Goal: Information Seeking & Learning: Learn about a topic

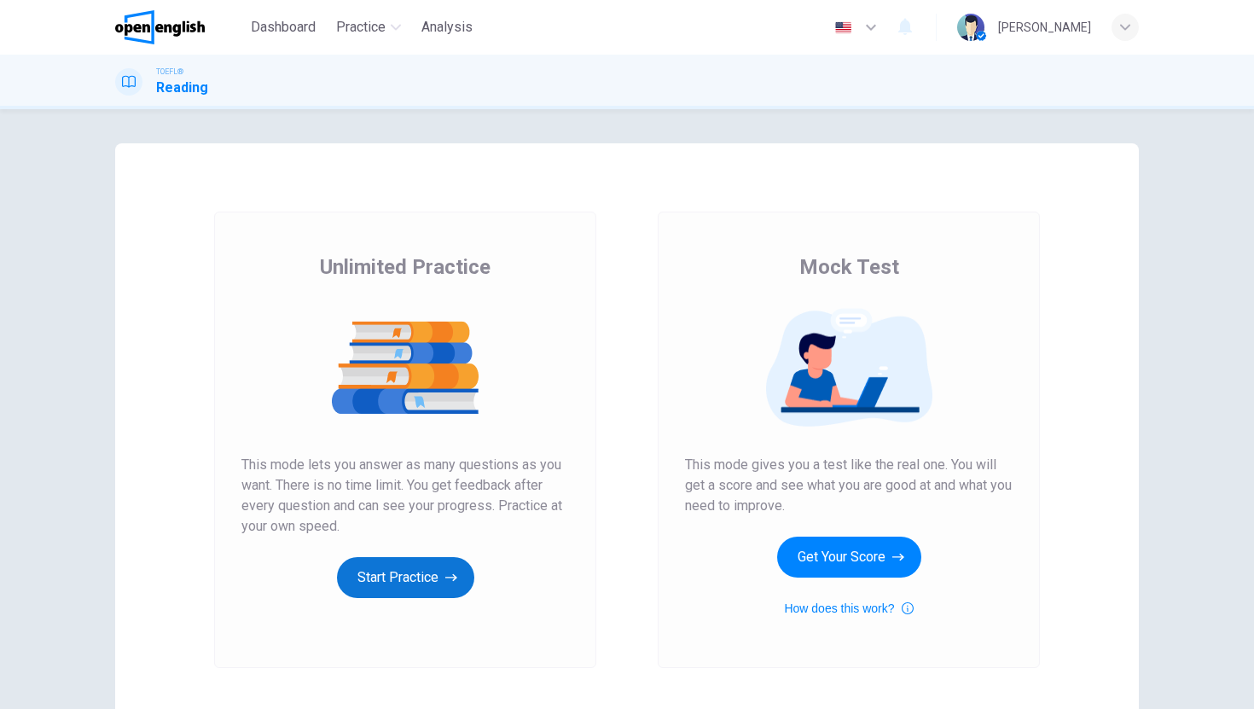
click at [384, 565] on button "Start Practice" at bounding box center [405, 577] width 137 height 41
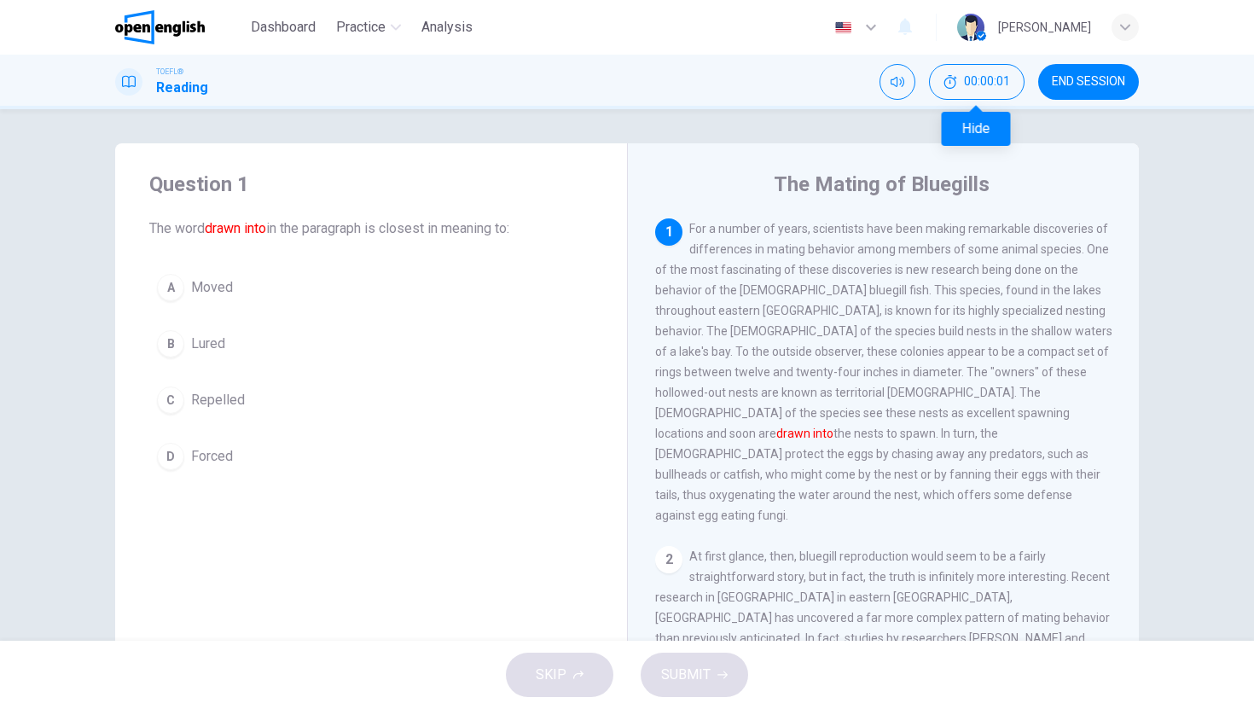
drag, startPoint x: 950, startPoint y: 84, endPoint x: 919, endPoint y: 92, distance: 31.9
click at [950, 84] on icon "Hide" at bounding box center [951, 82] width 14 height 14
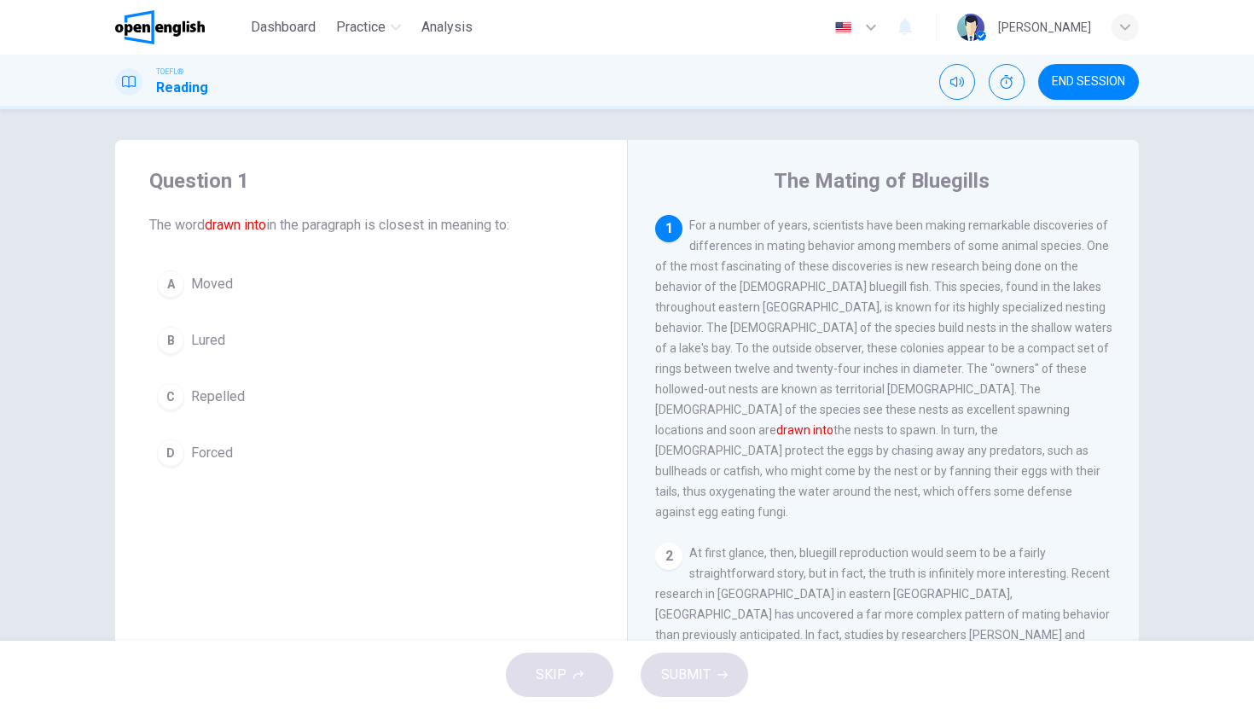
click at [222, 342] on button "B Lured" at bounding box center [371, 340] width 444 height 43
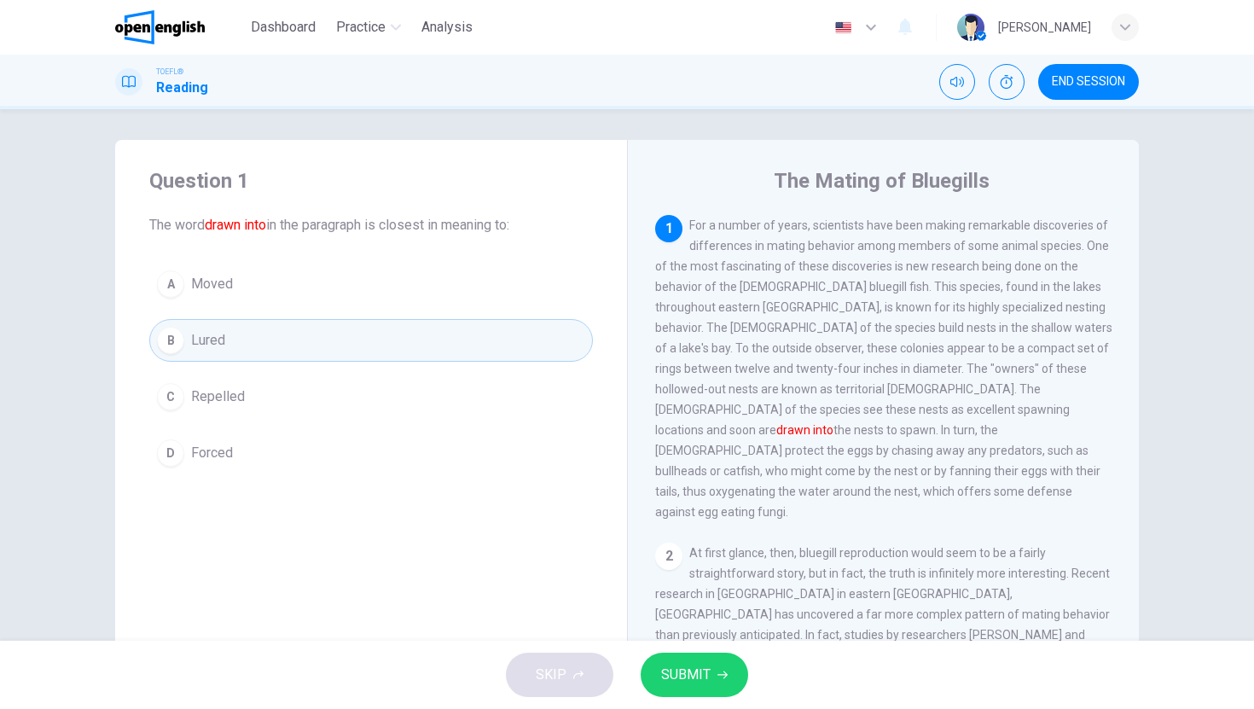
click at [700, 660] on button "SUBMIT" at bounding box center [695, 675] width 108 height 44
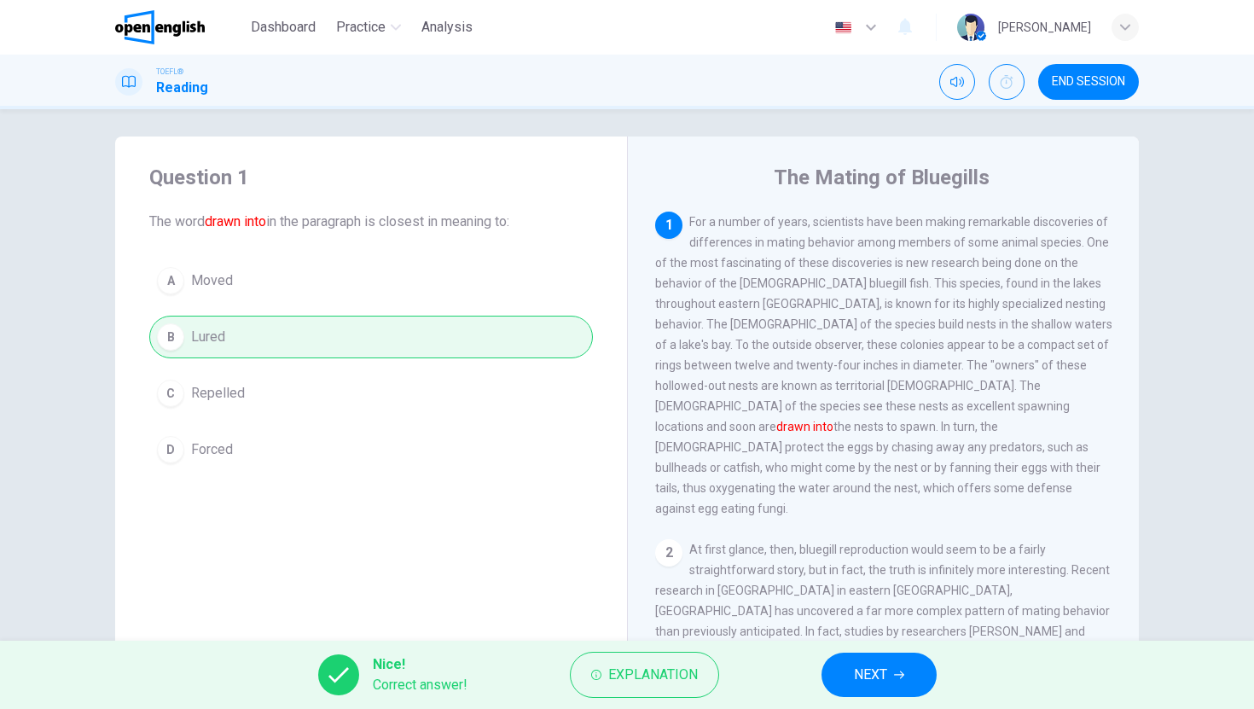
scroll to position [10, 0]
click at [871, 678] on span "NEXT" at bounding box center [870, 675] width 33 height 24
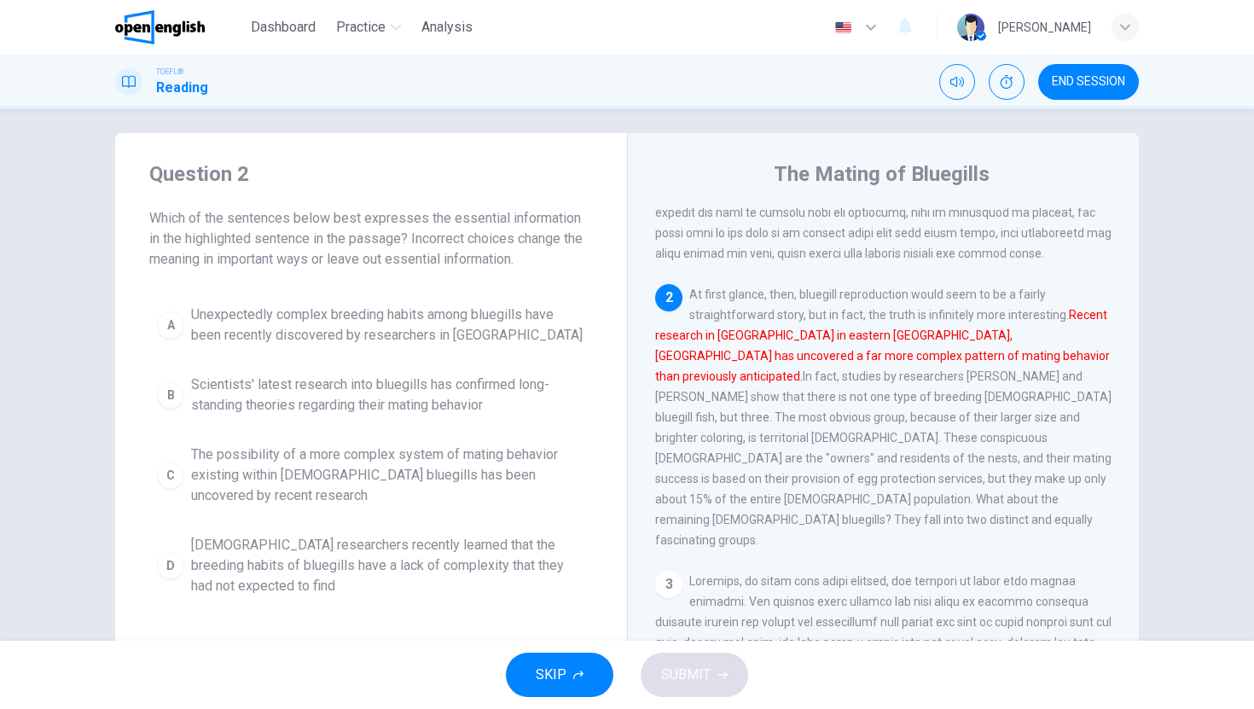
scroll to position [212, 0]
click at [304, 445] on span "The possibility of a more complex system of mating behavior existing within [DE…" at bounding box center [388, 475] width 394 height 61
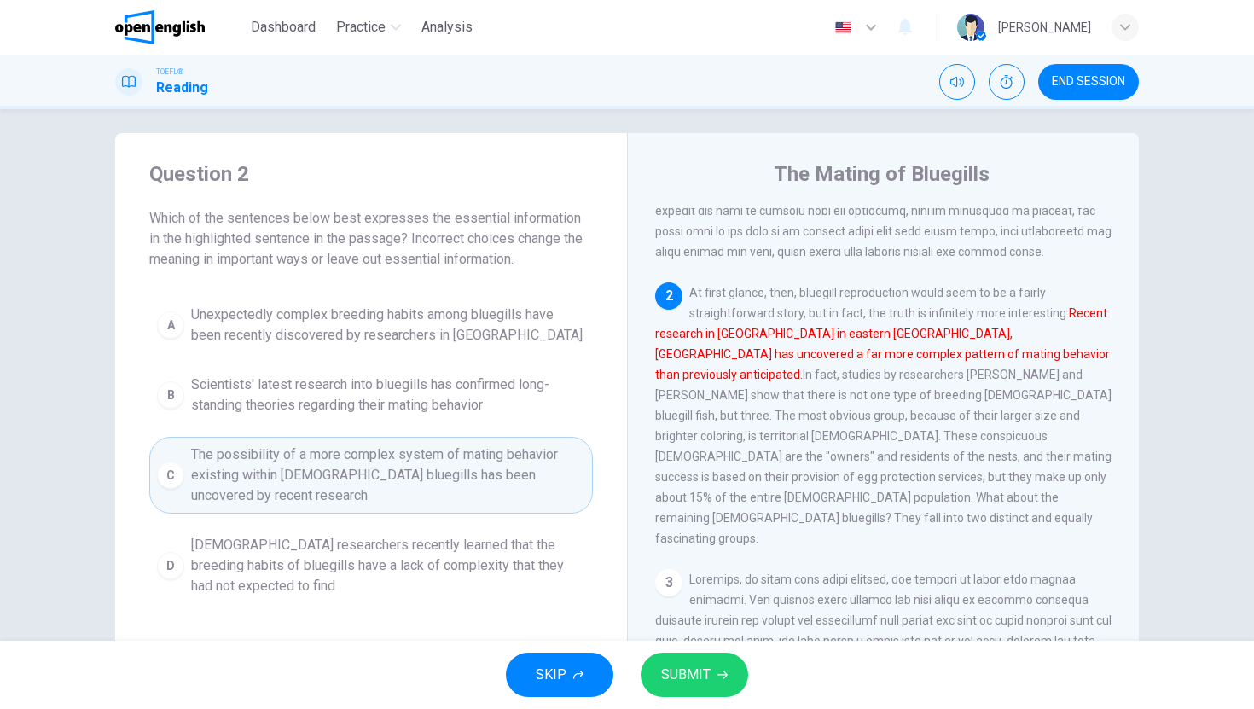
click at [703, 671] on span "SUBMIT" at bounding box center [685, 675] width 49 height 24
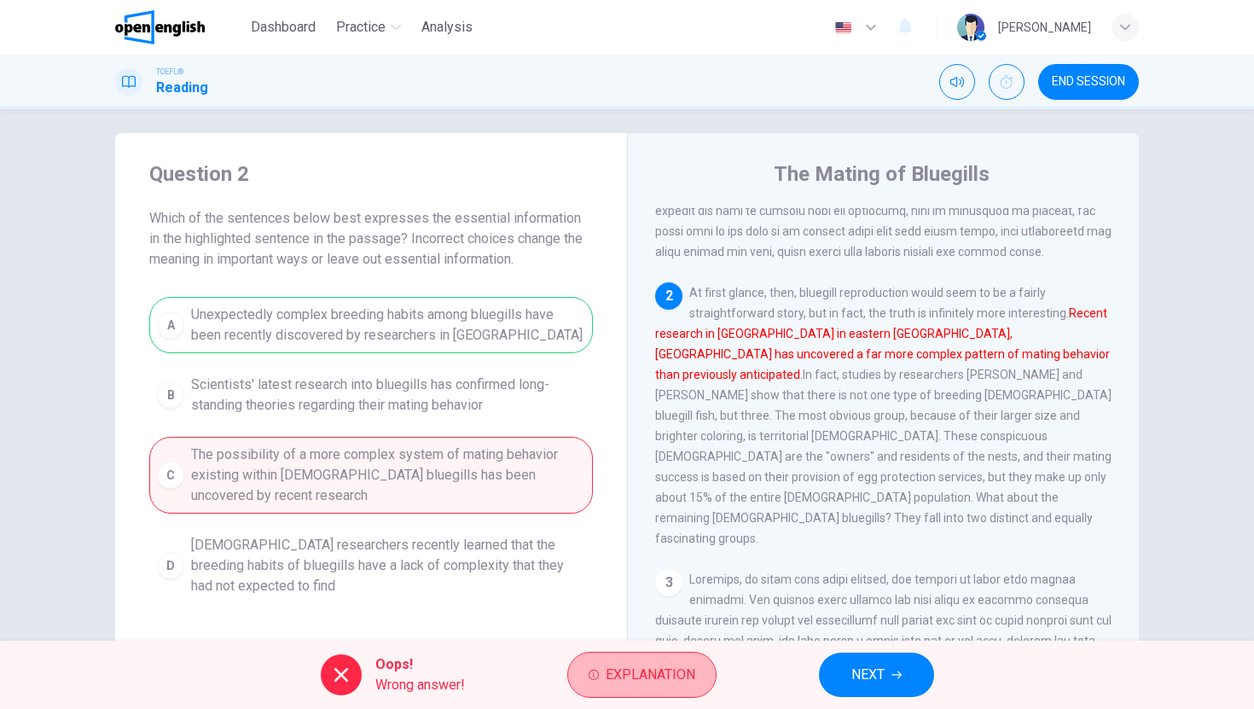
click at [703, 671] on button "Explanation" at bounding box center [641, 675] width 149 height 46
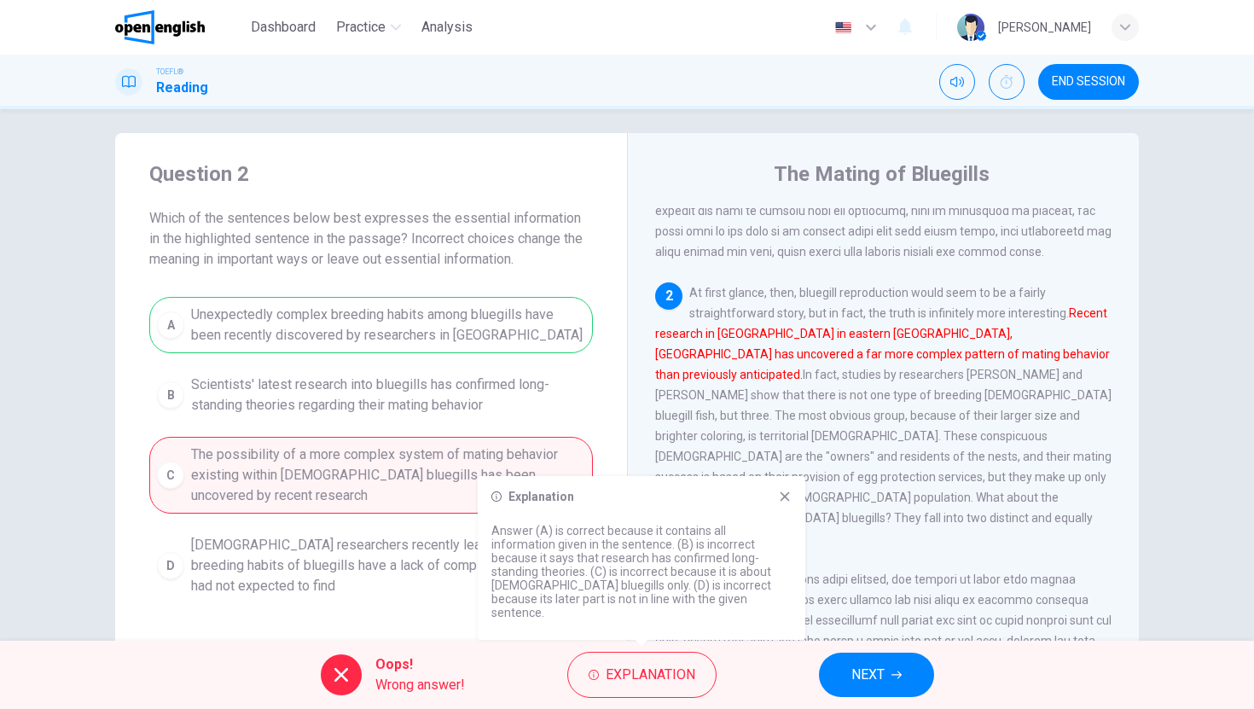
click at [785, 502] on icon at bounding box center [785, 496] width 9 height 9
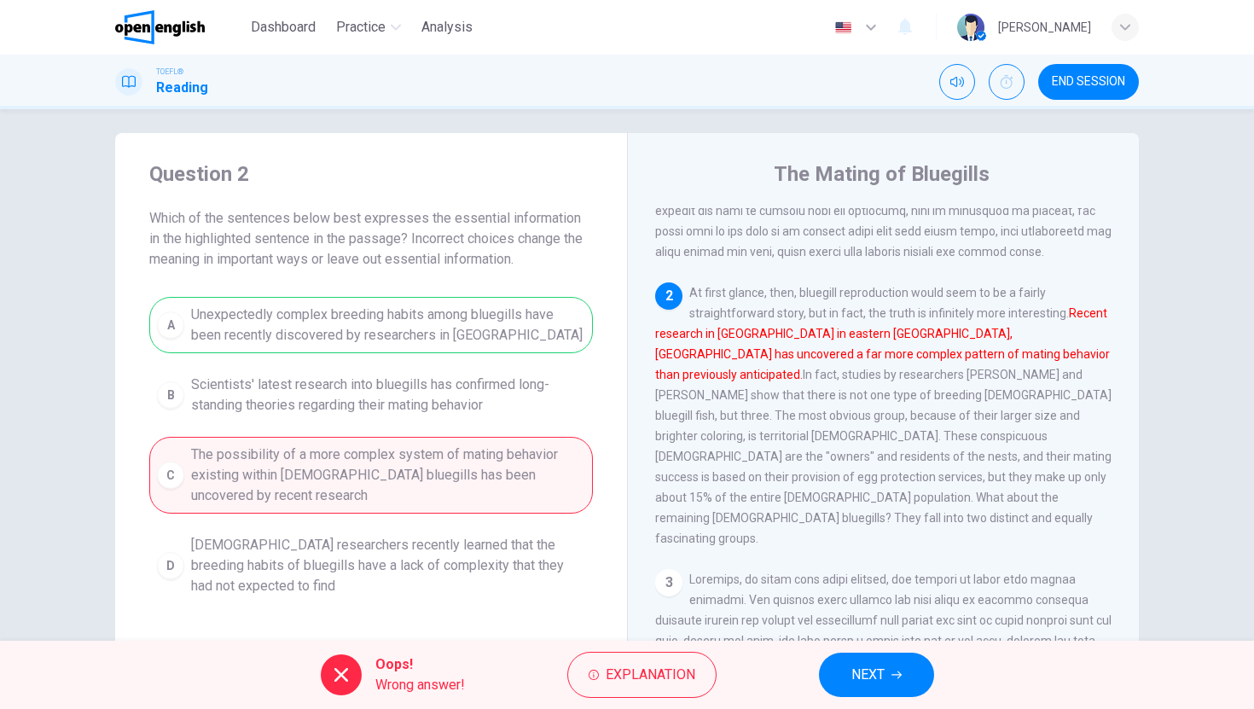
click at [889, 667] on button "NEXT" at bounding box center [876, 675] width 115 height 44
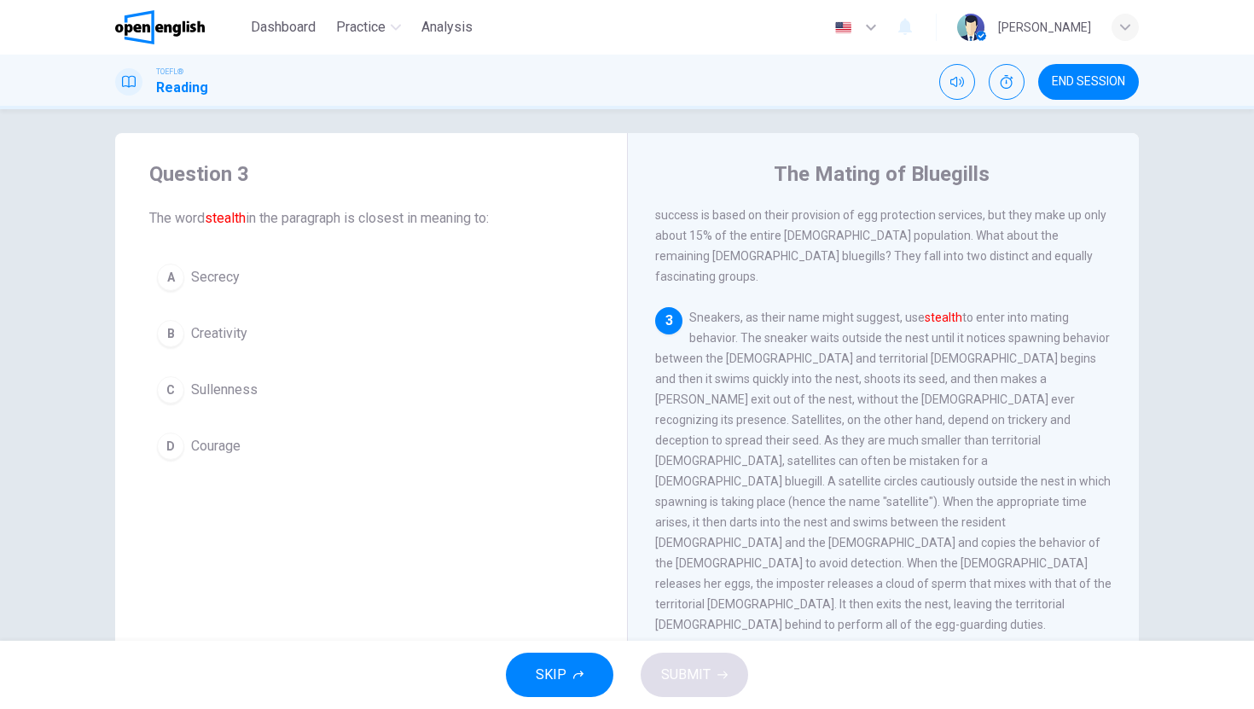
scroll to position [510, 0]
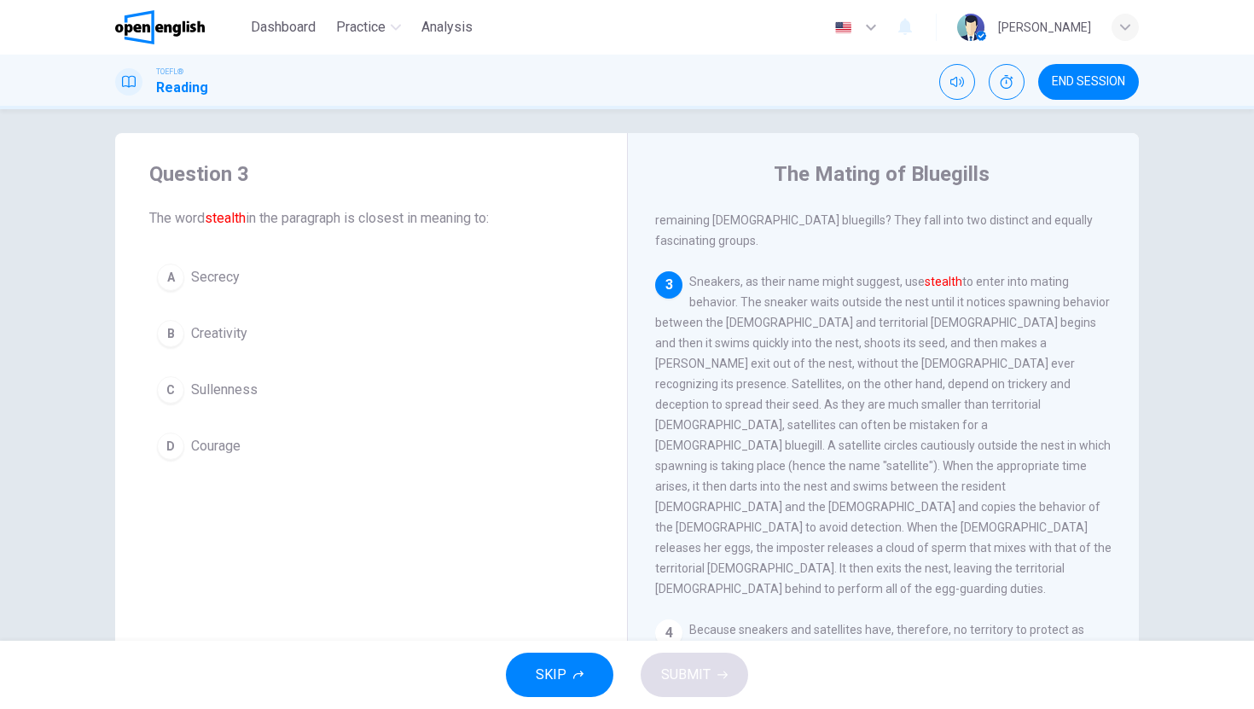
click at [194, 282] on span "Secrecy" at bounding box center [215, 277] width 49 height 20
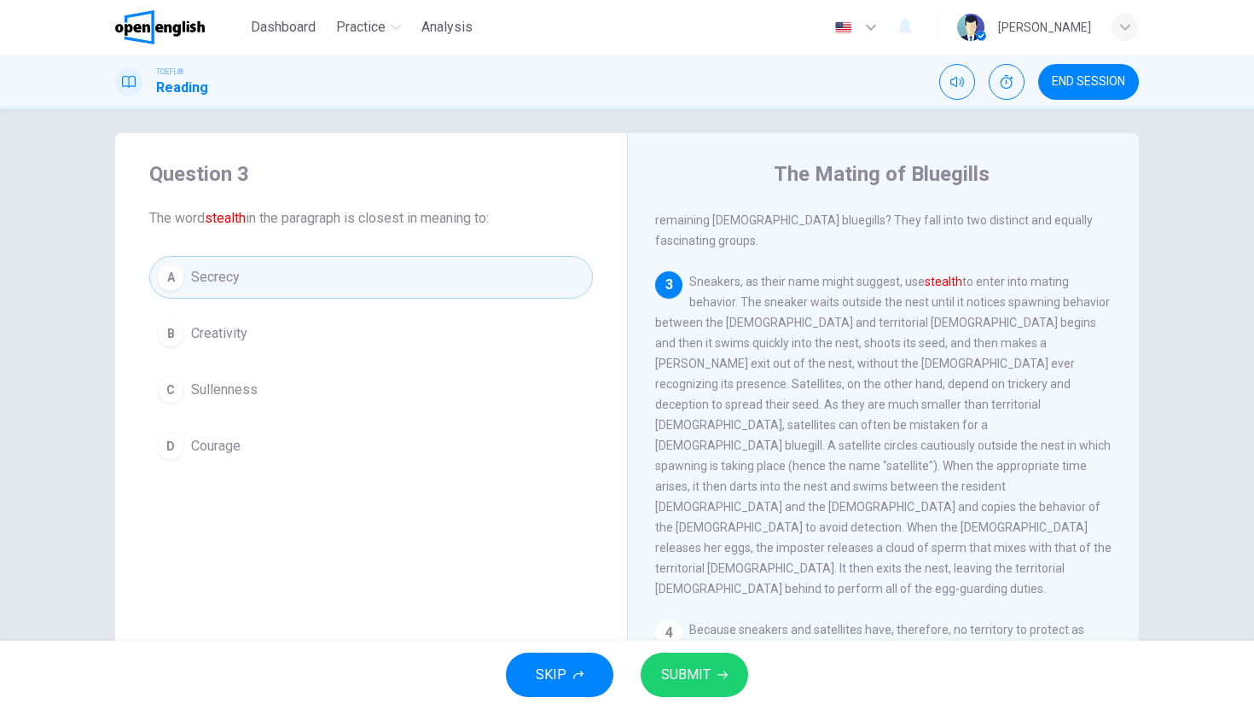
click at [734, 672] on button "SUBMIT" at bounding box center [695, 675] width 108 height 44
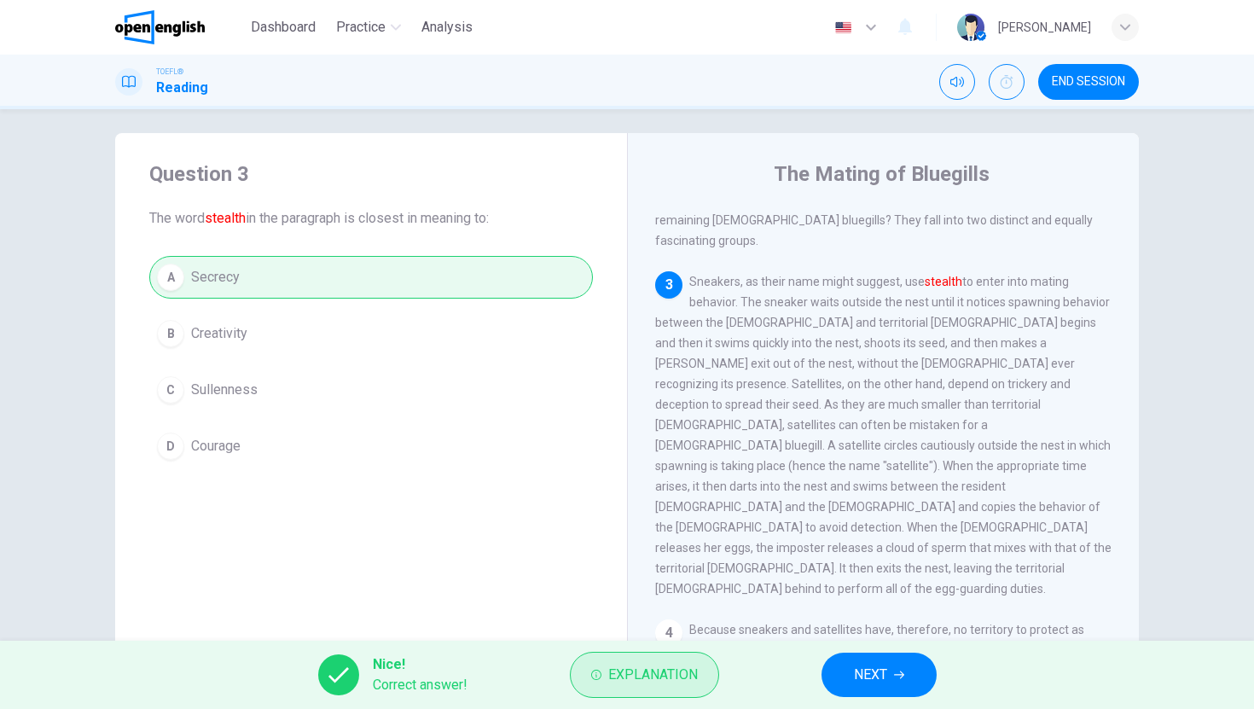
click at [645, 663] on span "Explanation" at bounding box center [653, 675] width 90 height 24
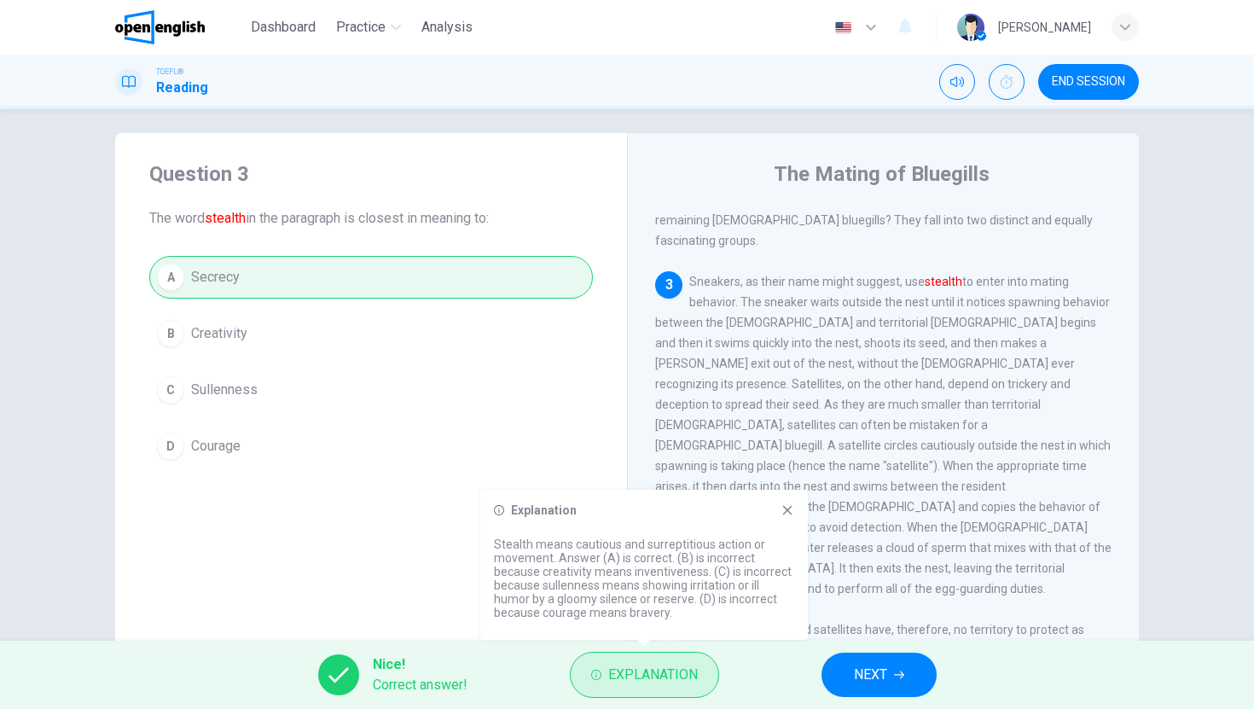
click at [645, 663] on span "Explanation" at bounding box center [653, 675] width 90 height 24
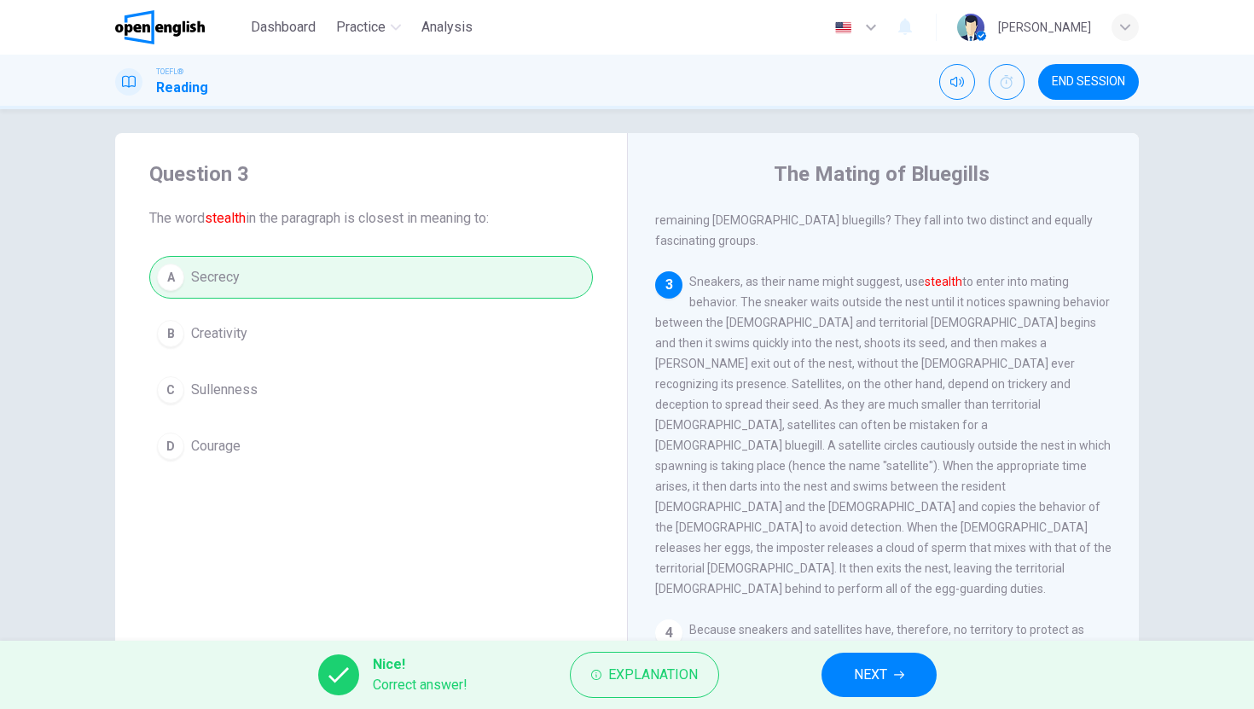
click at [869, 676] on span "NEXT" at bounding box center [870, 675] width 33 height 24
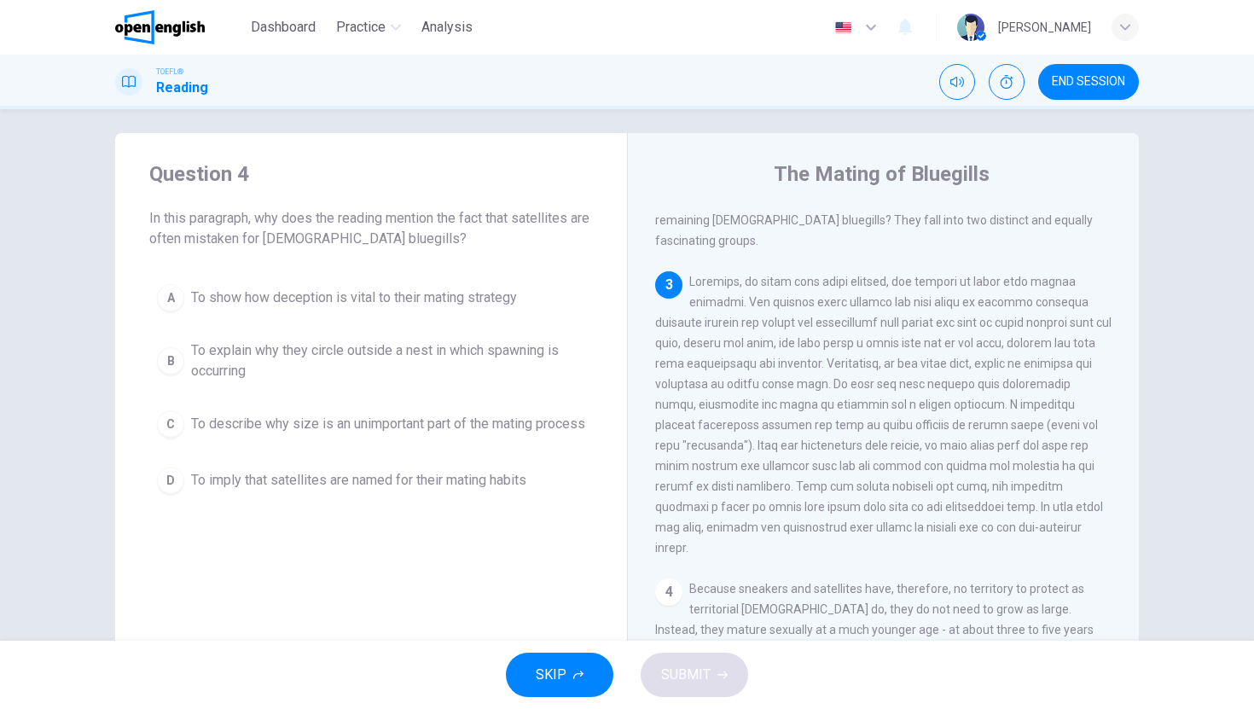
scroll to position [553, 0]
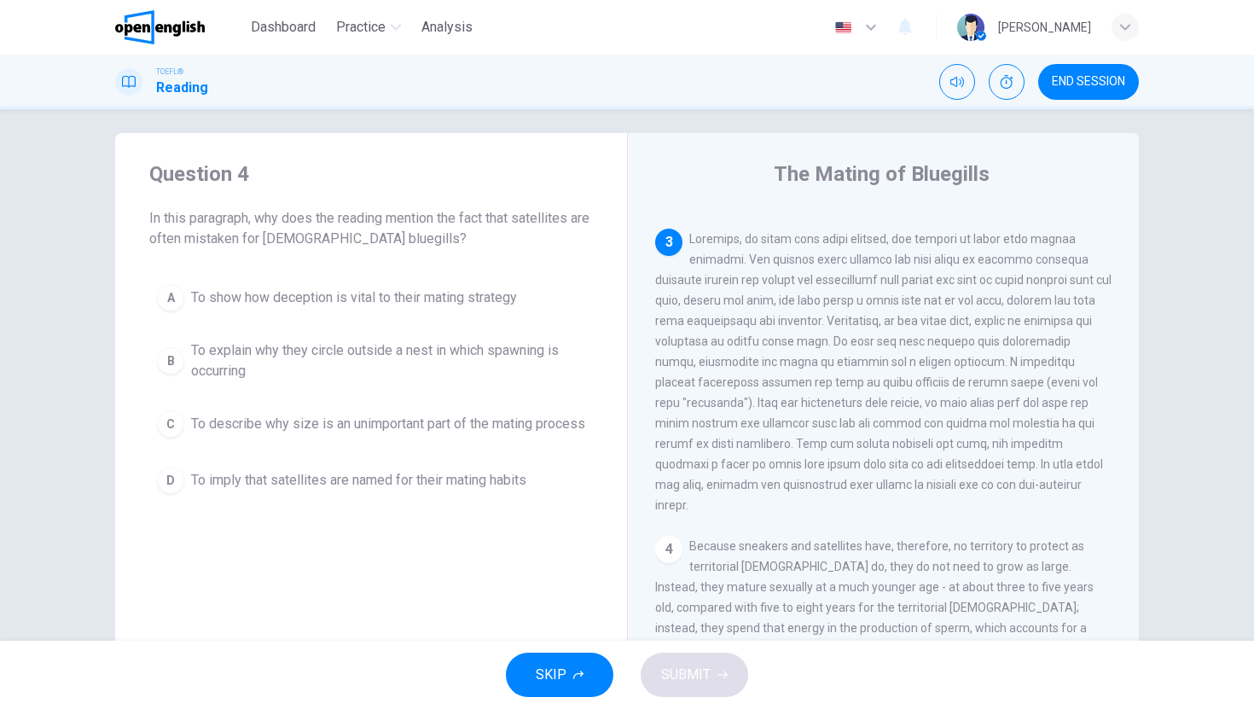
click at [500, 427] on span "To describe why size is an unimportant part of the mating process" at bounding box center [388, 424] width 394 height 20
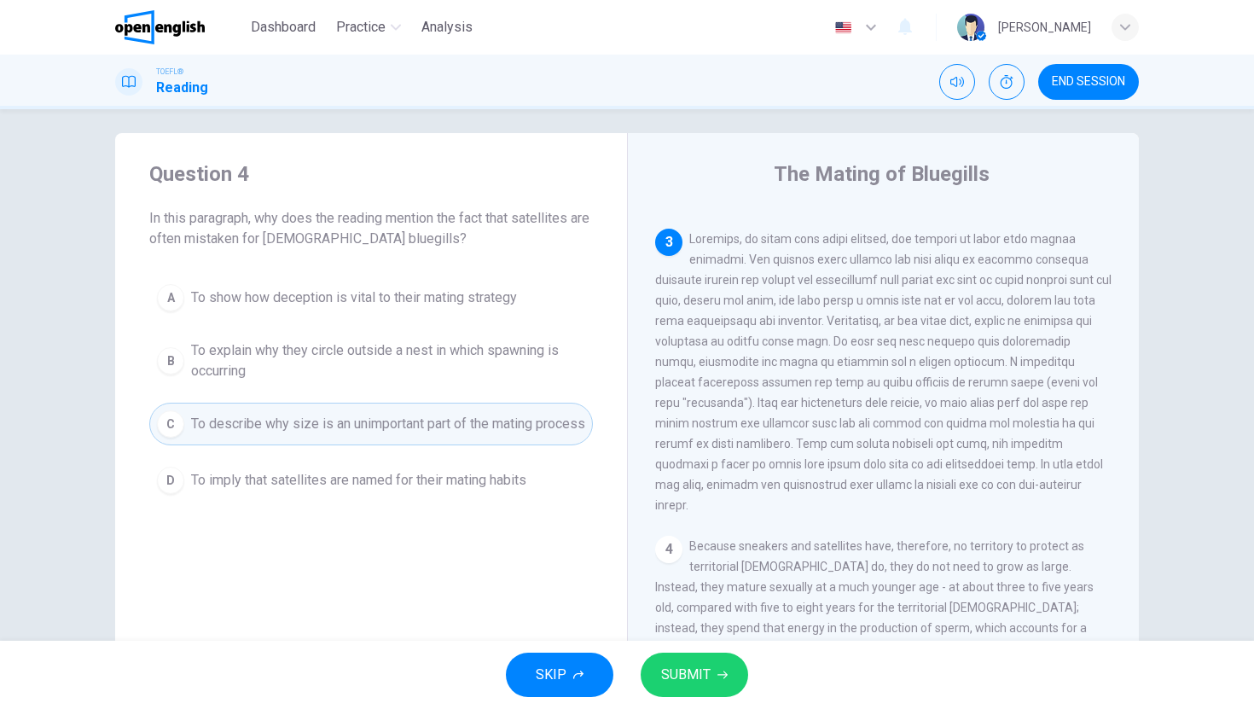
click at [727, 689] on button "SUBMIT" at bounding box center [695, 675] width 108 height 44
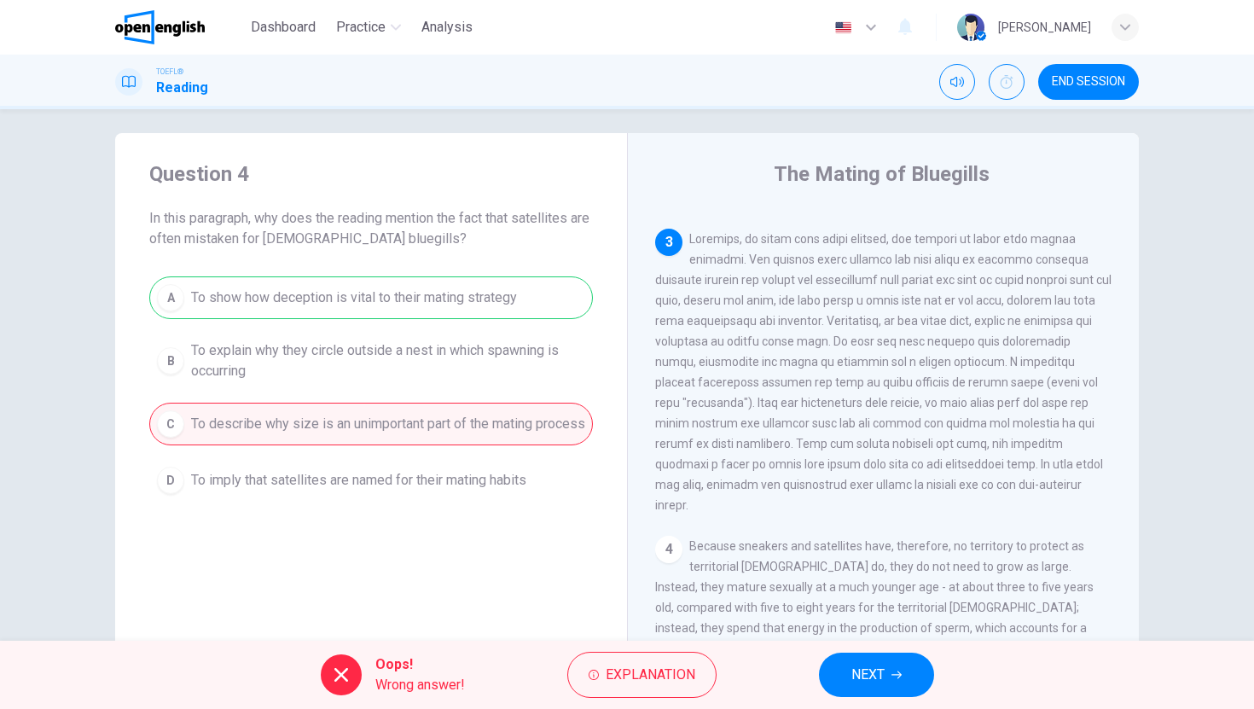
click at [873, 682] on span "NEXT" at bounding box center [867, 675] width 33 height 24
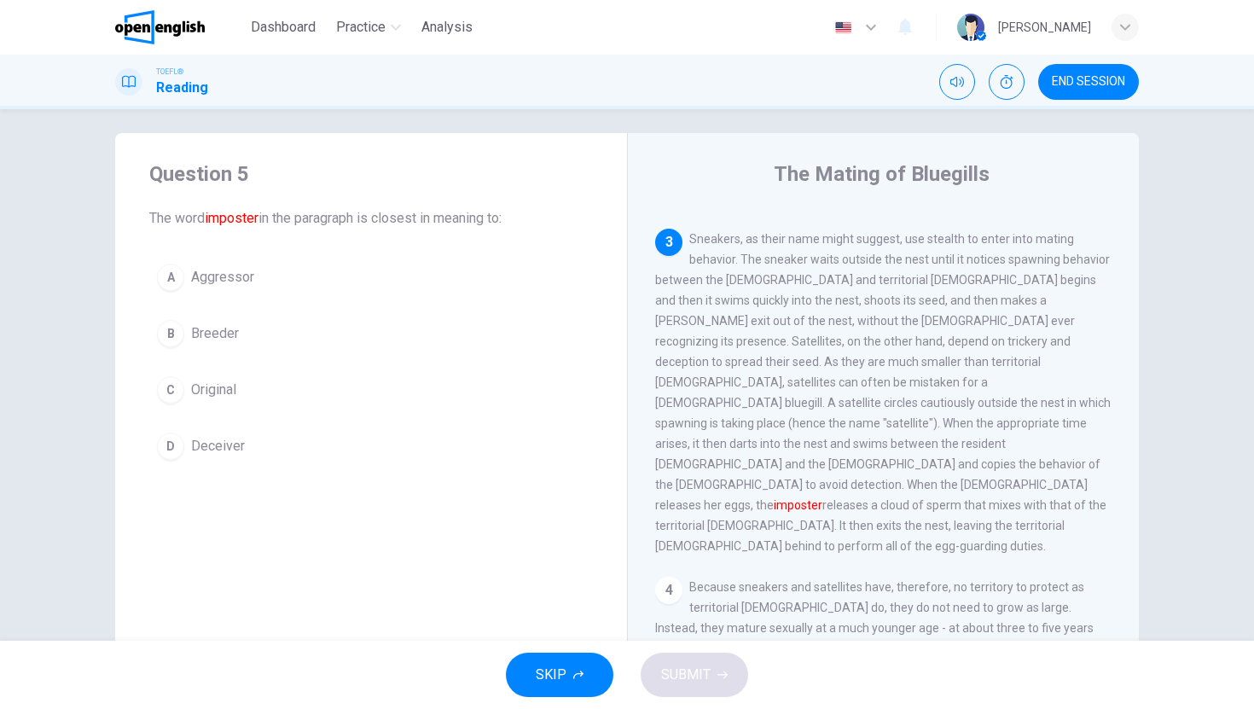
click at [177, 454] on button "D Deceiver" at bounding box center [371, 446] width 444 height 43
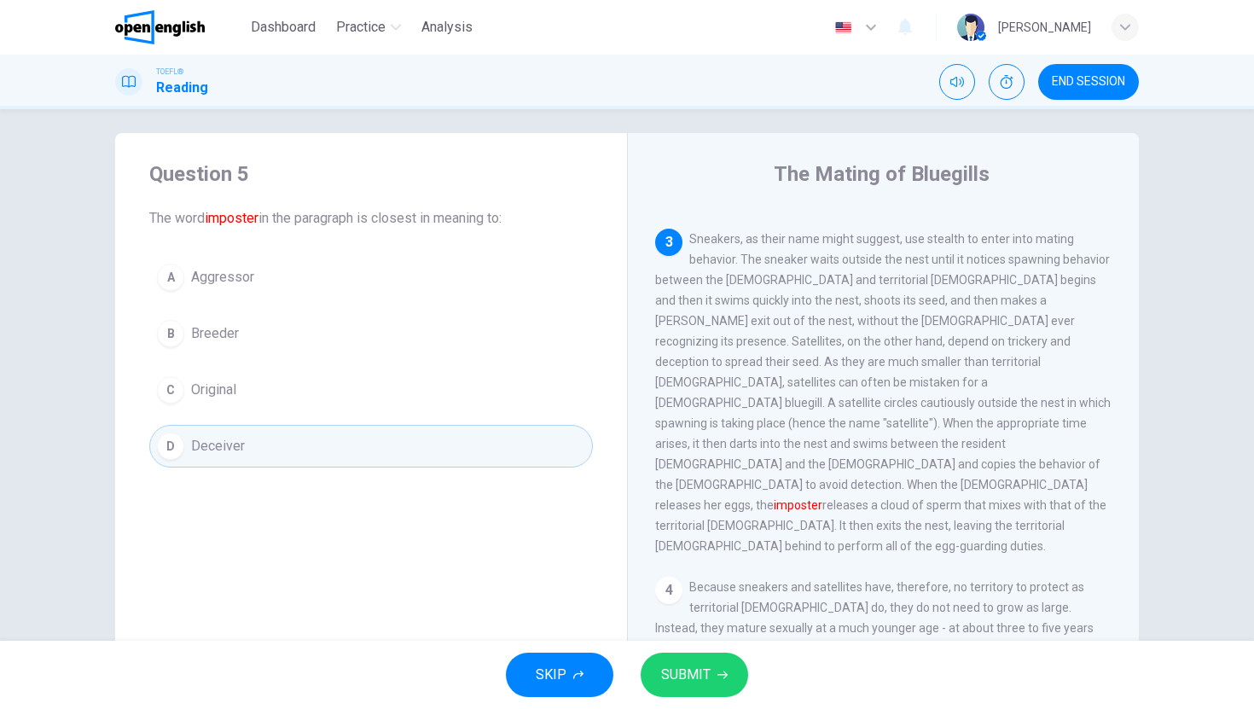
click at [728, 689] on button "SUBMIT" at bounding box center [695, 675] width 108 height 44
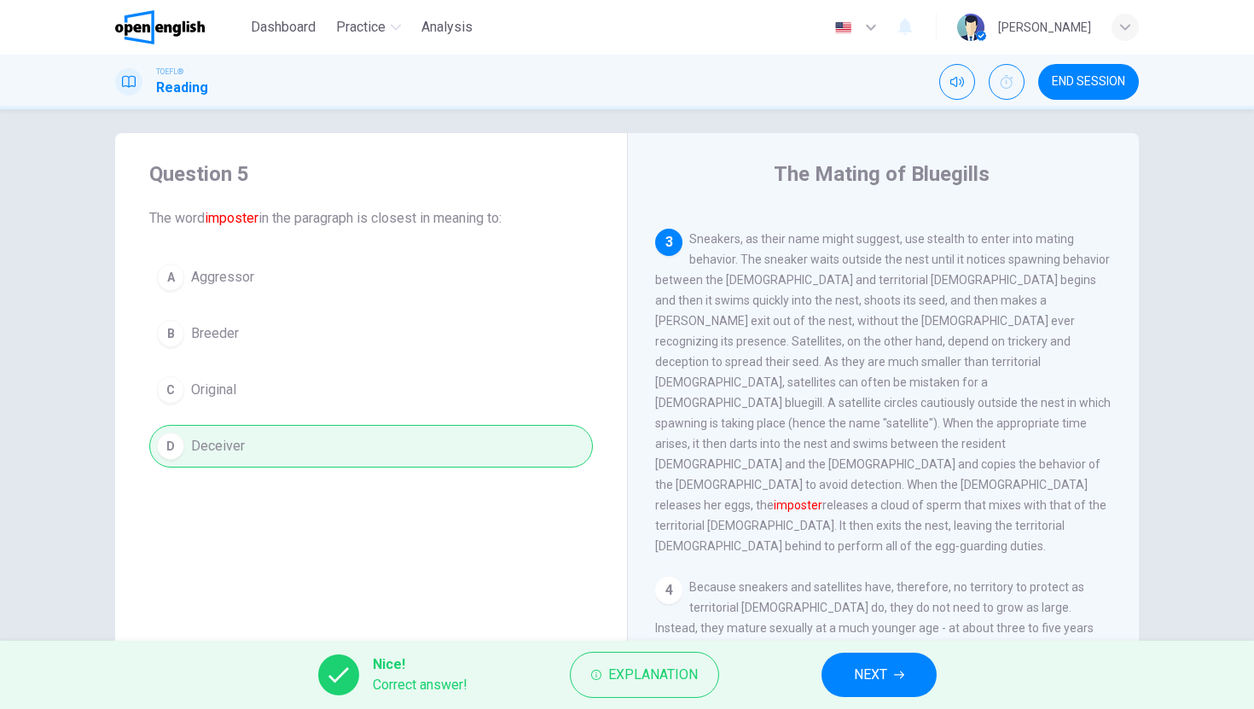
click at [892, 675] on button "NEXT" at bounding box center [879, 675] width 115 height 44
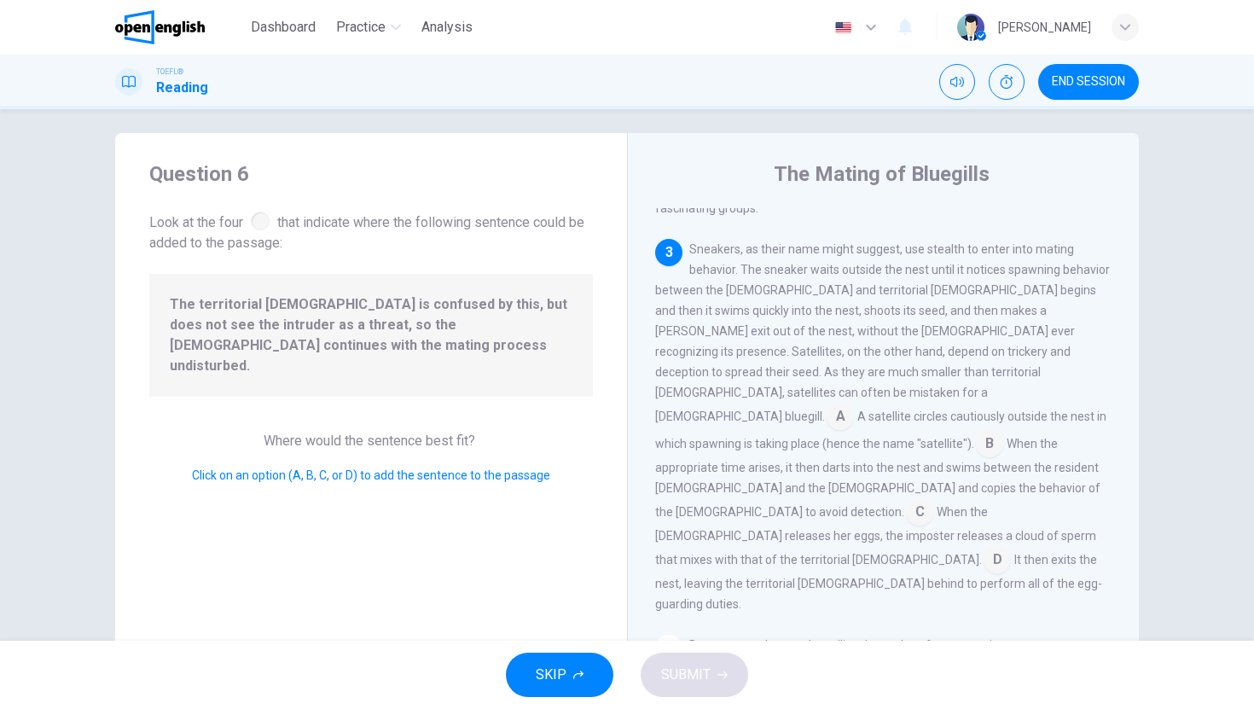
scroll to position [547, 0]
click at [906, 496] on input at bounding box center [919, 509] width 27 height 27
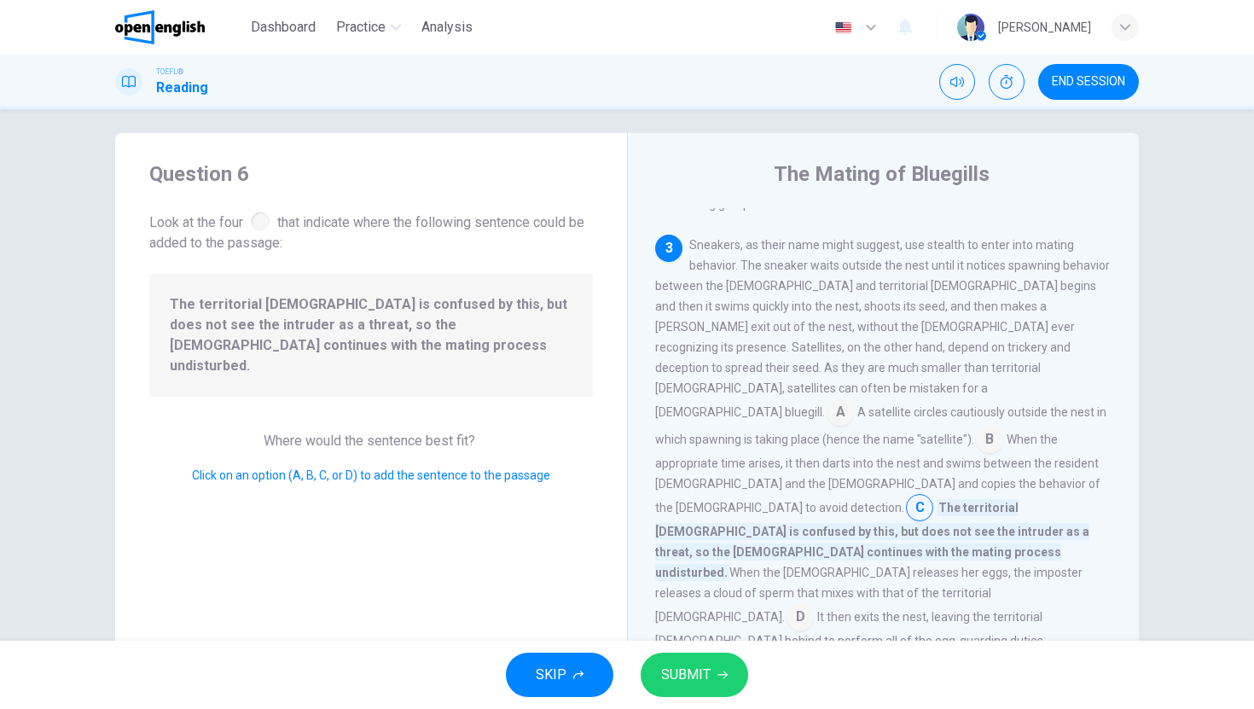
click at [706, 685] on span "SUBMIT" at bounding box center [685, 675] width 49 height 24
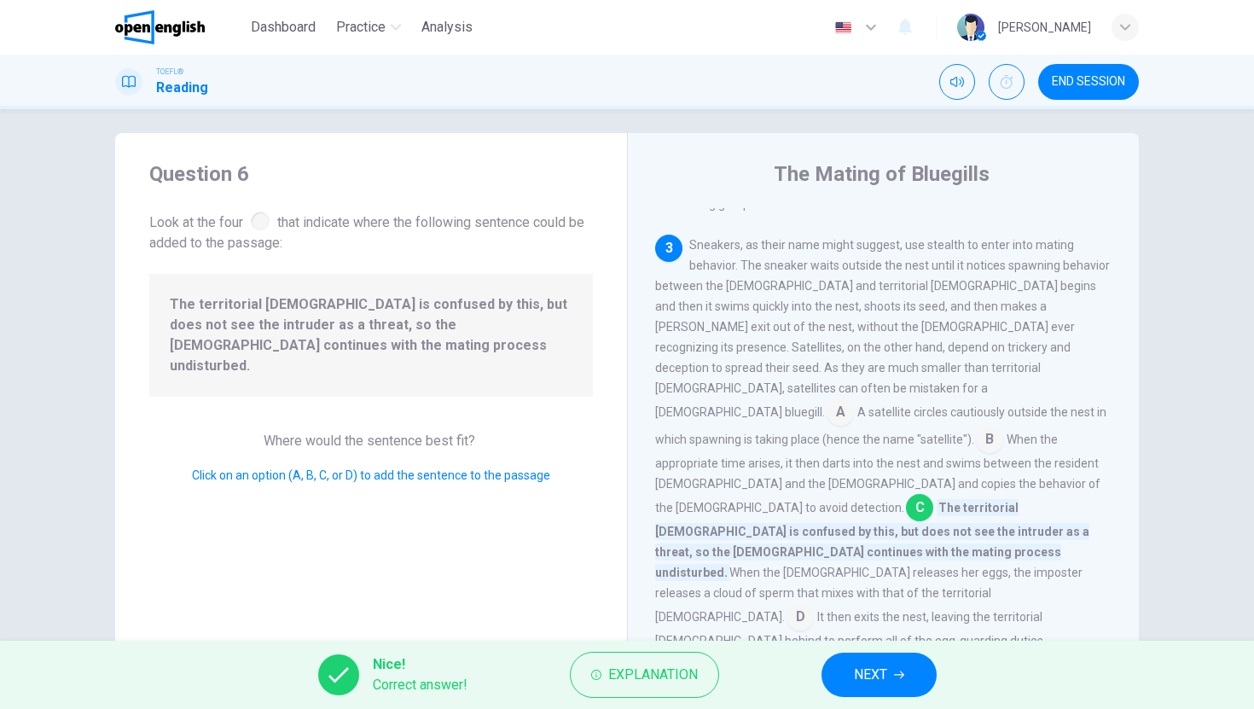
click at [871, 685] on span "NEXT" at bounding box center [870, 675] width 33 height 24
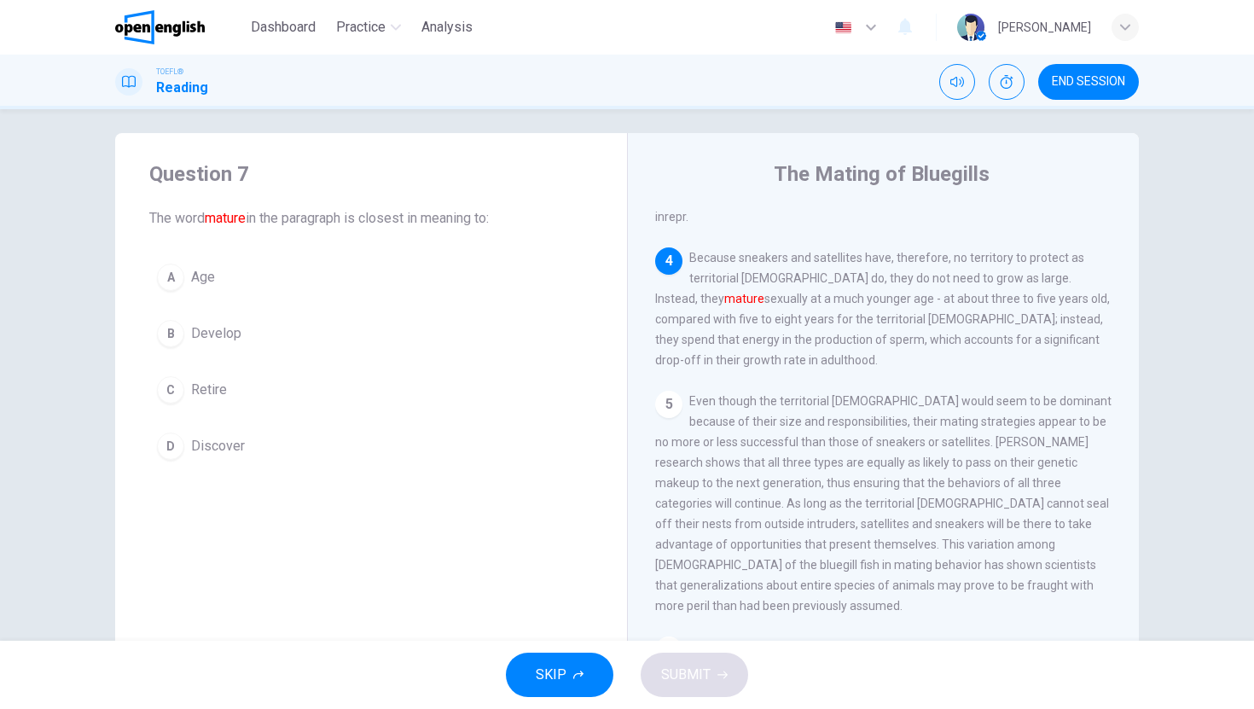
scroll to position [848, 0]
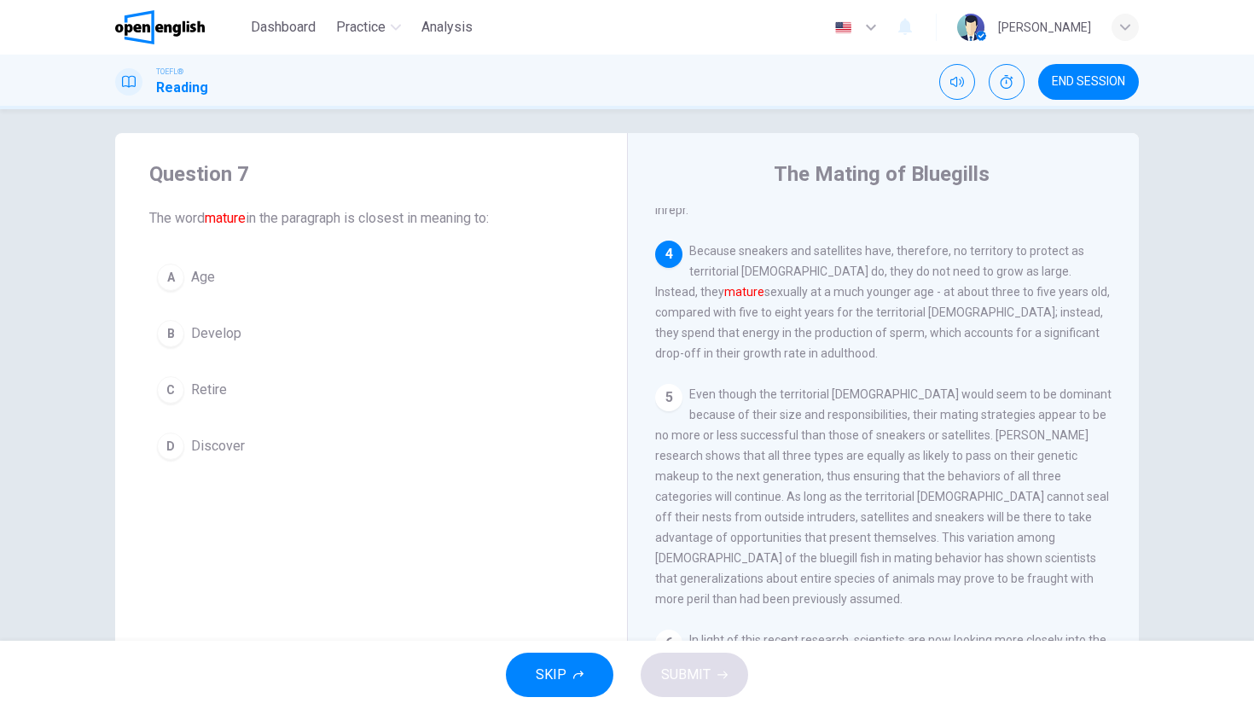
click at [200, 321] on button "B Develop" at bounding box center [371, 333] width 444 height 43
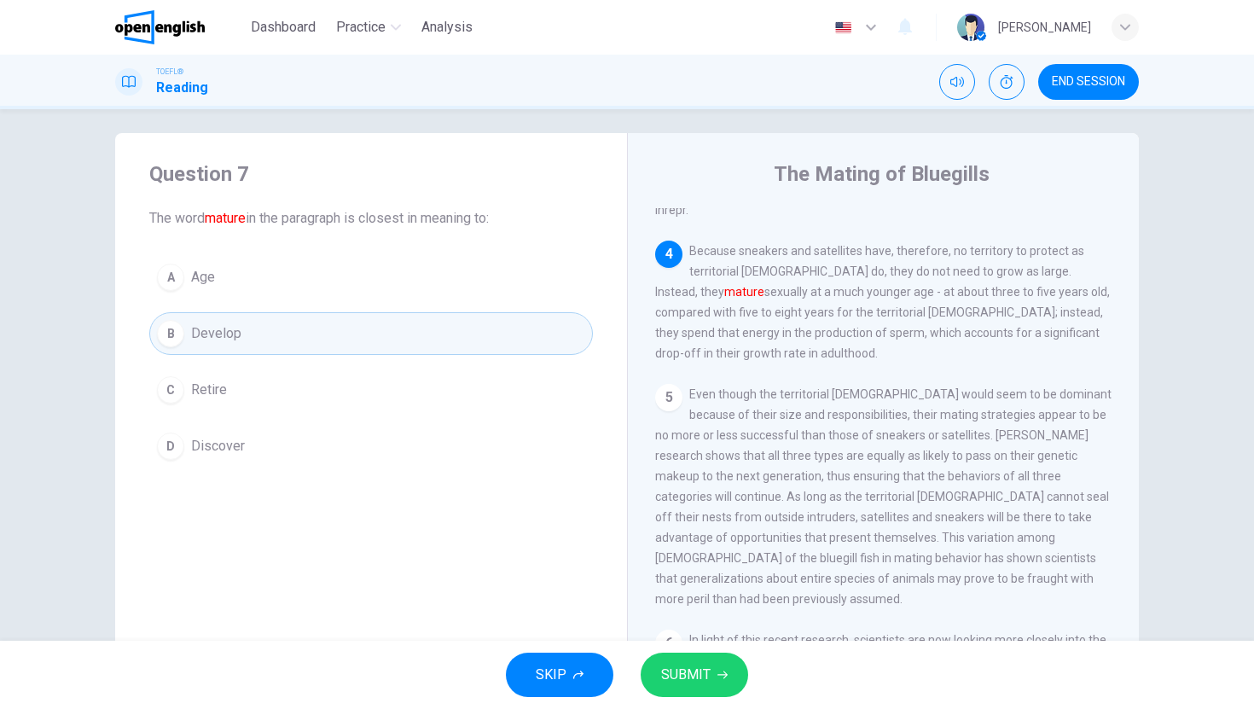
click at [727, 688] on button "SUBMIT" at bounding box center [695, 675] width 108 height 44
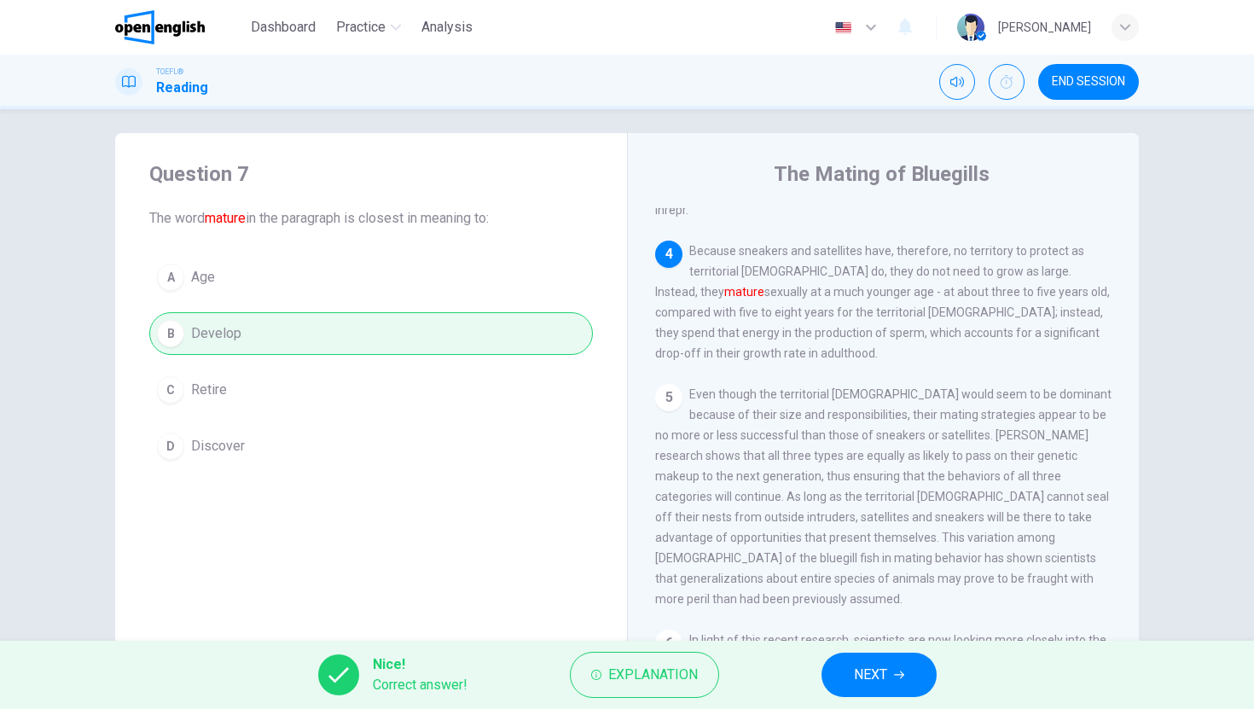
click at [886, 680] on span "NEXT" at bounding box center [870, 675] width 33 height 24
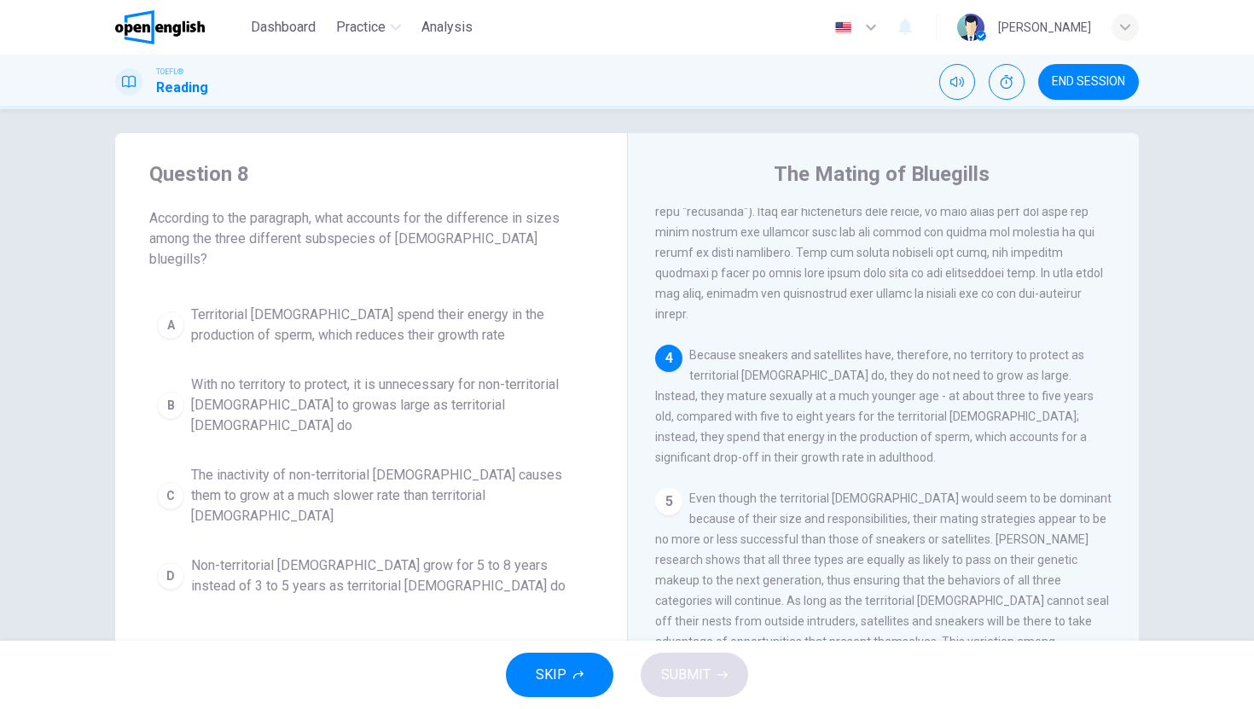
scroll to position [740, 0]
click at [404, 381] on span "With no territory to protect, it is unnecessary for non-territorial [DEMOGRAPHI…" at bounding box center [388, 405] width 394 height 61
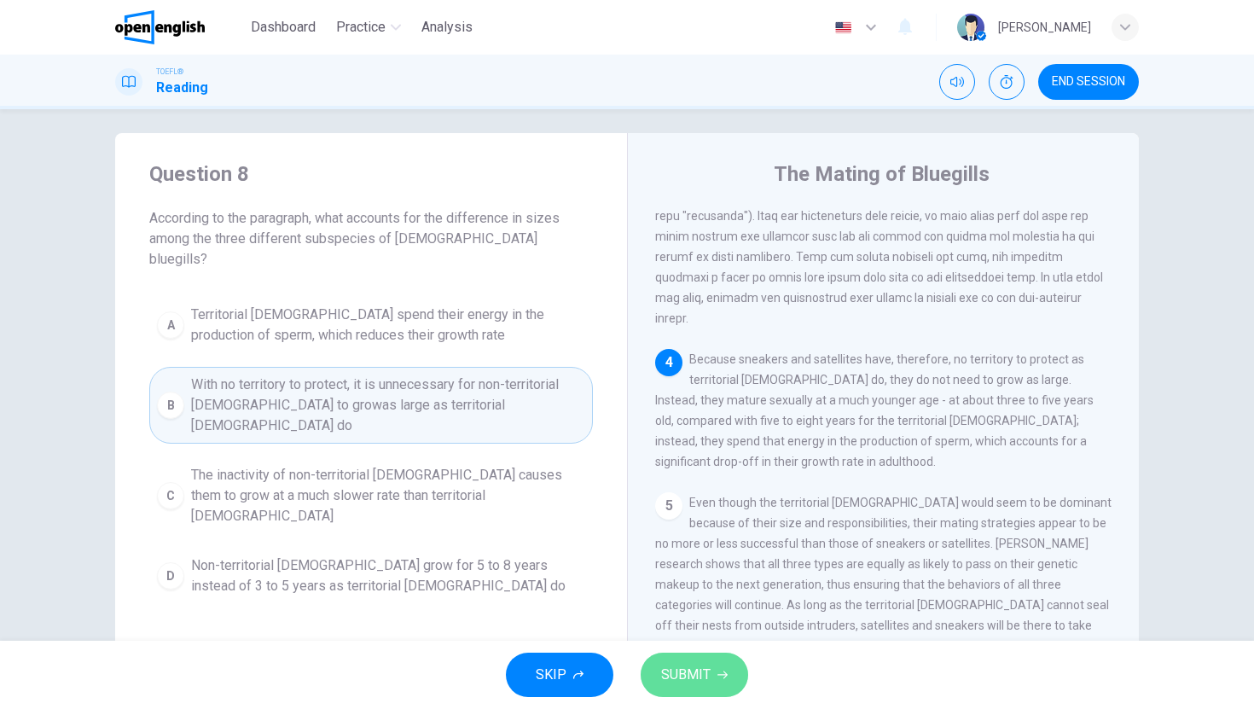
click at [736, 683] on button "SUBMIT" at bounding box center [695, 675] width 108 height 44
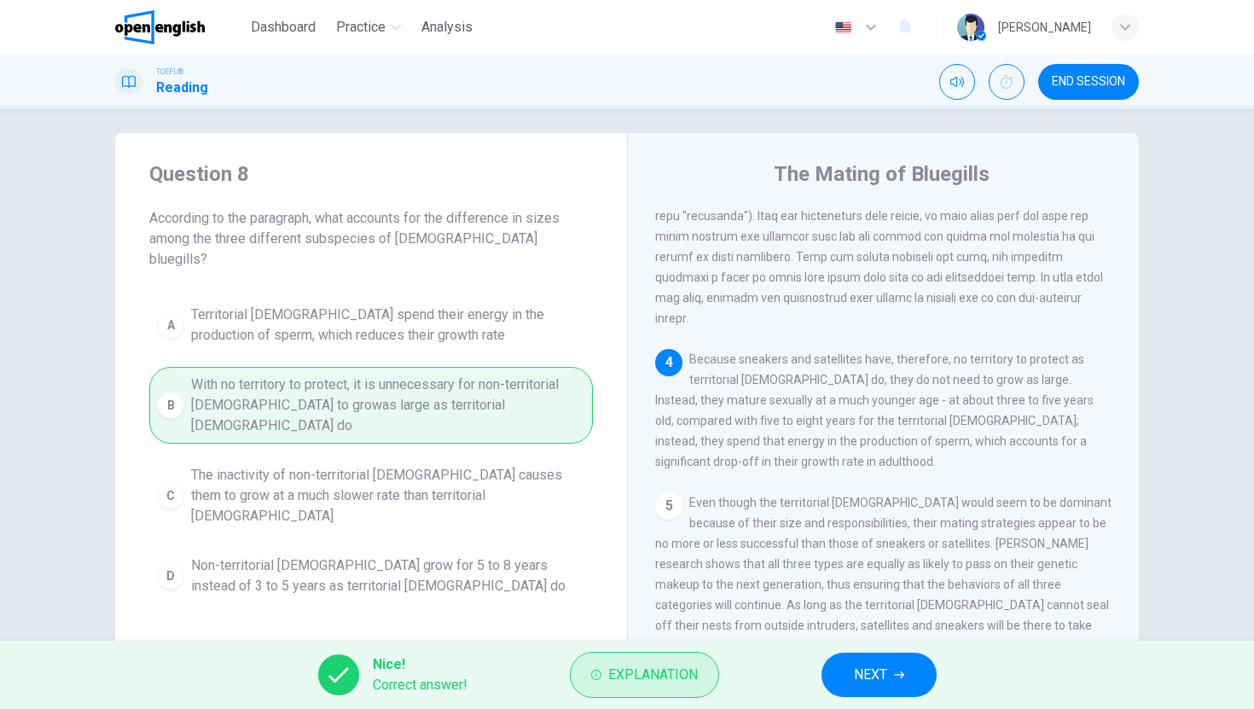
click at [680, 677] on span "Explanation" at bounding box center [653, 675] width 90 height 24
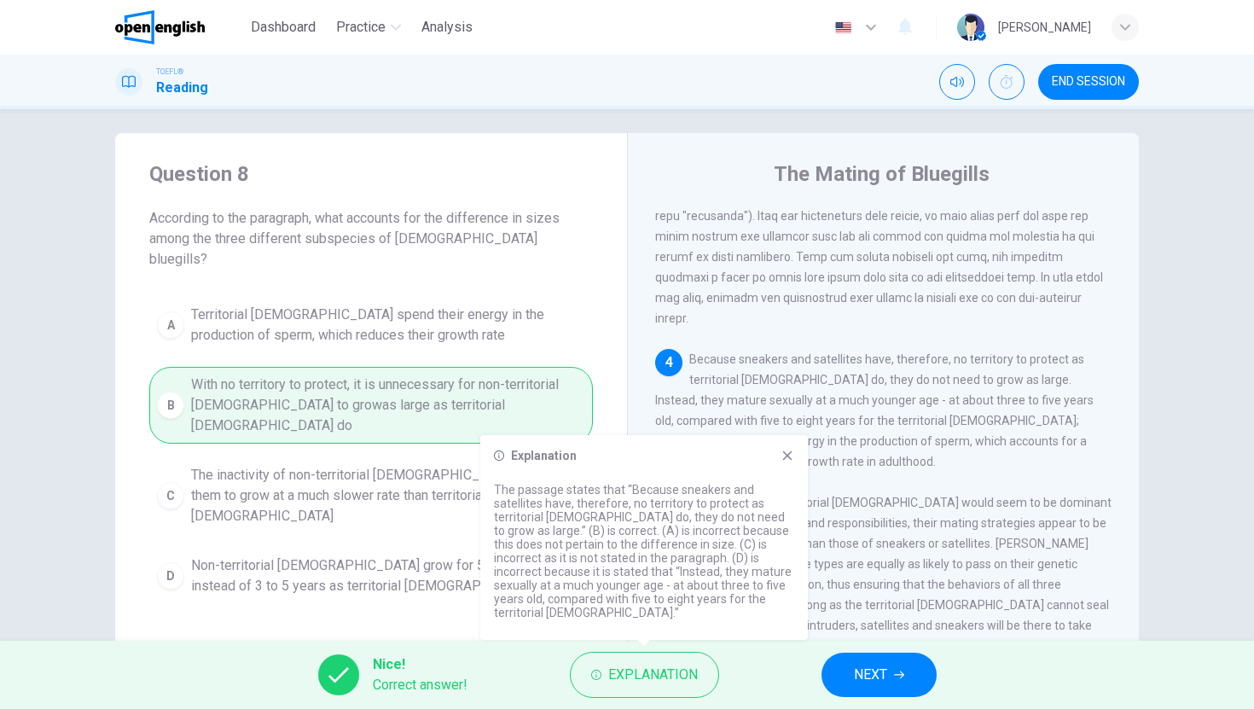
click at [875, 672] on span "NEXT" at bounding box center [870, 675] width 33 height 24
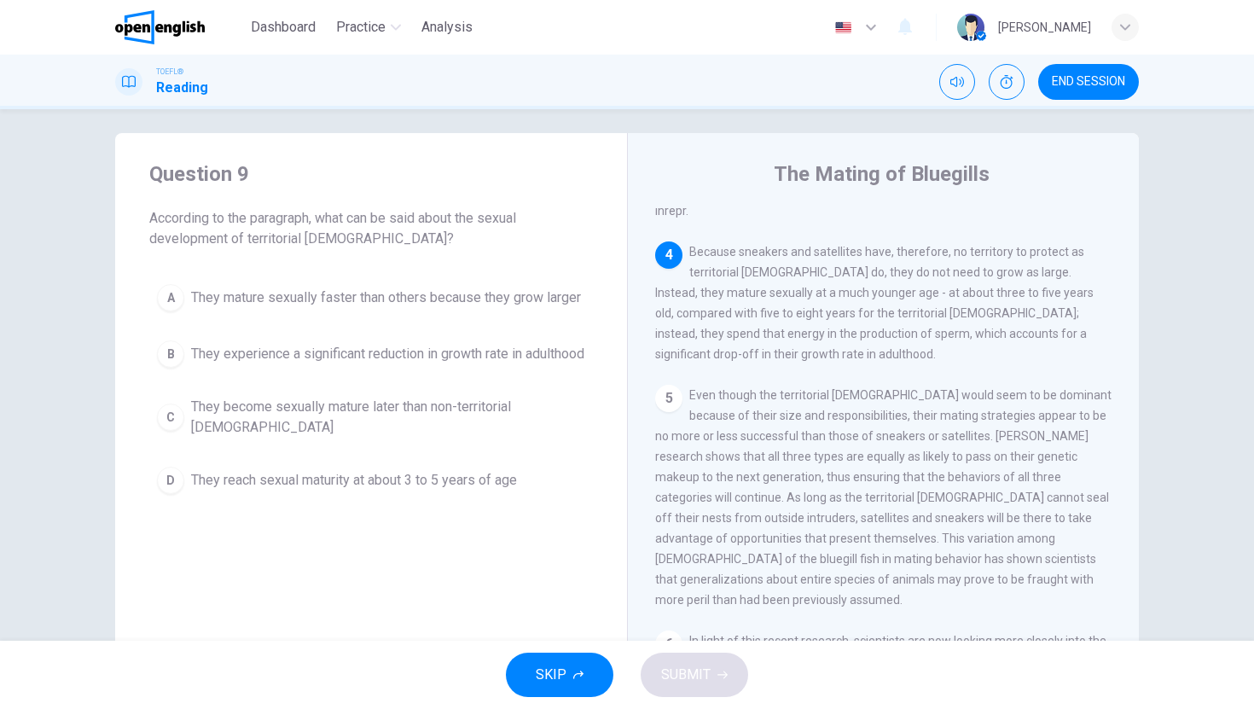
scroll to position [848, 0]
click at [401, 438] on span "They become sexually mature later than non-territorial [DEMOGRAPHIC_DATA]" at bounding box center [388, 417] width 394 height 41
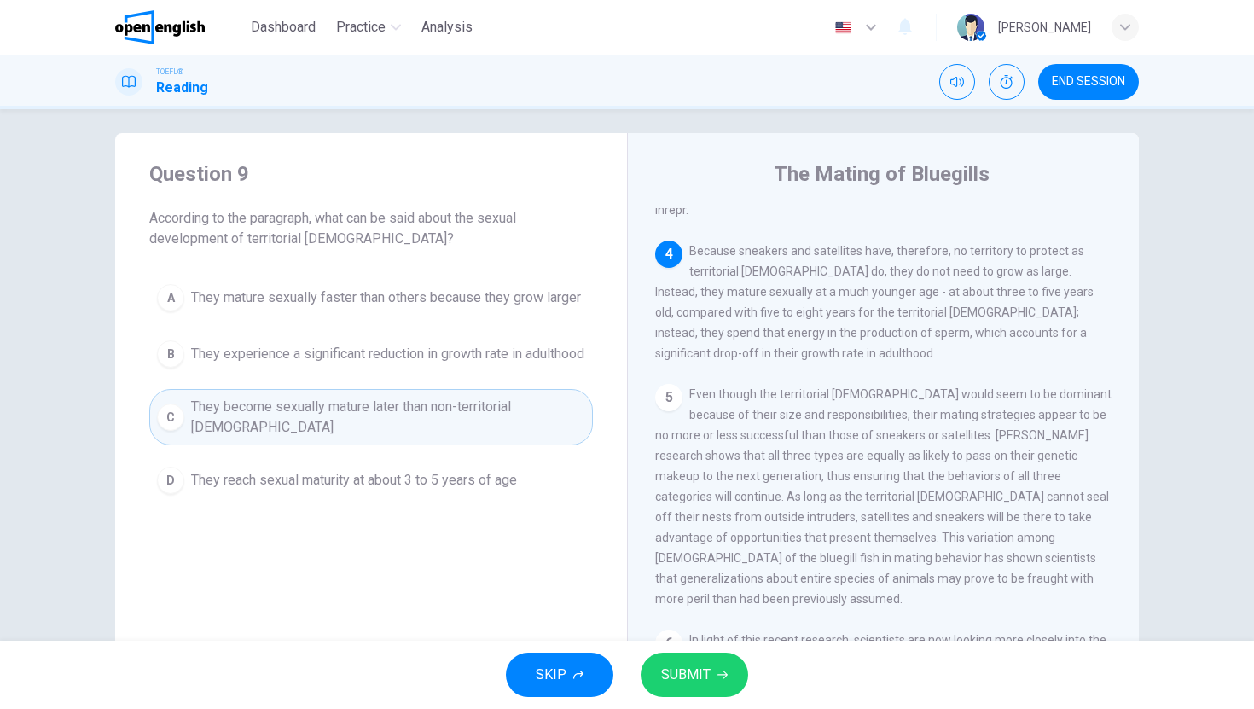
click at [706, 680] on span "SUBMIT" at bounding box center [685, 675] width 49 height 24
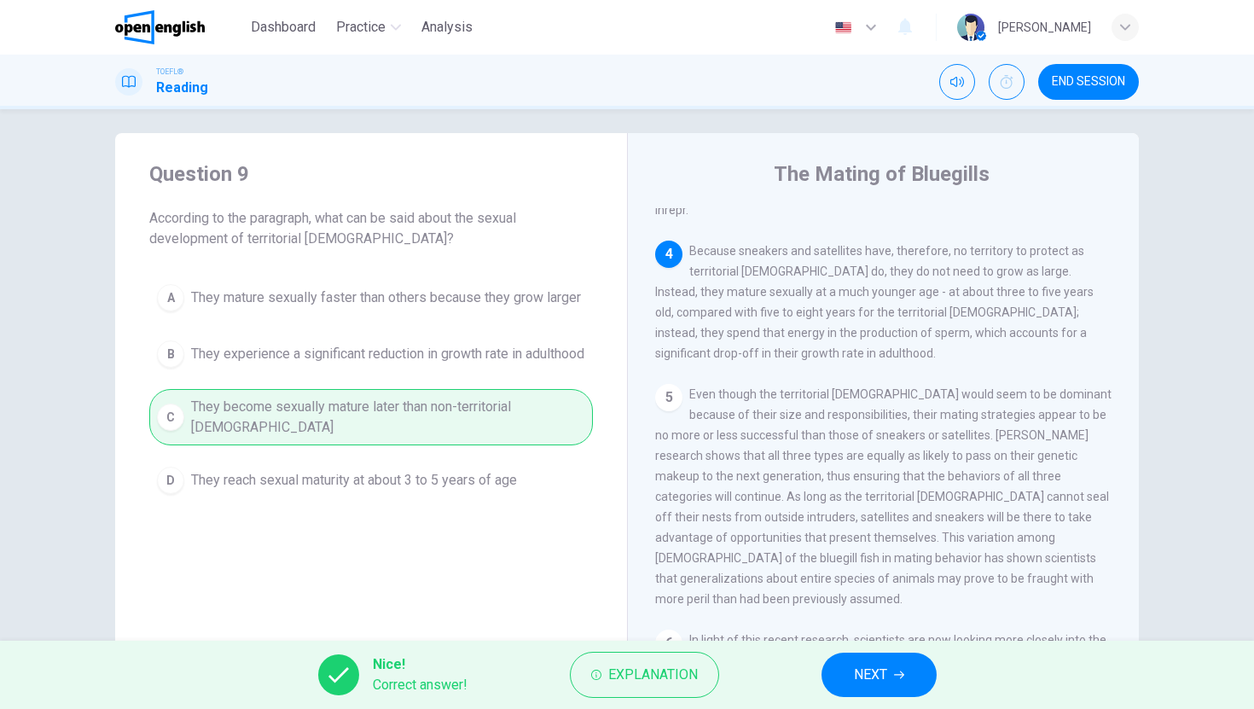
click at [904, 684] on button "NEXT" at bounding box center [879, 675] width 115 height 44
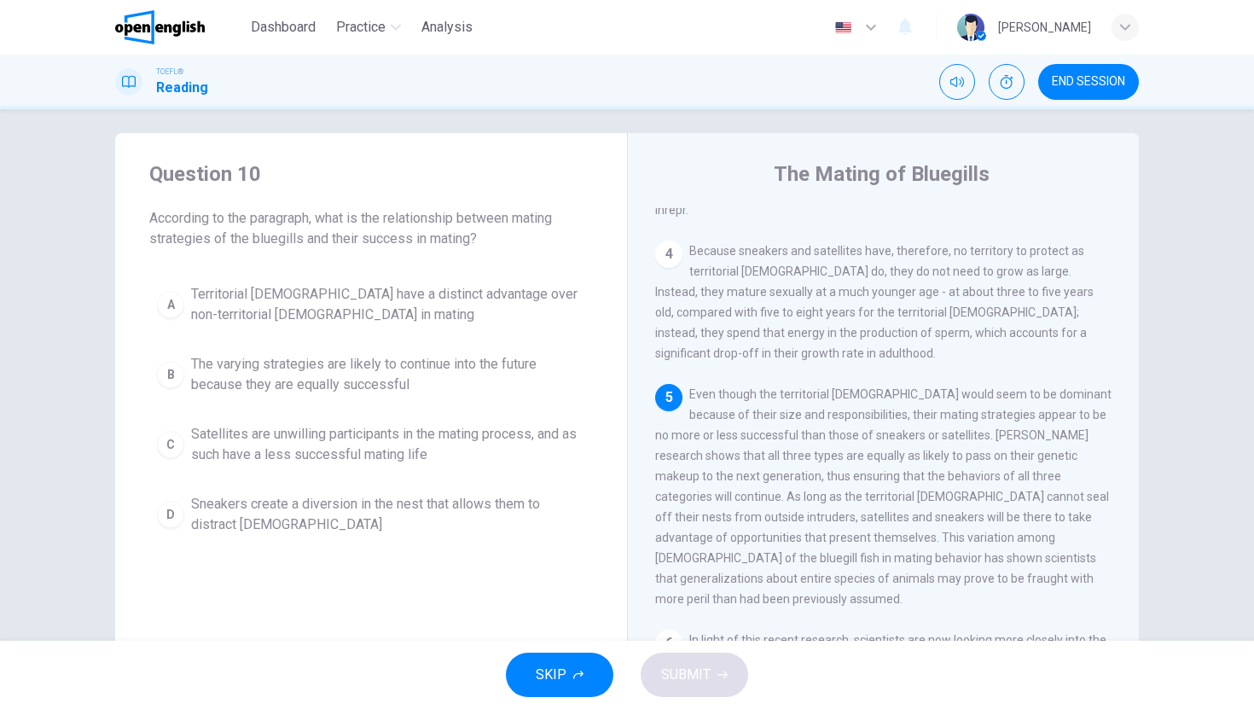
click at [220, 366] on span "The varying strategies are likely to continue into the future because they are …" at bounding box center [388, 374] width 394 height 41
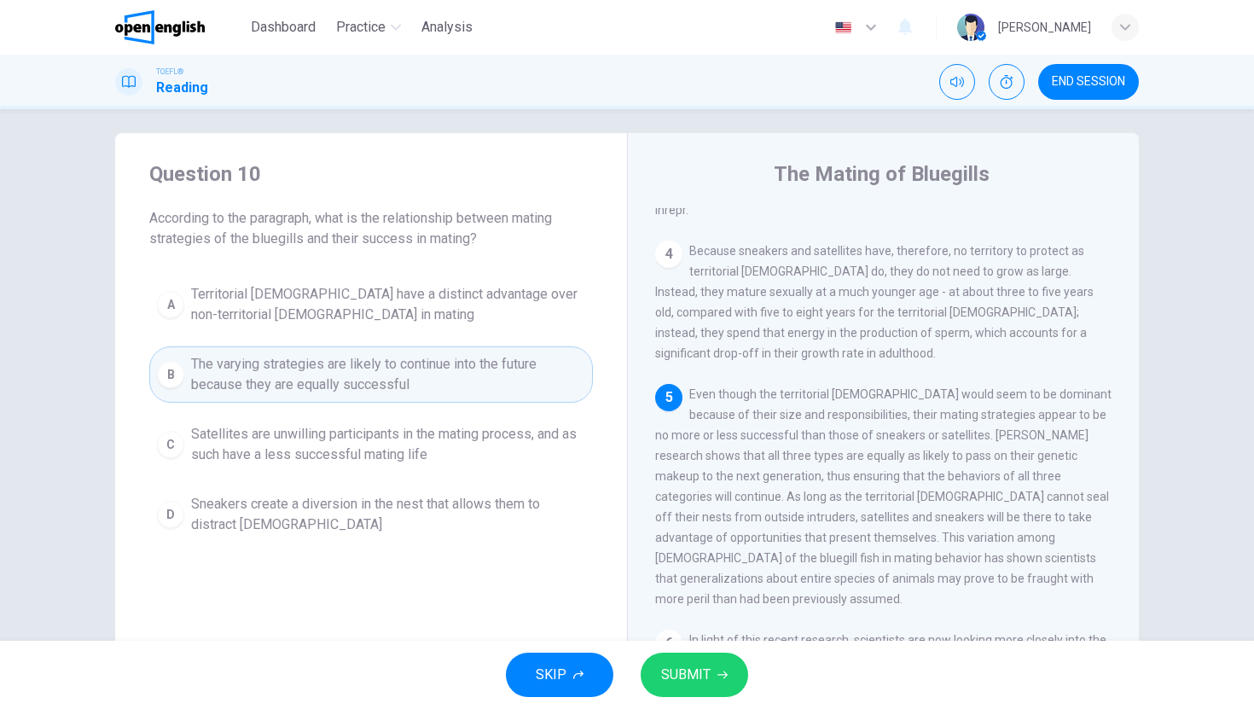
click at [729, 666] on button "SUBMIT" at bounding box center [695, 675] width 108 height 44
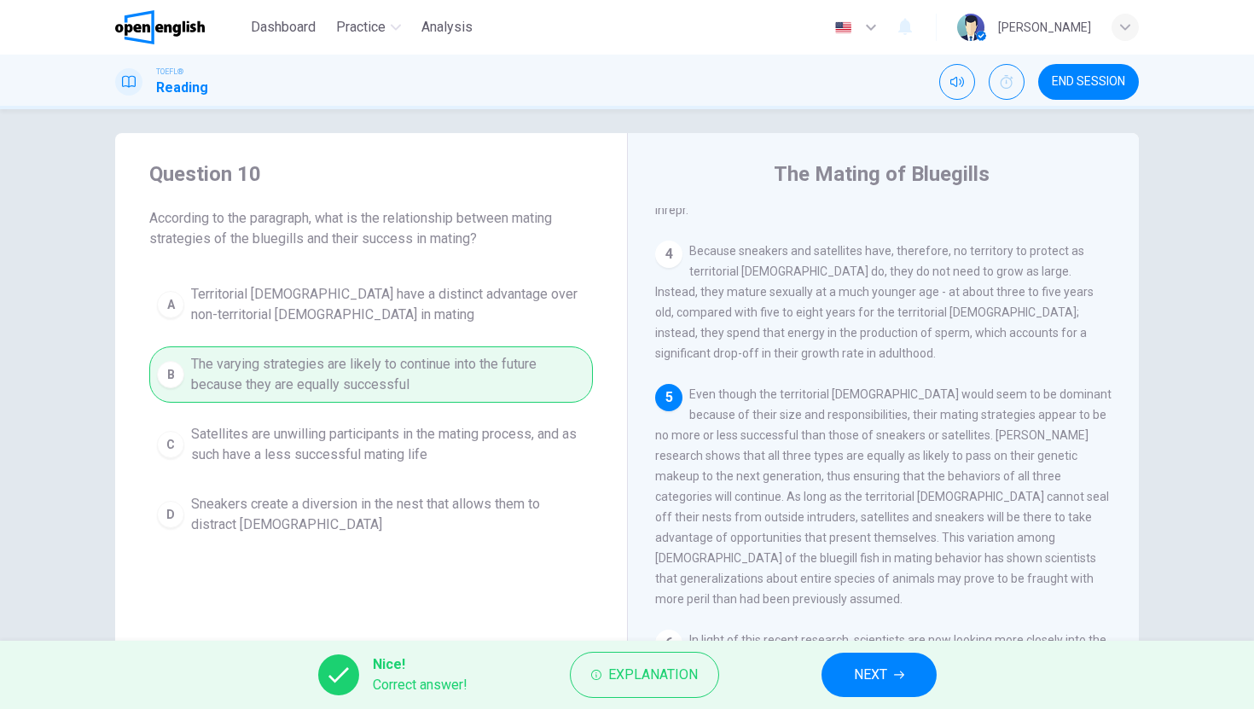
click at [890, 683] on button "NEXT" at bounding box center [879, 675] width 115 height 44
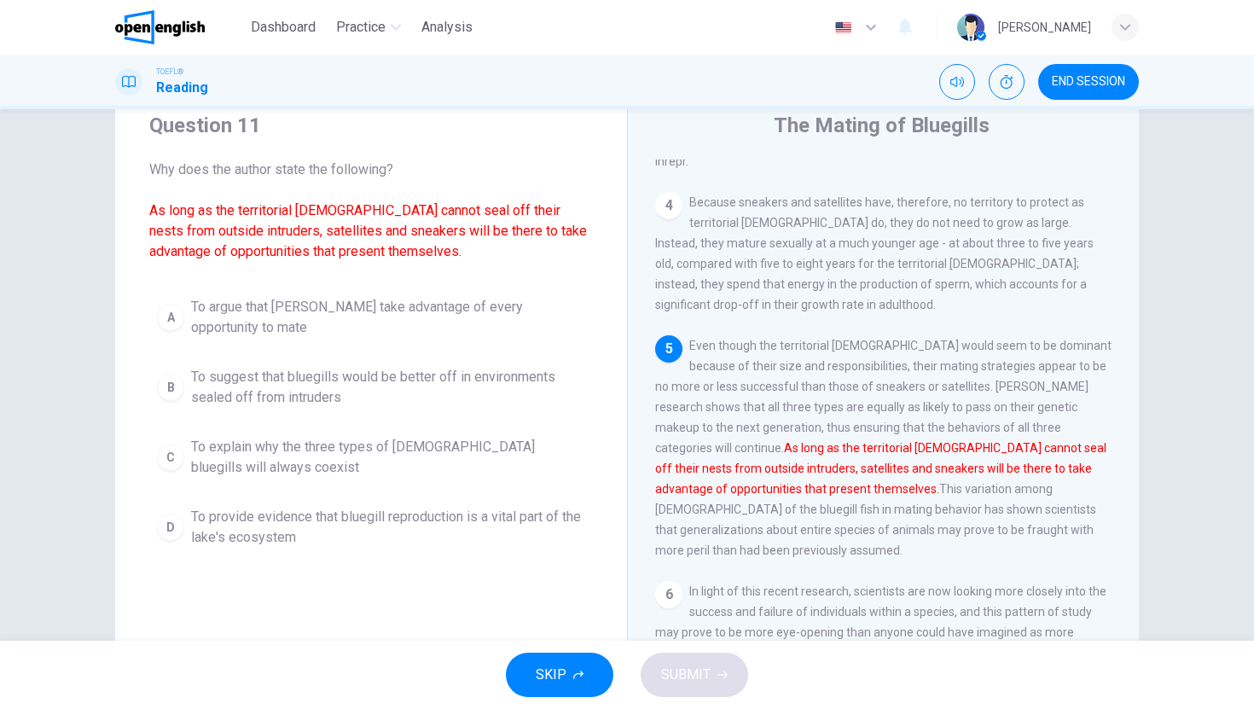
scroll to position [55, 0]
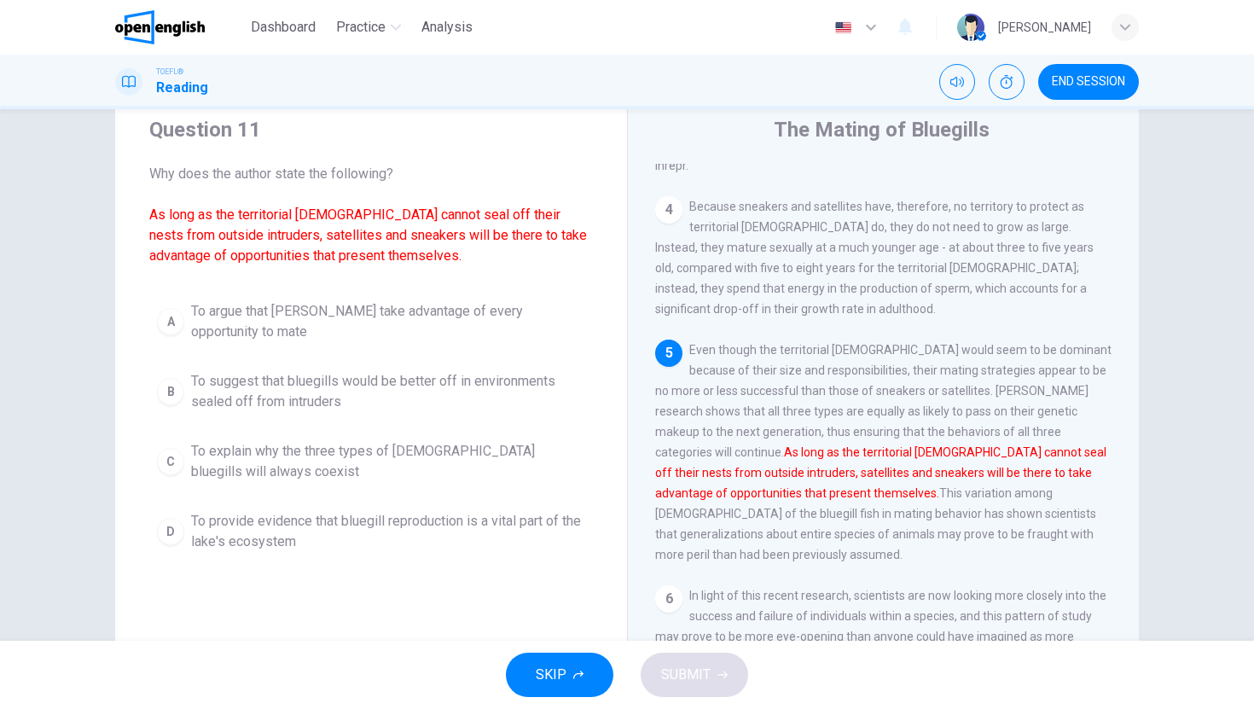
click at [413, 445] on span "To explain why the three types of [DEMOGRAPHIC_DATA] bluegills will always coex…" at bounding box center [388, 461] width 394 height 41
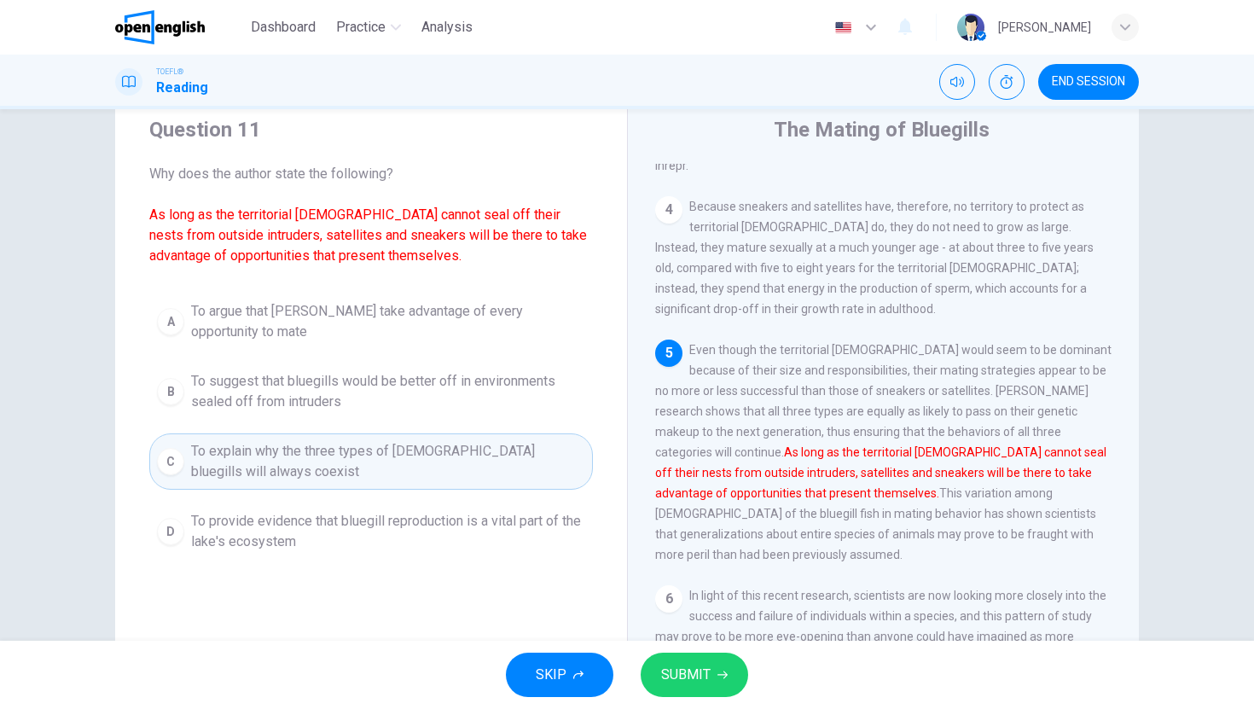
click at [718, 678] on icon "button" at bounding box center [723, 675] width 10 height 10
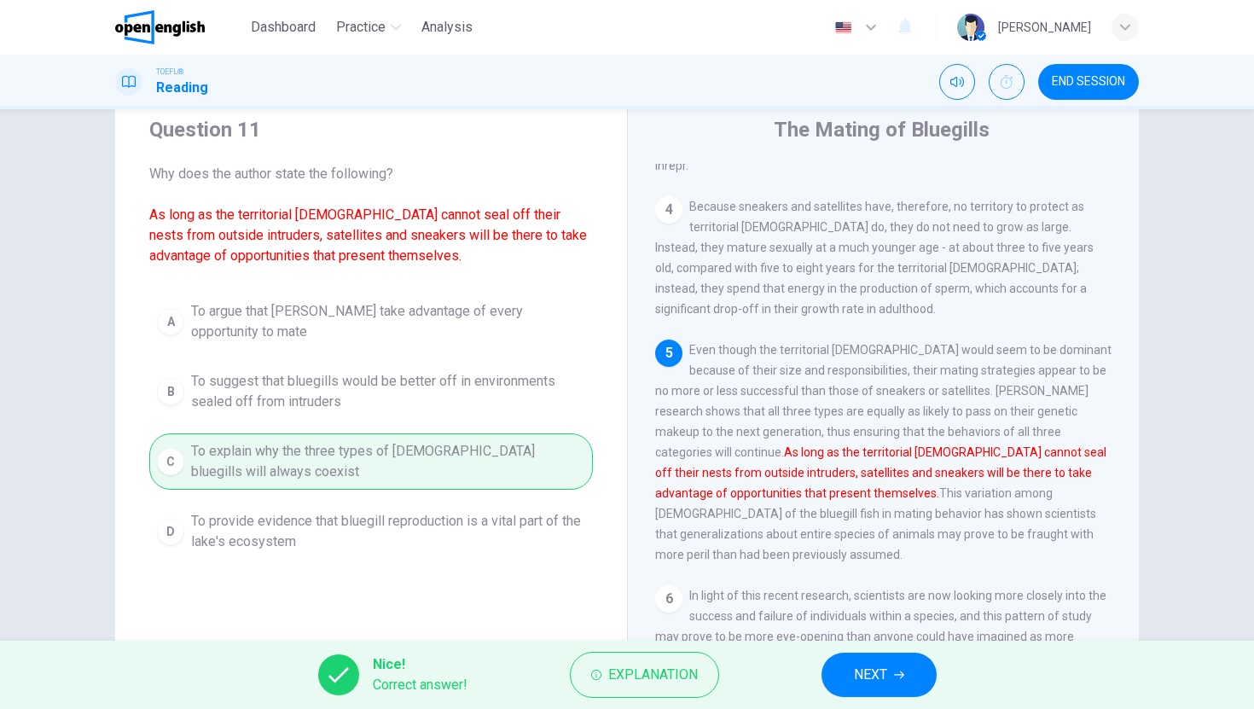
click at [872, 683] on span "NEXT" at bounding box center [870, 675] width 33 height 24
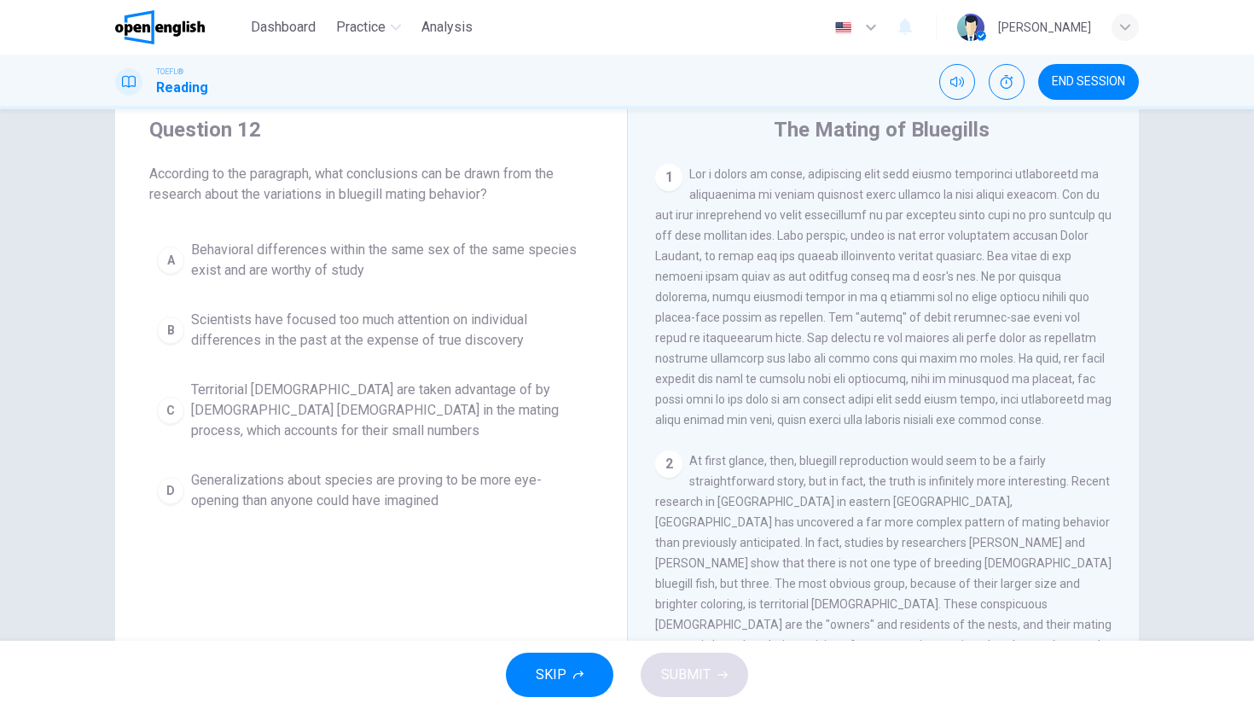
scroll to position [848, 0]
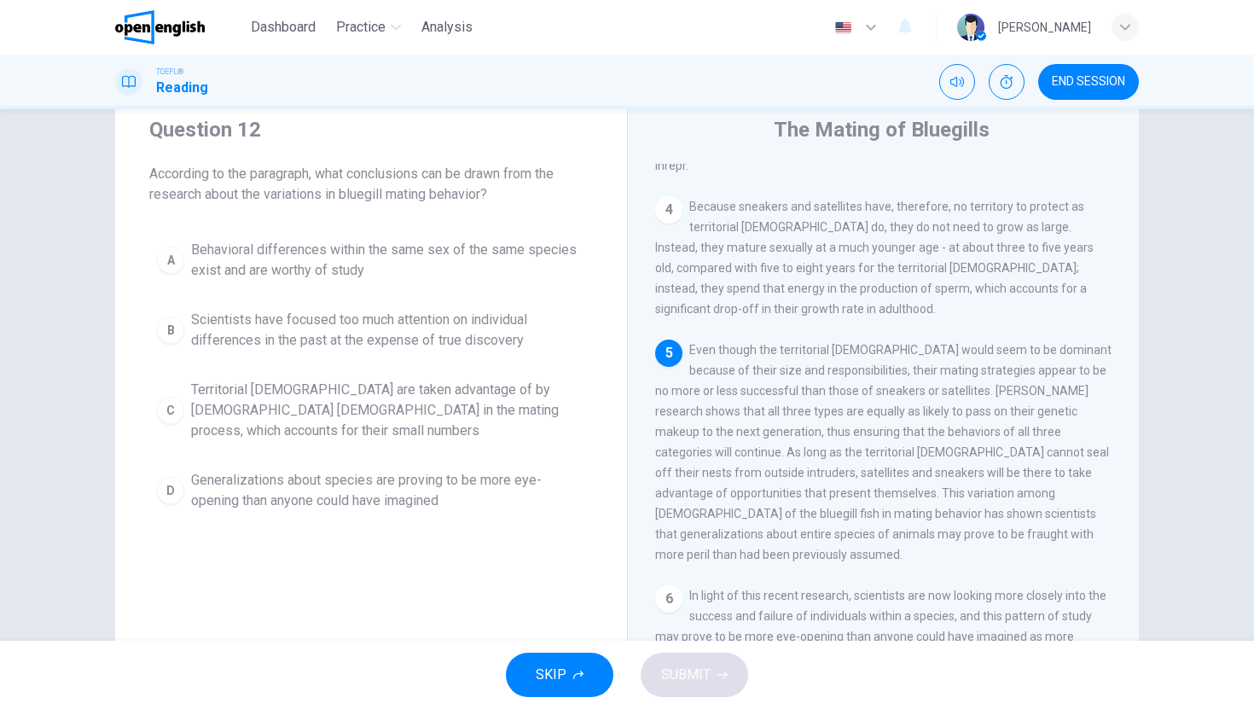
click at [428, 263] on span "Behavioral differences within the same sex of the same species exist and are wo…" at bounding box center [388, 260] width 394 height 41
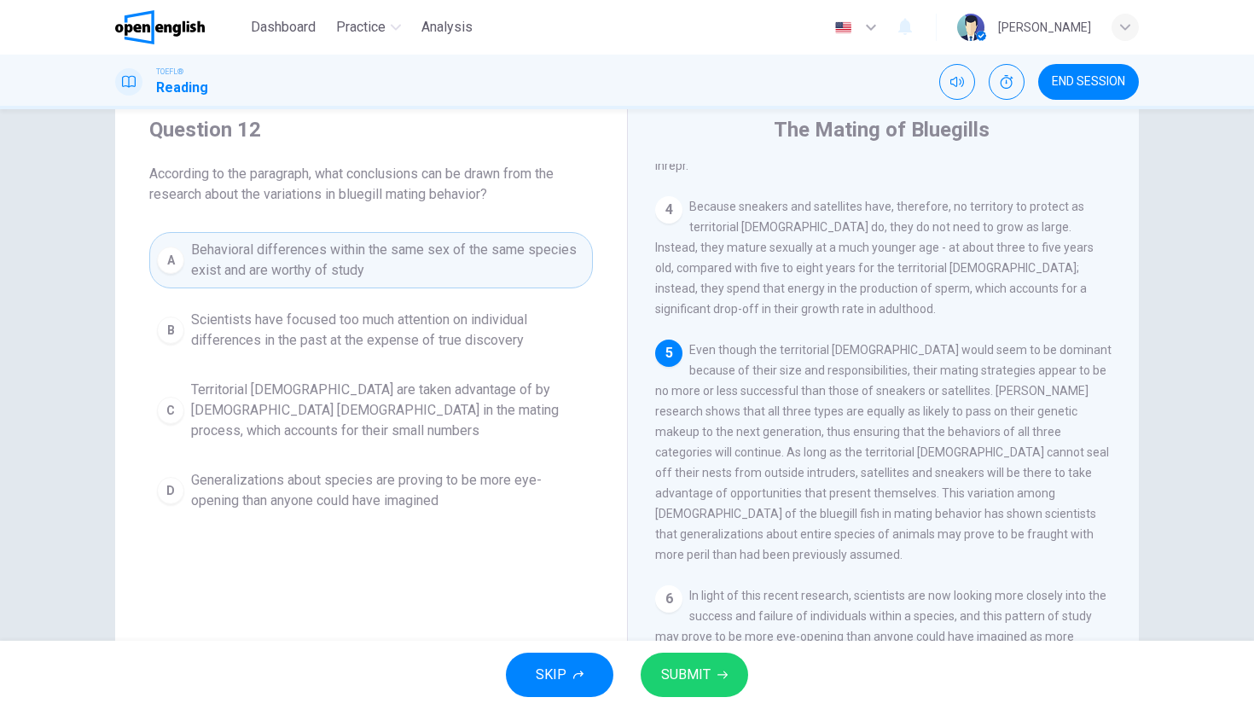
click at [711, 676] on button "SUBMIT" at bounding box center [695, 675] width 108 height 44
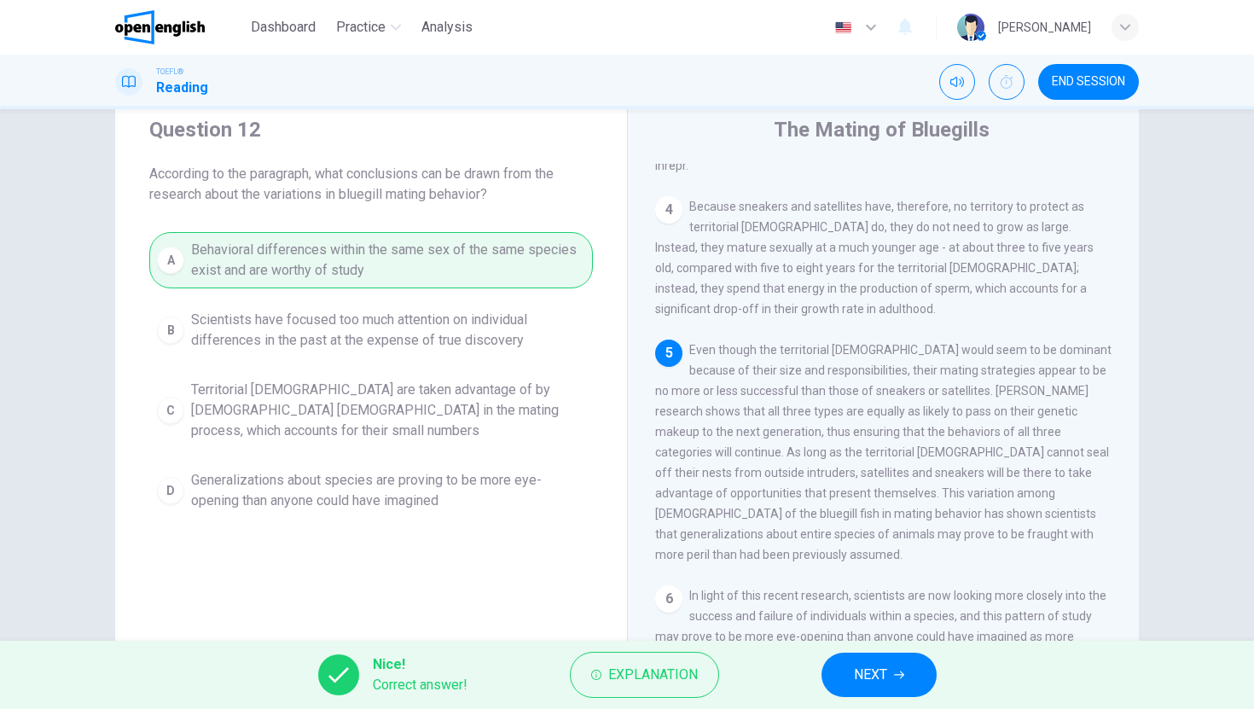
click at [711, 676] on button "Explanation" at bounding box center [644, 675] width 149 height 46
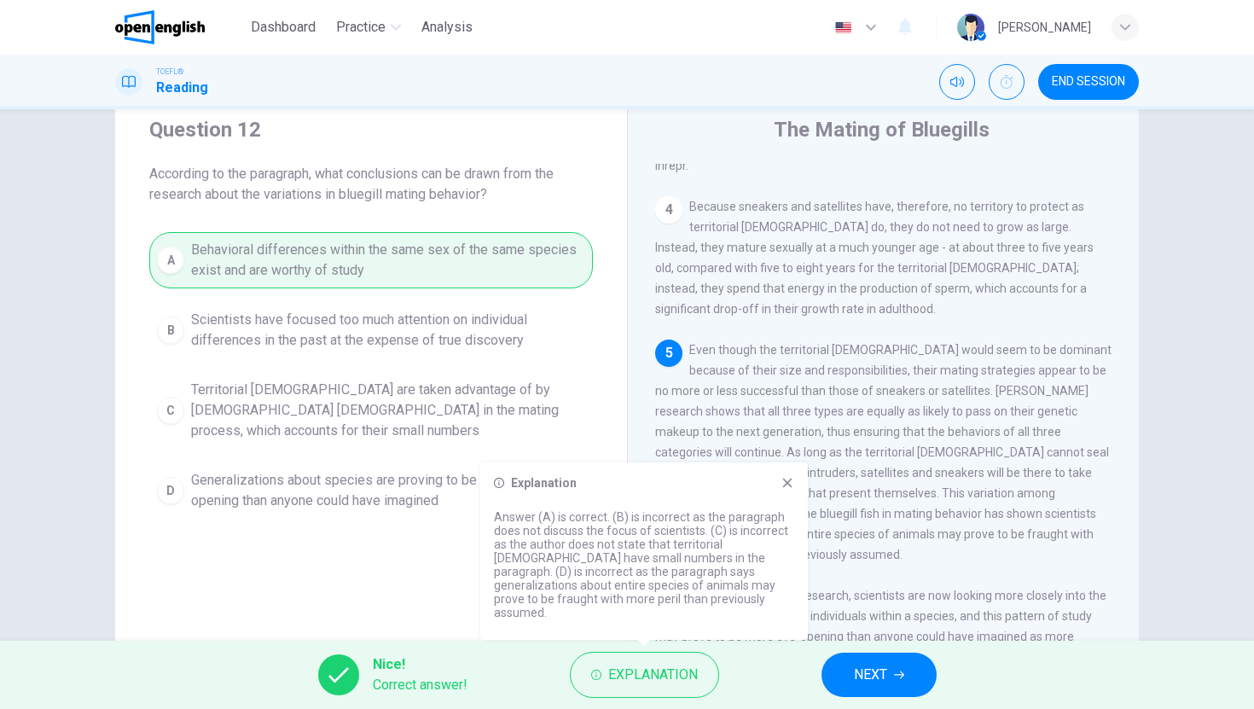
click at [880, 679] on span "NEXT" at bounding box center [870, 675] width 33 height 24
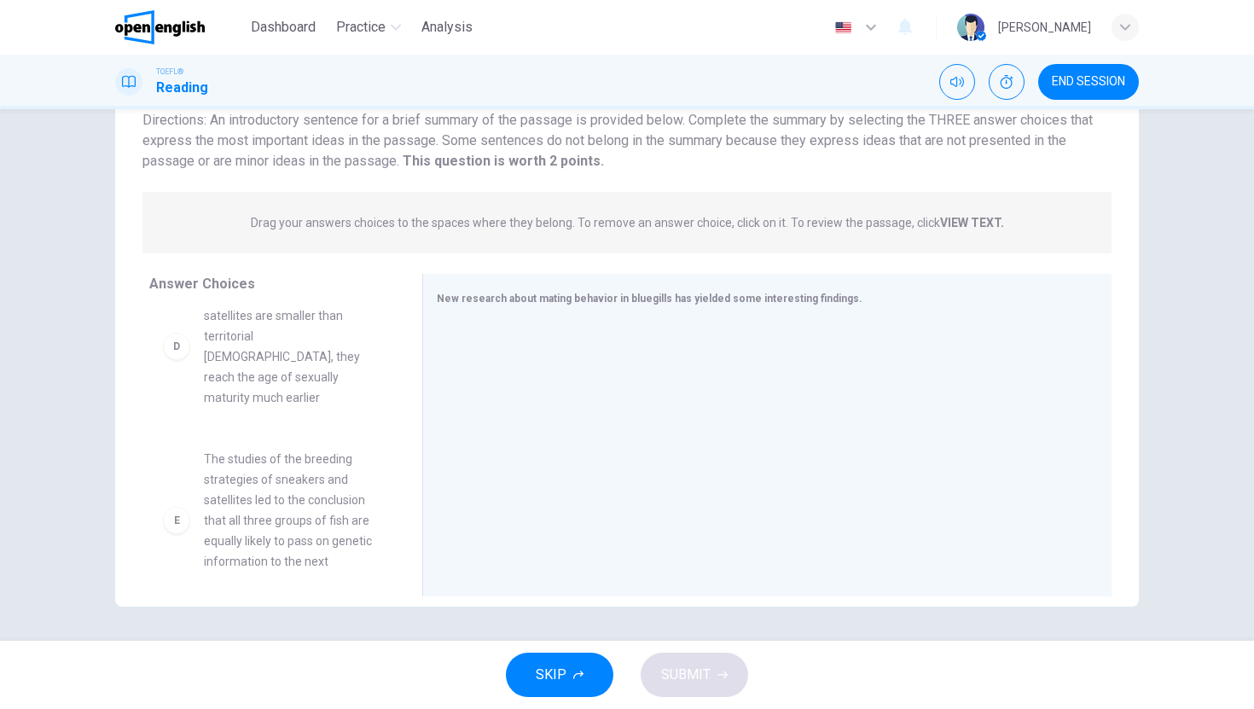
scroll to position [504, 0]
click at [290, 471] on span "The studies of the breeding strategies of sneakers and satellites led to the co…" at bounding box center [292, 523] width 177 height 143
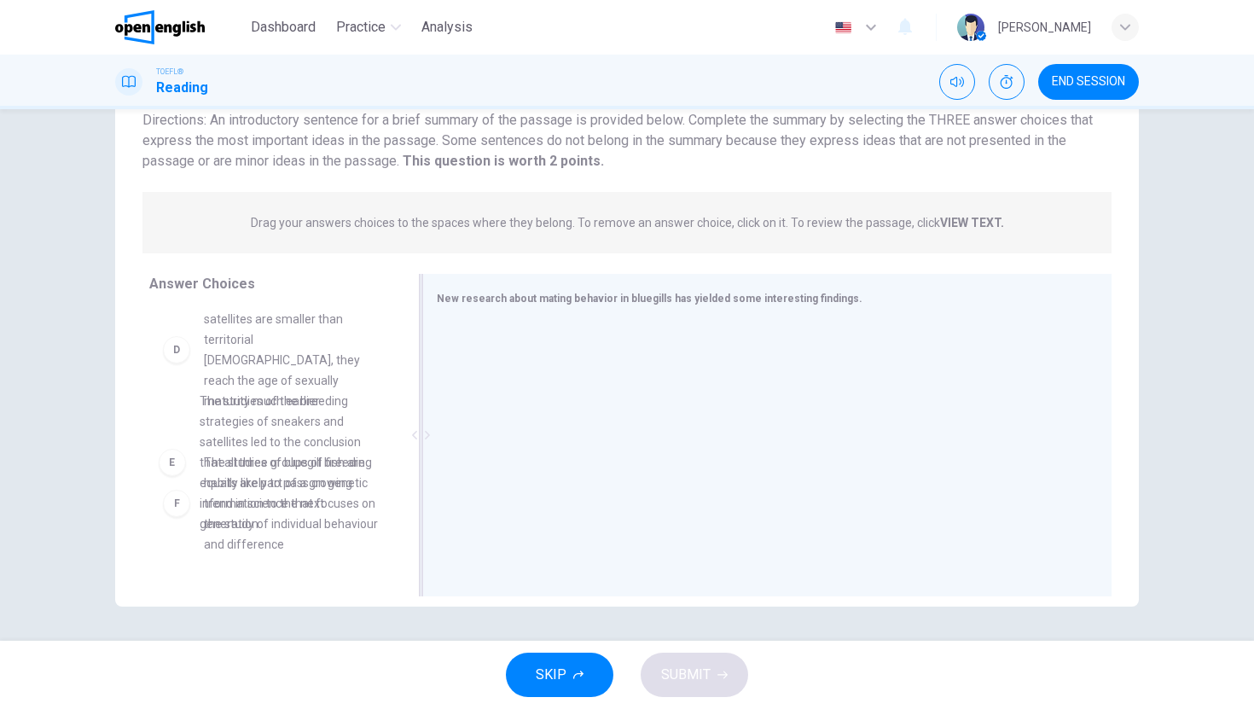
drag, startPoint x: 290, startPoint y: 471, endPoint x: 553, endPoint y: 430, distance: 265.9
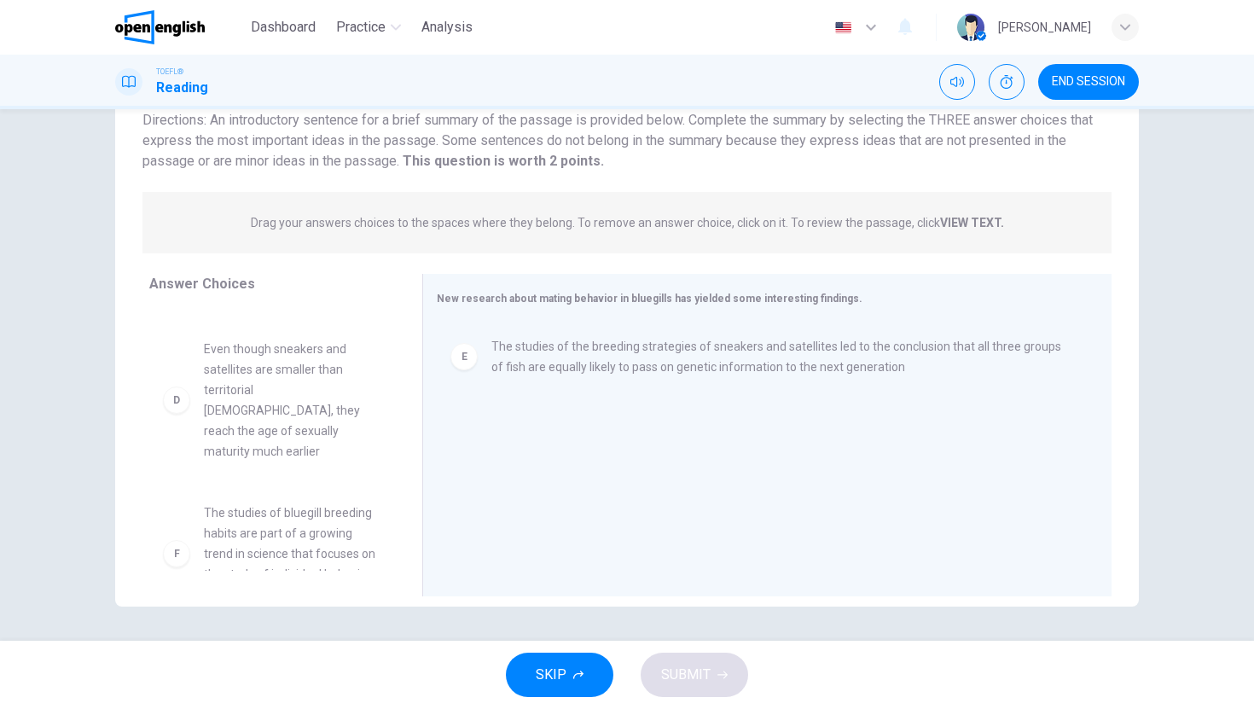
scroll to position [440, 0]
drag, startPoint x: 270, startPoint y: 528, endPoint x: 313, endPoint y: 518, distance: 43.9
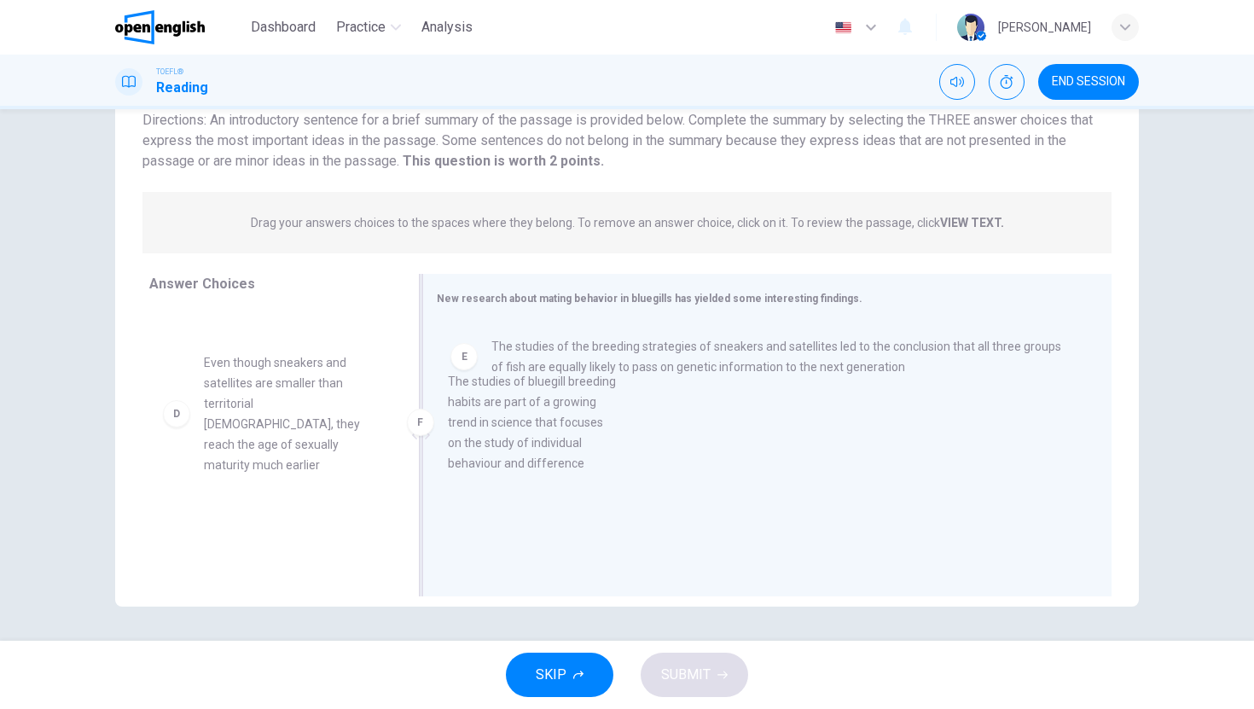
drag, startPoint x: 313, startPoint y: 518, endPoint x: 578, endPoint y: 430, distance: 278.7
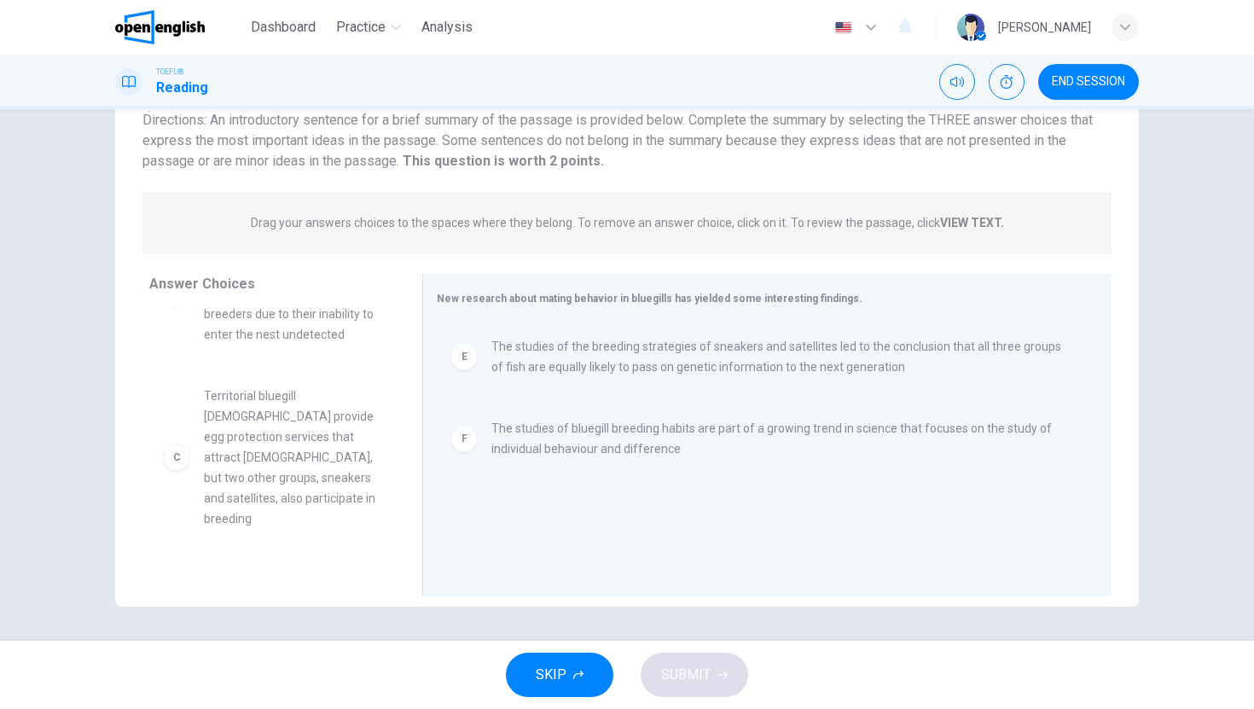
scroll to position [202, 0]
drag, startPoint x: 285, startPoint y: 468, endPoint x: 331, endPoint y: 468, distance: 46.1
click at [286, 468] on span "Territorial bluegill [DEMOGRAPHIC_DATA] provide egg protection services that at…" at bounding box center [292, 477] width 177 height 143
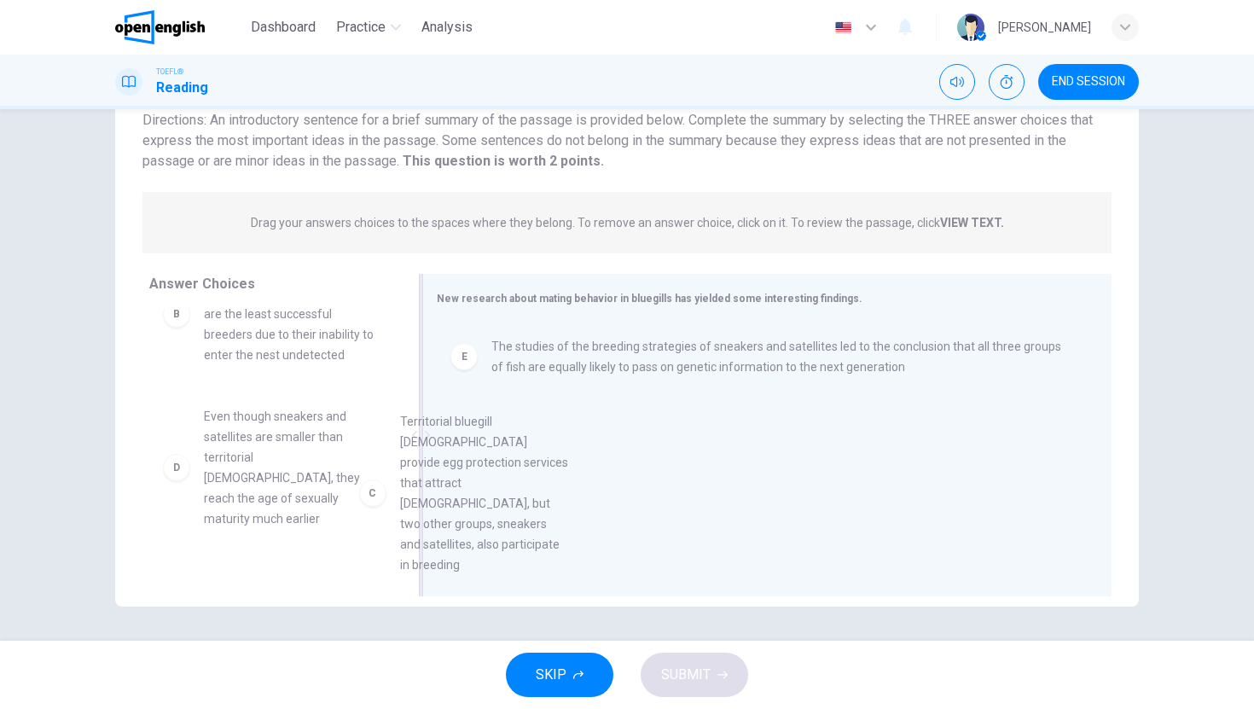
drag, startPoint x: 270, startPoint y: 434, endPoint x: 540, endPoint y: 481, distance: 274.5
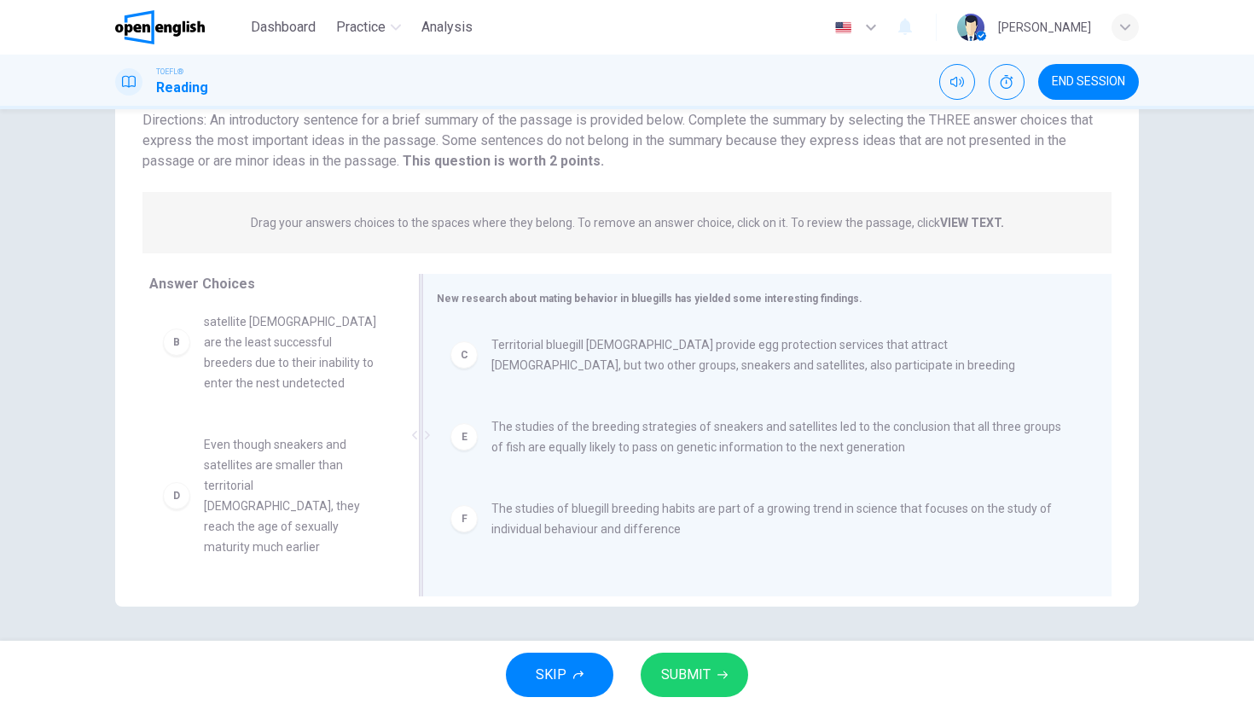
scroll to position [133, 0]
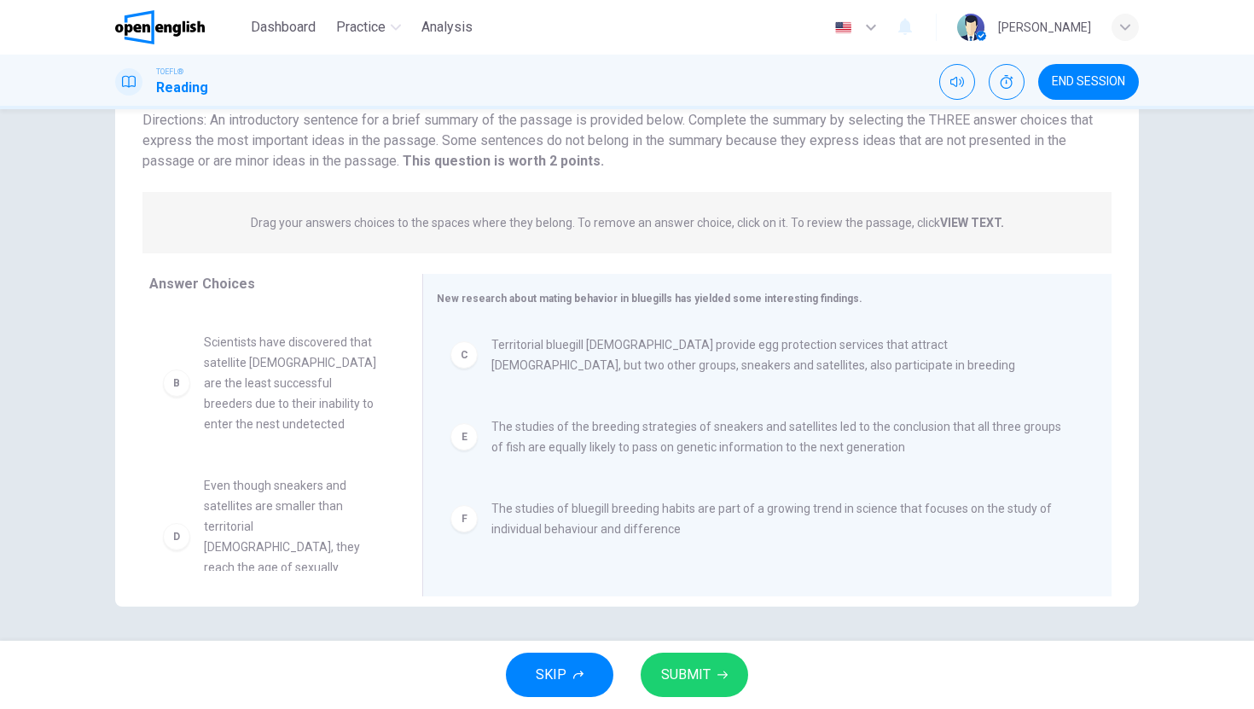
click at [696, 683] on span "SUBMIT" at bounding box center [685, 675] width 49 height 24
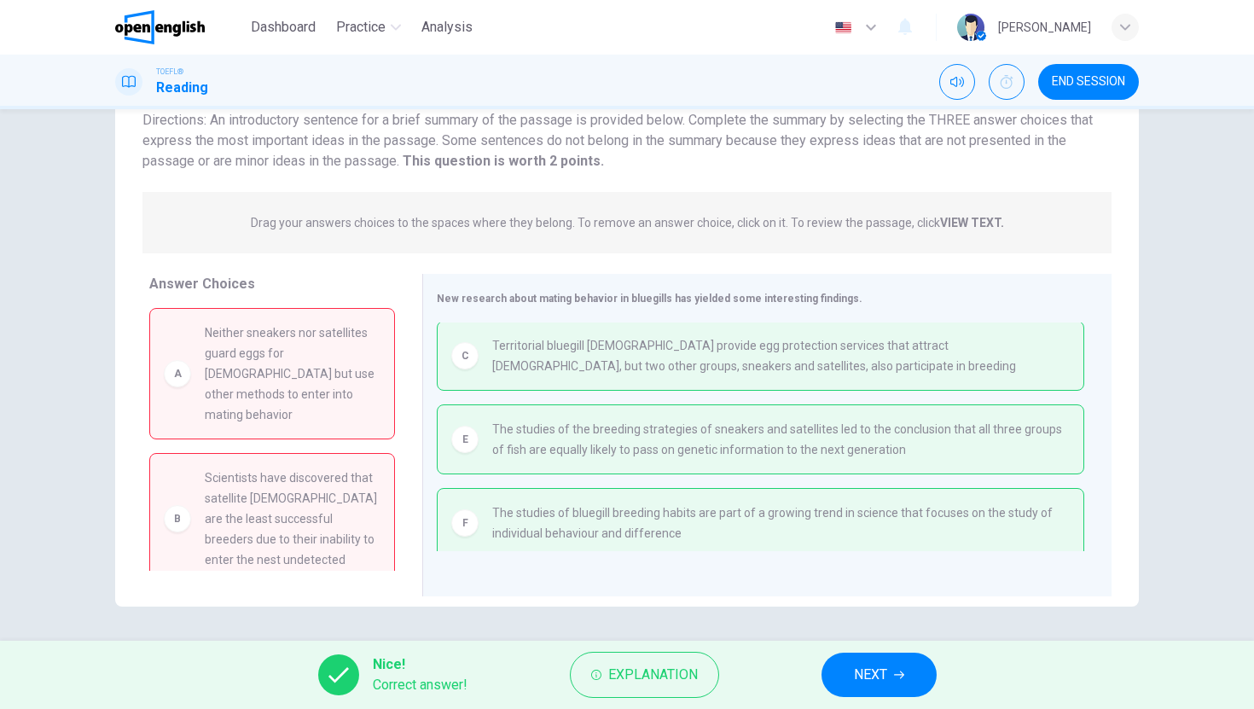
scroll to position [138, 0]
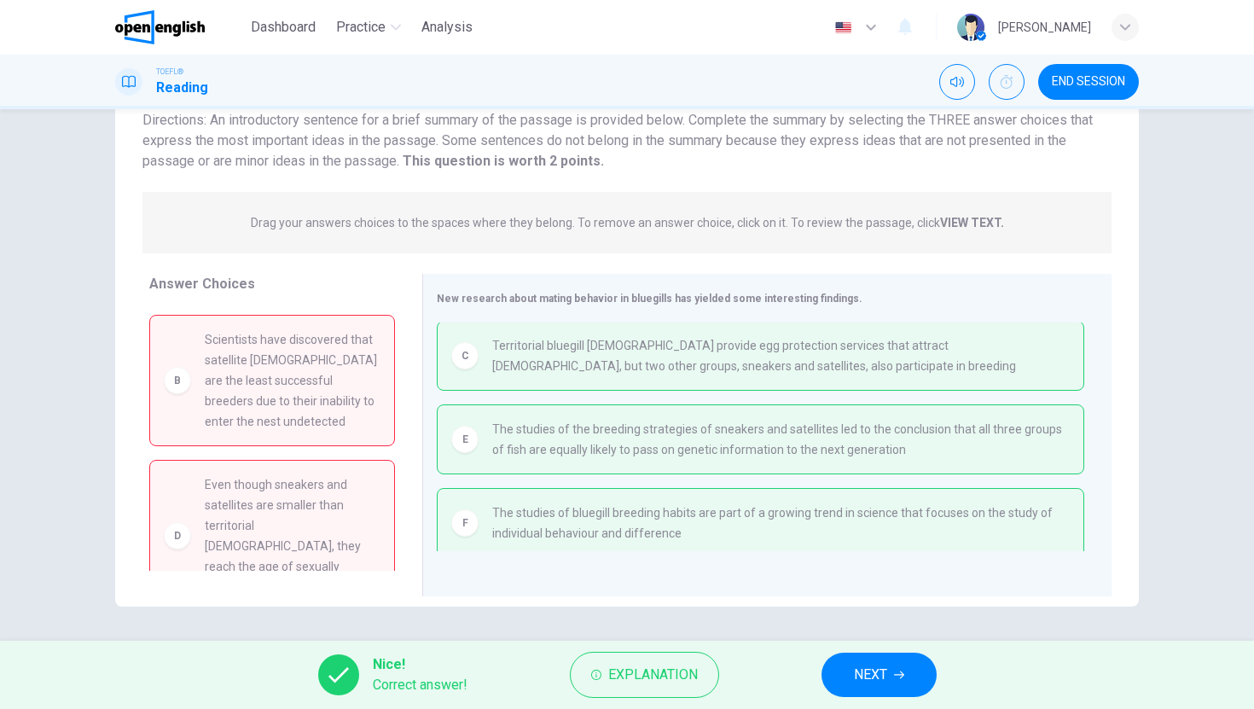
click at [881, 678] on span "NEXT" at bounding box center [870, 675] width 33 height 24
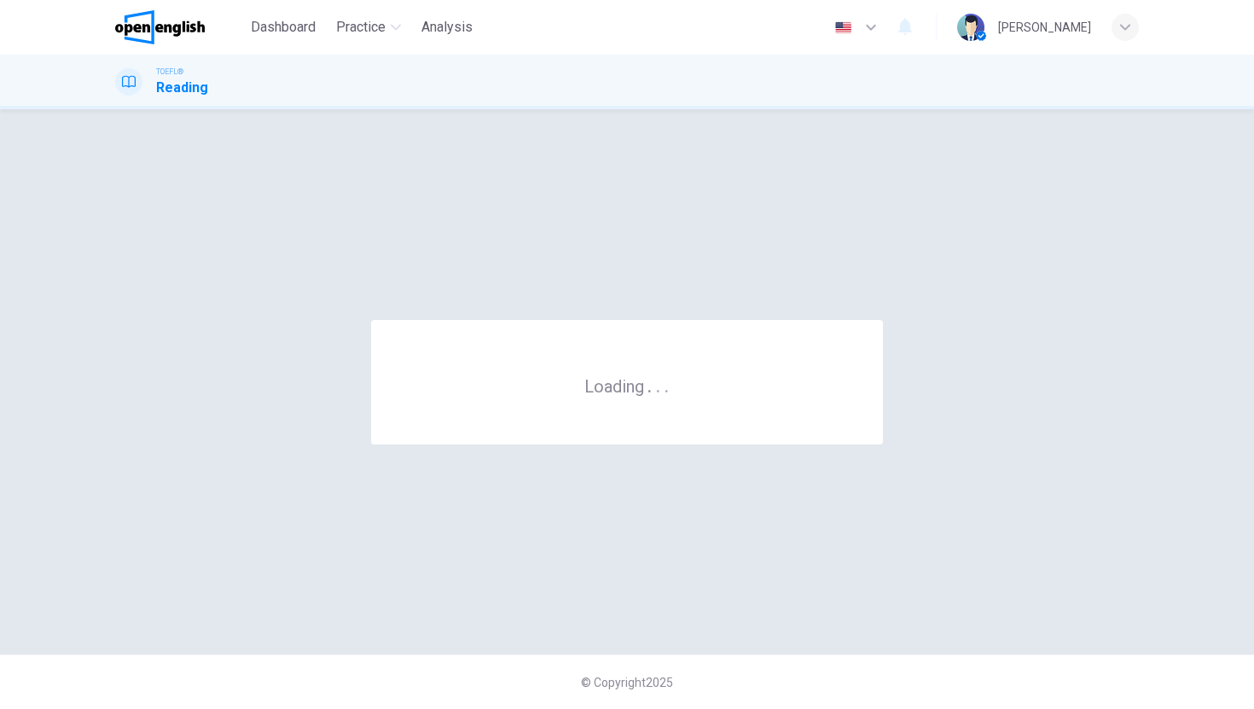
scroll to position [0, 0]
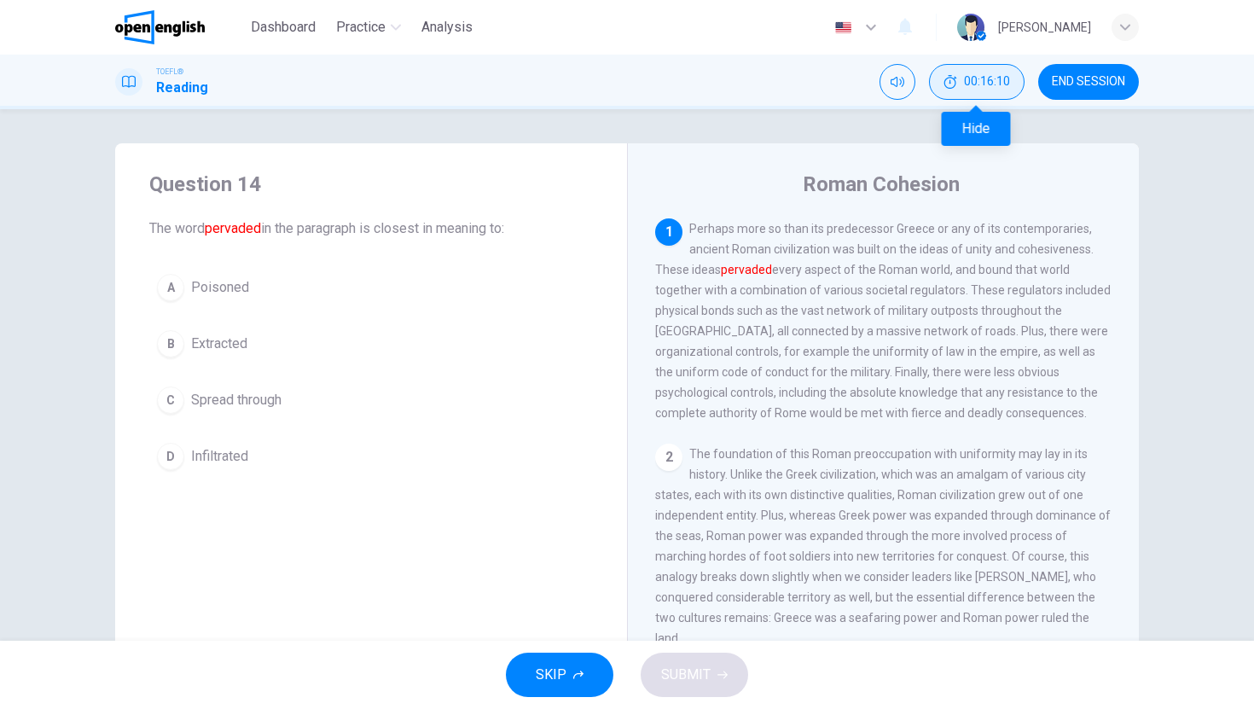
click at [974, 72] on button "00:16:10" at bounding box center [977, 82] width 96 height 36
click at [317, 394] on button "C Spread through" at bounding box center [371, 400] width 444 height 43
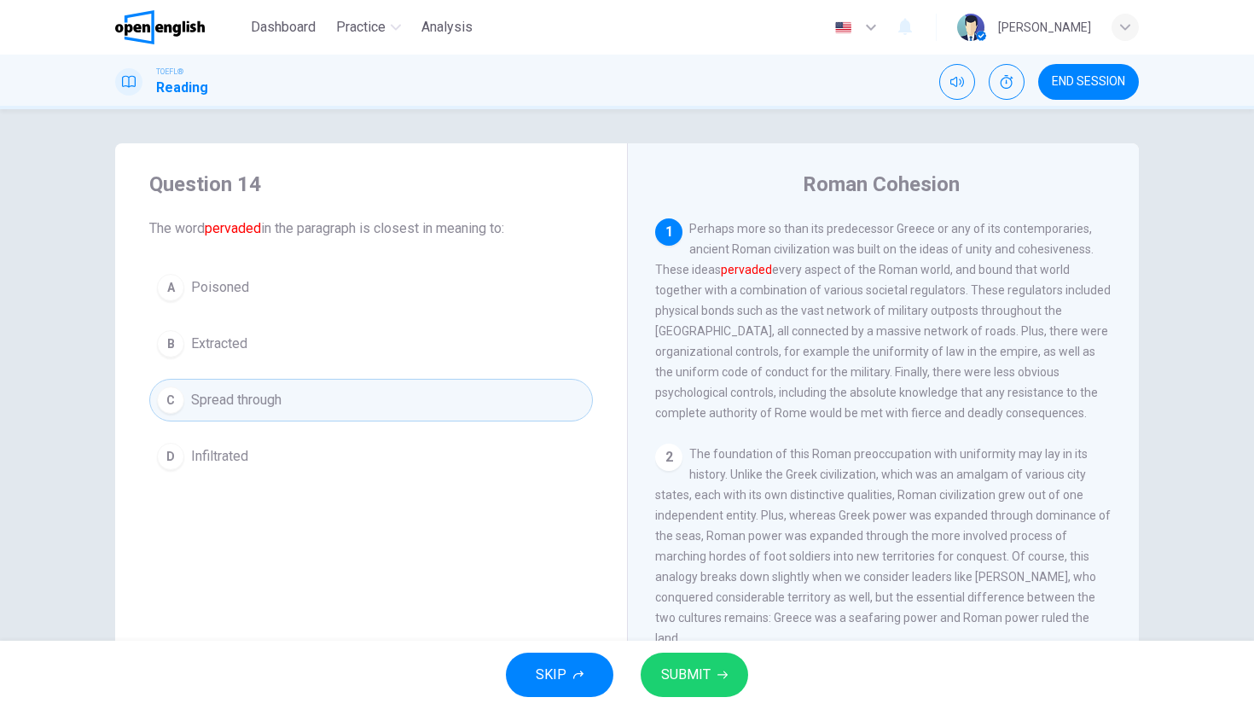
click at [709, 660] on button "SUBMIT" at bounding box center [695, 675] width 108 height 44
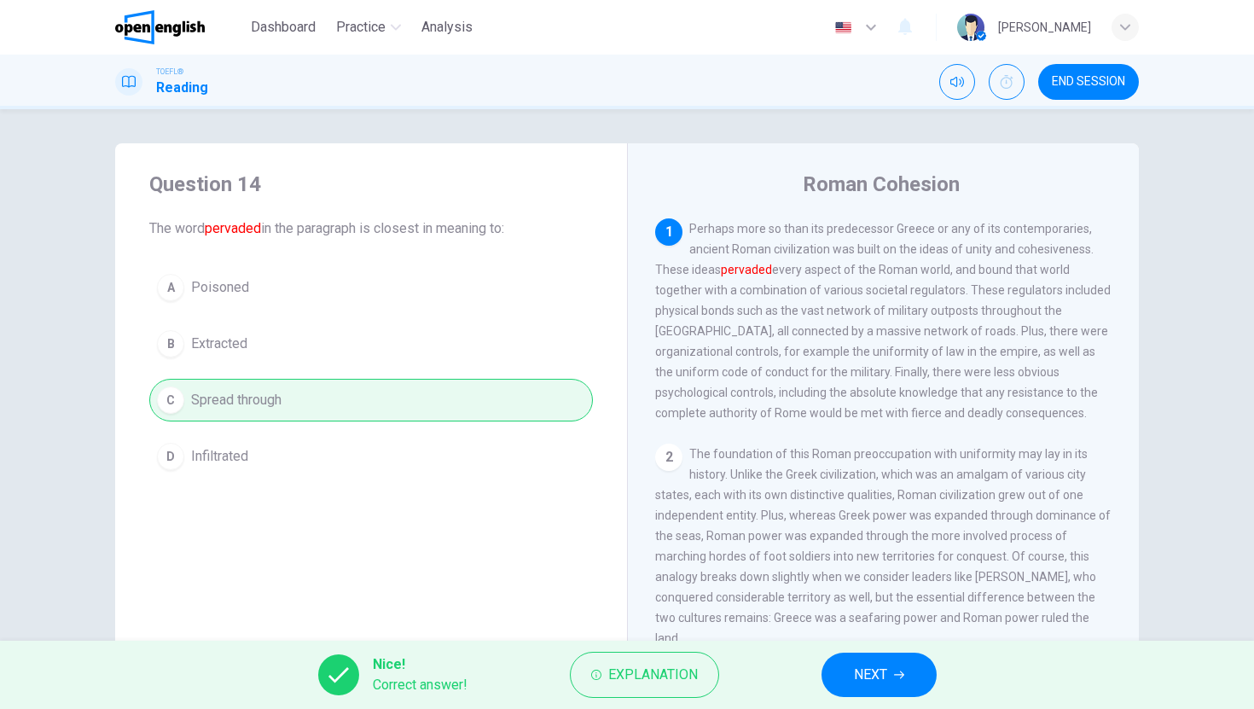
click at [886, 679] on span "NEXT" at bounding box center [870, 675] width 33 height 24
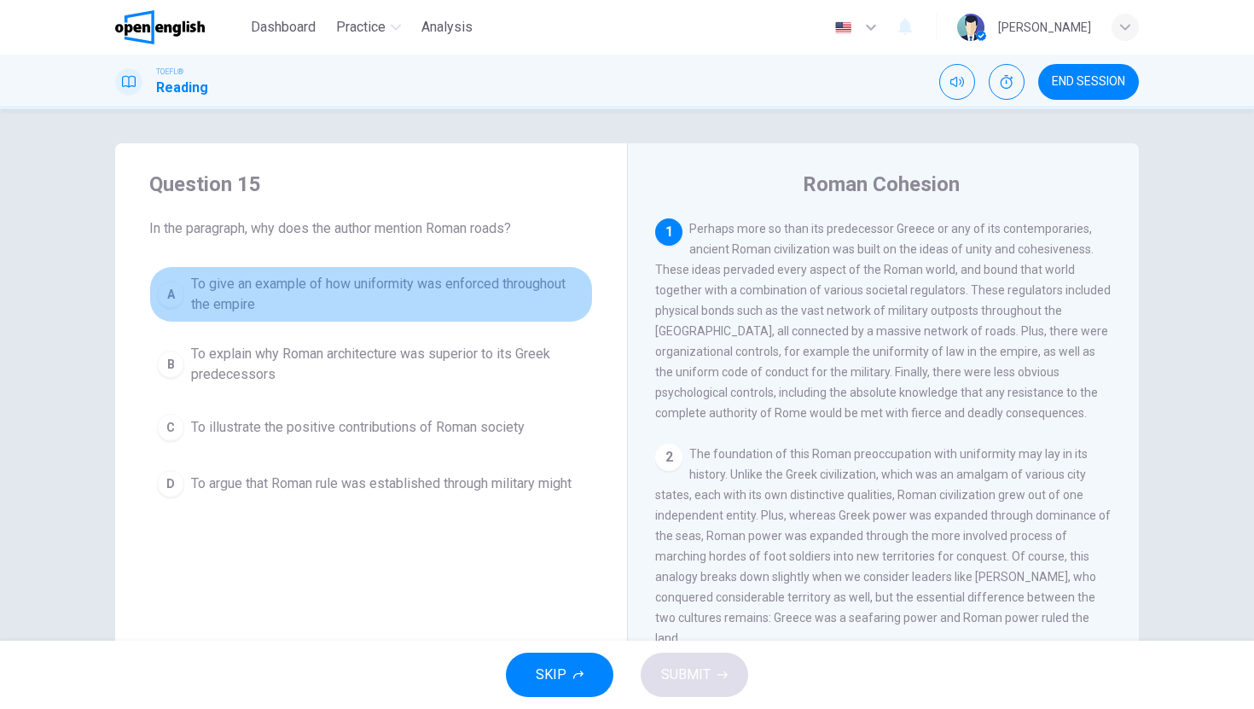
click at [526, 293] on span "To give an example of how uniformity was enforced throughout the empire" at bounding box center [388, 294] width 394 height 41
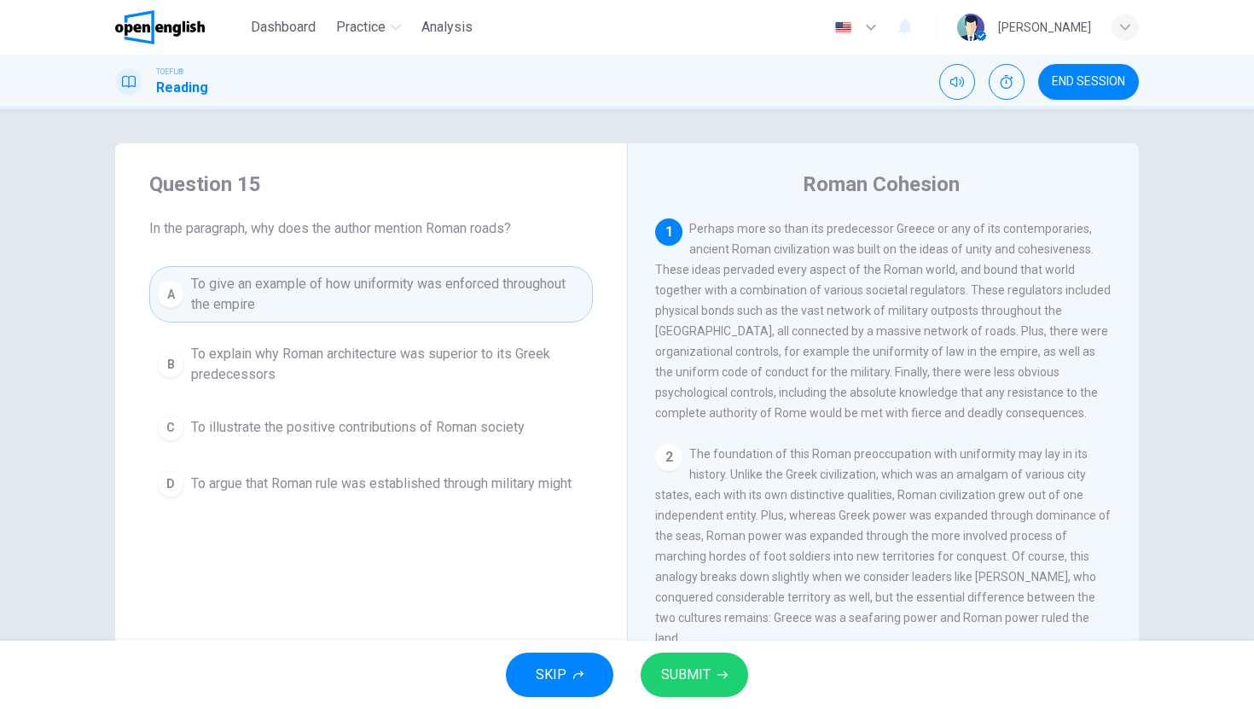
click at [677, 687] on button "SUBMIT" at bounding box center [695, 675] width 108 height 44
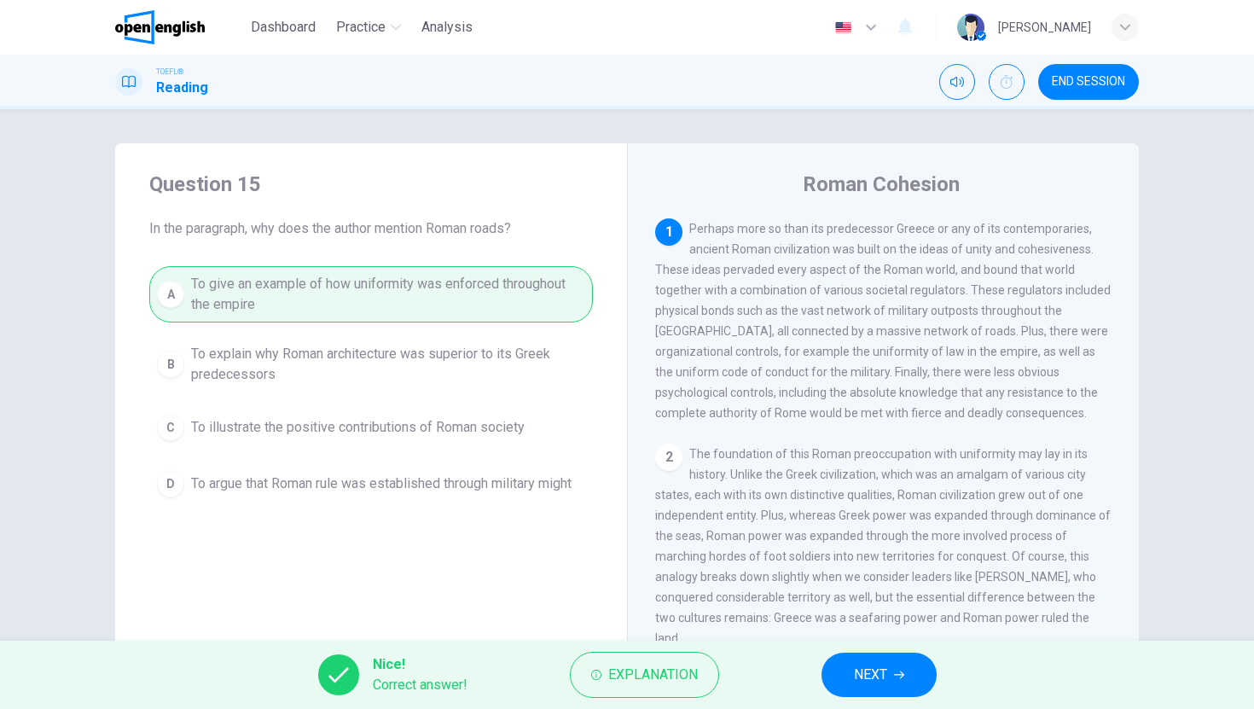
click at [855, 658] on button "NEXT" at bounding box center [879, 675] width 115 height 44
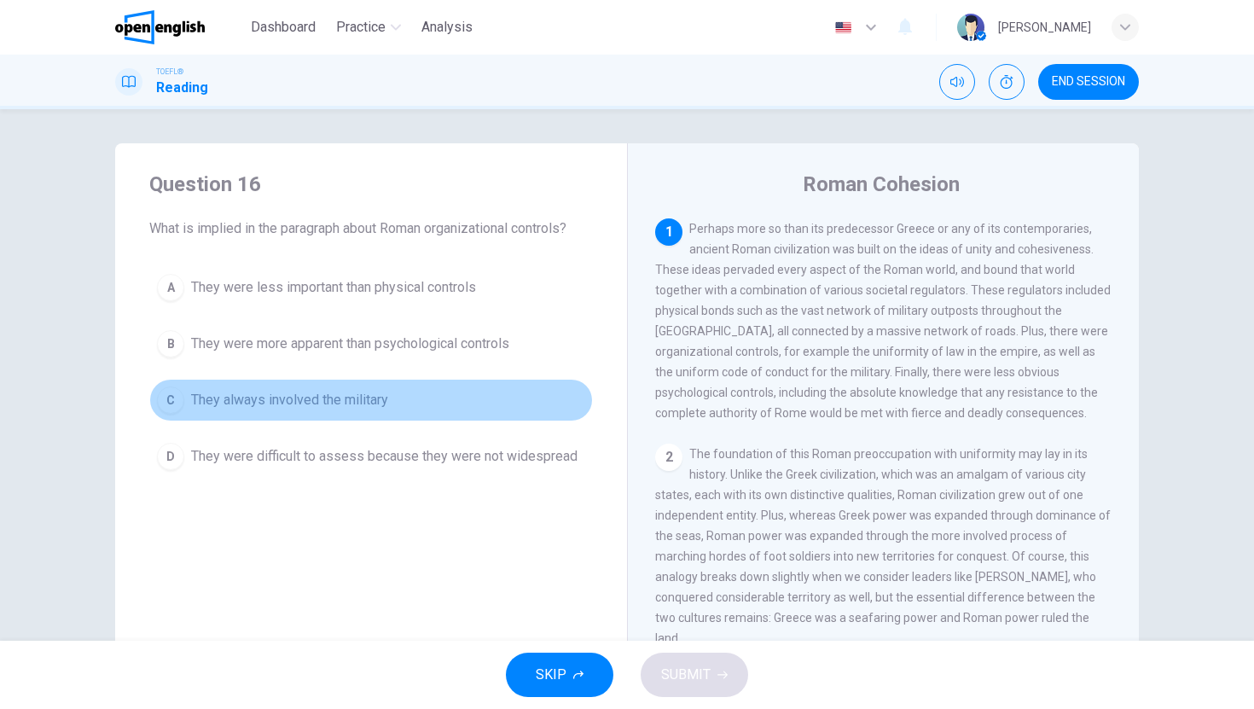
click at [465, 404] on button "C They always involved the military" at bounding box center [371, 400] width 444 height 43
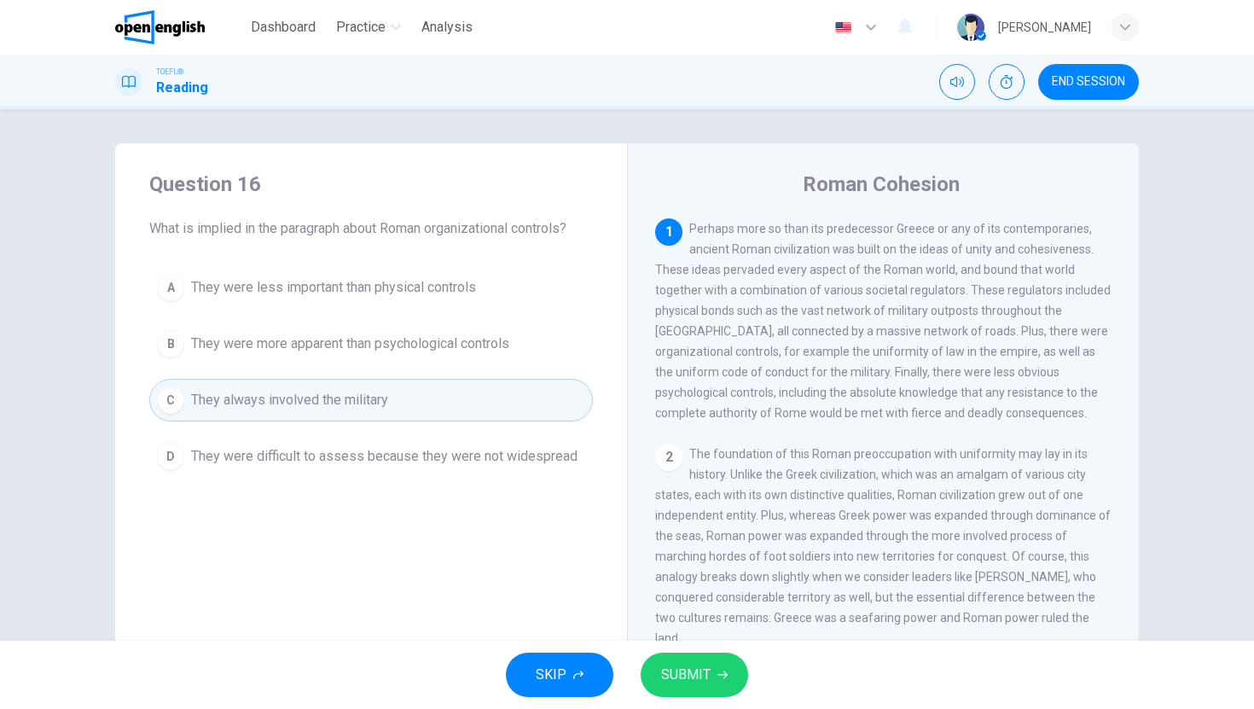
click at [700, 680] on span "SUBMIT" at bounding box center [685, 675] width 49 height 24
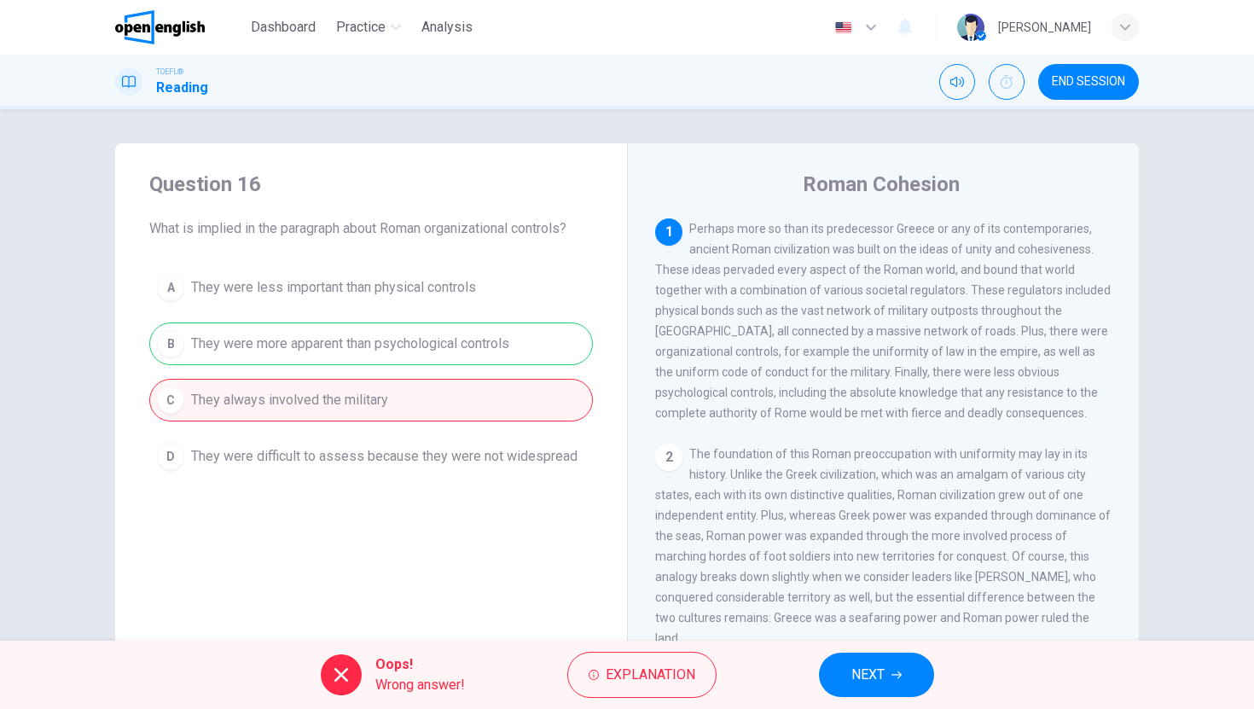
drag, startPoint x: 973, startPoint y: 380, endPoint x: 1053, endPoint y: 379, distance: 79.3
click at [1053, 379] on div "1 Perhaps more so than its predecessor Greece or any of its contemporaries, anc…" at bounding box center [883, 320] width 457 height 205
click at [869, 671] on span "NEXT" at bounding box center [867, 675] width 33 height 24
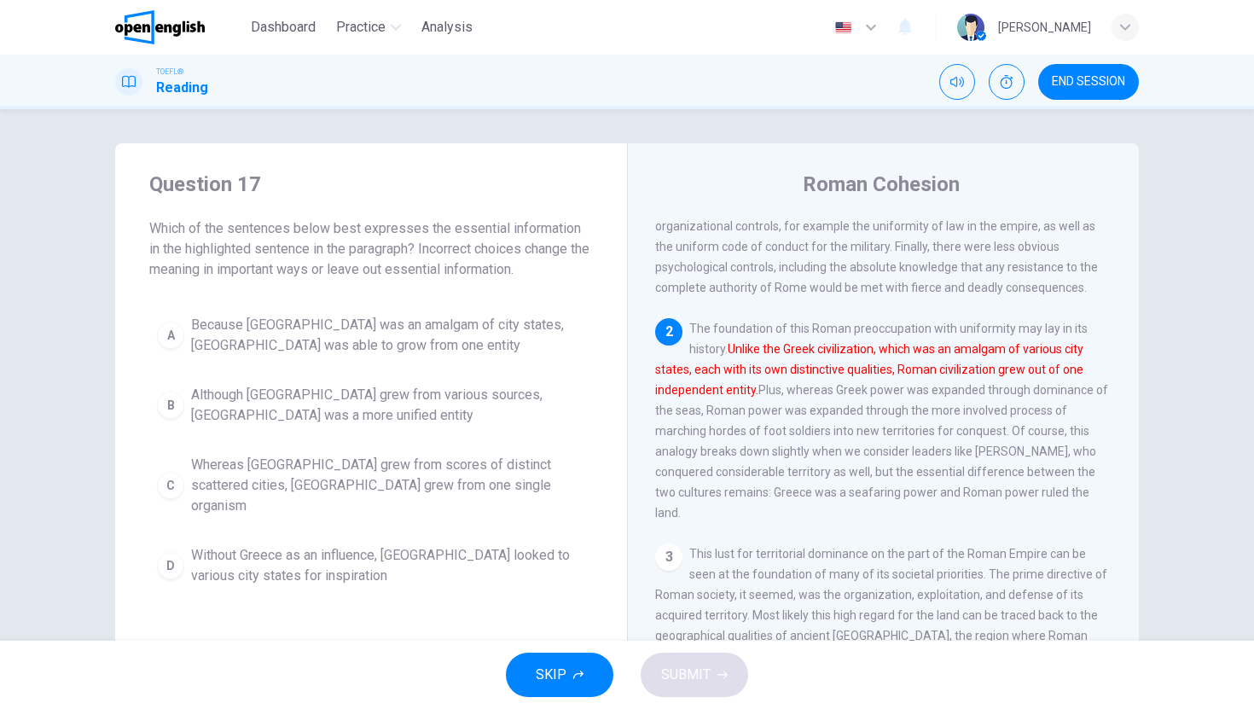
scroll to position [127, 0]
click at [455, 470] on span "Whereas [GEOGRAPHIC_DATA] grew from scores of distinct scattered cities, [GEOGR…" at bounding box center [388, 485] width 394 height 61
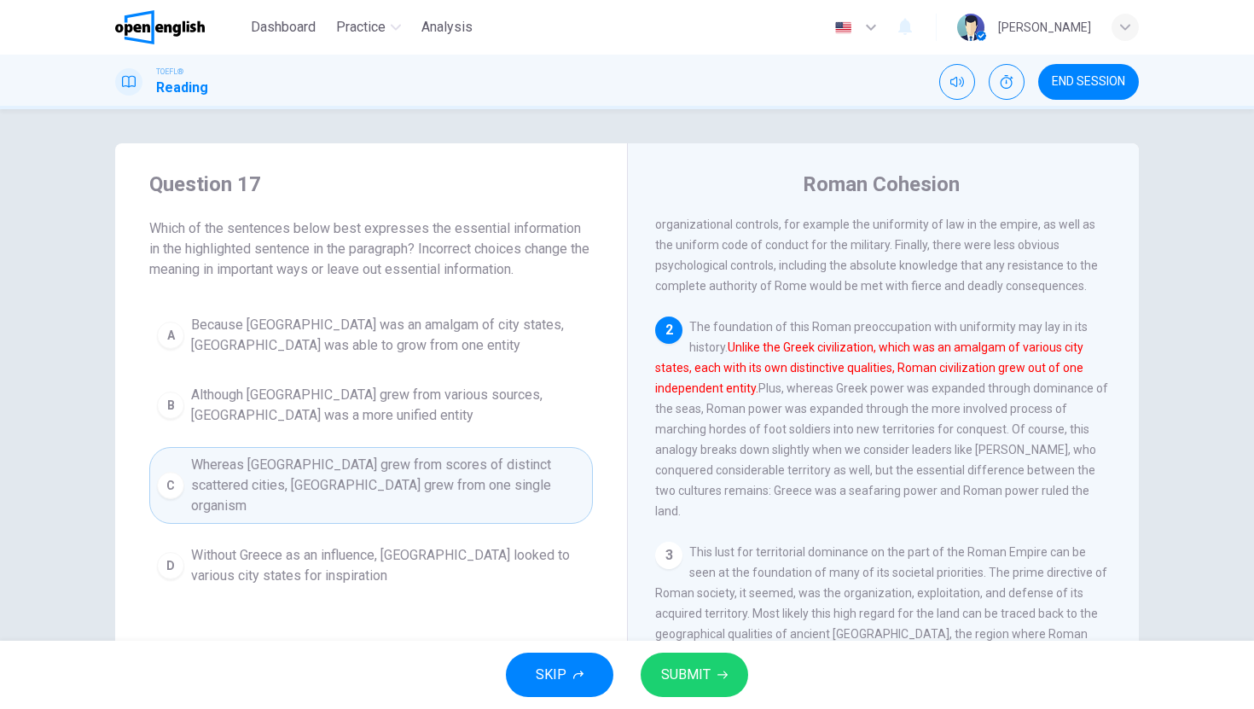
click at [718, 680] on button "SUBMIT" at bounding box center [695, 675] width 108 height 44
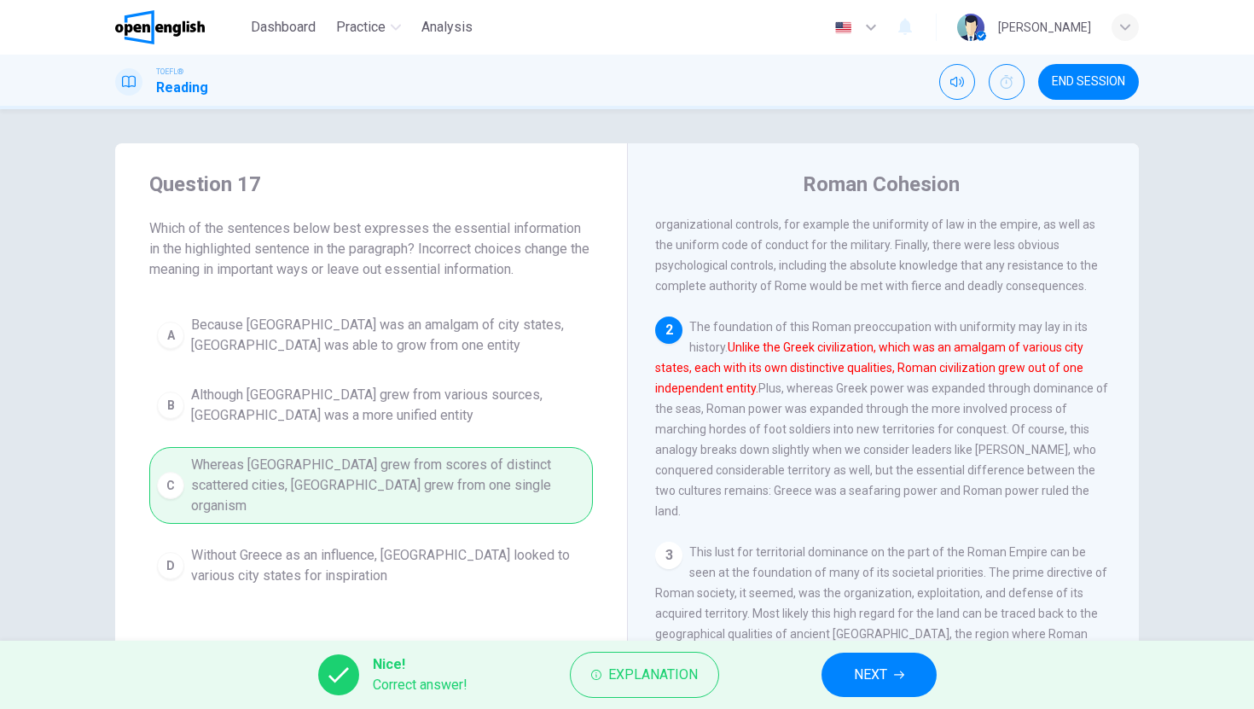
click at [907, 671] on button "NEXT" at bounding box center [879, 675] width 115 height 44
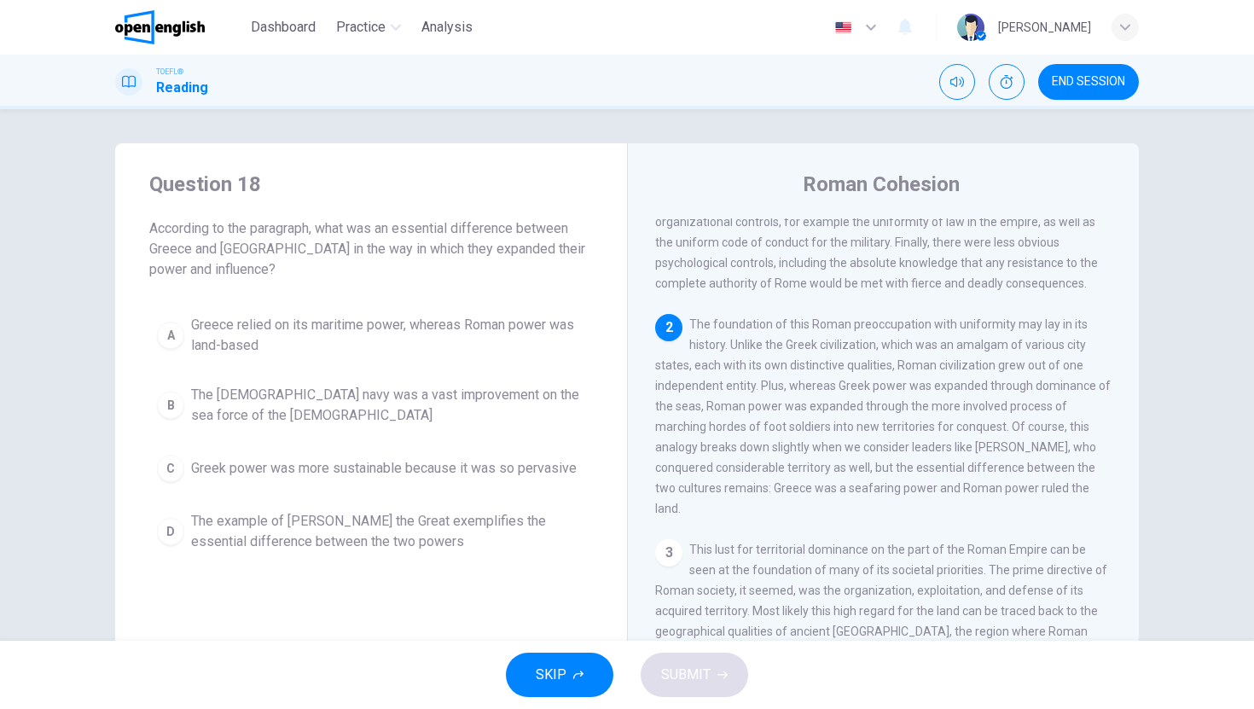
scroll to position [173, 0]
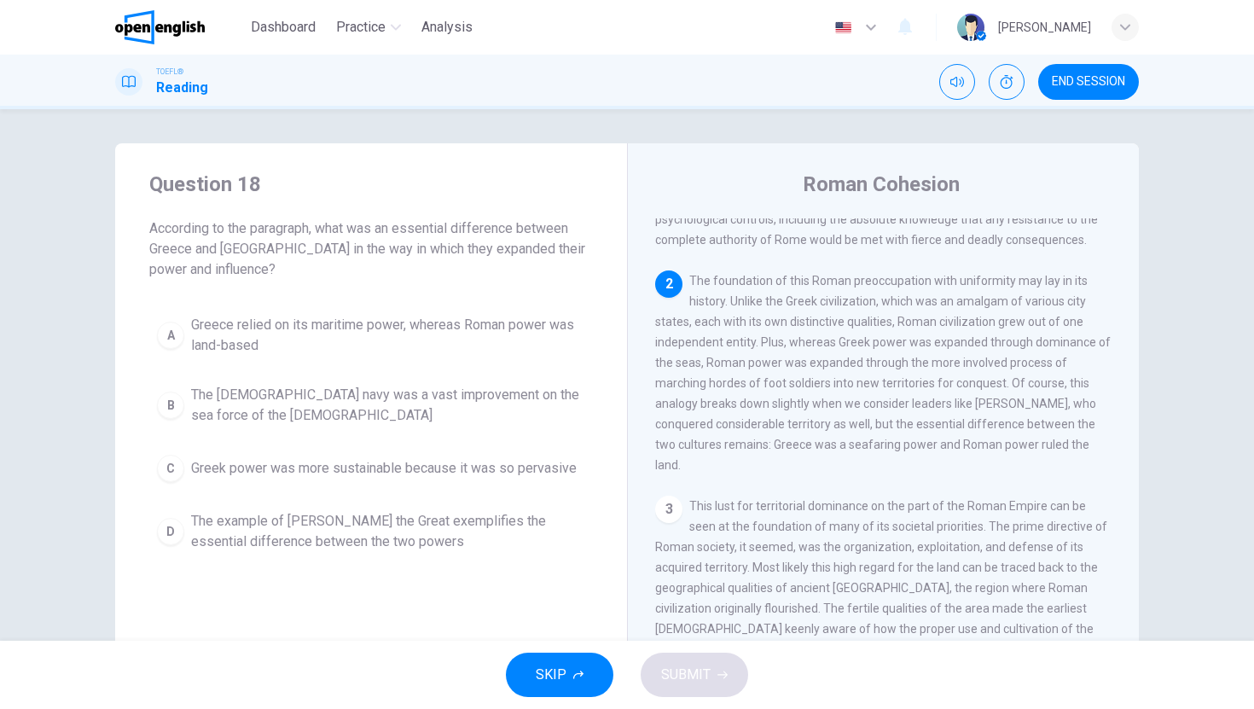
click at [461, 321] on span "Greece relied on its maritime power, whereas Roman power was land-based" at bounding box center [388, 335] width 394 height 41
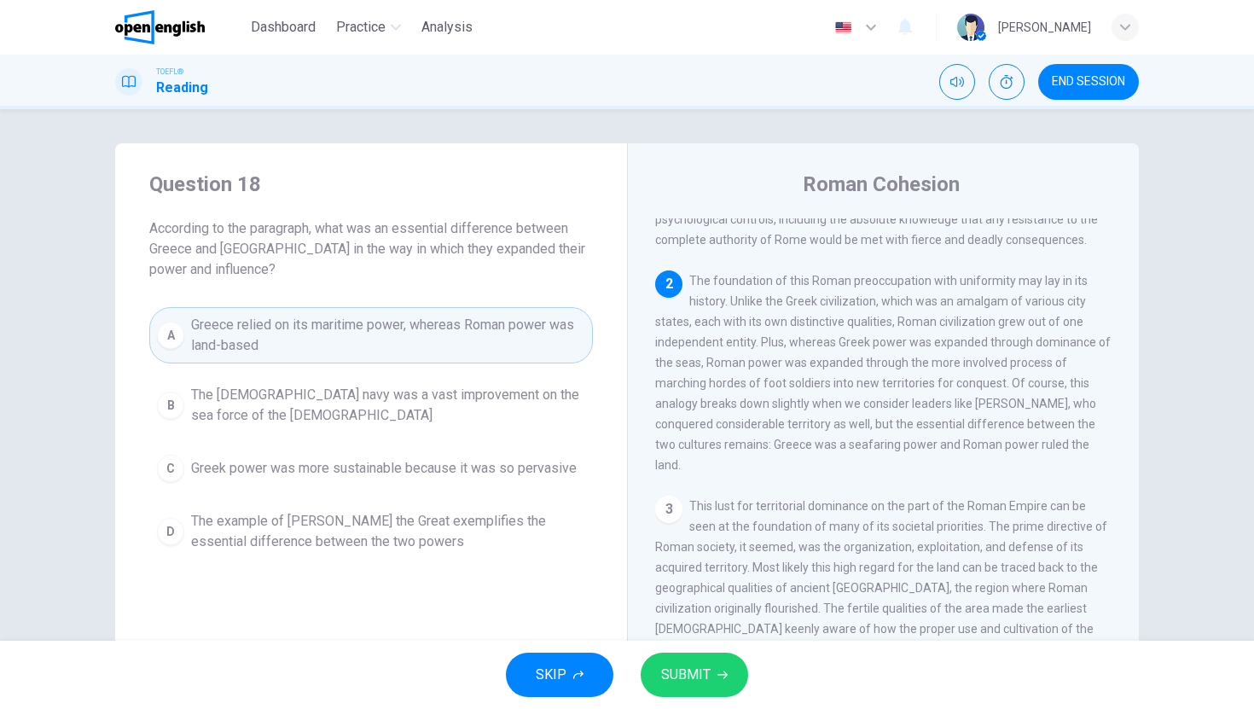
click at [700, 689] on button "SUBMIT" at bounding box center [695, 675] width 108 height 44
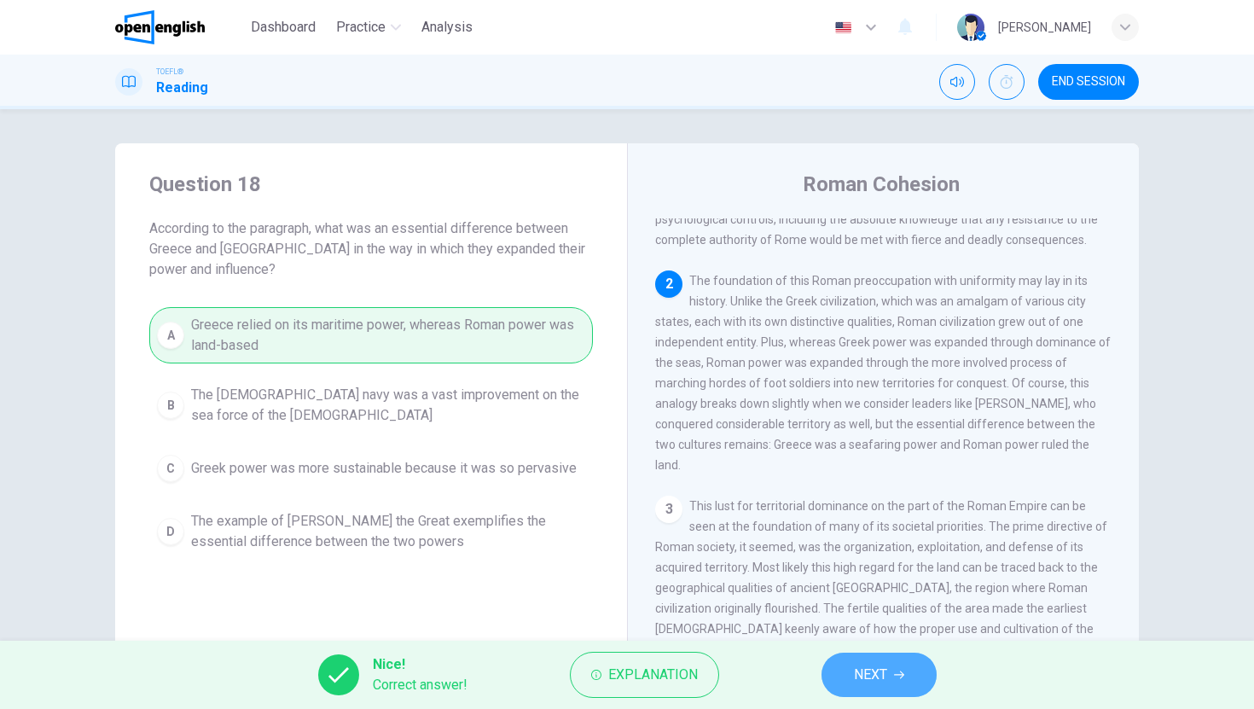
click at [879, 677] on span "NEXT" at bounding box center [870, 675] width 33 height 24
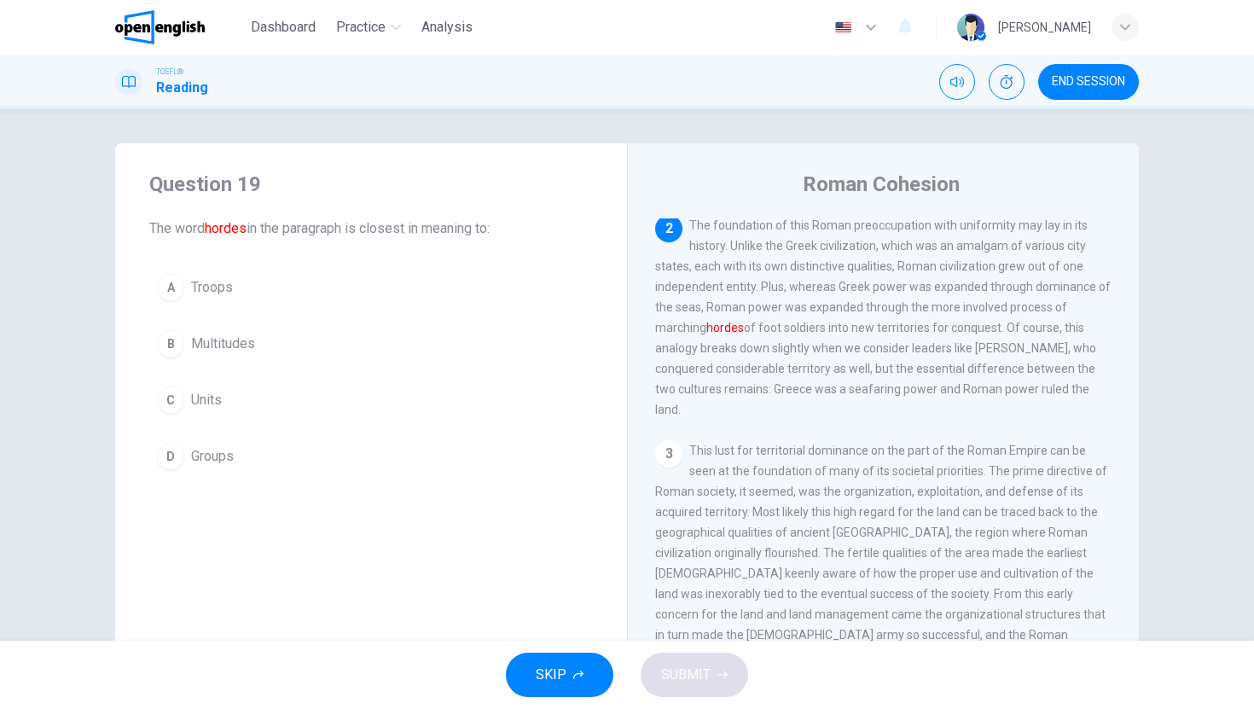
scroll to position [234, 0]
click at [296, 460] on button "D Groups" at bounding box center [371, 456] width 444 height 43
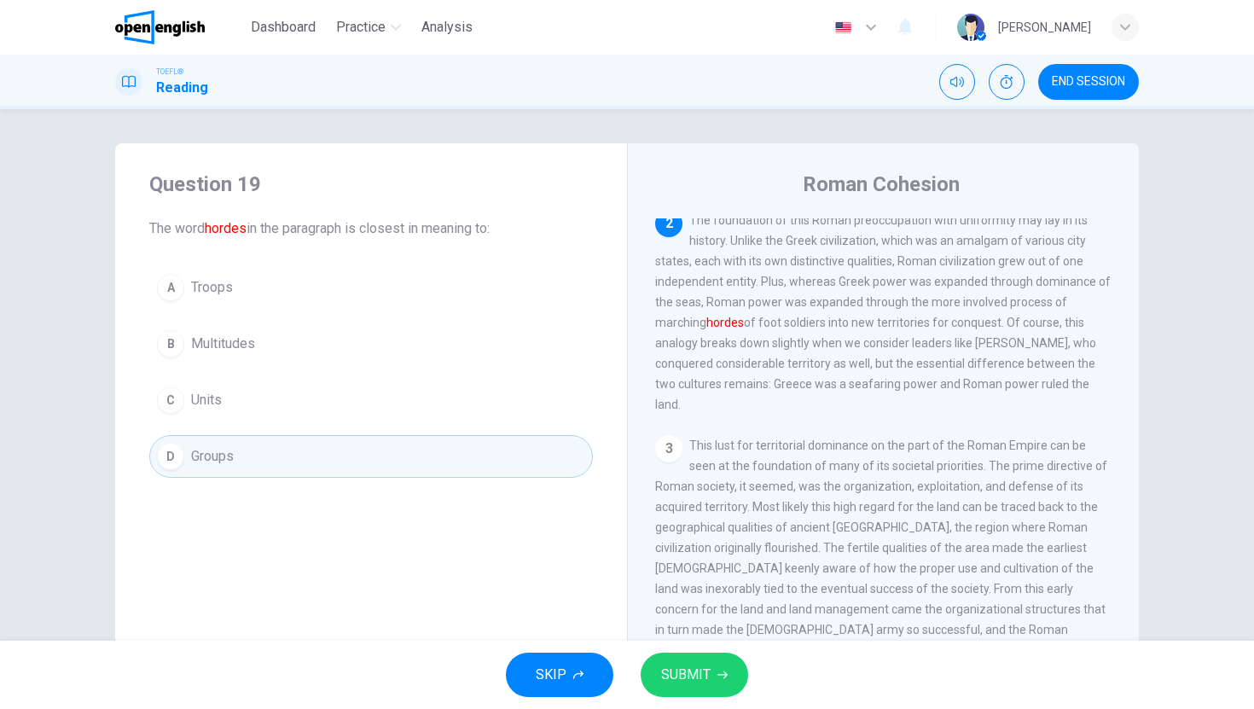
click at [717, 661] on button "SUBMIT" at bounding box center [695, 675] width 108 height 44
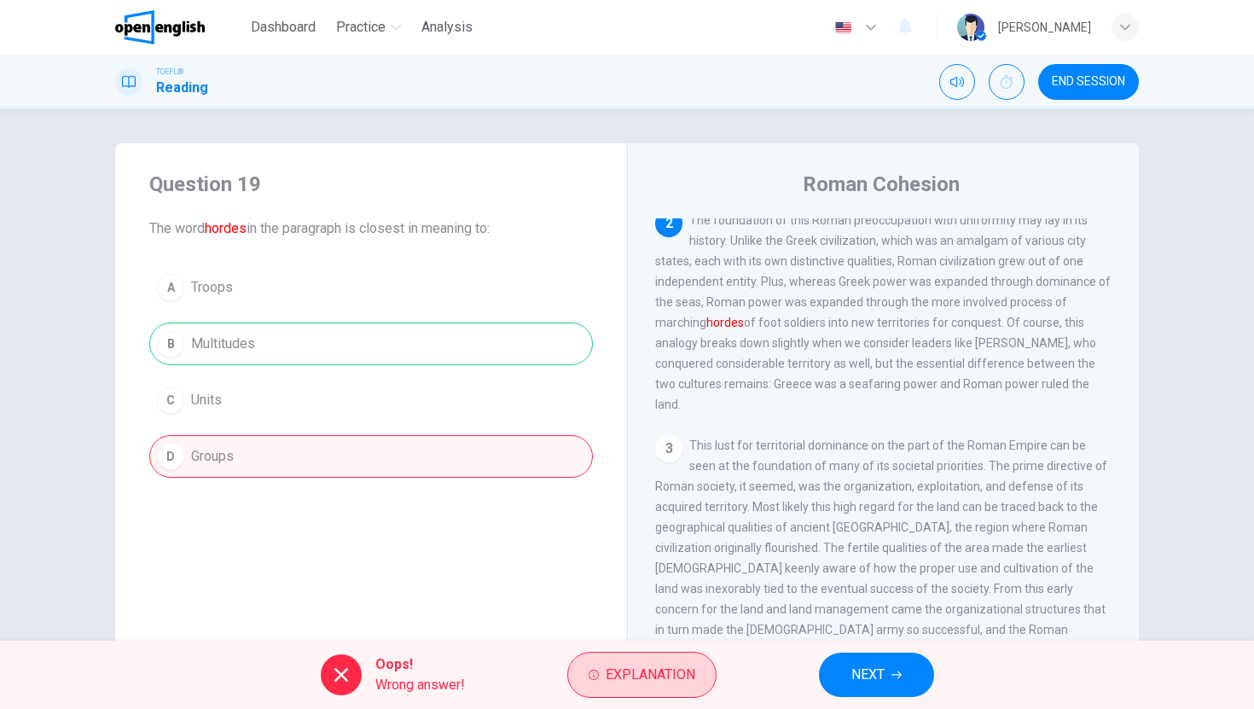
click at [663, 666] on span "Explanation" at bounding box center [651, 675] width 90 height 24
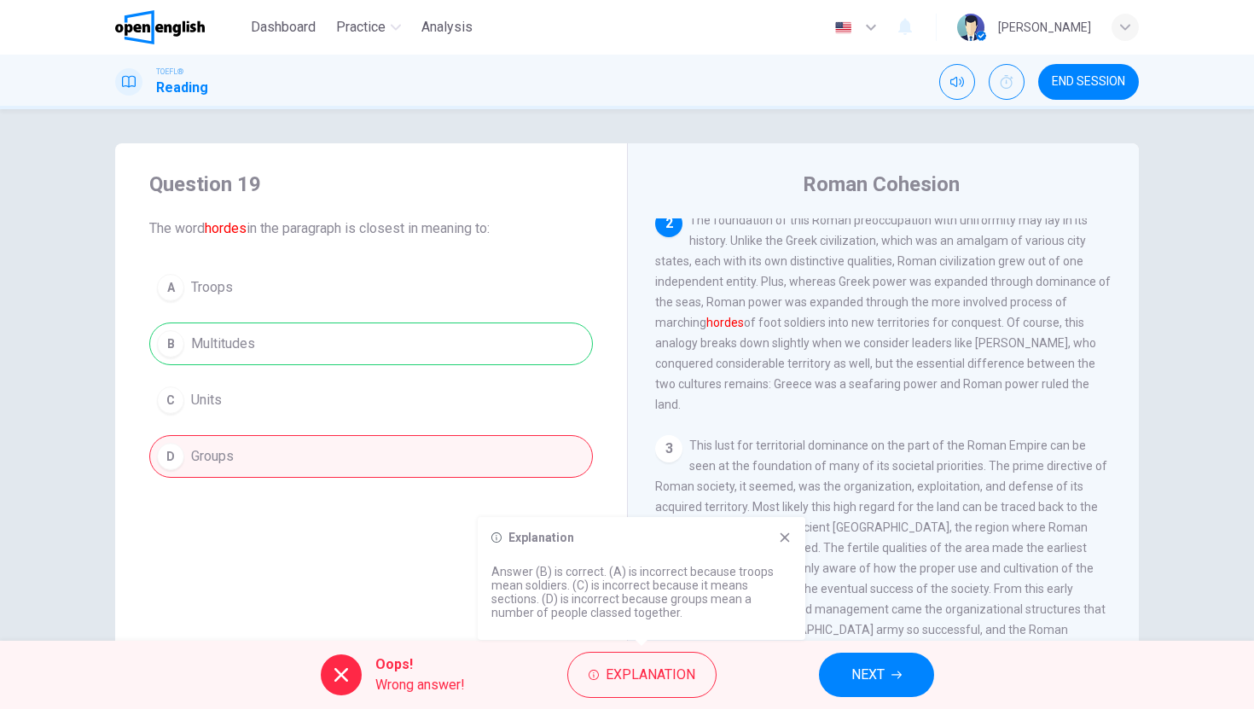
click at [785, 538] on icon at bounding box center [785, 537] width 9 height 9
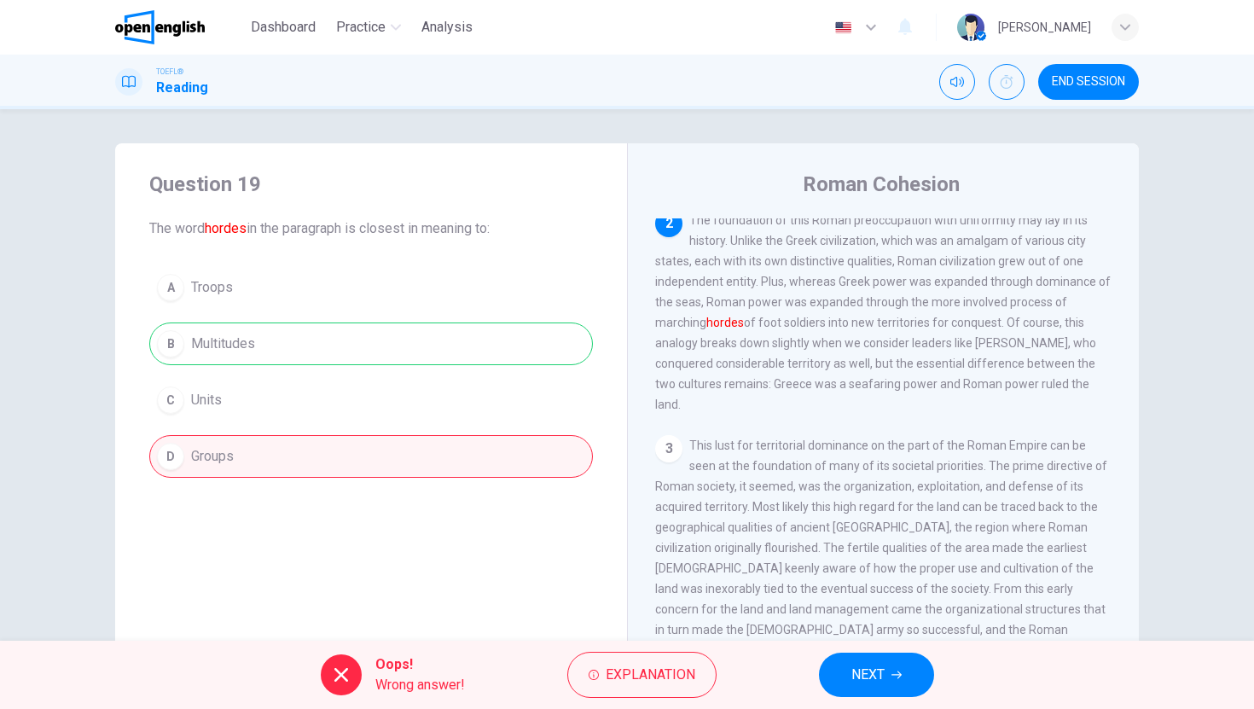
click at [871, 679] on span "NEXT" at bounding box center [867, 675] width 33 height 24
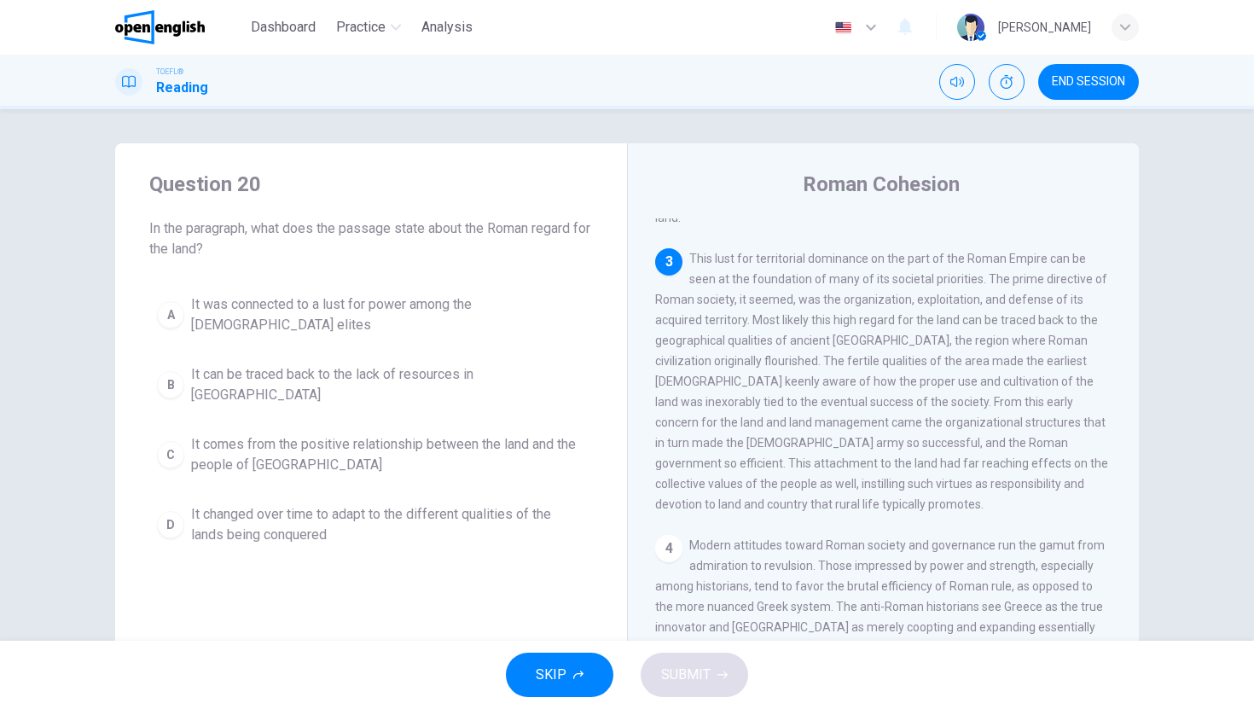
scroll to position [427, 0]
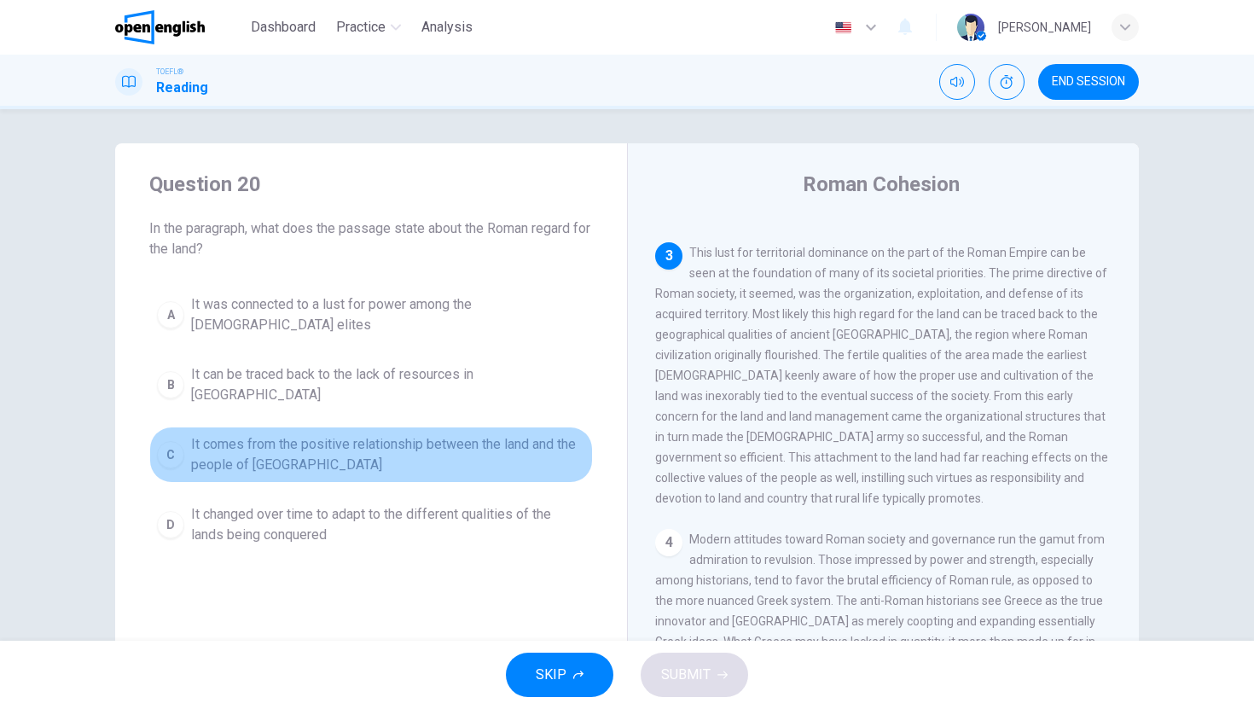
click at [553, 435] on span "It comes from the positive relationship between the land and the people of [GEO…" at bounding box center [388, 454] width 394 height 41
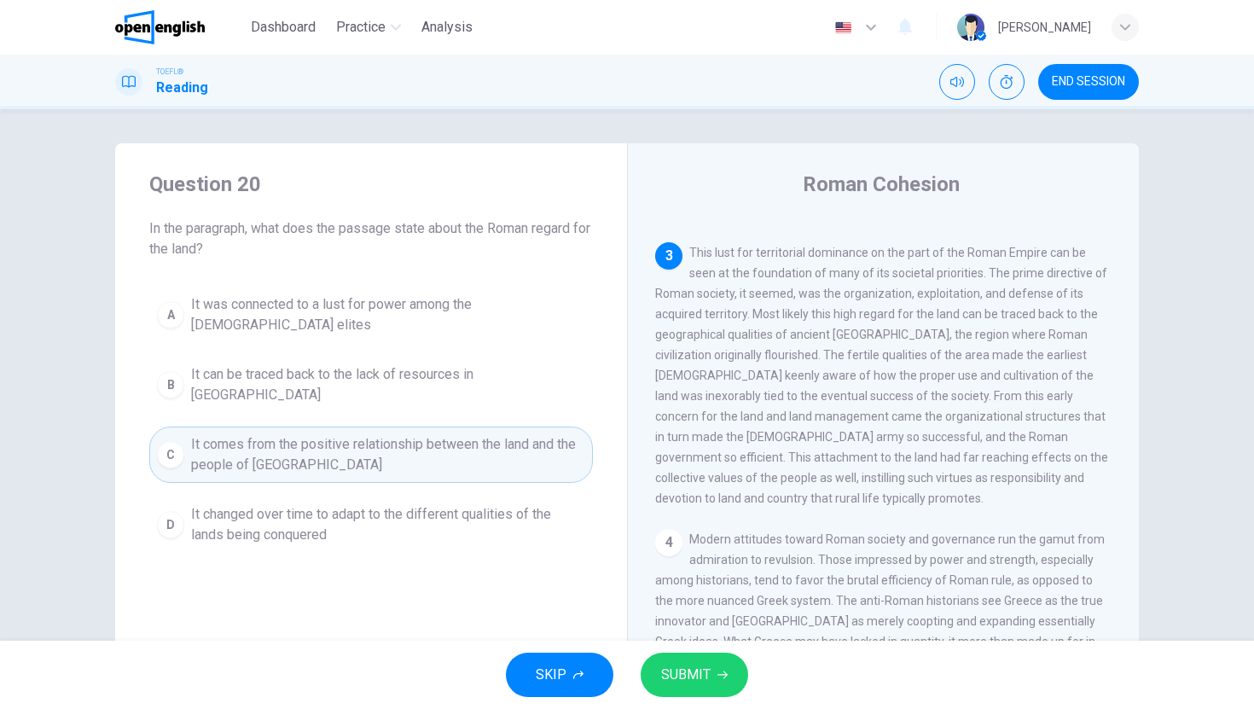
click at [716, 648] on div "SKIP SUBMIT" at bounding box center [627, 675] width 1254 height 68
click at [716, 668] on button "SUBMIT" at bounding box center [695, 675] width 108 height 44
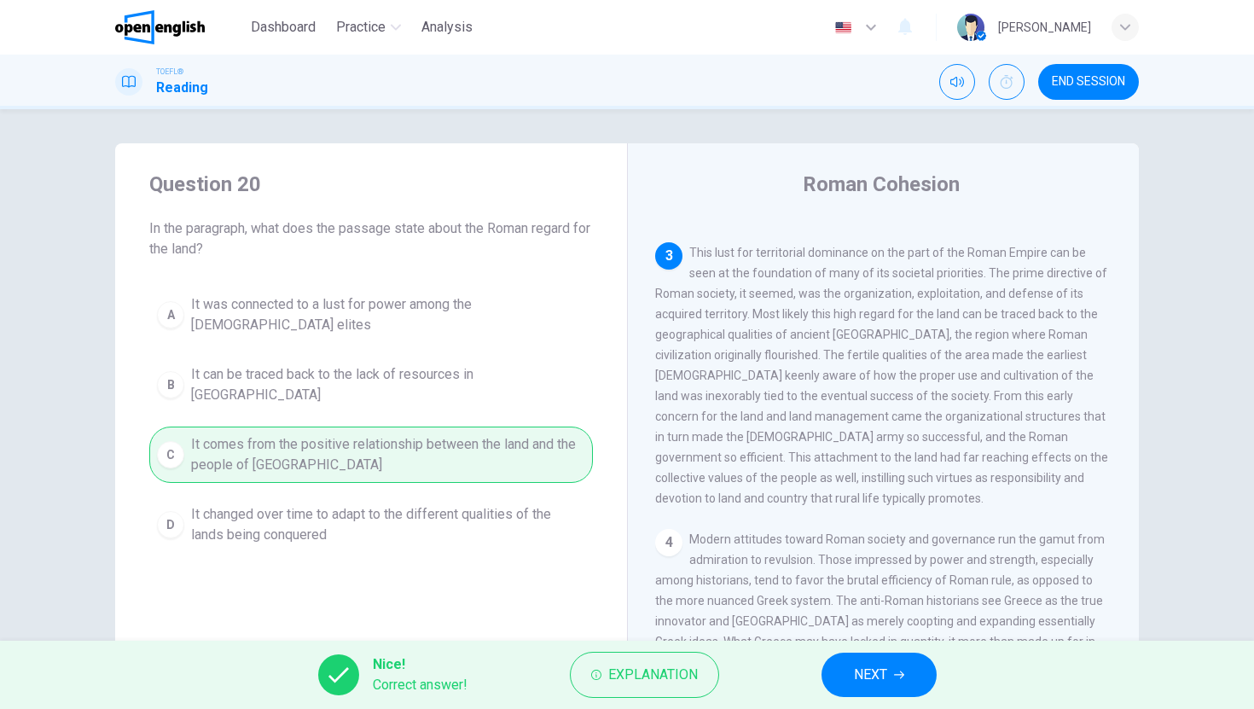
click at [891, 675] on button "NEXT" at bounding box center [879, 675] width 115 height 44
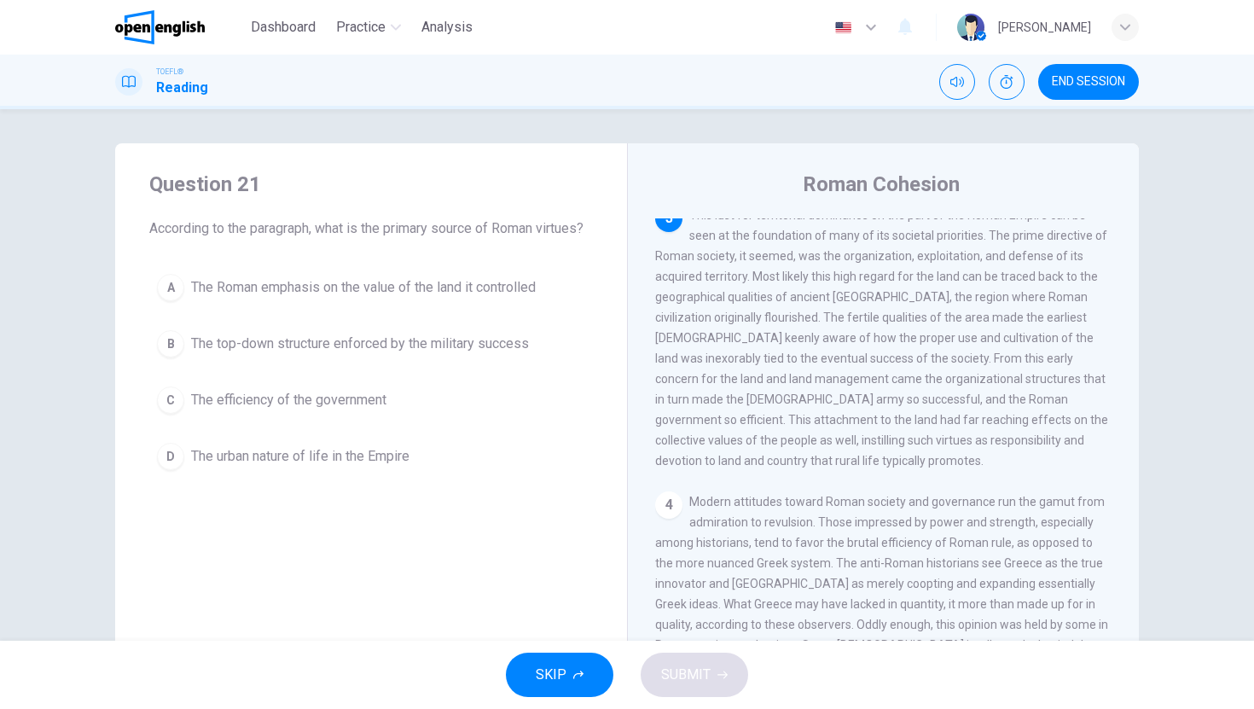
scroll to position [468, 0]
click at [357, 298] on span "The Roman emphasis on the value of the land it controlled" at bounding box center [363, 287] width 345 height 20
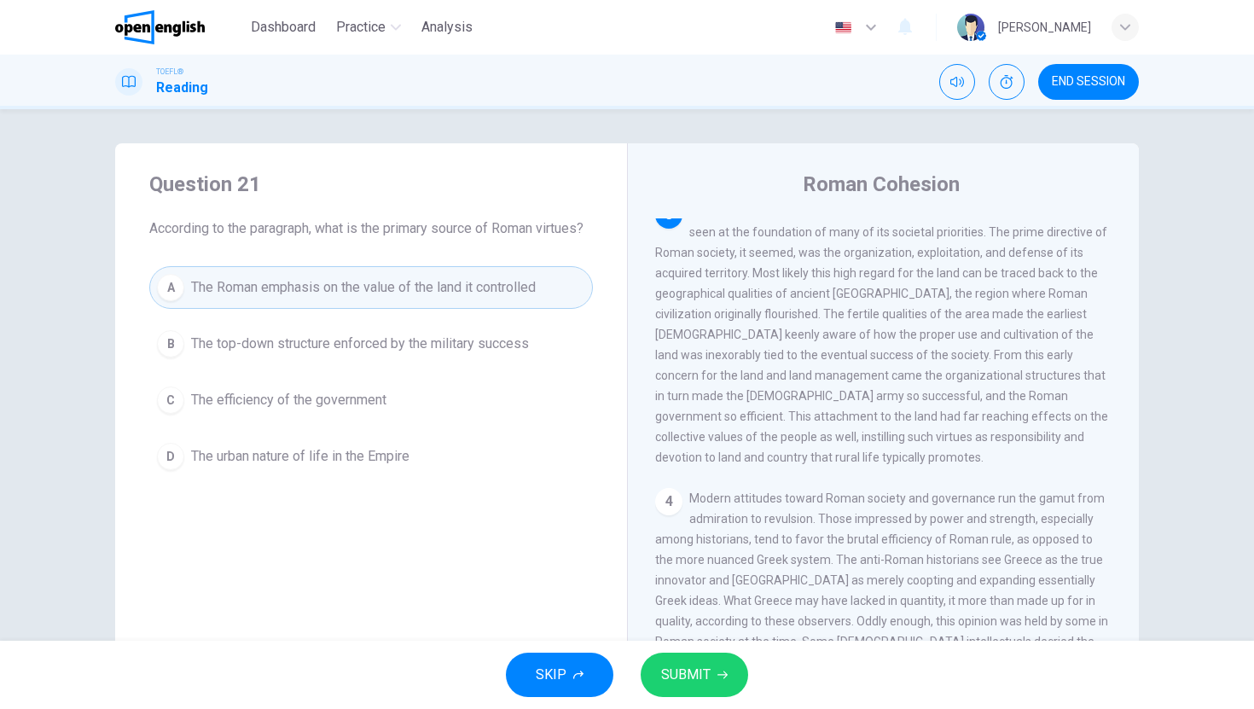
click at [717, 661] on button "SUBMIT" at bounding box center [695, 675] width 108 height 44
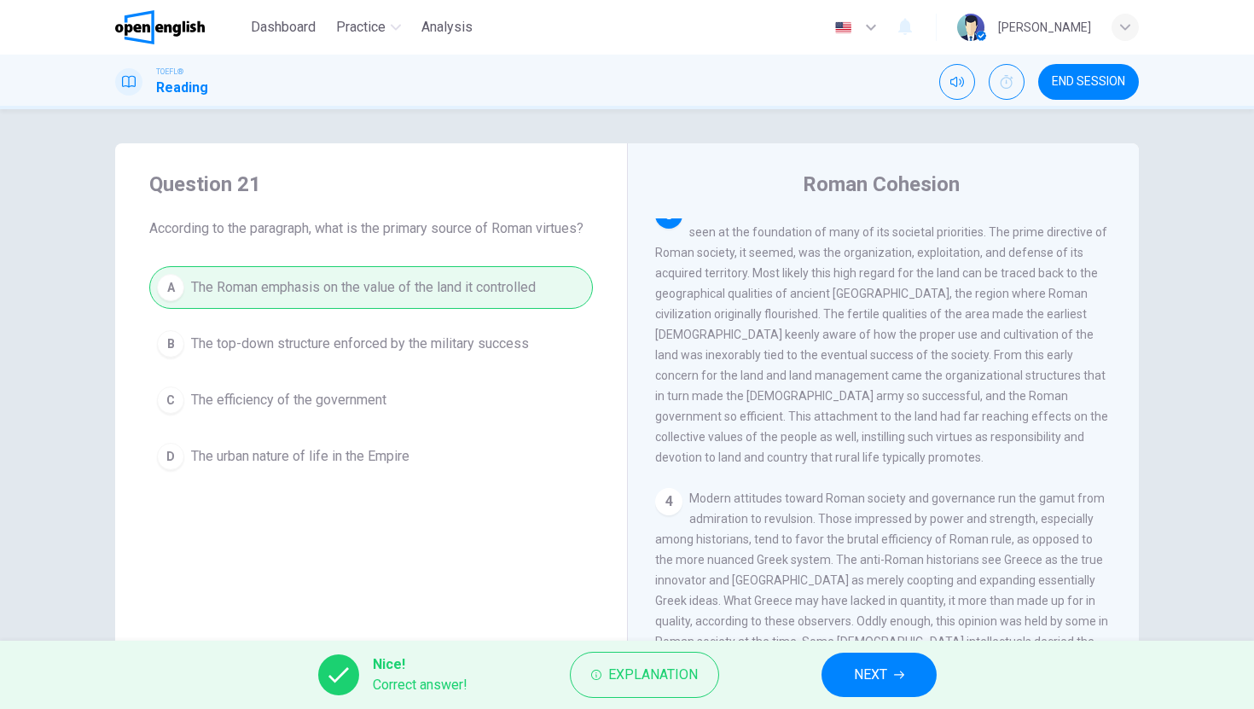
click at [906, 675] on button "NEXT" at bounding box center [879, 675] width 115 height 44
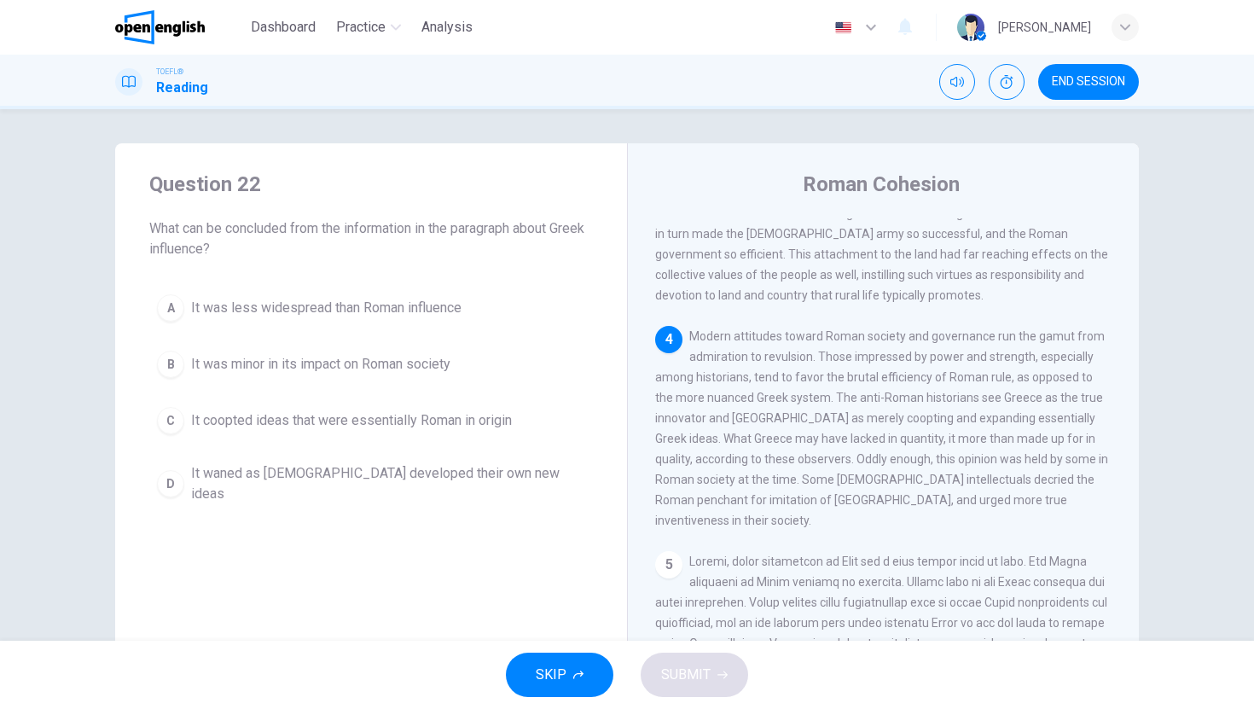
scroll to position [631, 0]
click at [417, 417] on span "It coopted ideas that were essentially Roman in origin" at bounding box center [351, 420] width 321 height 20
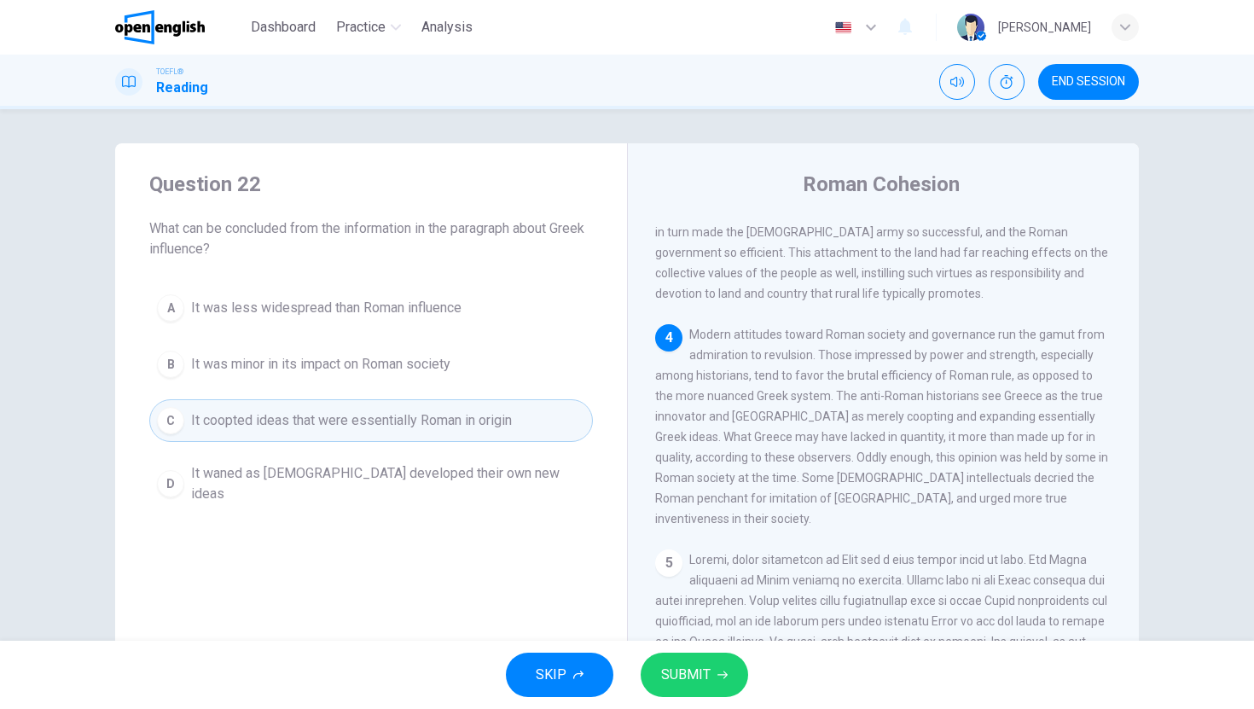
click at [713, 688] on button "SUBMIT" at bounding box center [695, 675] width 108 height 44
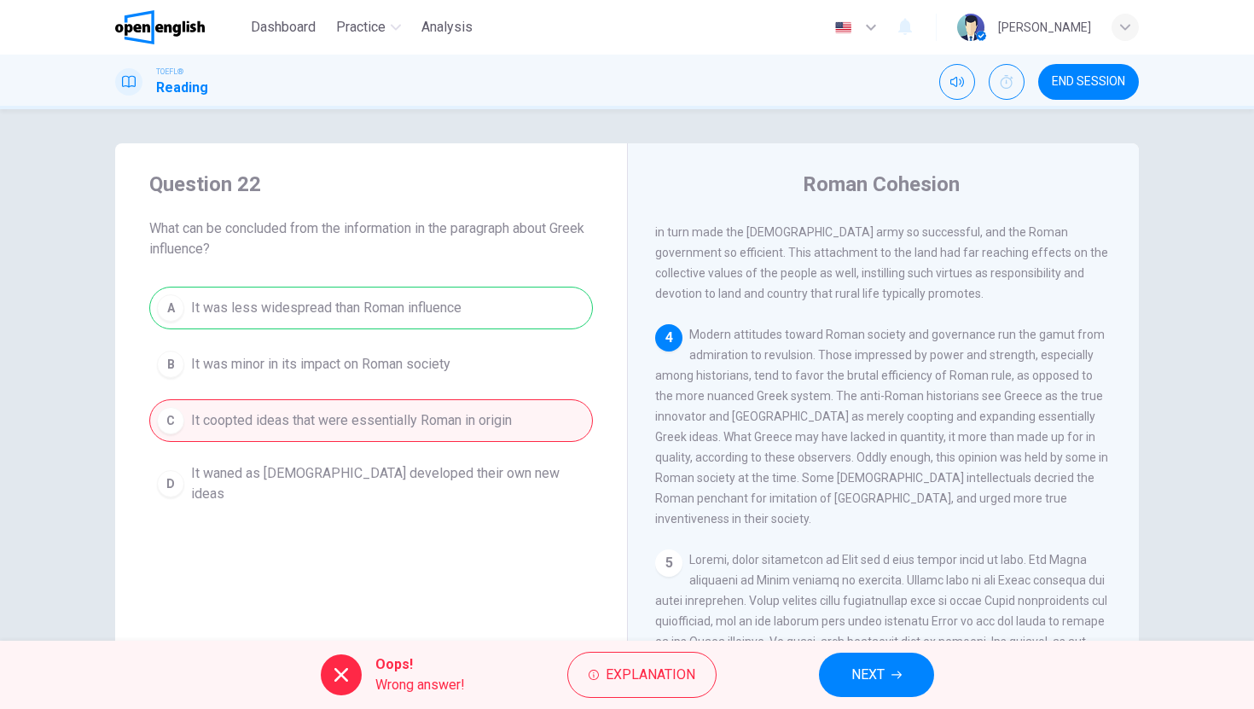
click at [846, 673] on button "NEXT" at bounding box center [876, 675] width 115 height 44
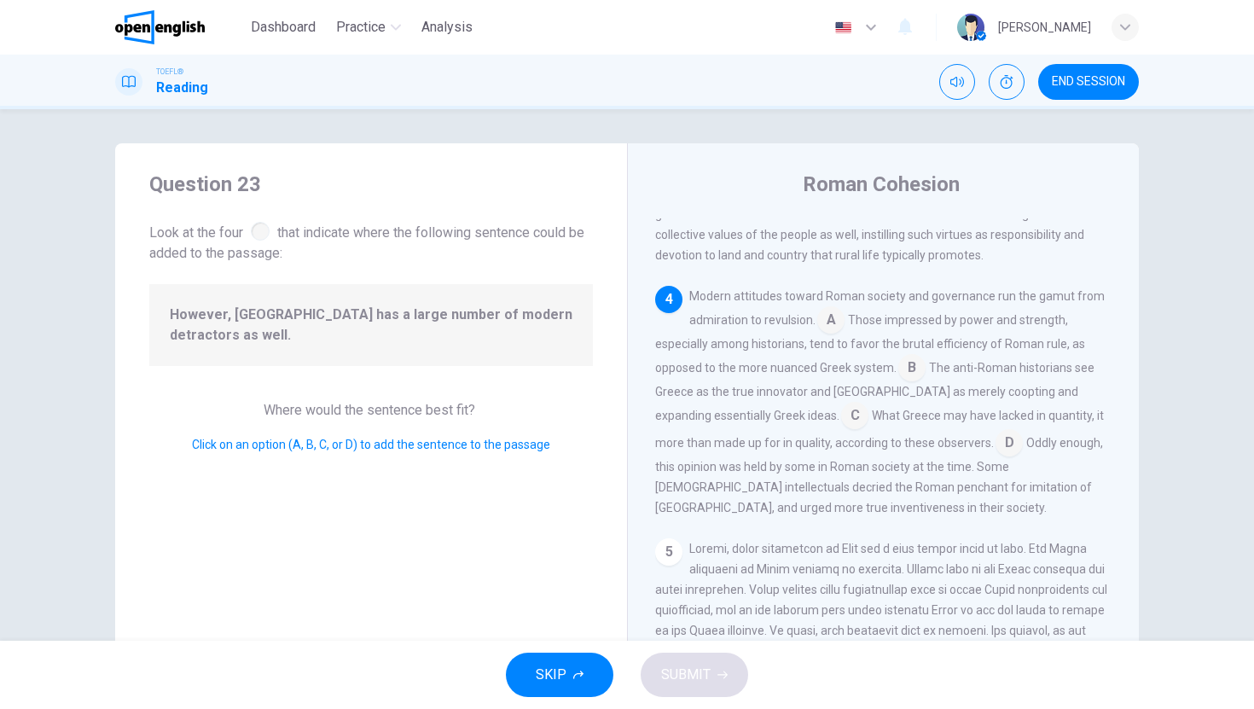
scroll to position [677, 0]
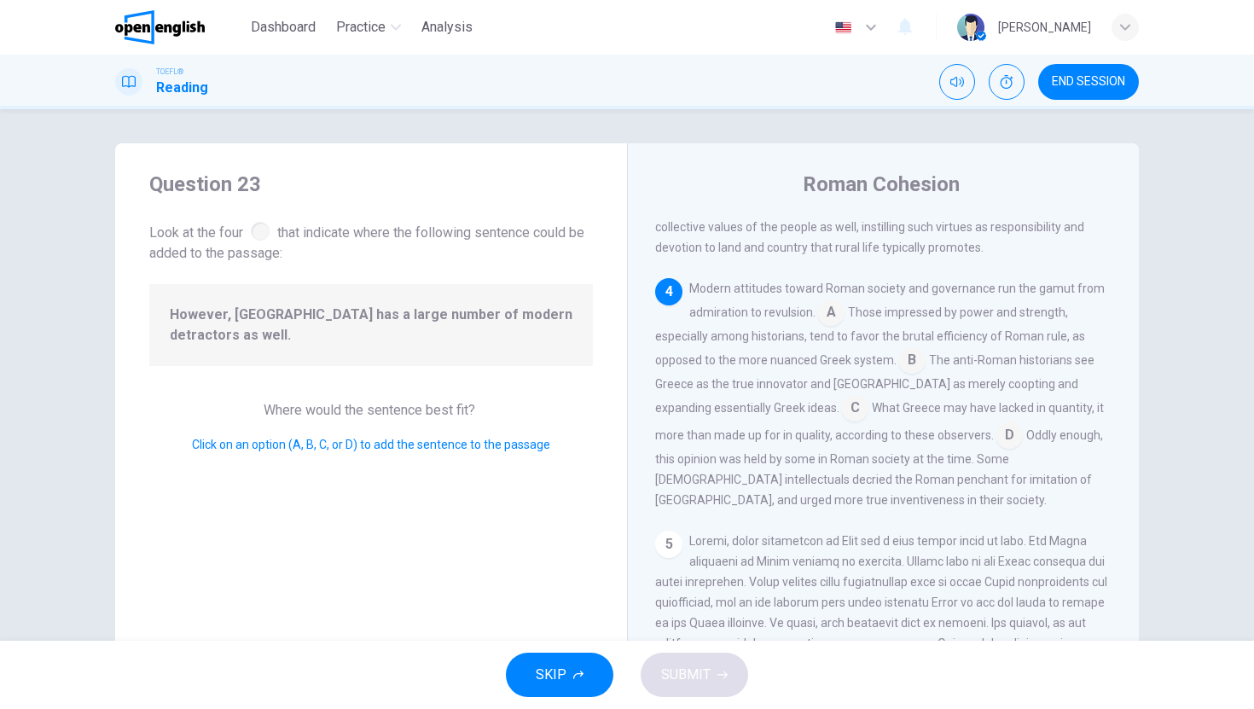
click at [996, 450] on input at bounding box center [1009, 436] width 27 height 27
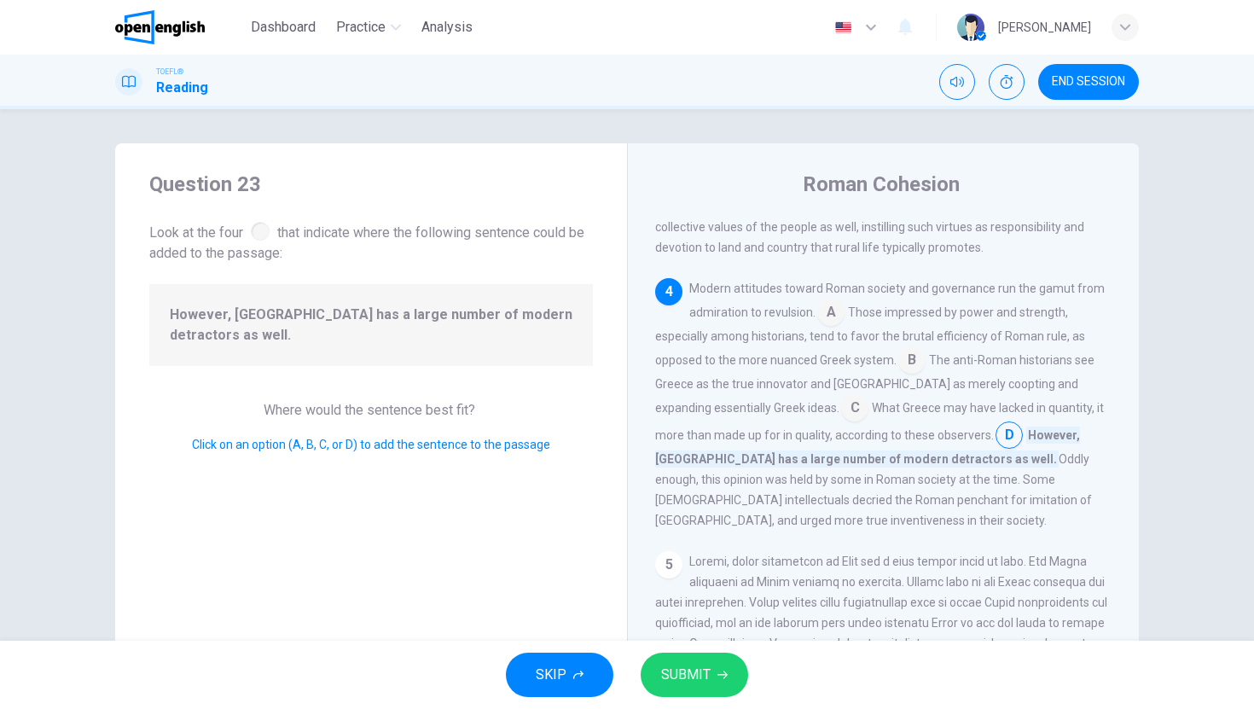
click at [724, 668] on button "SUBMIT" at bounding box center [695, 675] width 108 height 44
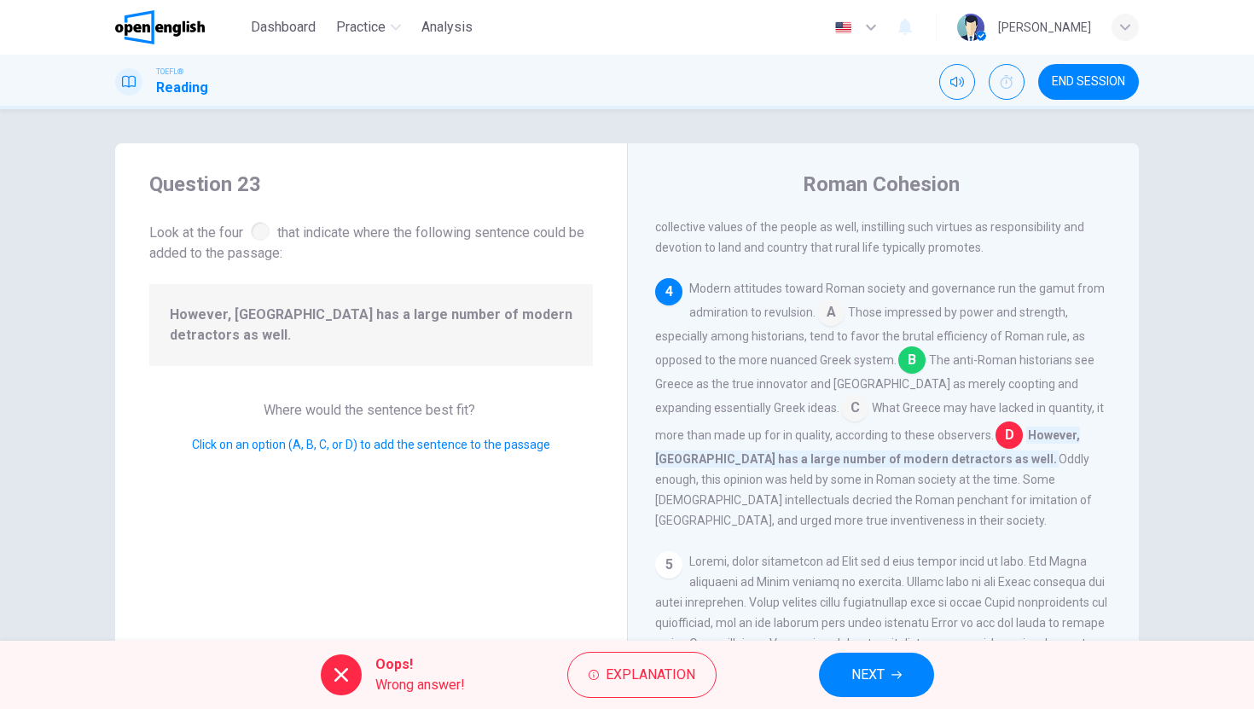
click at [866, 672] on span "NEXT" at bounding box center [867, 675] width 33 height 24
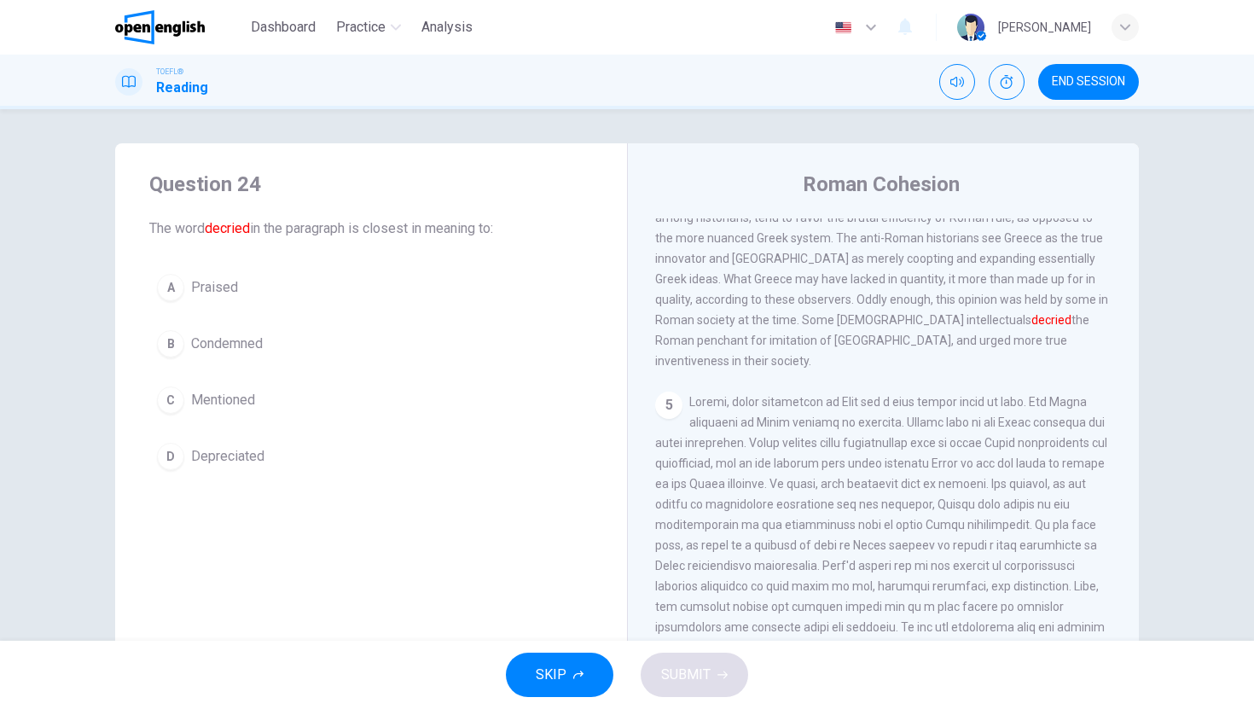
scroll to position [786, 0]
click at [226, 355] on button "B Condemned" at bounding box center [371, 344] width 444 height 43
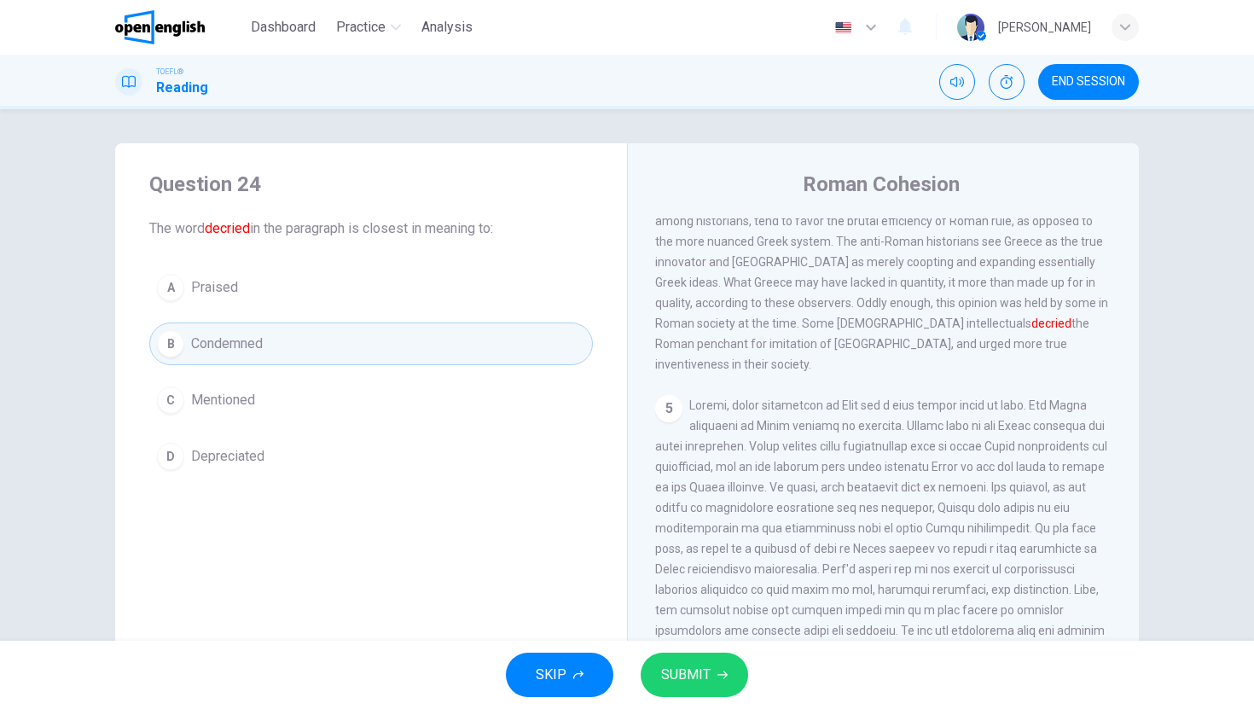
click at [702, 686] on span "SUBMIT" at bounding box center [685, 675] width 49 height 24
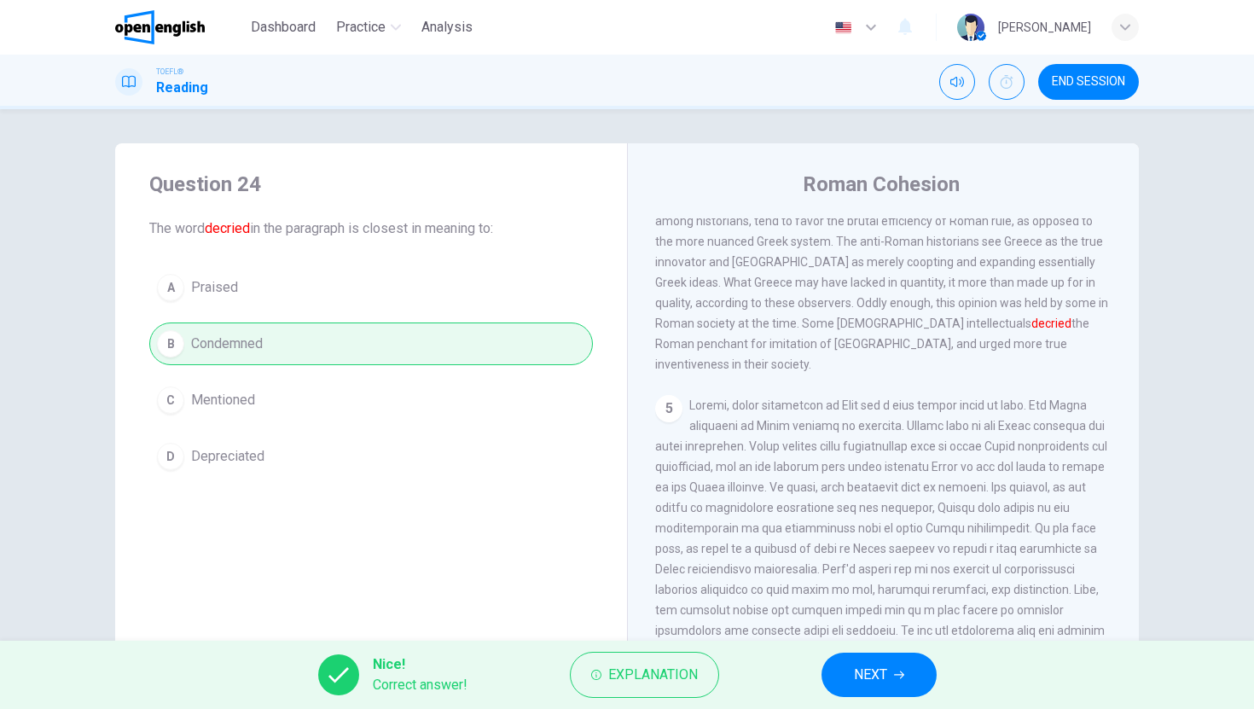
click at [876, 678] on span "NEXT" at bounding box center [870, 675] width 33 height 24
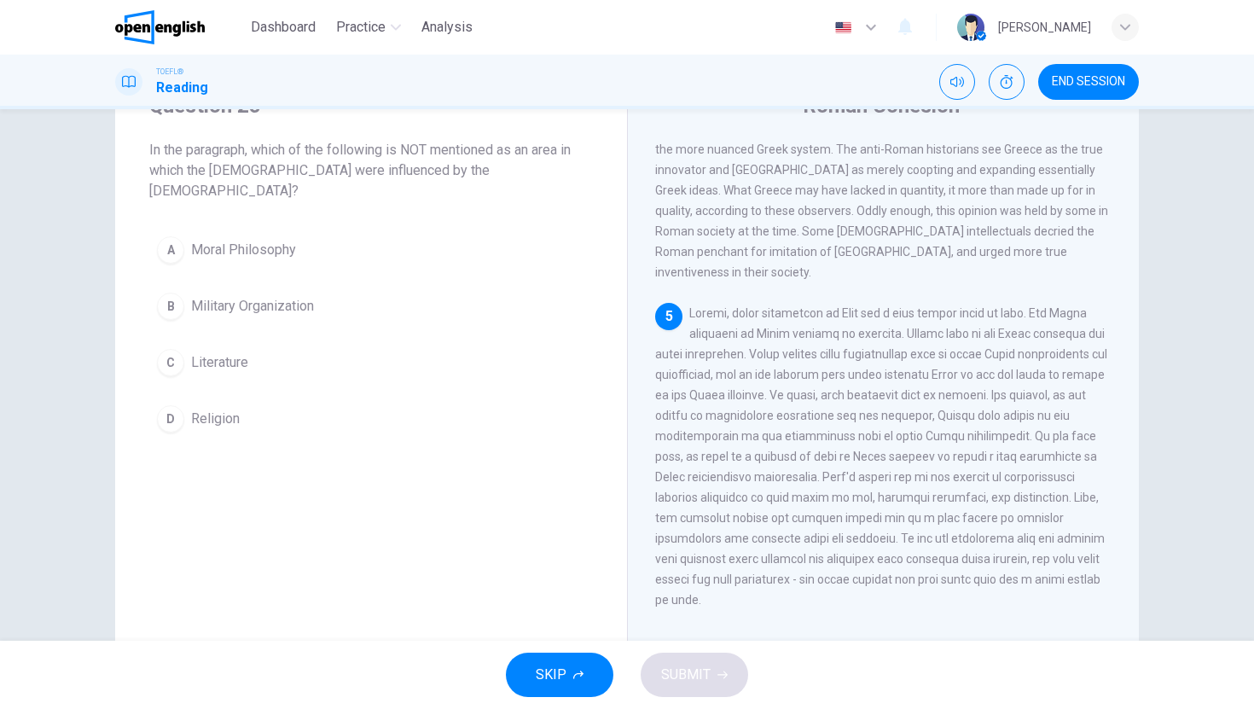
scroll to position [73, 0]
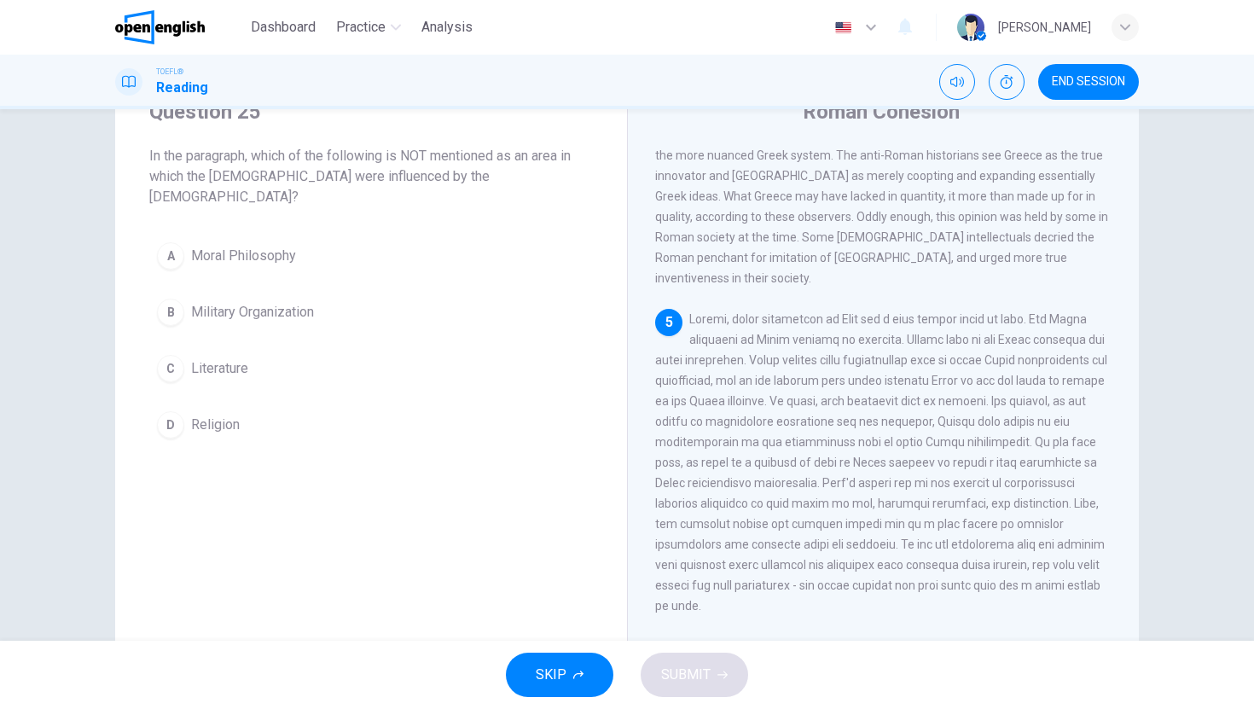
click at [324, 291] on button "B Military Organization" at bounding box center [371, 312] width 444 height 43
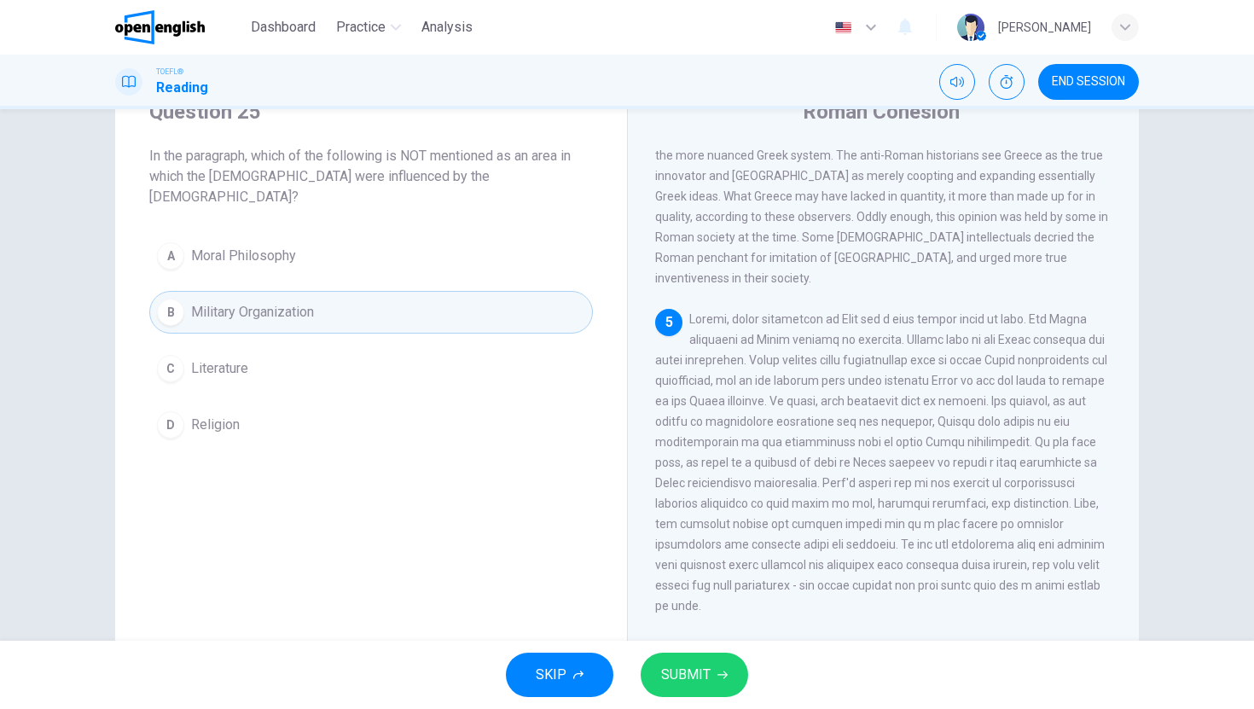
click at [681, 676] on span "SUBMIT" at bounding box center [685, 675] width 49 height 24
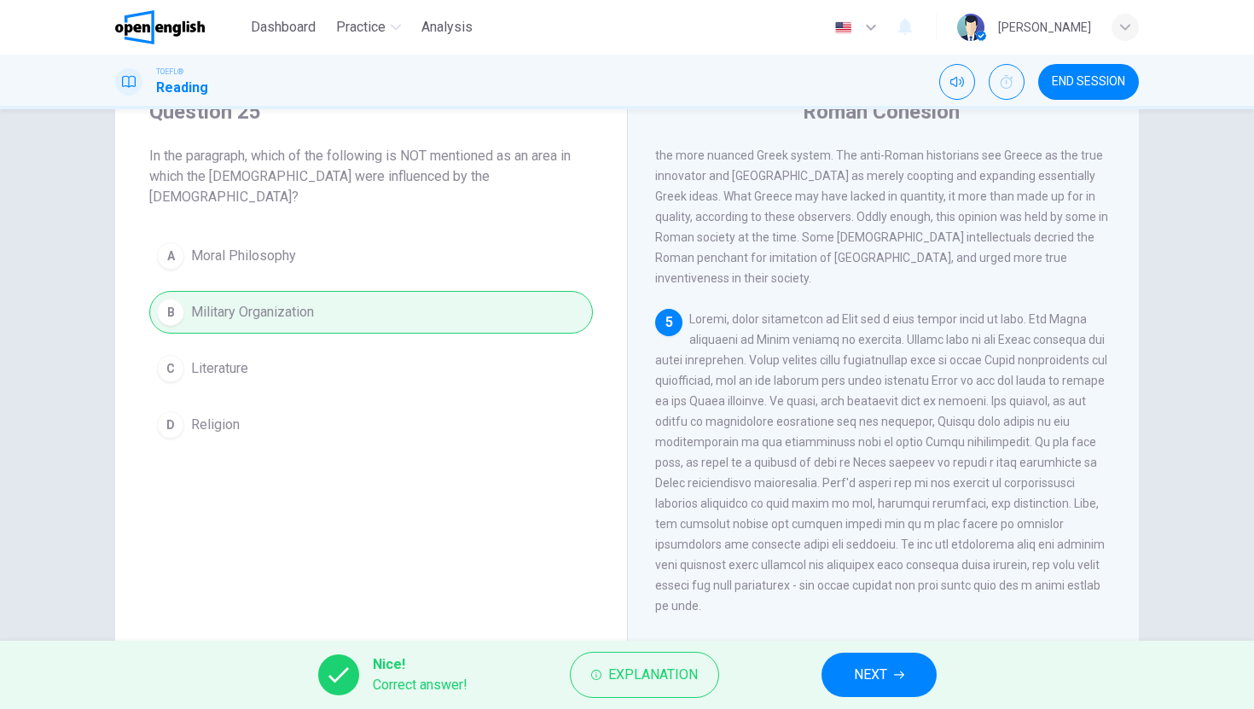
click at [907, 679] on button "NEXT" at bounding box center [879, 675] width 115 height 44
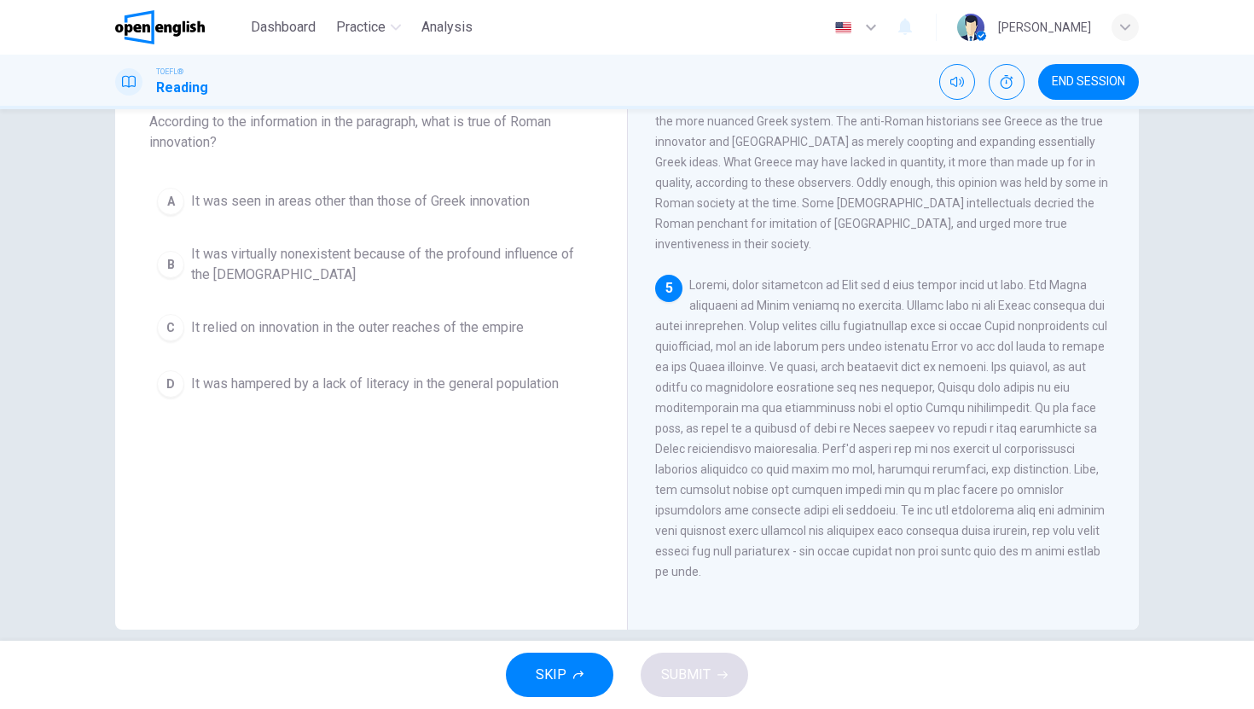
scroll to position [108, 0]
click at [336, 190] on span "It was seen in areas other than those of Greek innovation" at bounding box center [360, 200] width 339 height 20
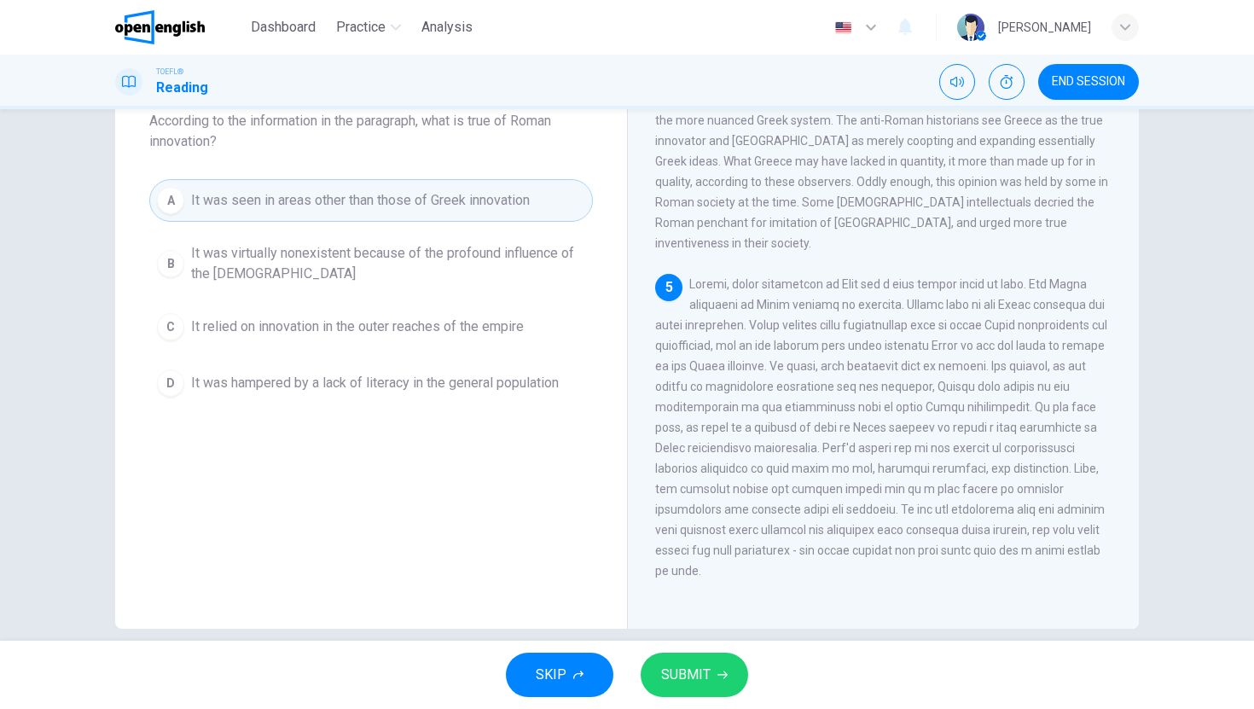
click at [689, 659] on button "SUBMIT" at bounding box center [695, 675] width 108 height 44
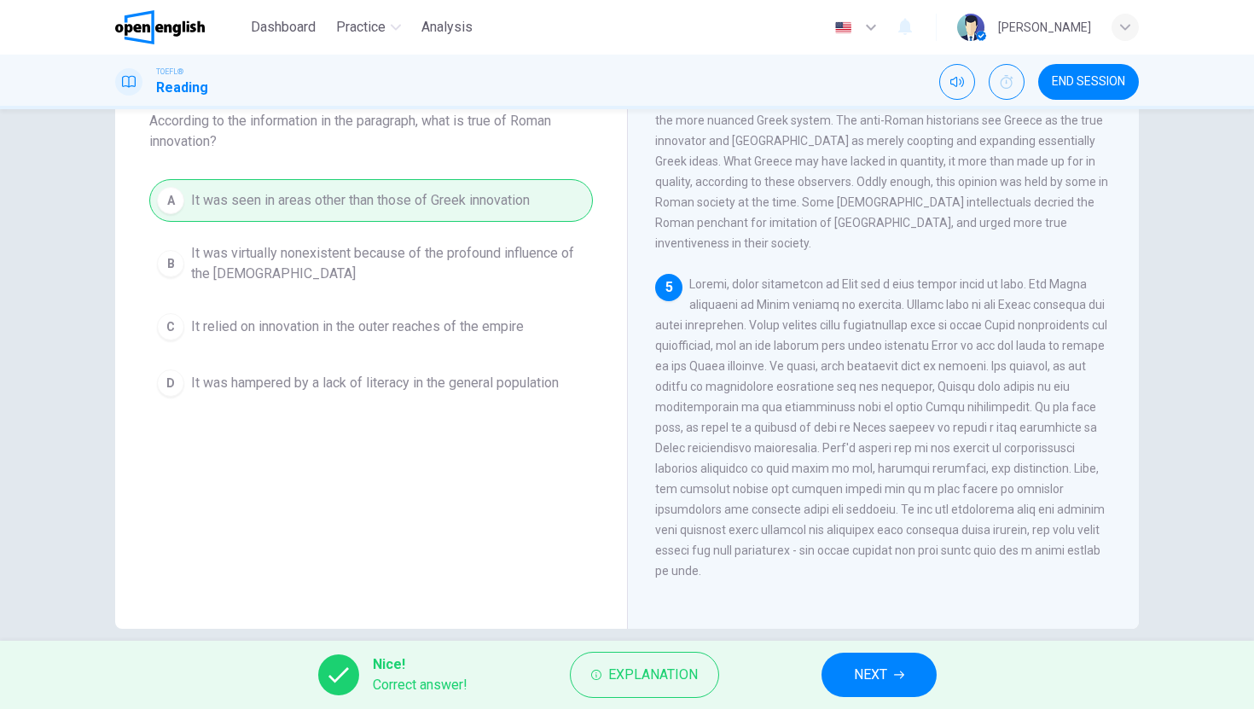
click at [886, 670] on span "NEXT" at bounding box center [870, 675] width 33 height 24
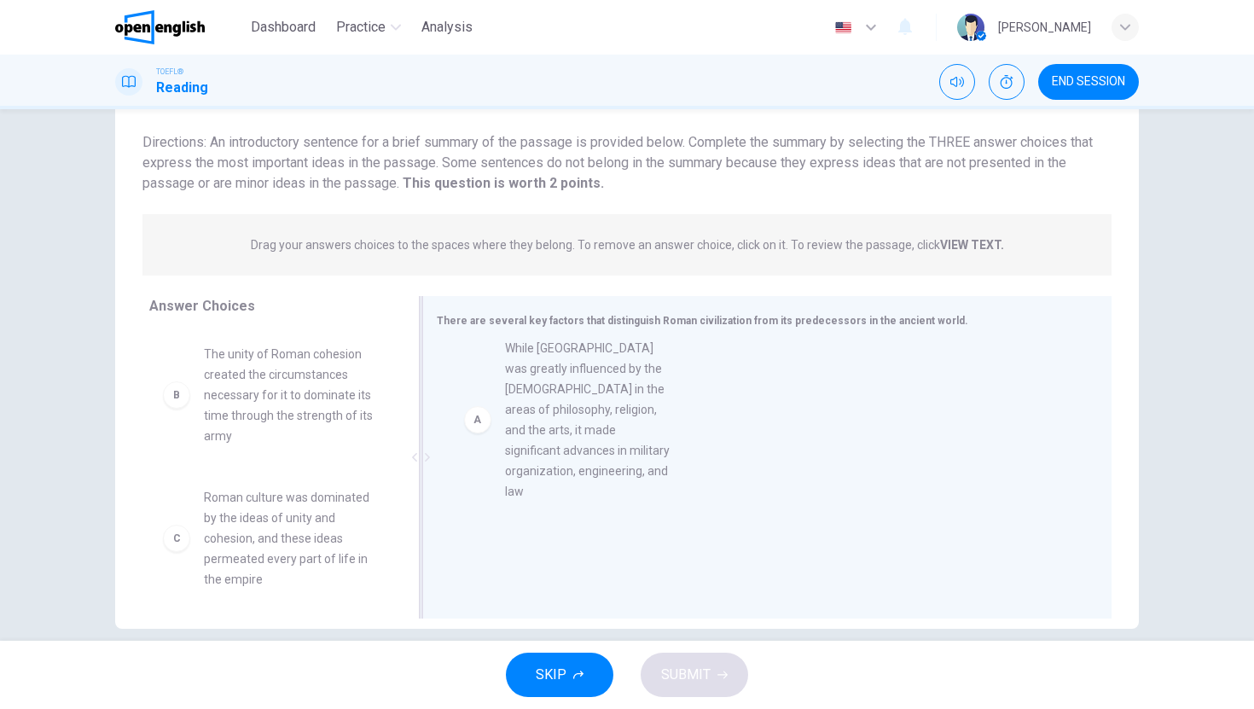
drag, startPoint x: 267, startPoint y: 420, endPoint x: 605, endPoint y: 408, distance: 338.1
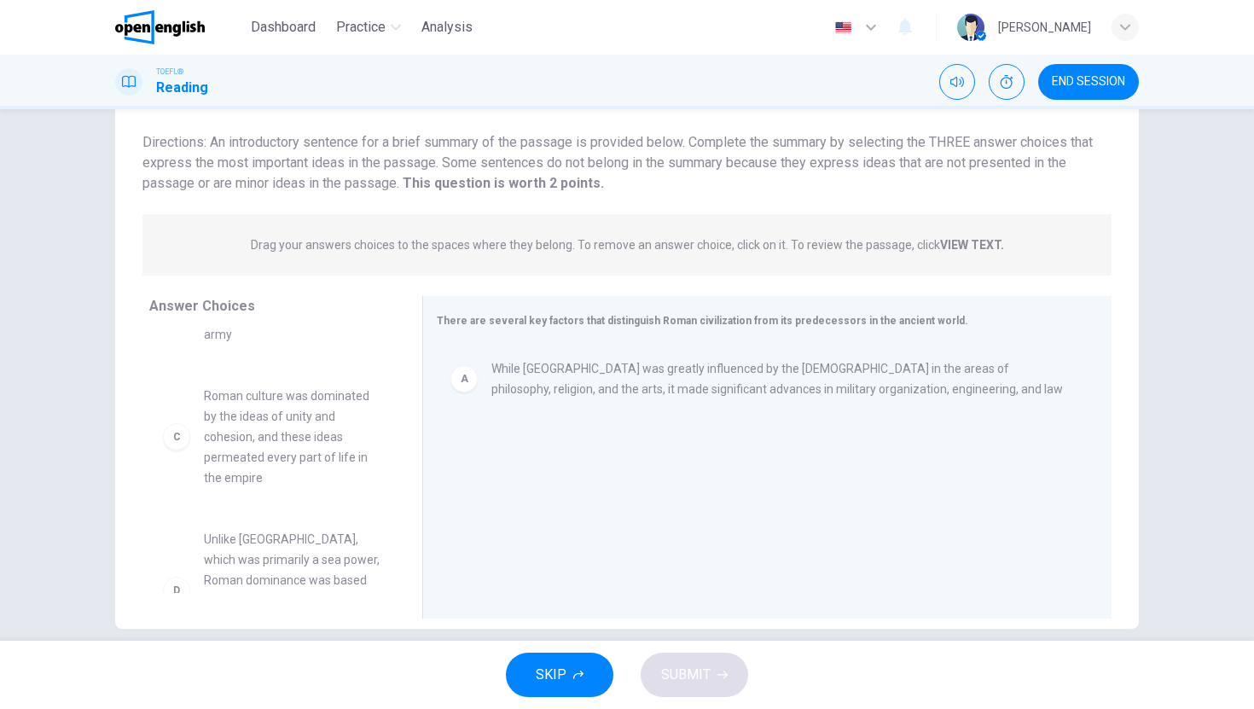
scroll to position [106, 0]
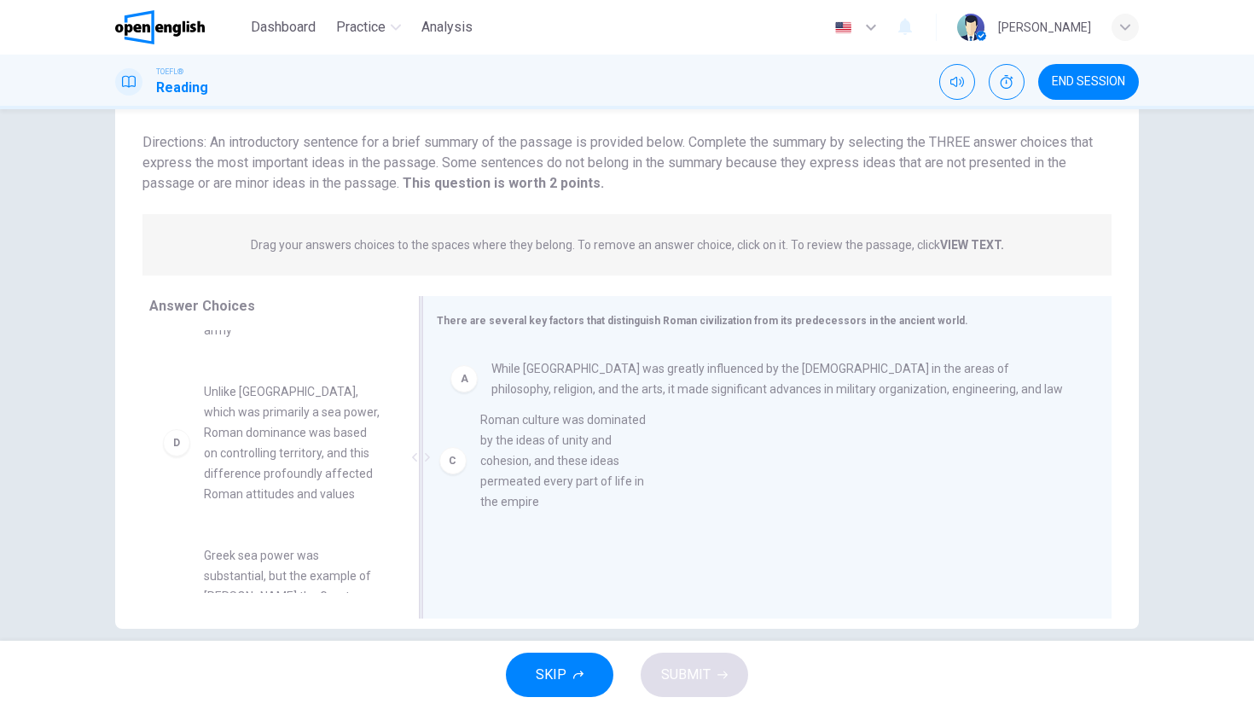
drag, startPoint x: 251, startPoint y: 441, endPoint x: 544, endPoint y: 469, distance: 294.8
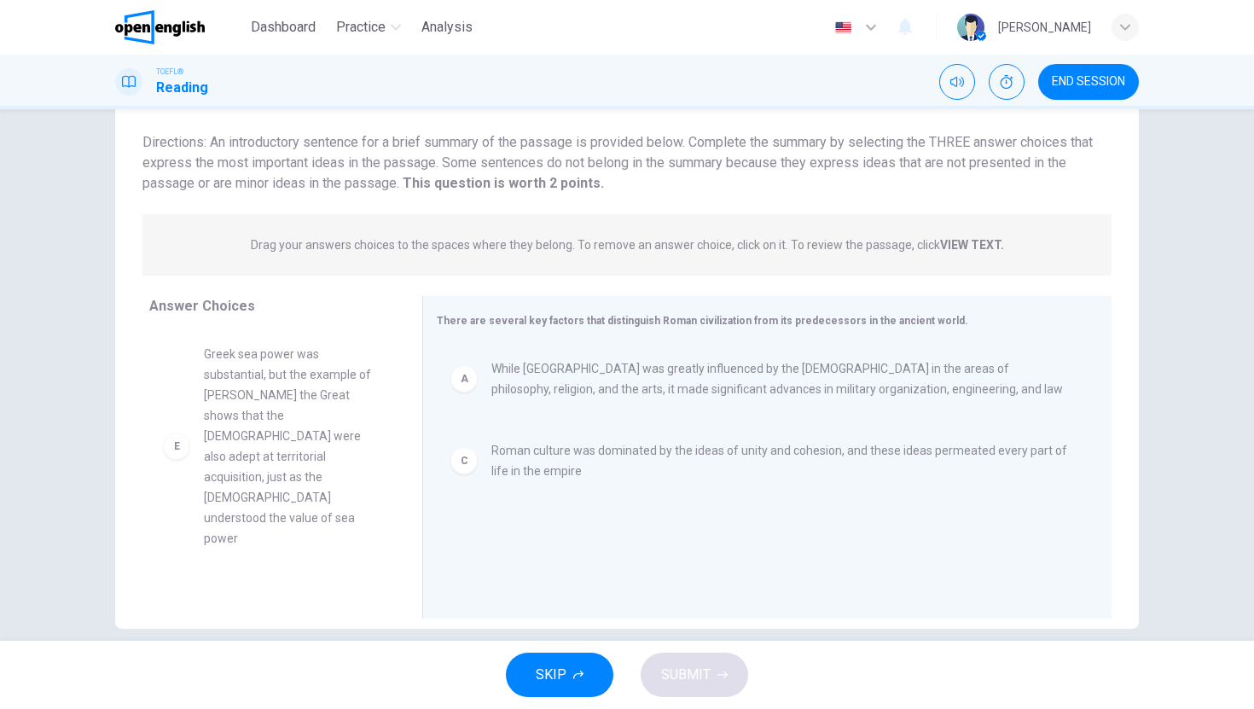
scroll to position [338, 0]
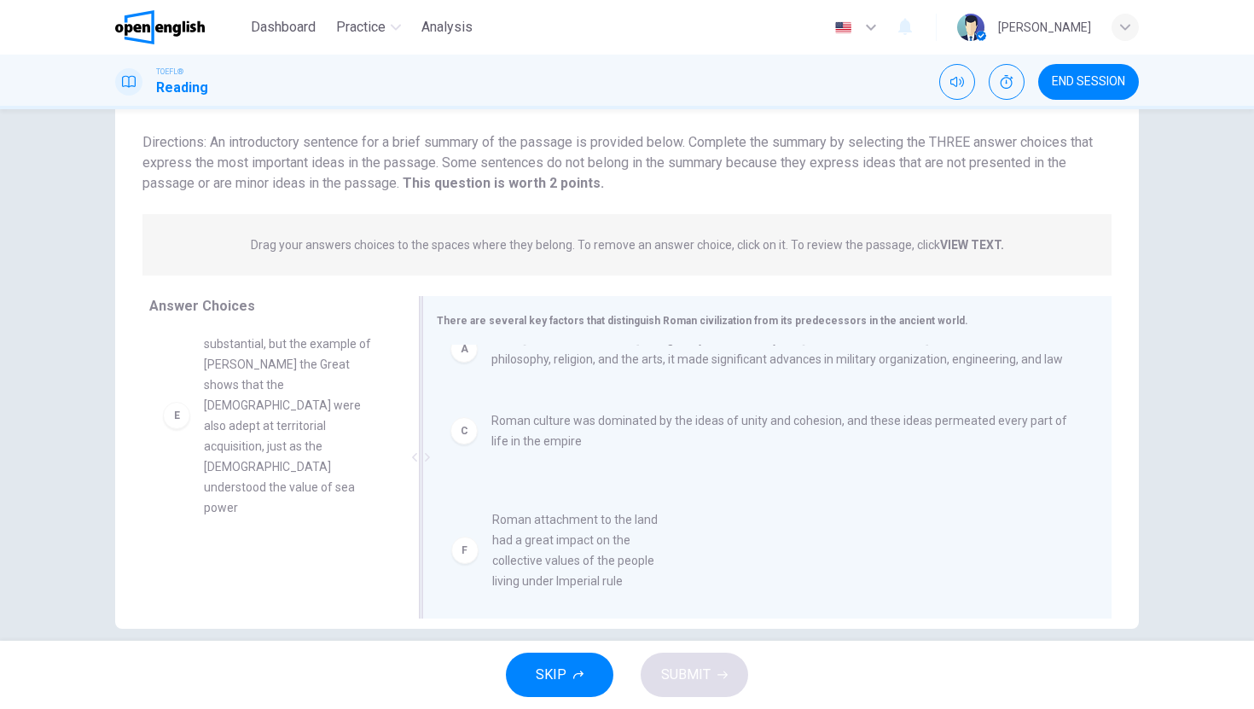
drag, startPoint x: 260, startPoint y: 532, endPoint x: 561, endPoint y: 543, distance: 300.6
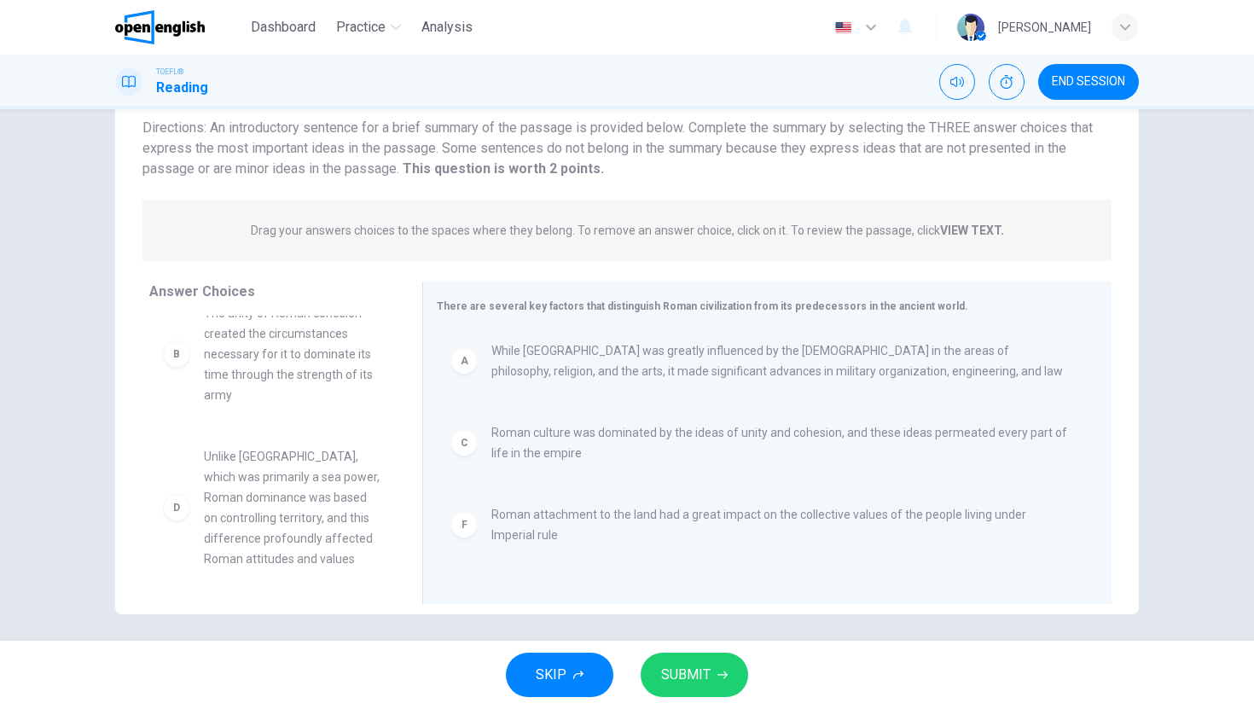
scroll to position [0, 0]
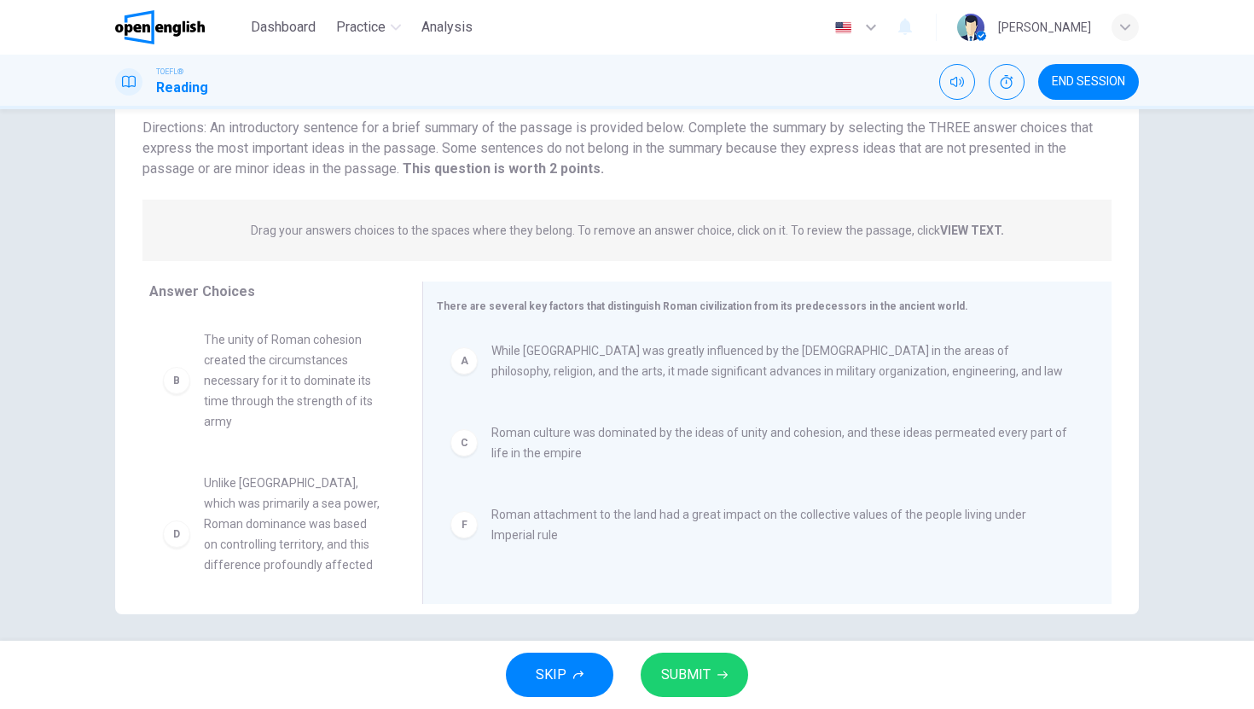
click at [689, 673] on span "SUBMIT" at bounding box center [685, 675] width 49 height 24
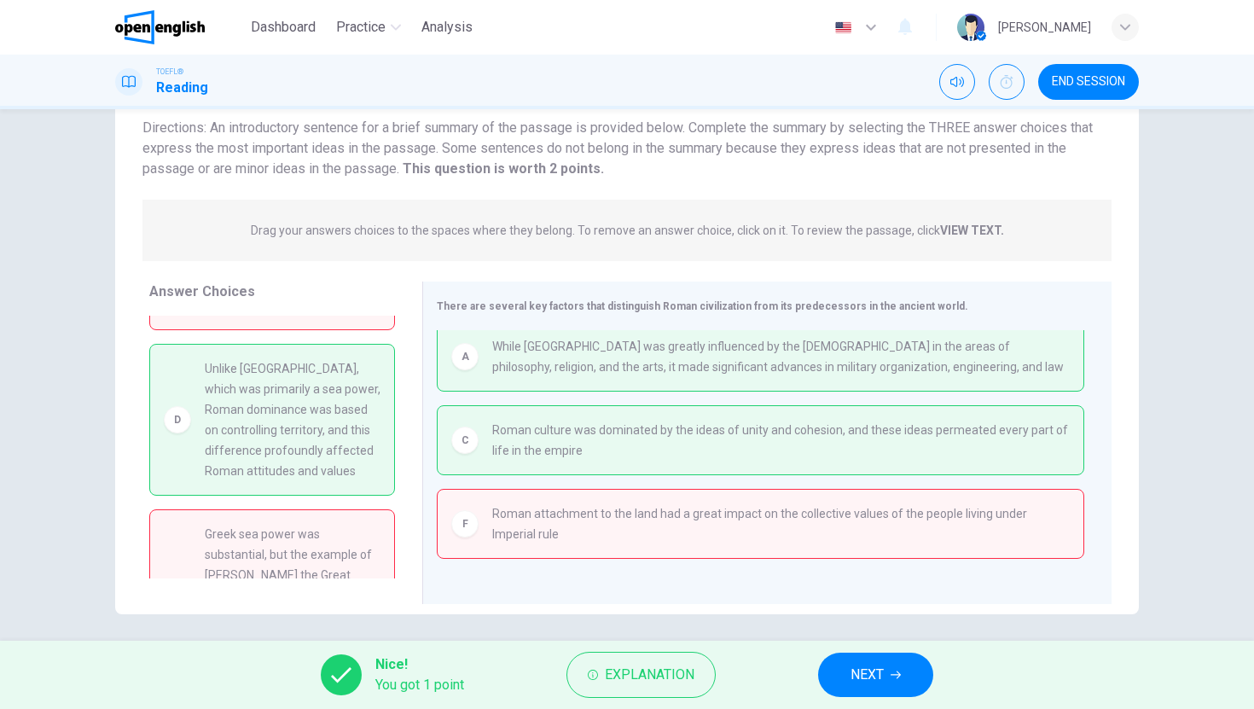
scroll to position [121, 0]
click at [860, 665] on span "NEXT" at bounding box center [867, 675] width 33 height 24
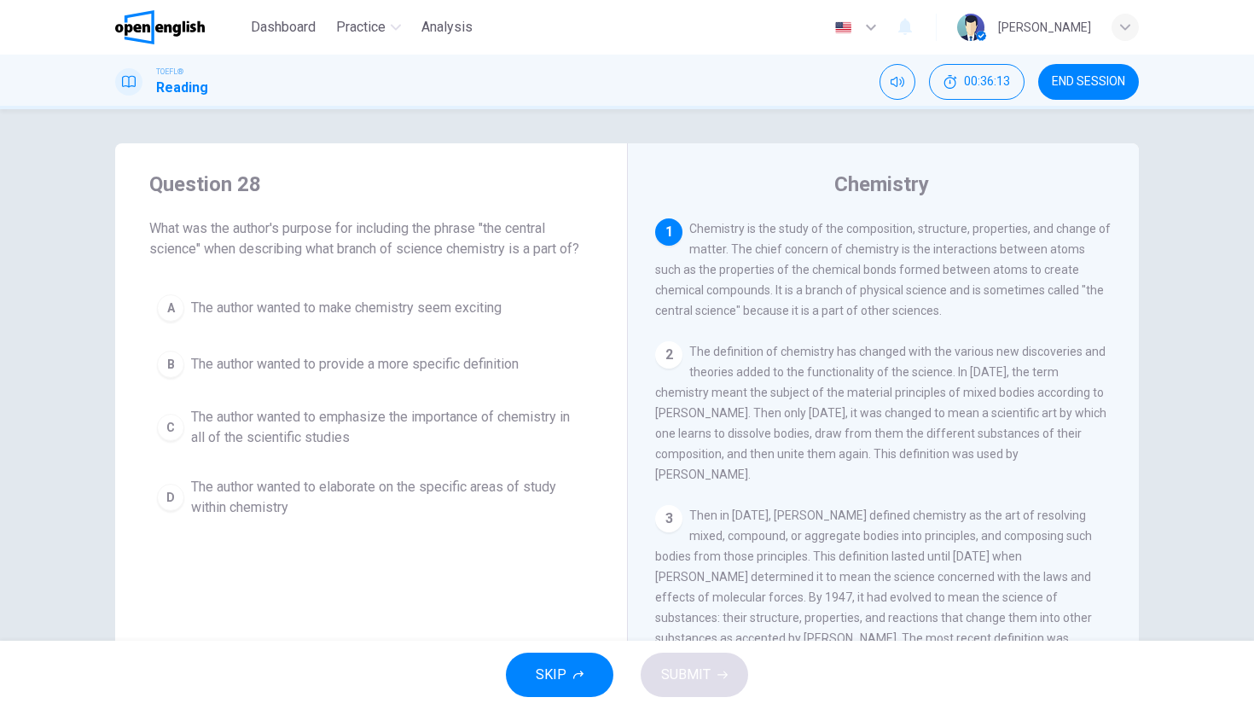
click at [471, 425] on span "The author wanted to emphasize the importance of chemistry in all of the scient…" at bounding box center [388, 427] width 394 height 41
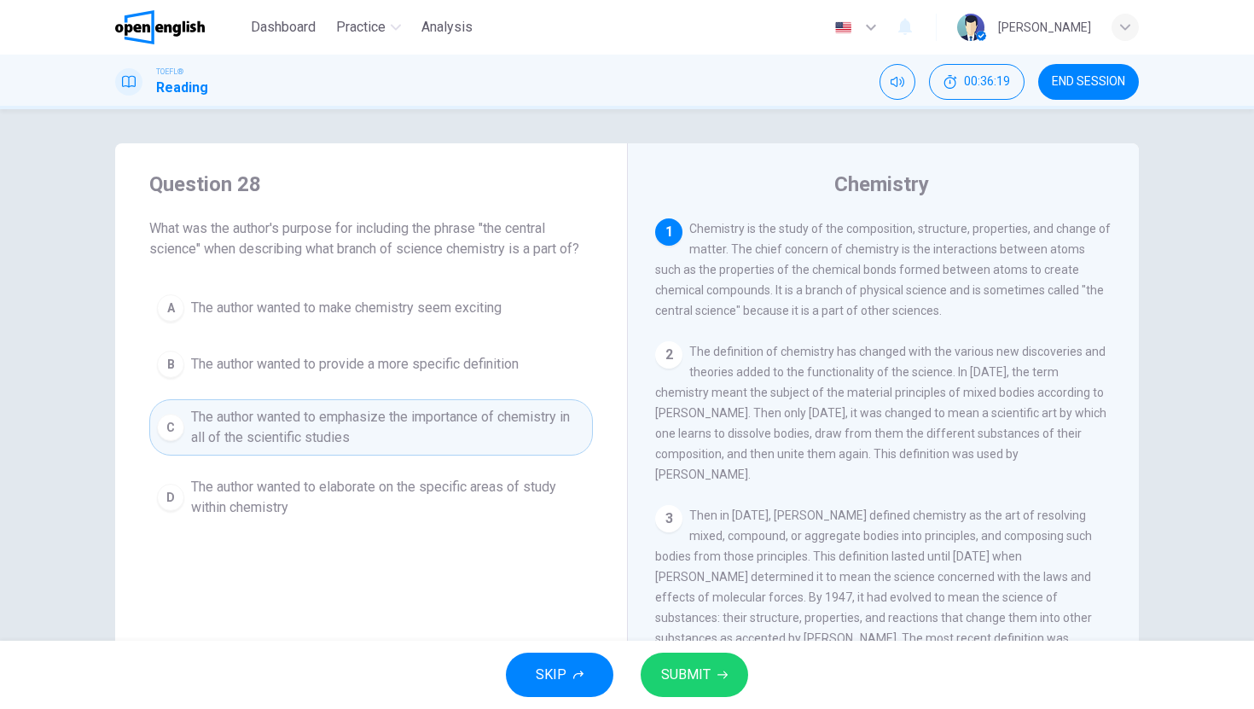
click at [672, 666] on span "SUBMIT" at bounding box center [685, 675] width 49 height 24
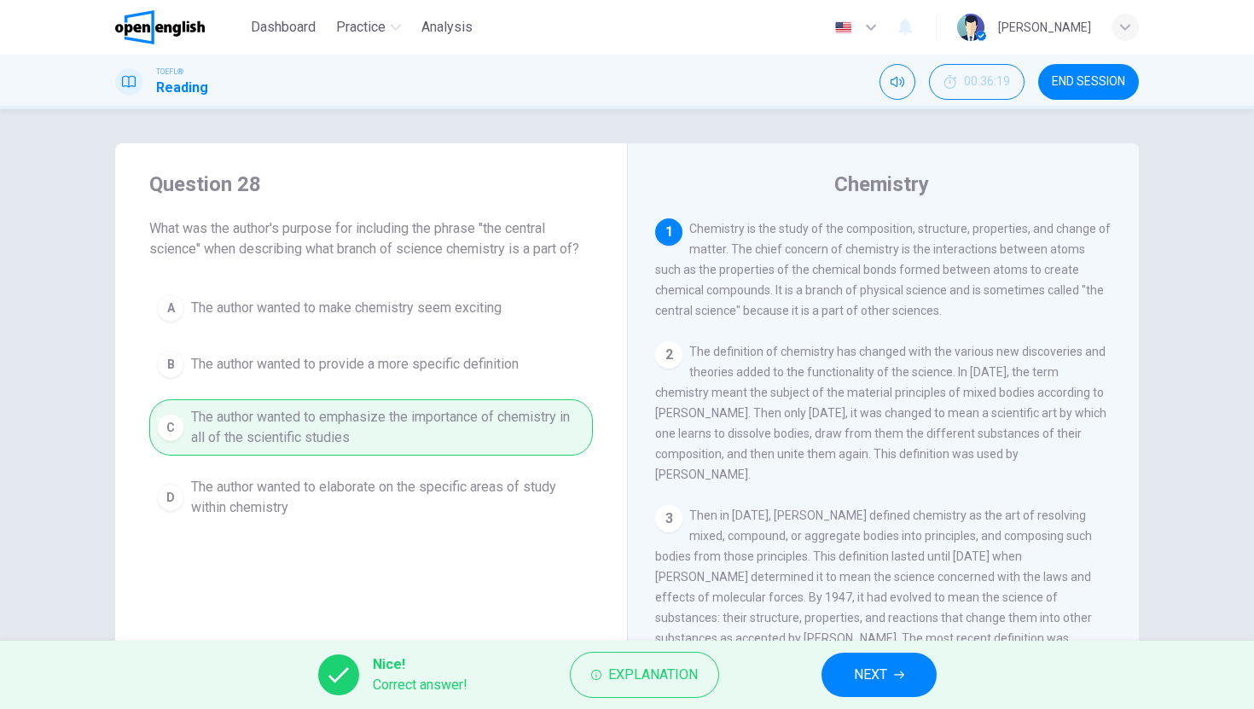
click at [869, 671] on span "NEXT" at bounding box center [870, 675] width 33 height 24
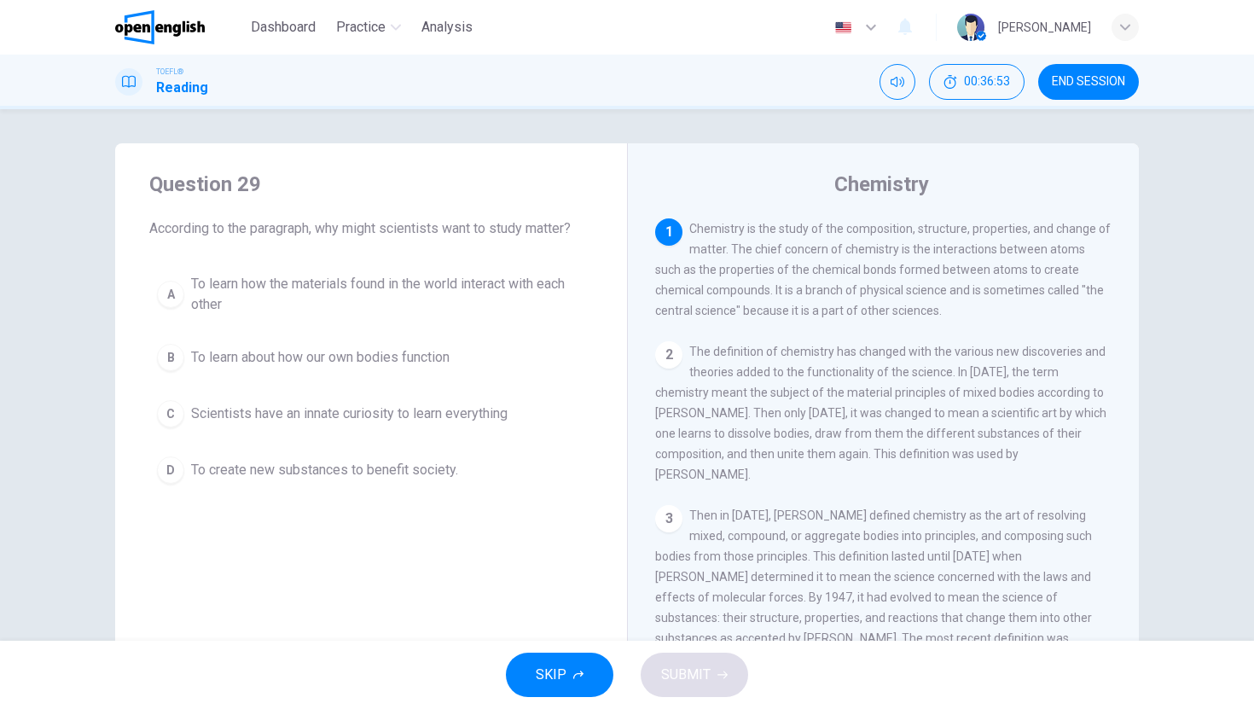
click at [456, 281] on span "To learn how the materials found in the world interact with each other" at bounding box center [388, 294] width 394 height 41
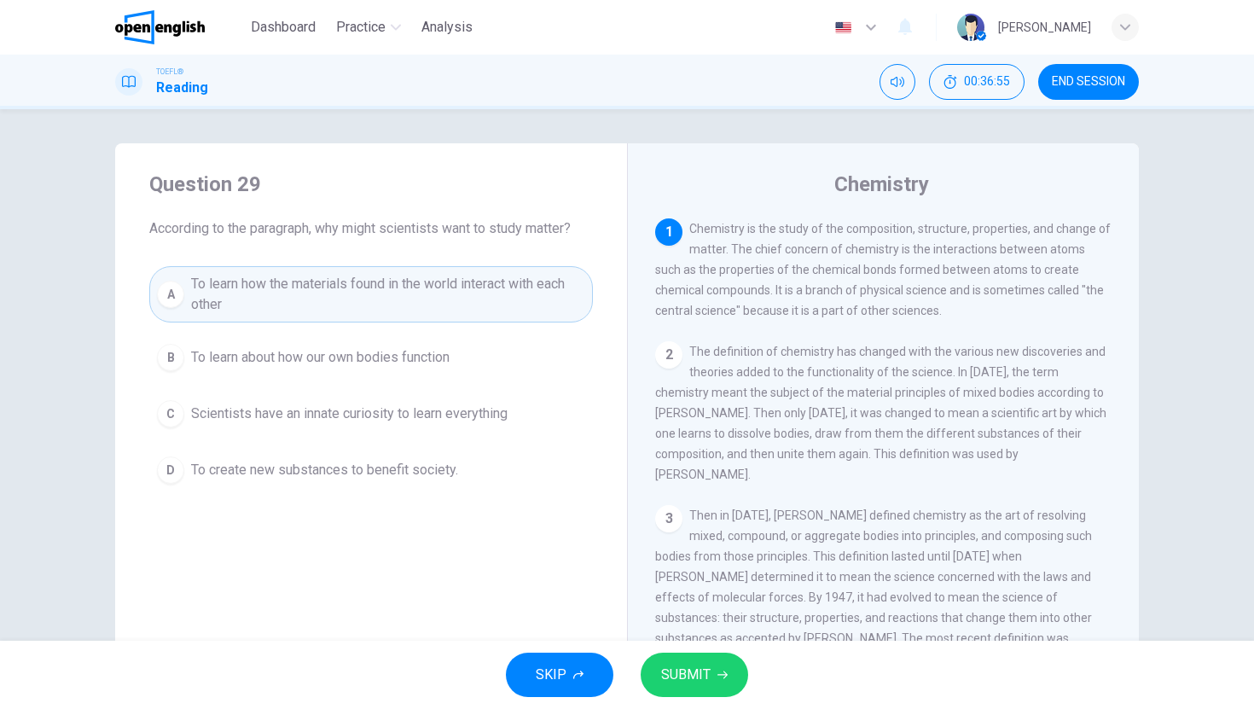
click at [699, 658] on button "SUBMIT" at bounding box center [695, 675] width 108 height 44
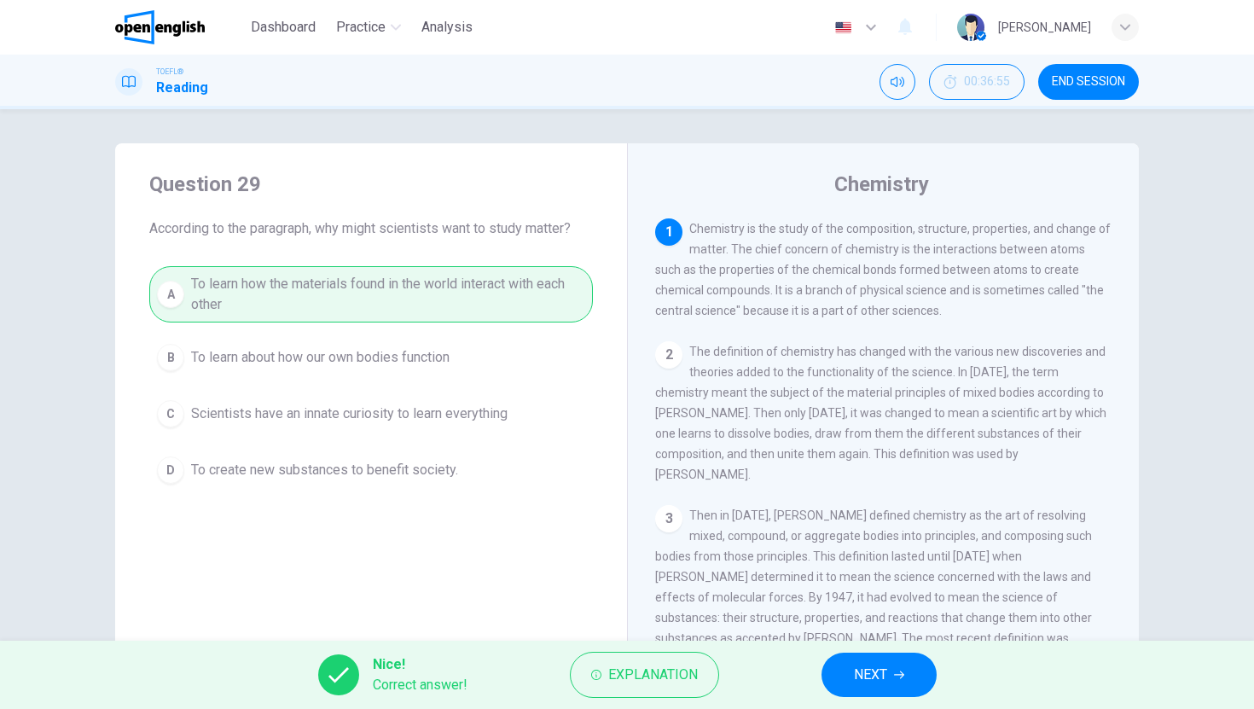
click at [881, 674] on span "NEXT" at bounding box center [870, 675] width 33 height 24
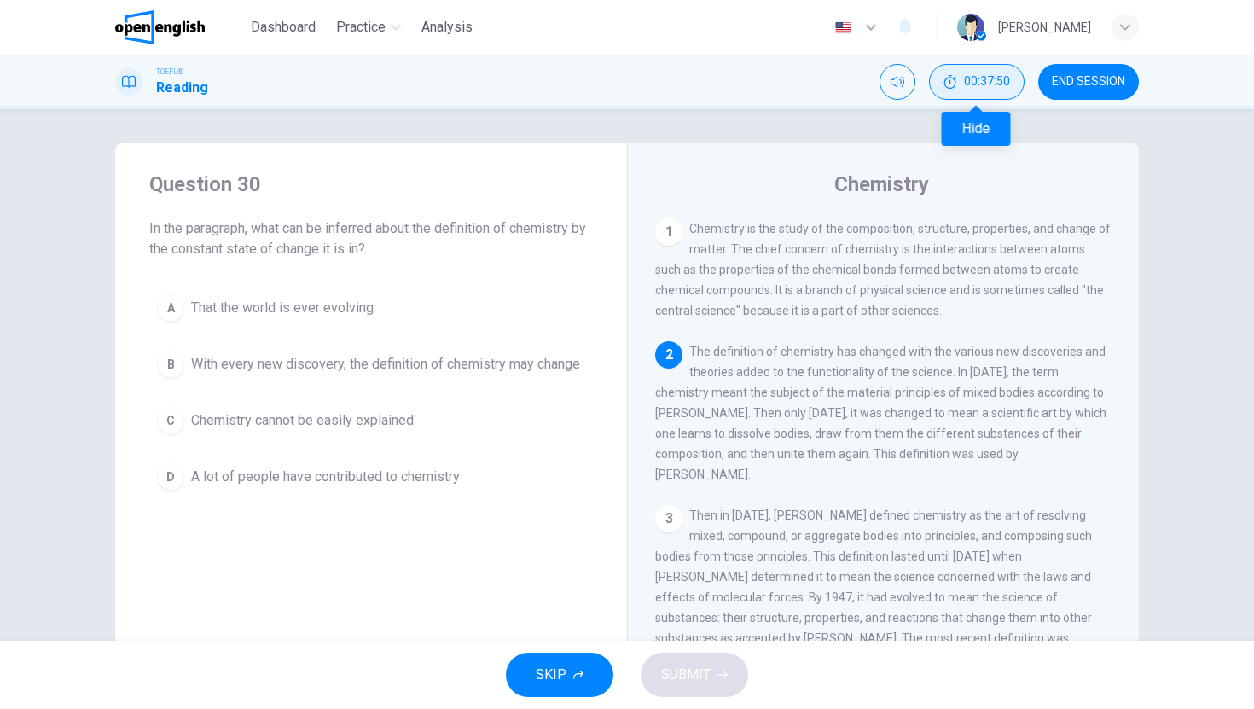
click at [981, 77] on span "00:37:50" at bounding box center [987, 82] width 46 height 14
click at [533, 350] on button "B With every new discovery, the definition of chemistry may change" at bounding box center [371, 364] width 444 height 43
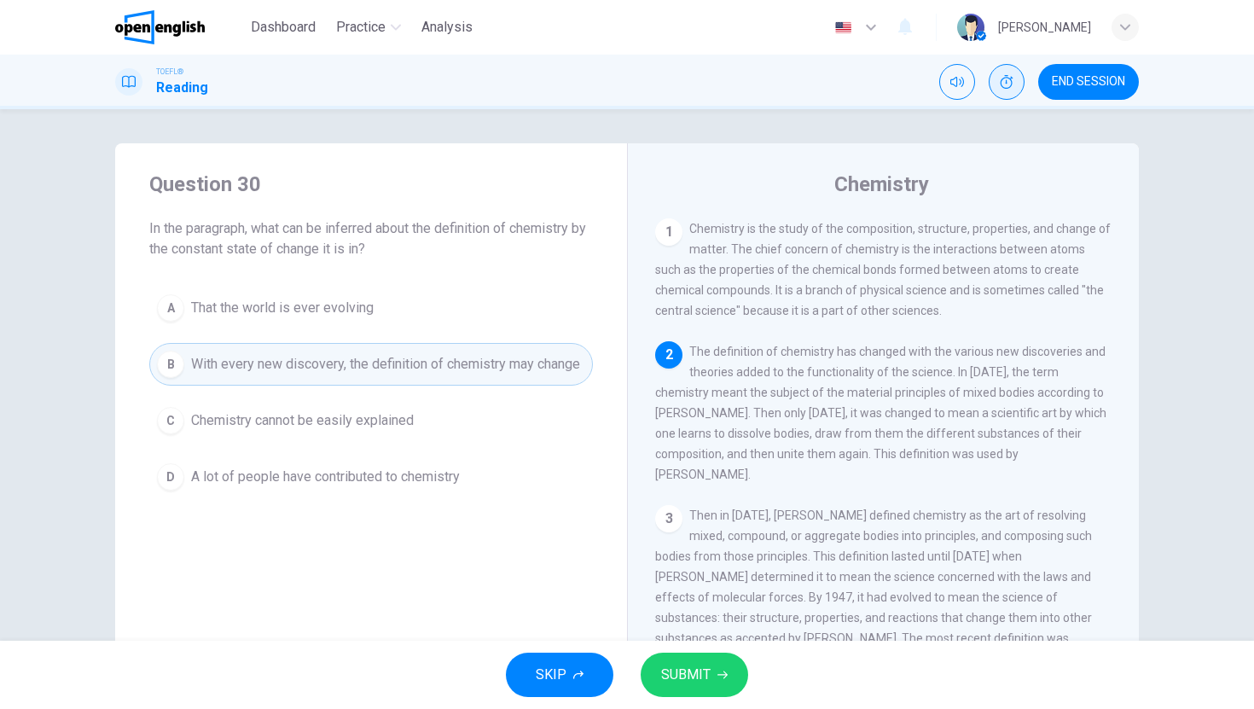
click at [699, 656] on button "SUBMIT" at bounding box center [695, 675] width 108 height 44
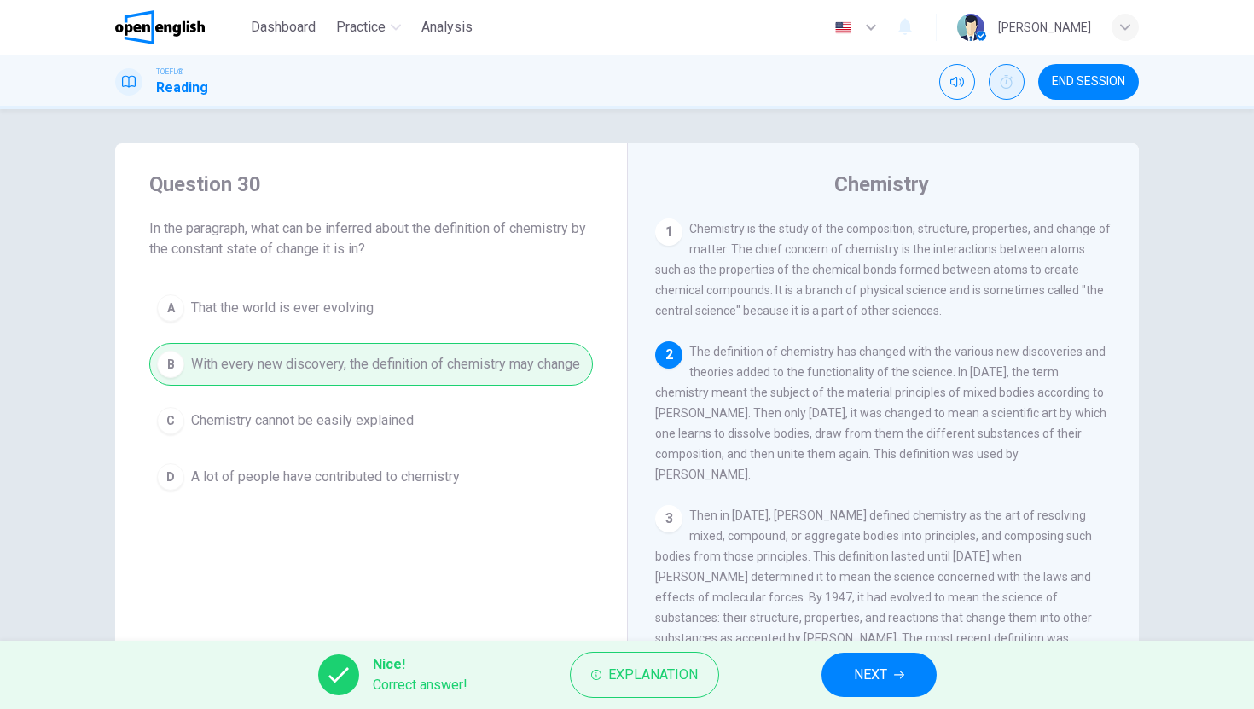
click at [871, 670] on span "NEXT" at bounding box center [870, 675] width 33 height 24
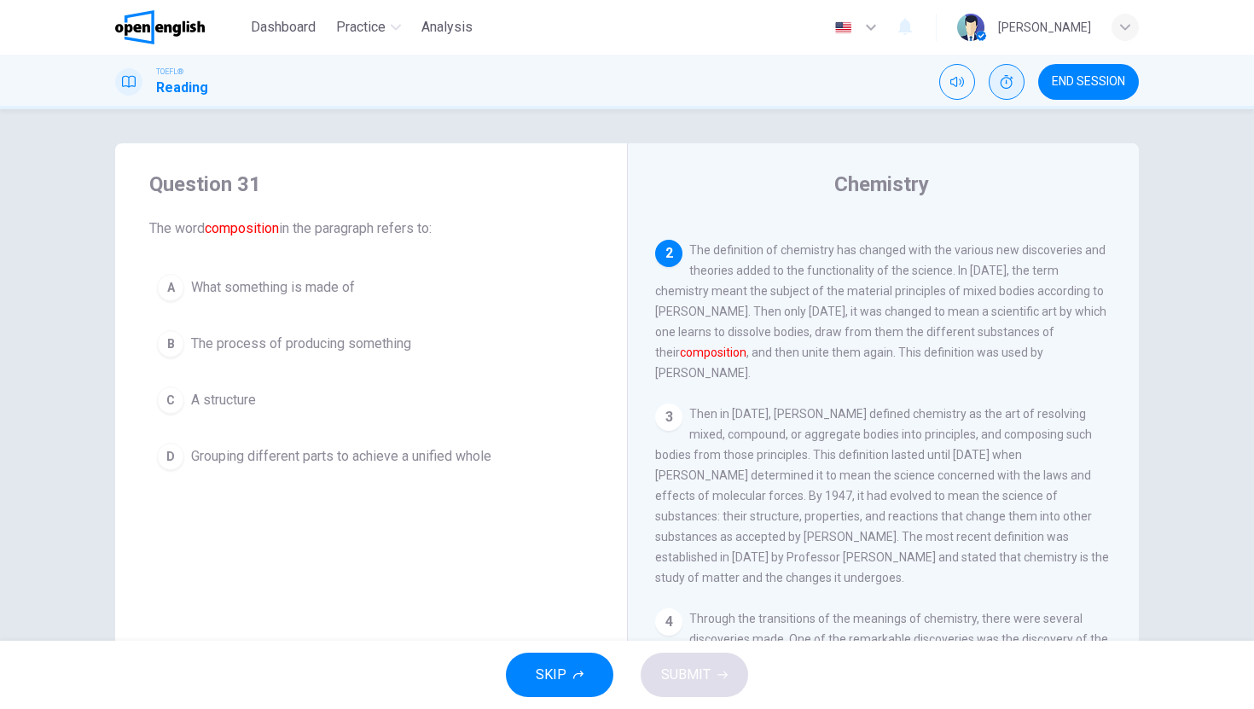
scroll to position [100, 0]
click at [356, 289] on button "A What something is made of" at bounding box center [371, 287] width 444 height 43
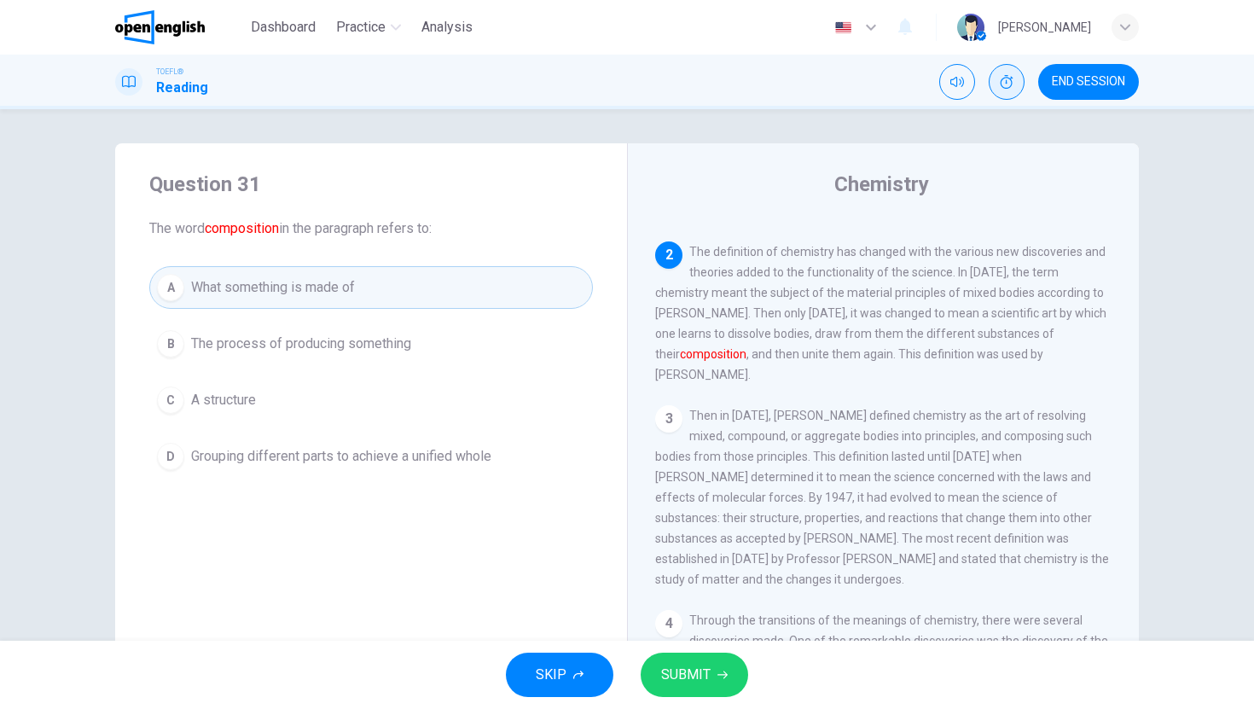
click at [677, 666] on span "SUBMIT" at bounding box center [685, 675] width 49 height 24
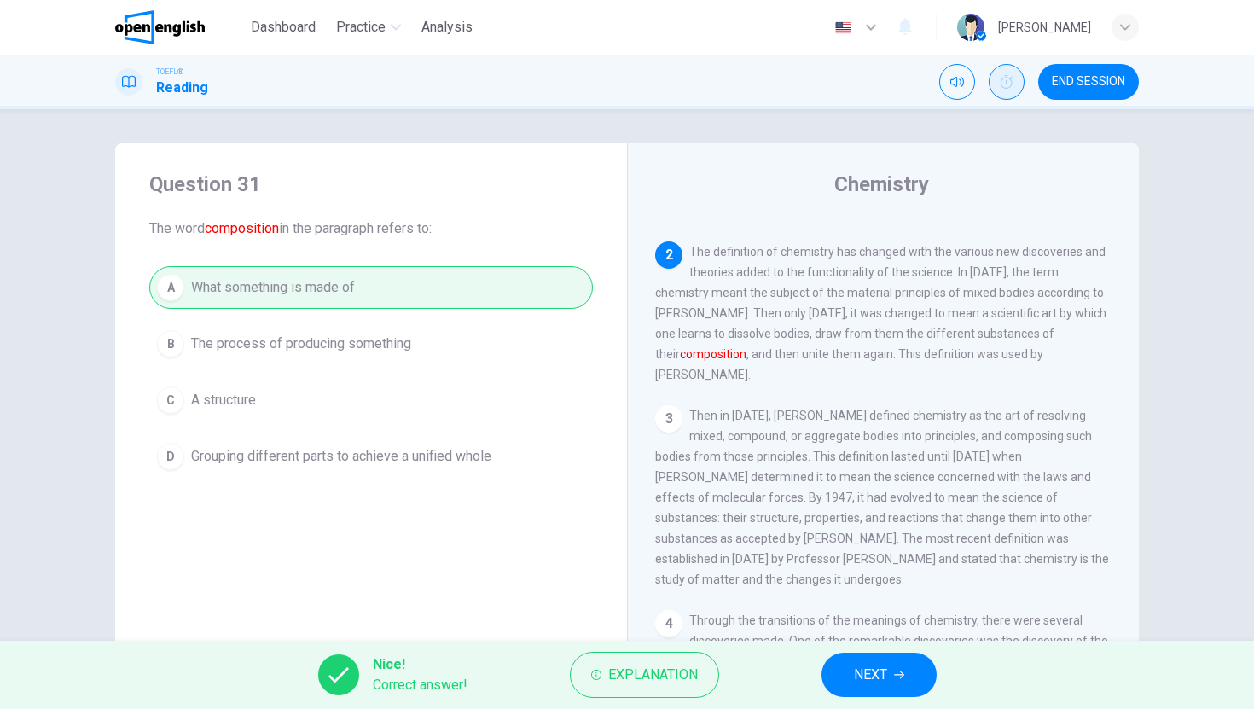
click at [881, 681] on span "NEXT" at bounding box center [870, 675] width 33 height 24
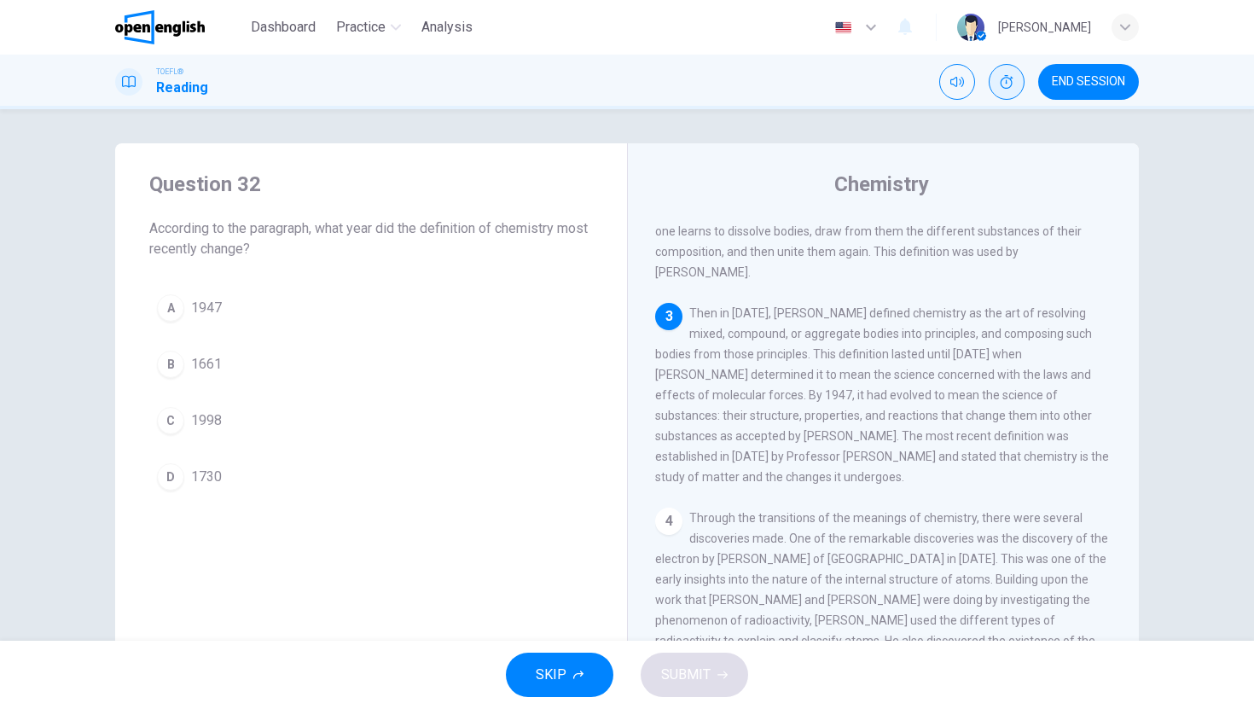
scroll to position [204, 0]
click at [253, 421] on button "C 1998" at bounding box center [371, 420] width 444 height 43
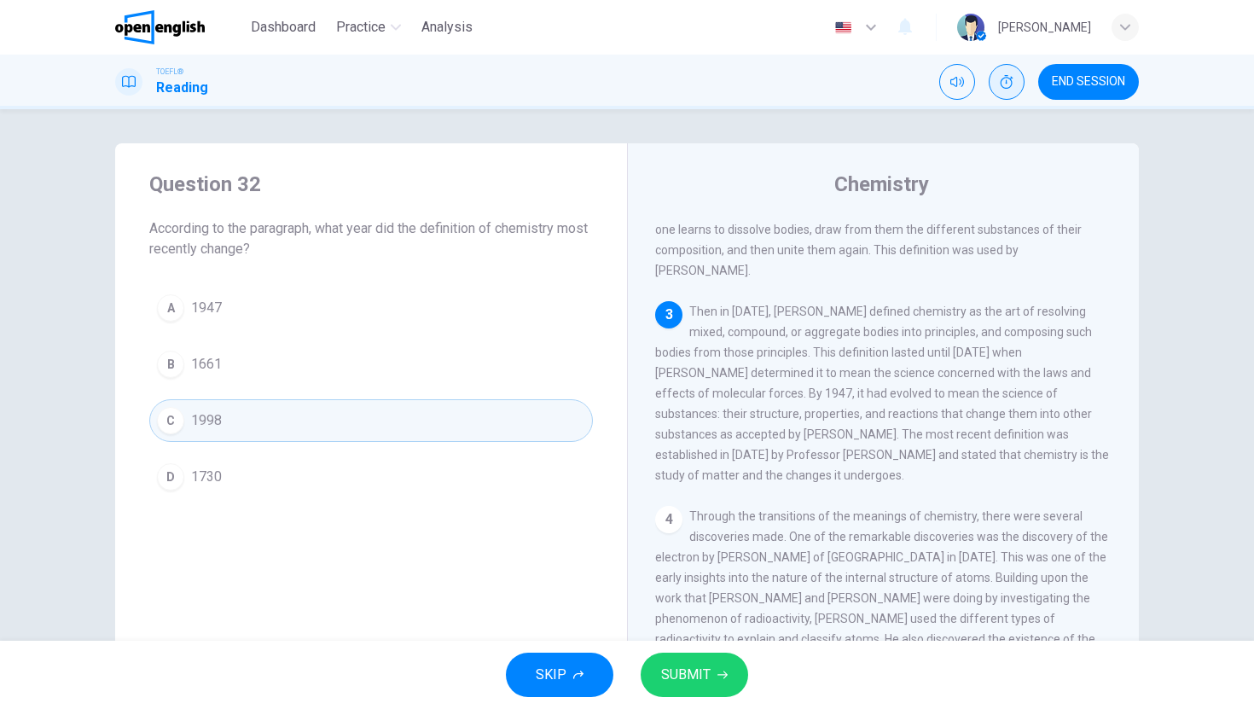
click at [710, 660] on button "SUBMIT" at bounding box center [695, 675] width 108 height 44
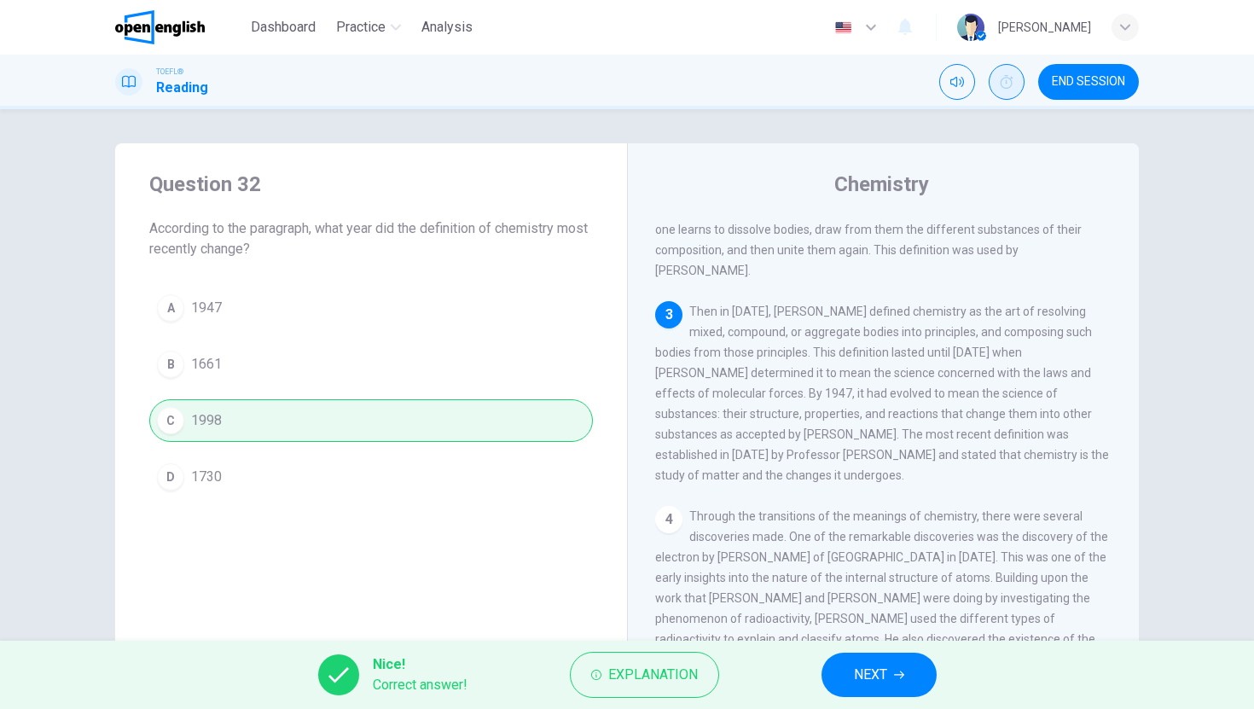
click at [877, 674] on span "NEXT" at bounding box center [870, 675] width 33 height 24
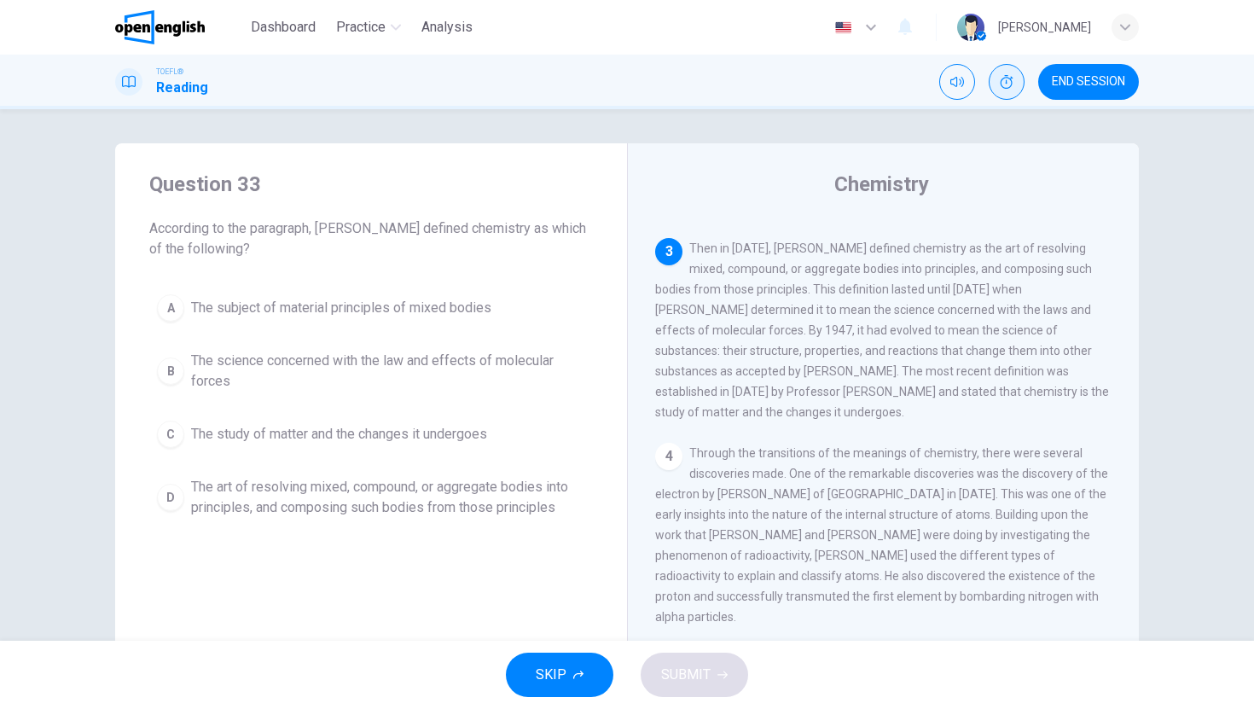
scroll to position [266, 0]
click at [435, 510] on span "The art of resolving mixed, compound, or aggregate bodies into principles, and …" at bounding box center [388, 497] width 394 height 41
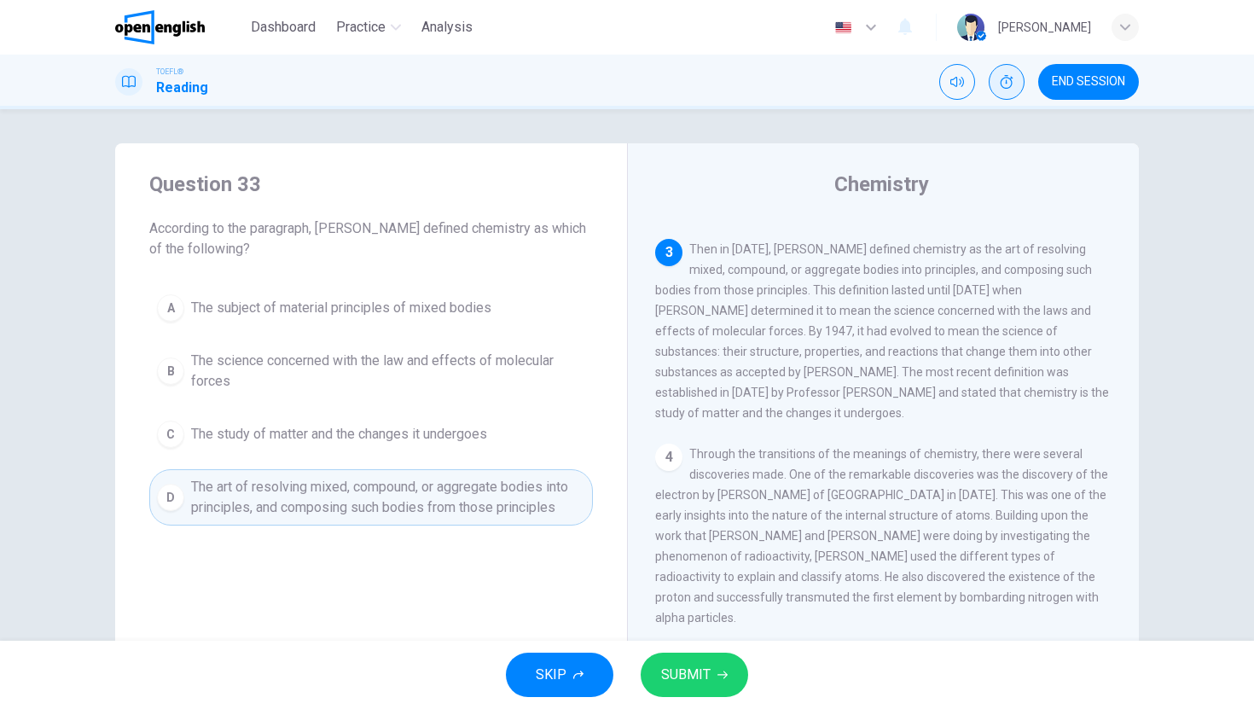
click at [720, 688] on button "SUBMIT" at bounding box center [695, 675] width 108 height 44
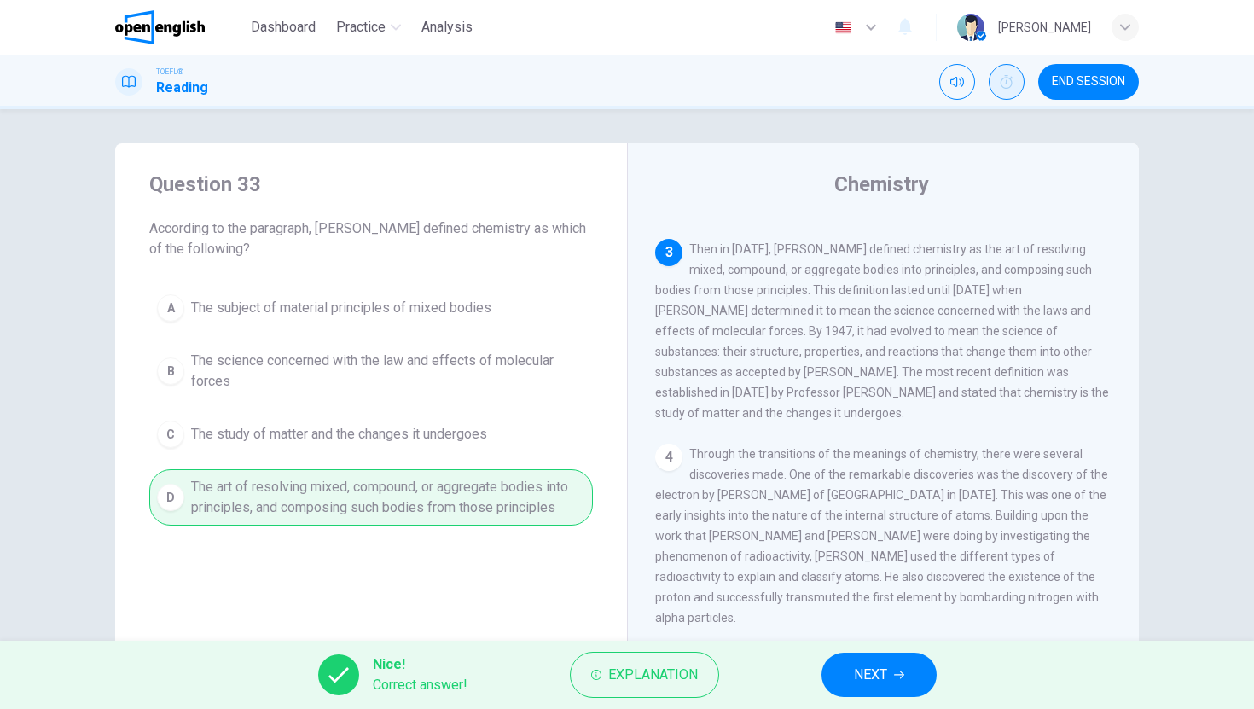
click at [891, 682] on button "NEXT" at bounding box center [879, 675] width 115 height 44
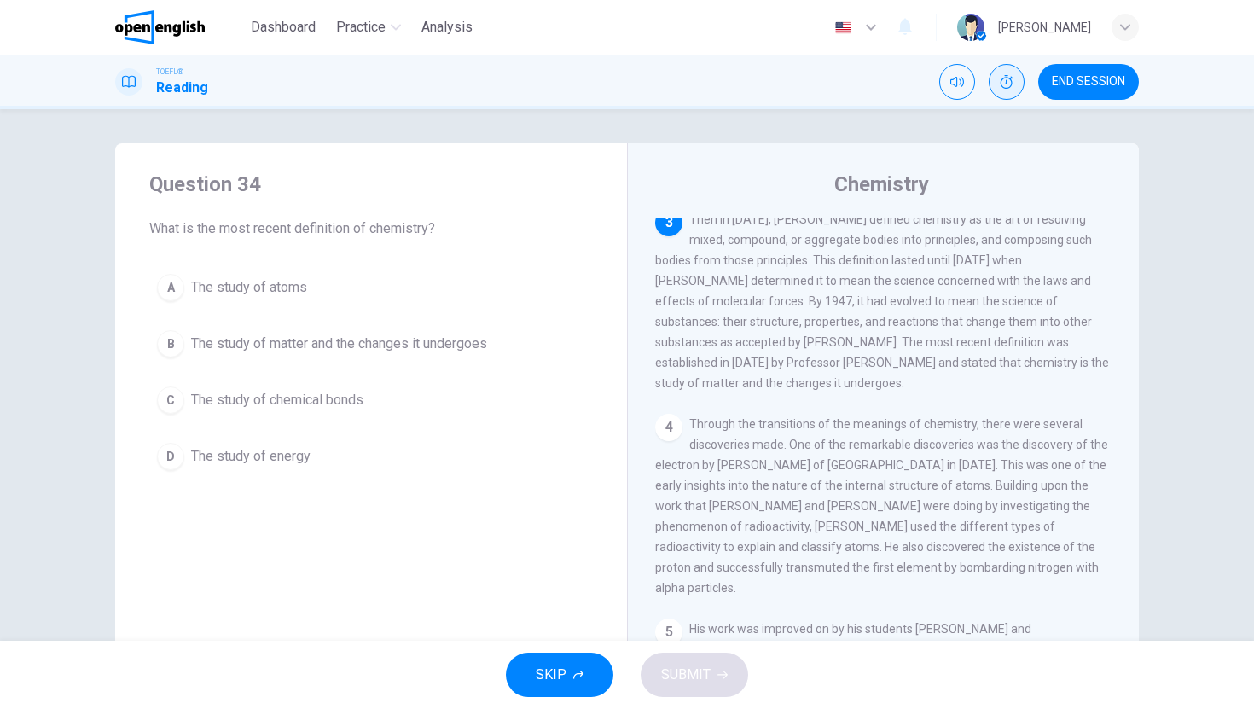
scroll to position [297, 0]
click at [501, 340] on button "B The study of matter and the changes it undergoes" at bounding box center [371, 344] width 444 height 43
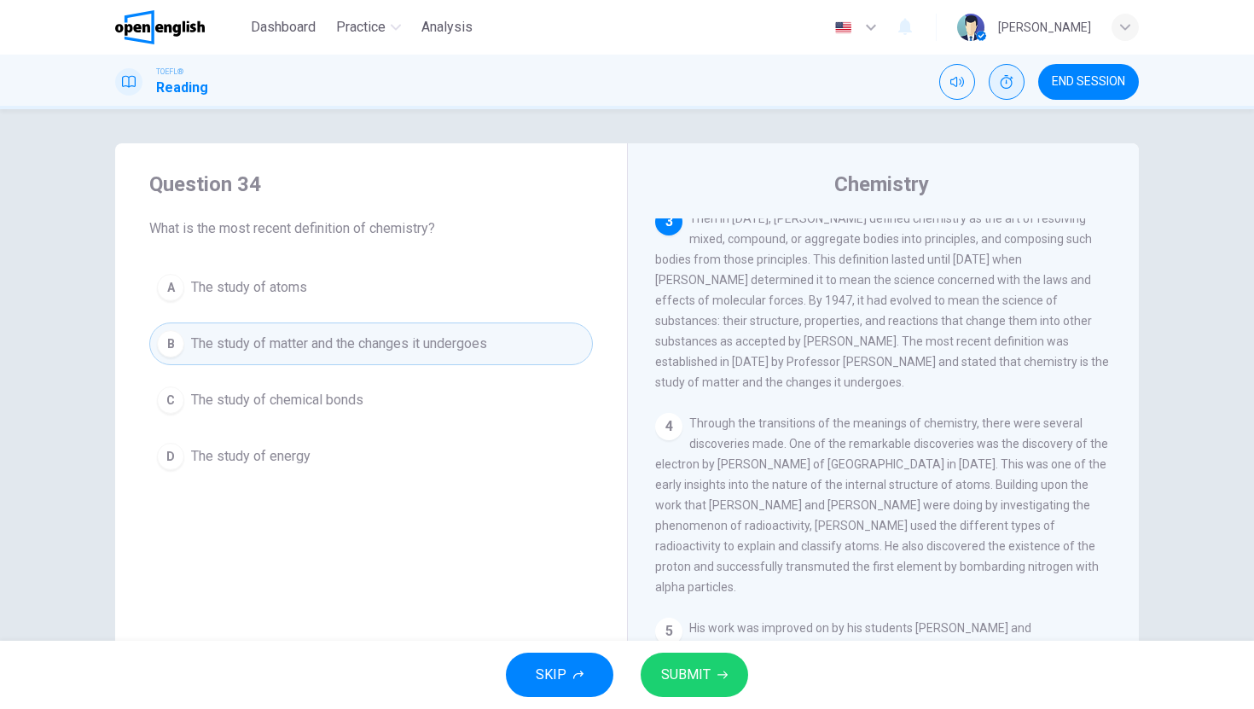
click at [688, 674] on span "SUBMIT" at bounding box center [685, 675] width 49 height 24
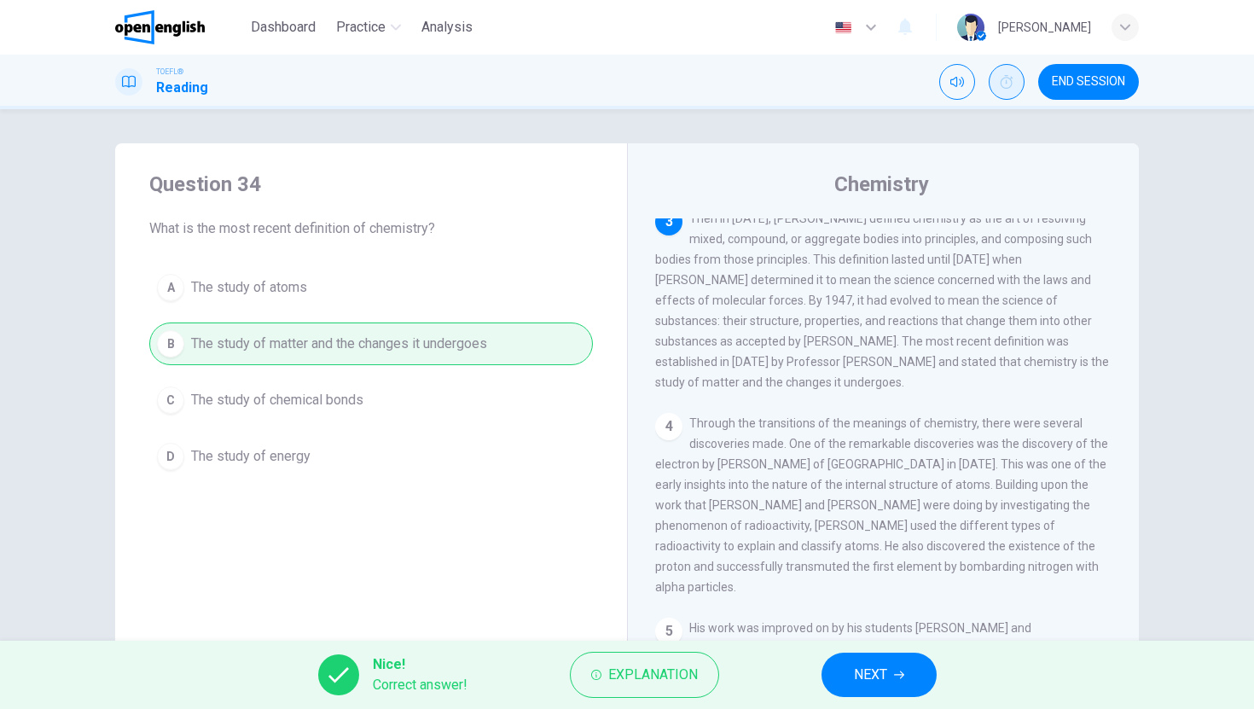
click at [879, 676] on span "NEXT" at bounding box center [870, 675] width 33 height 24
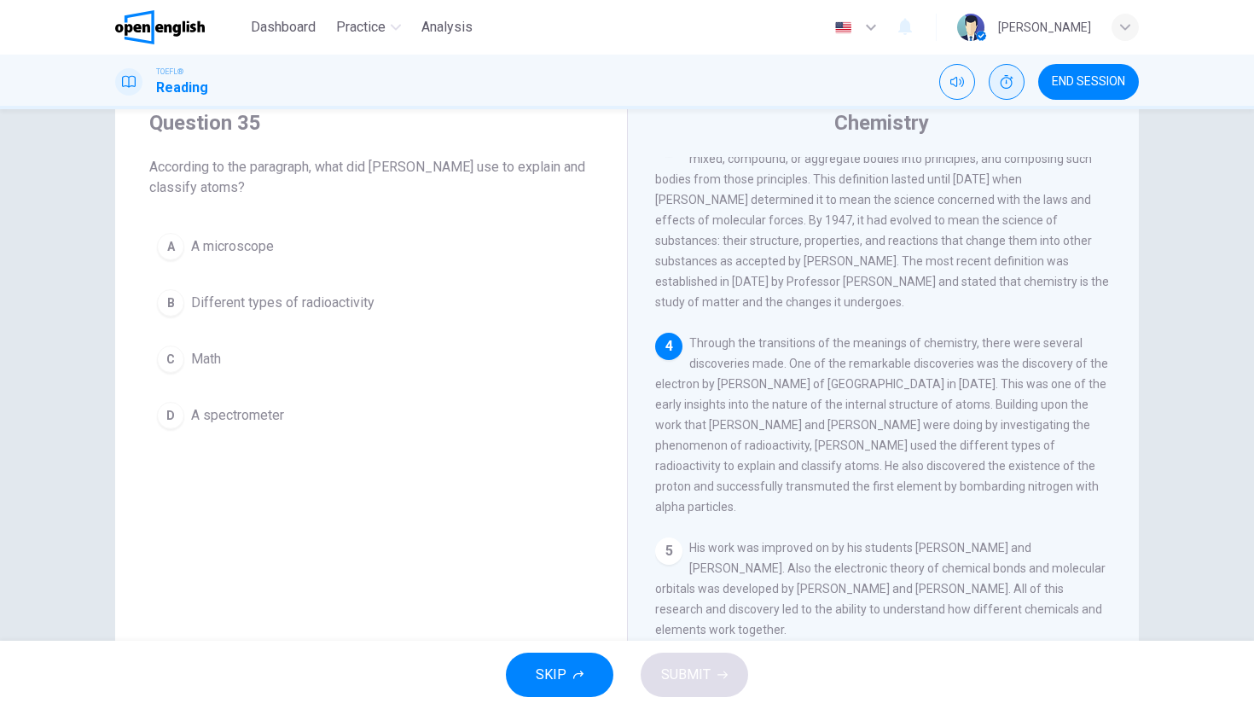
scroll to position [69, 0]
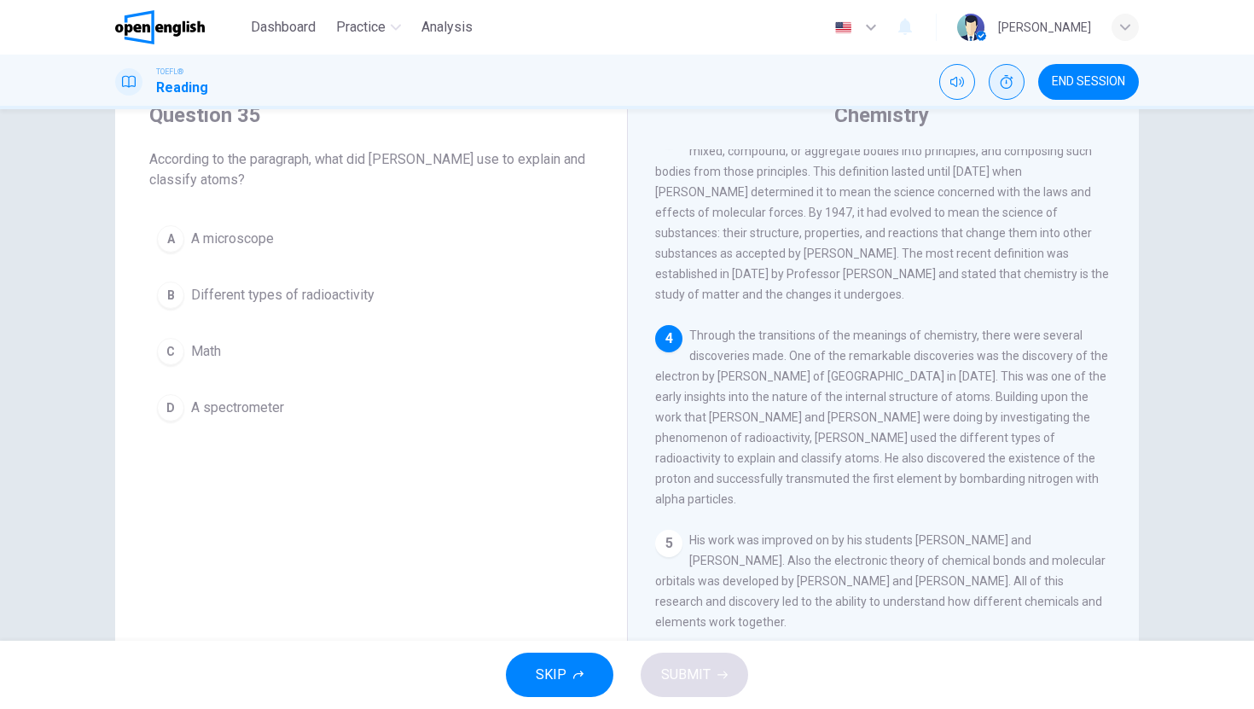
click at [222, 298] on span "Different types of radioactivity" at bounding box center [282, 295] width 183 height 20
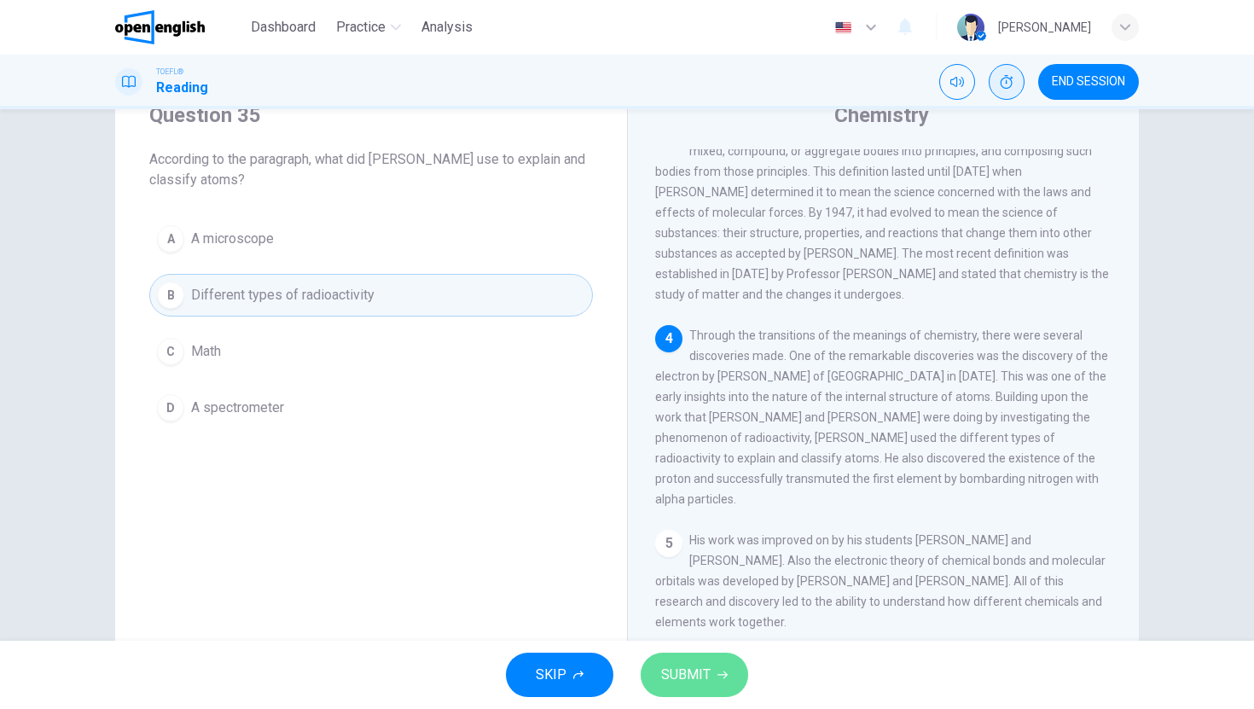
click at [689, 695] on button "SUBMIT" at bounding box center [695, 675] width 108 height 44
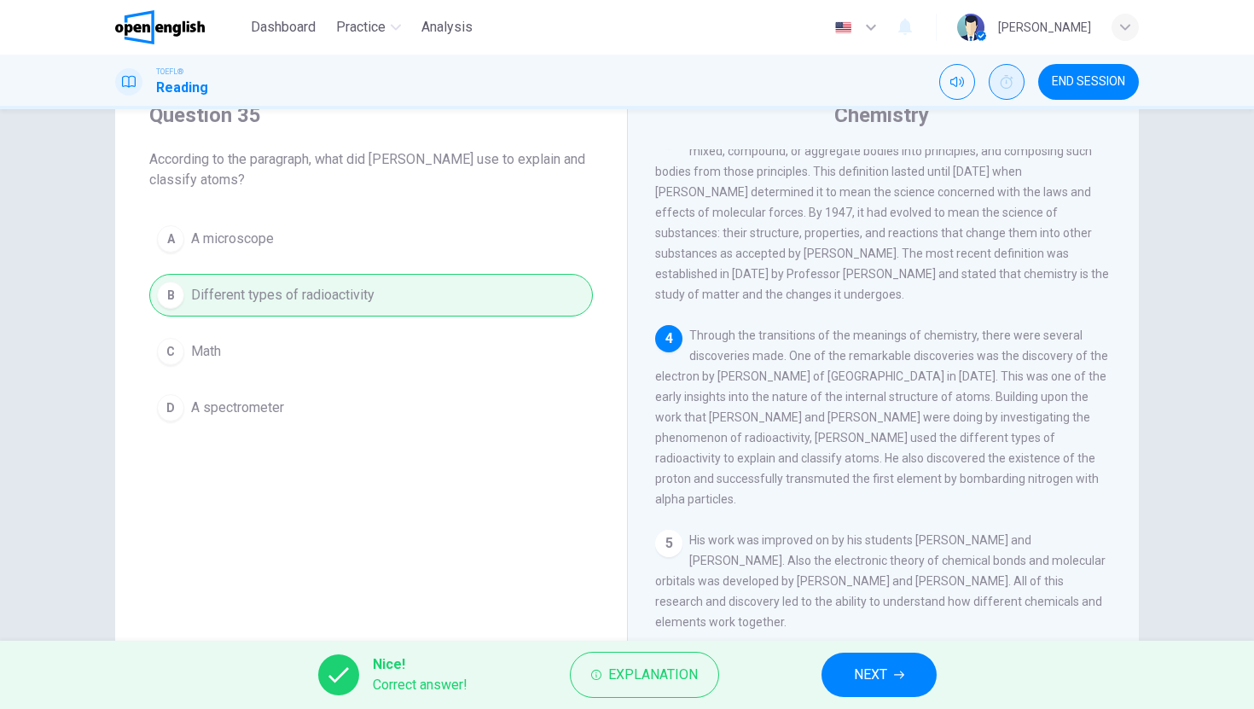
click at [868, 663] on span "NEXT" at bounding box center [870, 675] width 33 height 24
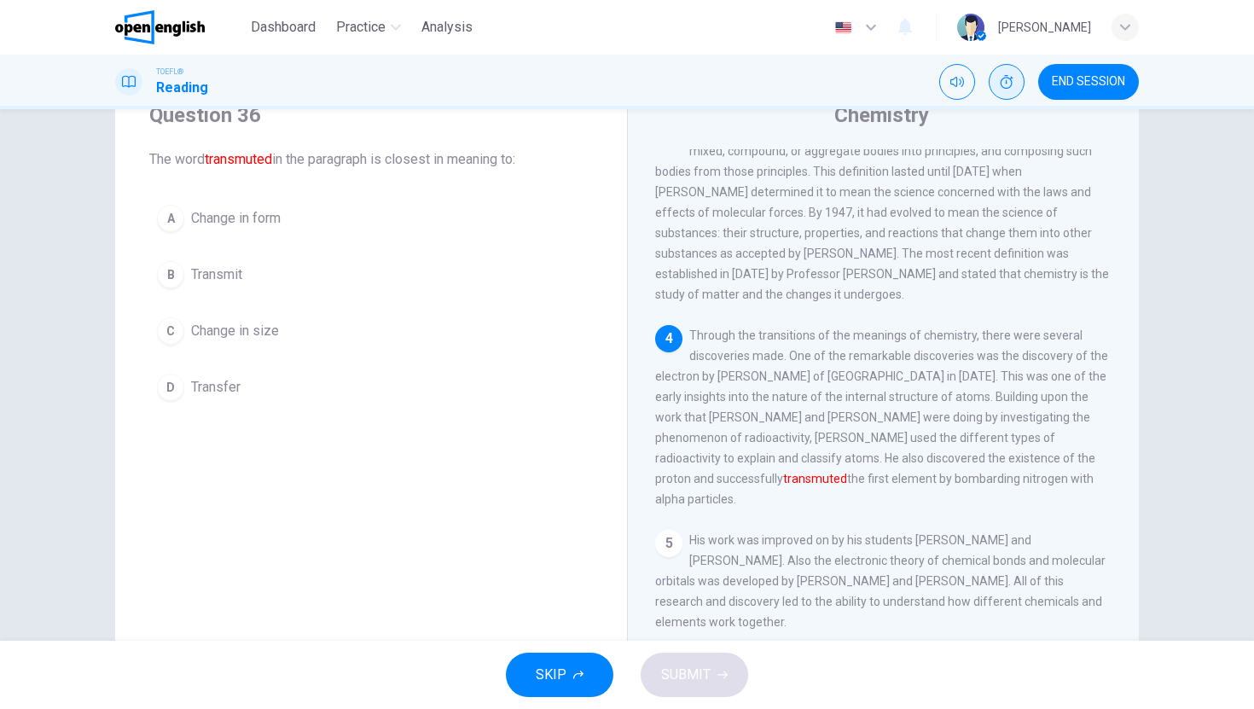
click at [311, 212] on button "A Change in form" at bounding box center [371, 218] width 444 height 43
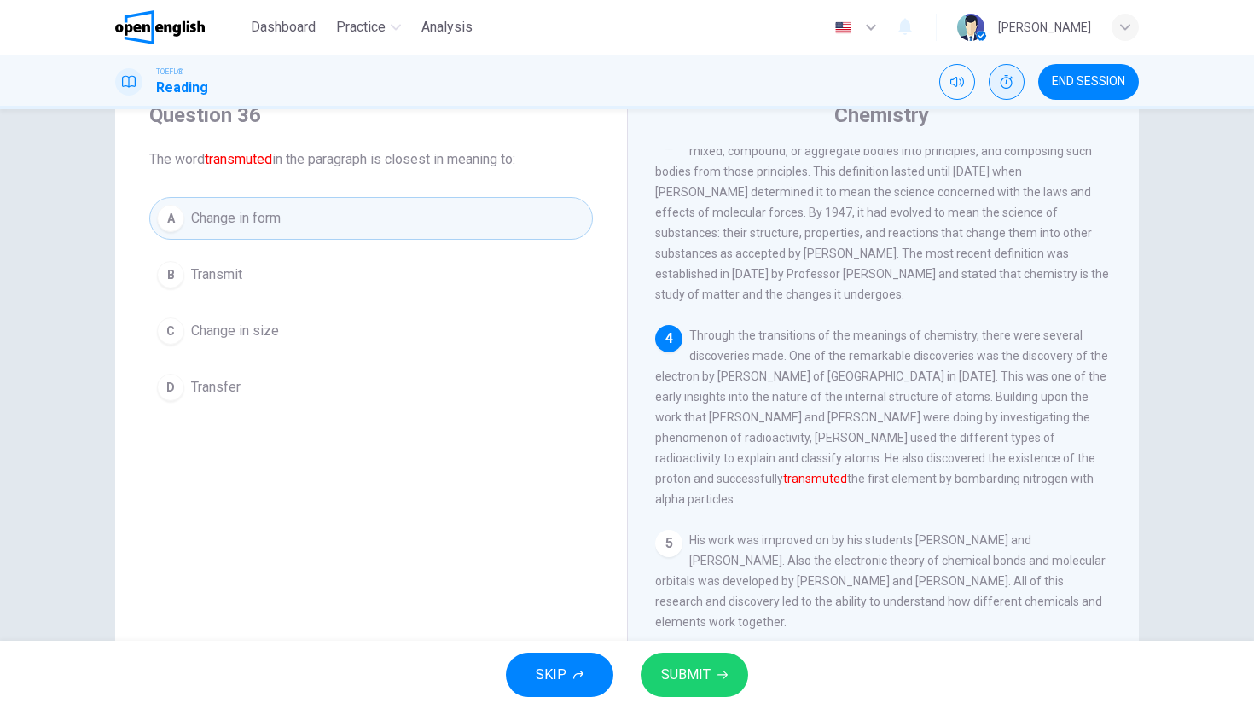
click at [699, 670] on span "SUBMIT" at bounding box center [685, 675] width 49 height 24
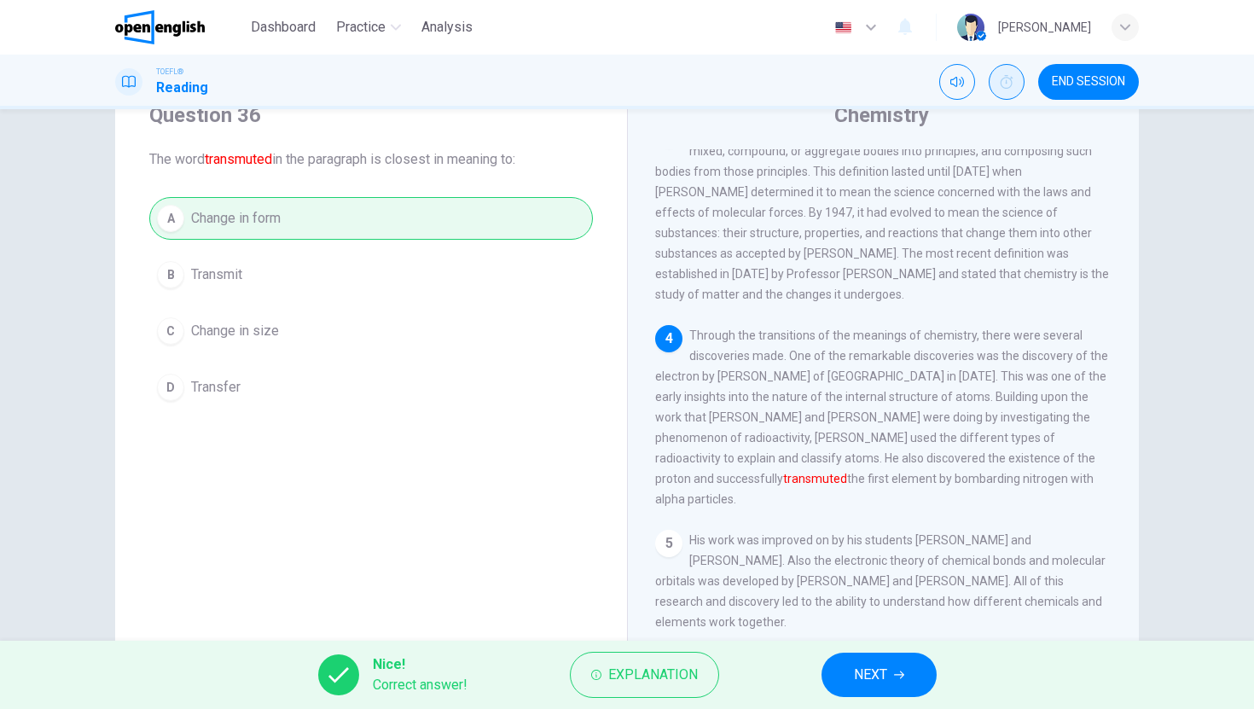
click at [868, 661] on button "NEXT" at bounding box center [879, 675] width 115 height 44
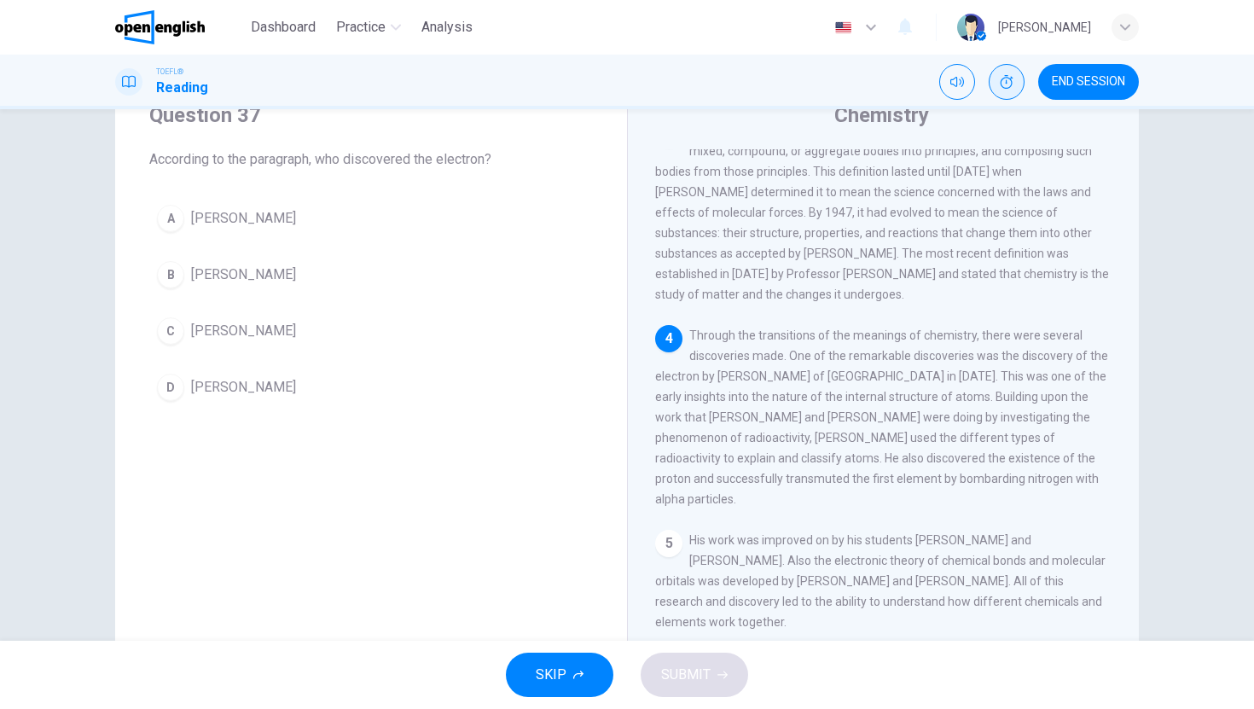
drag, startPoint x: 715, startPoint y: 397, endPoint x: 777, endPoint y: 396, distance: 62.3
click at [777, 396] on span "Through the transitions of the meanings of chemistry, there were several discov…" at bounding box center [881, 416] width 453 height 177
click at [368, 230] on button "A [PERSON_NAME]" at bounding box center [371, 218] width 444 height 43
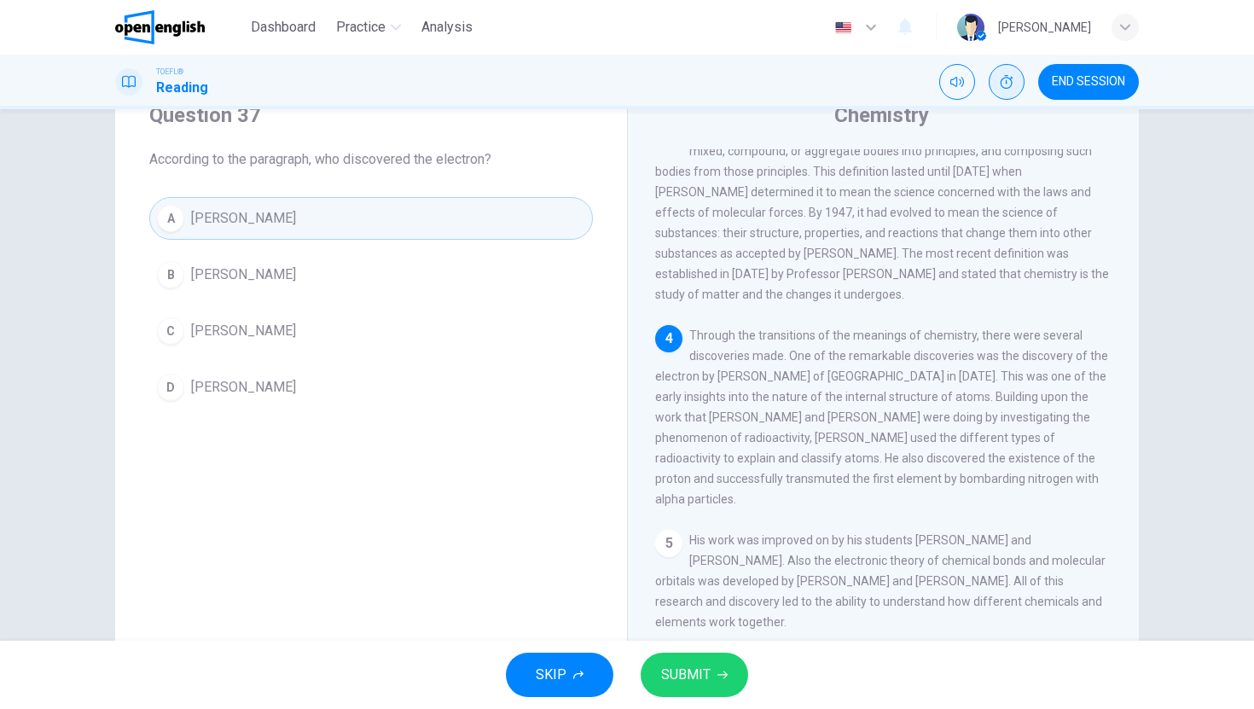
click at [707, 673] on span "SUBMIT" at bounding box center [685, 675] width 49 height 24
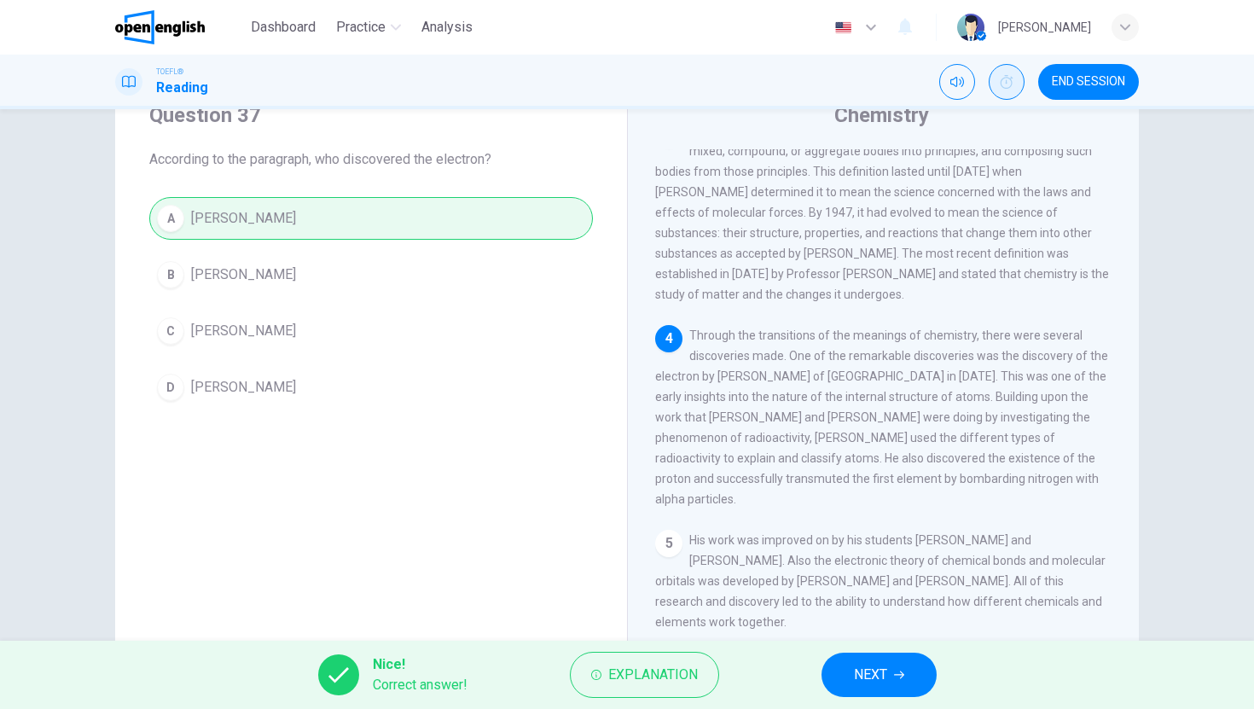
click at [871, 664] on span "NEXT" at bounding box center [870, 675] width 33 height 24
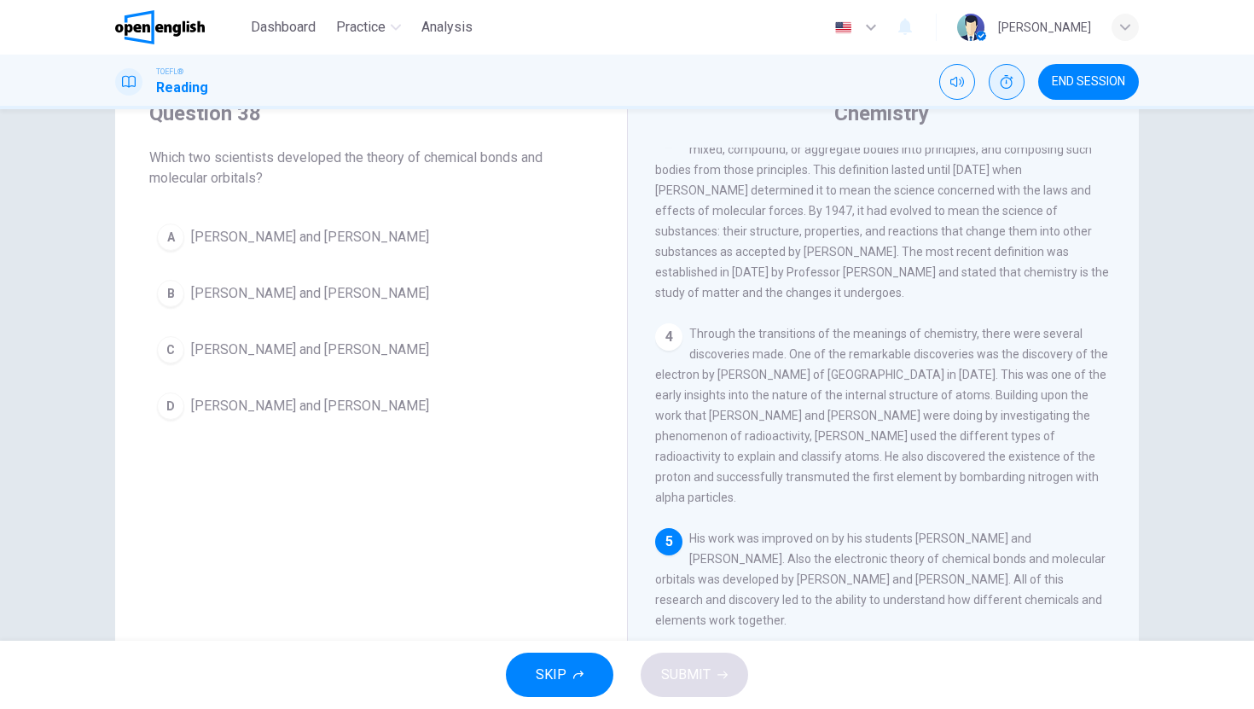
scroll to position [76, 0]
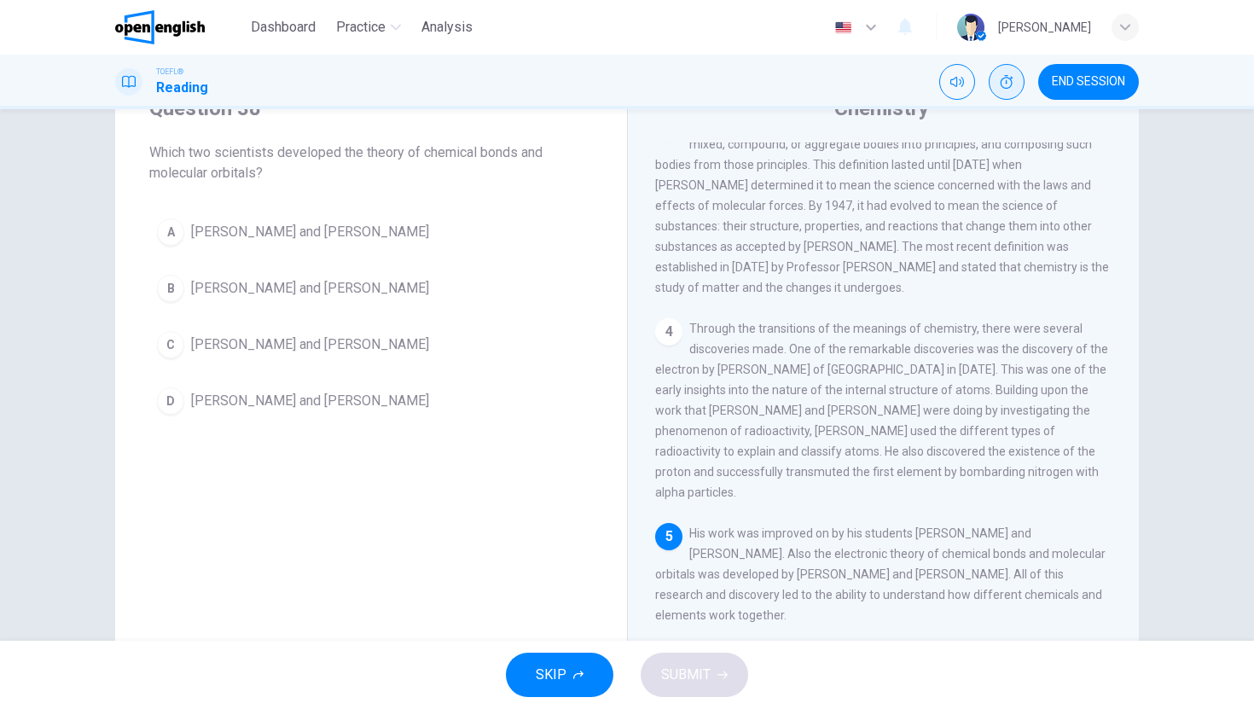
click at [379, 224] on button "A [PERSON_NAME] and [PERSON_NAME]" at bounding box center [371, 232] width 444 height 43
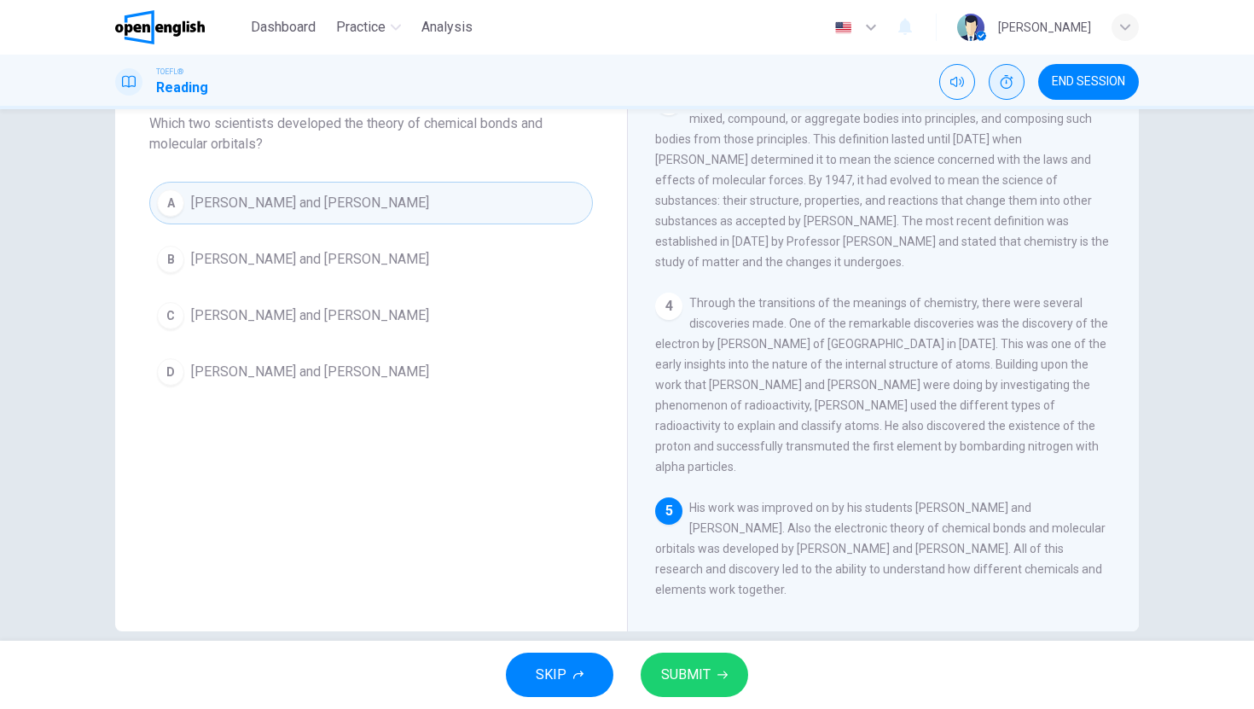
scroll to position [316, 0]
click at [665, 666] on span "SUBMIT" at bounding box center [685, 675] width 49 height 24
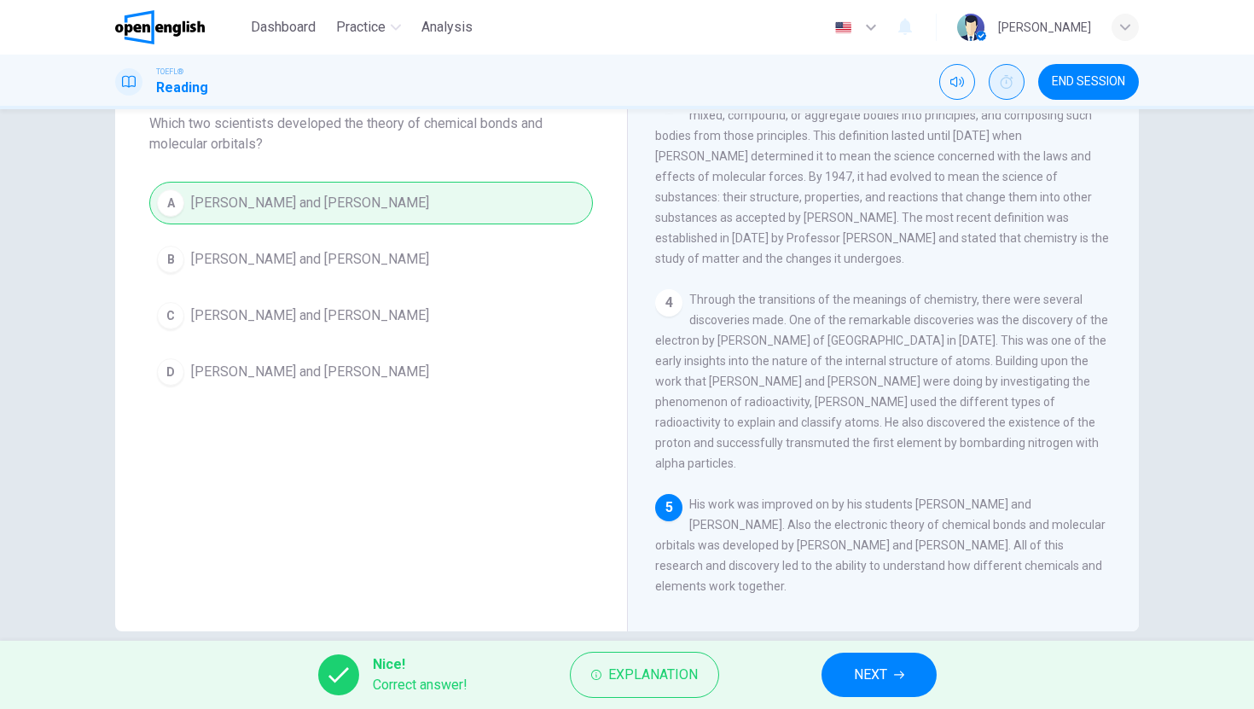
click at [861, 670] on span "NEXT" at bounding box center [870, 675] width 33 height 24
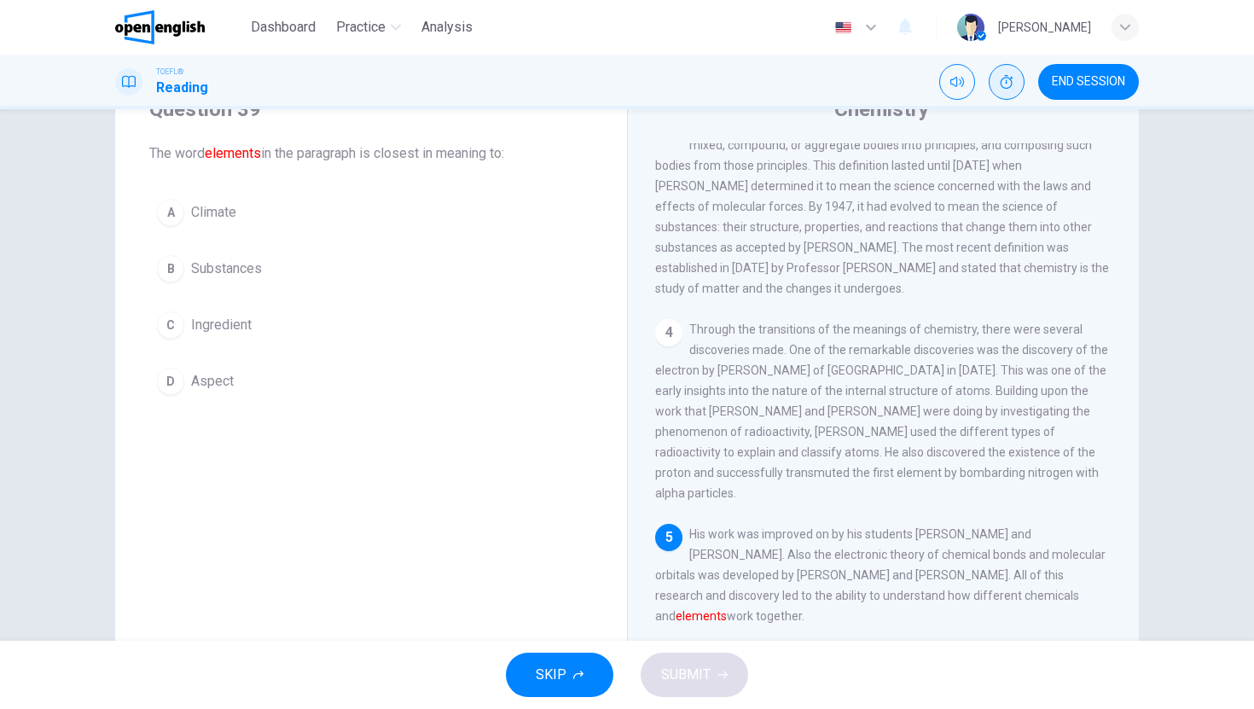
scroll to position [74, 0]
click at [262, 270] on button "B Substances" at bounding box center [371, 269] width 444 height 43
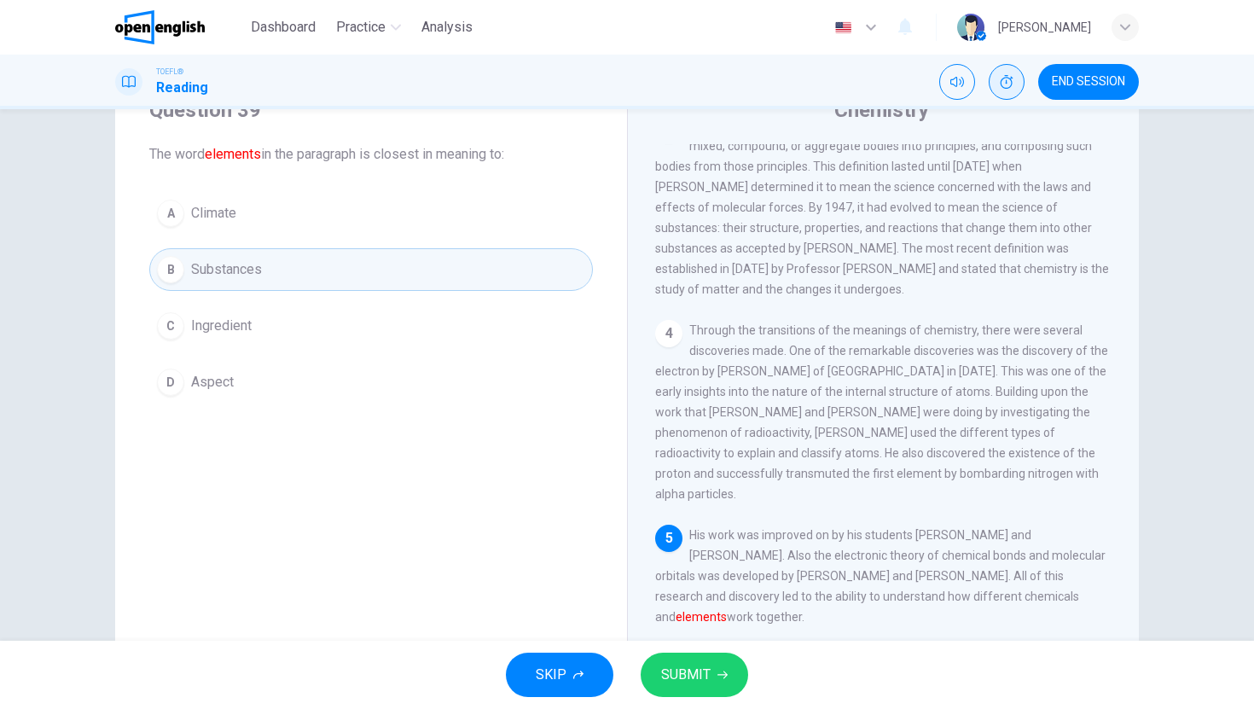
click at [706, 677] on span "SUBMIT" at bounding box center [685, 675] width 49 height 24
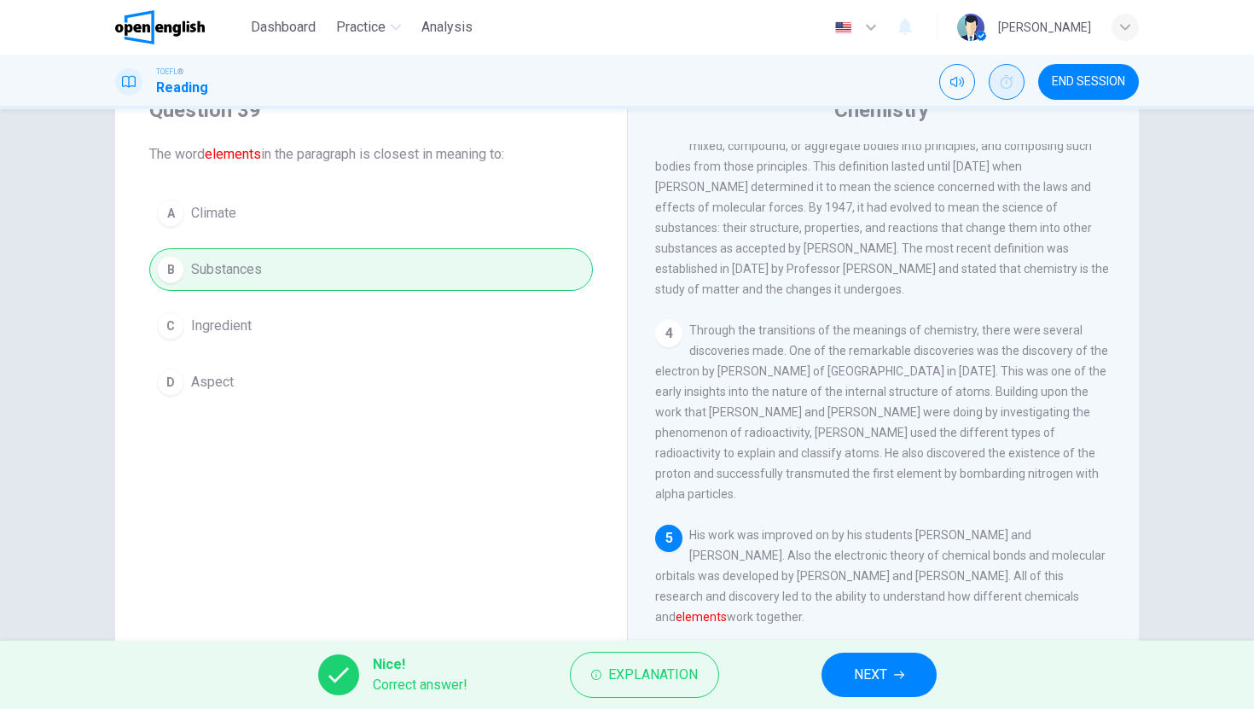
click at [875, 667] on span "NEXT" at bounding box center [870, 675] width 33 height 24
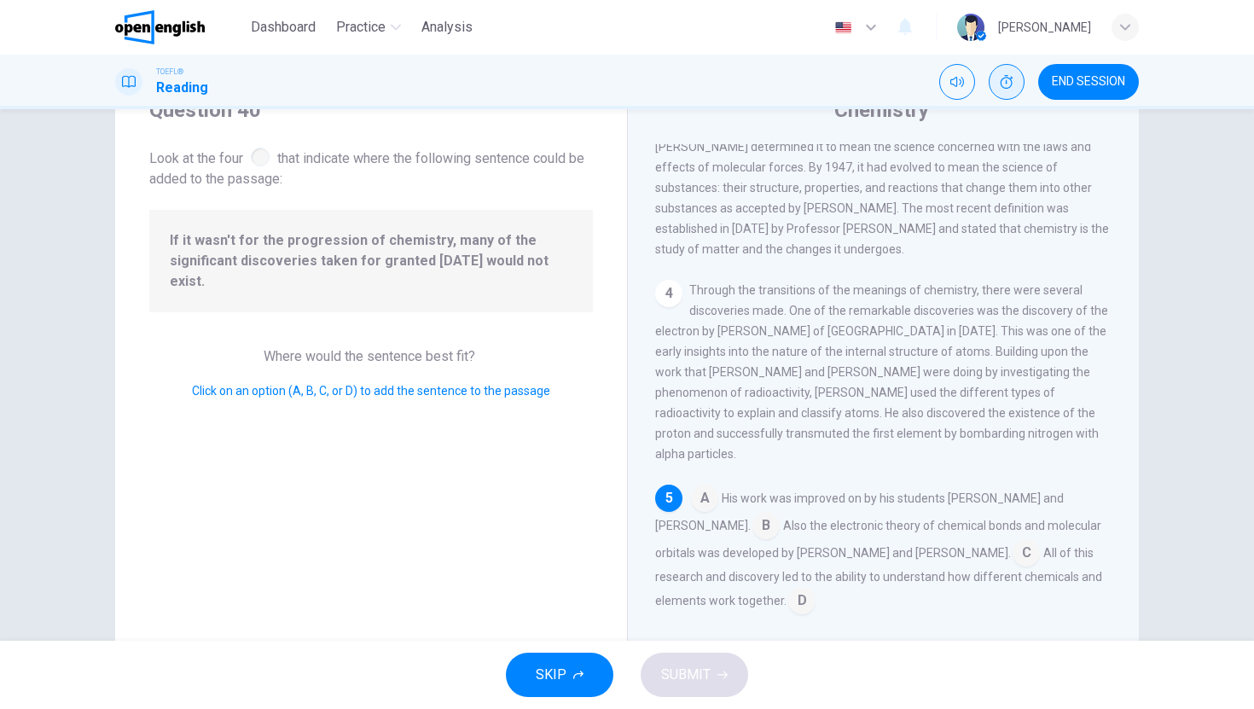
scroll to position [360, 0]
click at [788, 597] on input at bounding box center [801, 602] width 27 height 27
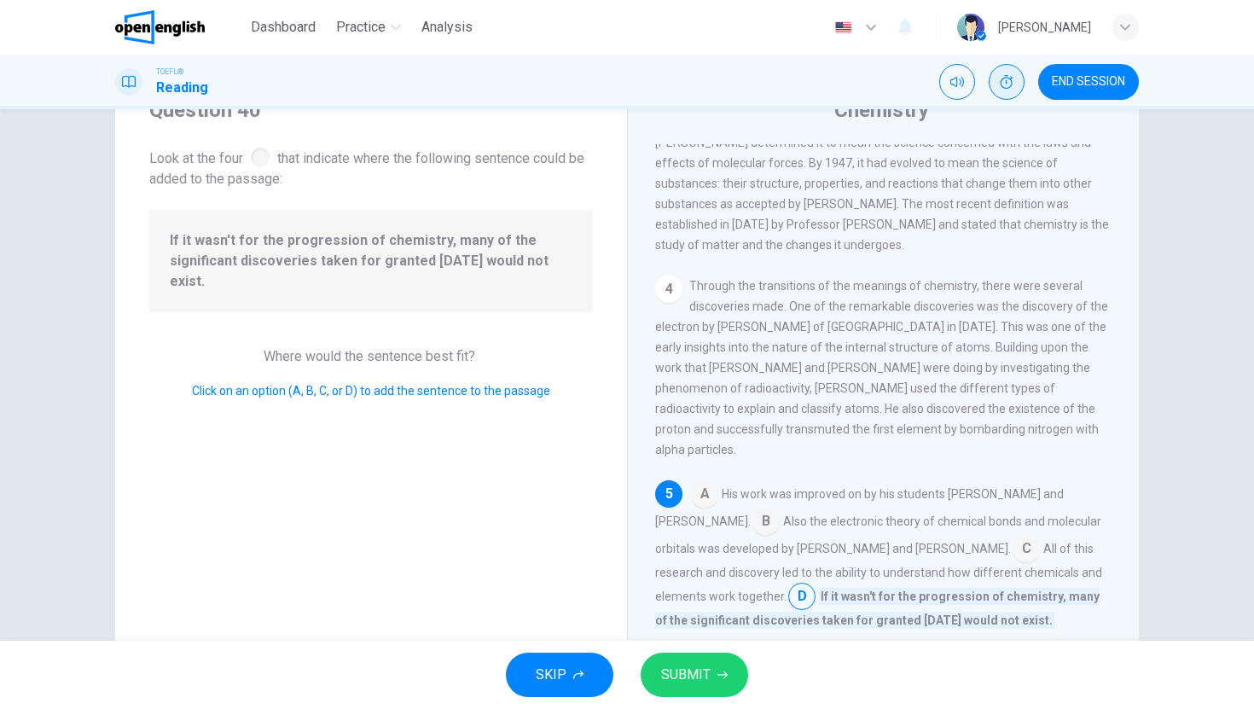
scroll to position [381, 0]
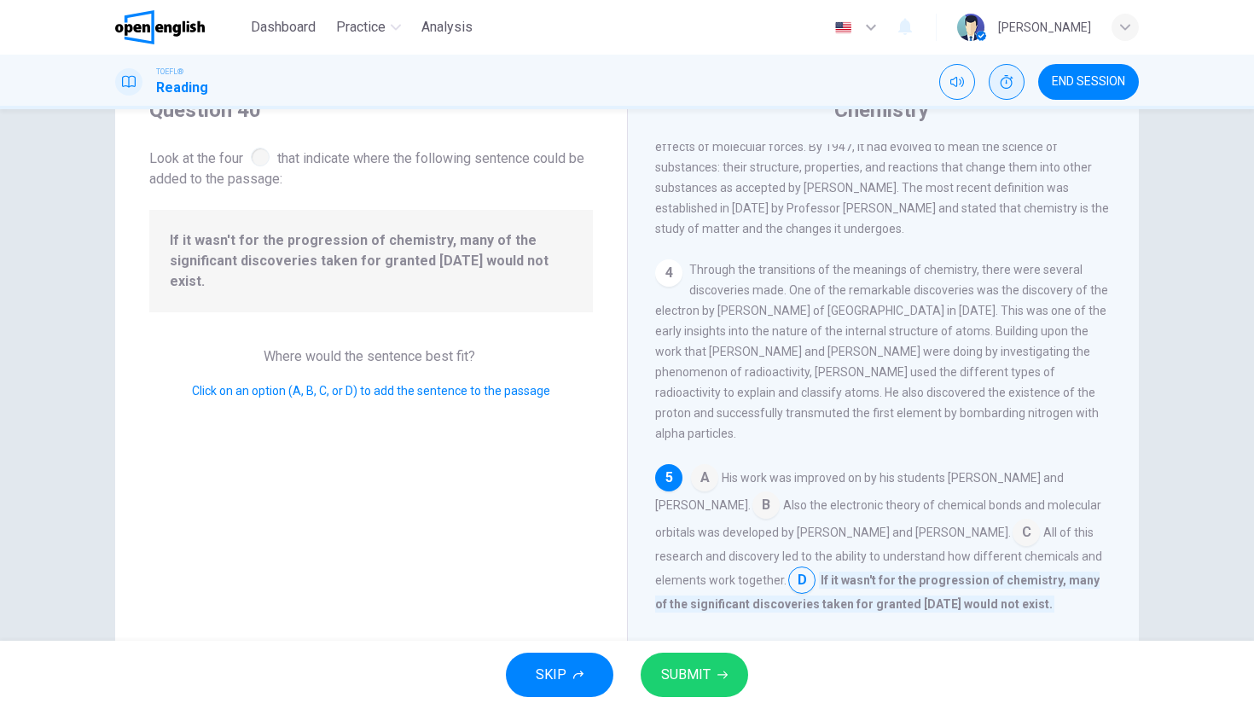
click at [720, 665] on button "SUBMIT" at bounding box center [695, 675] width 108 height 44
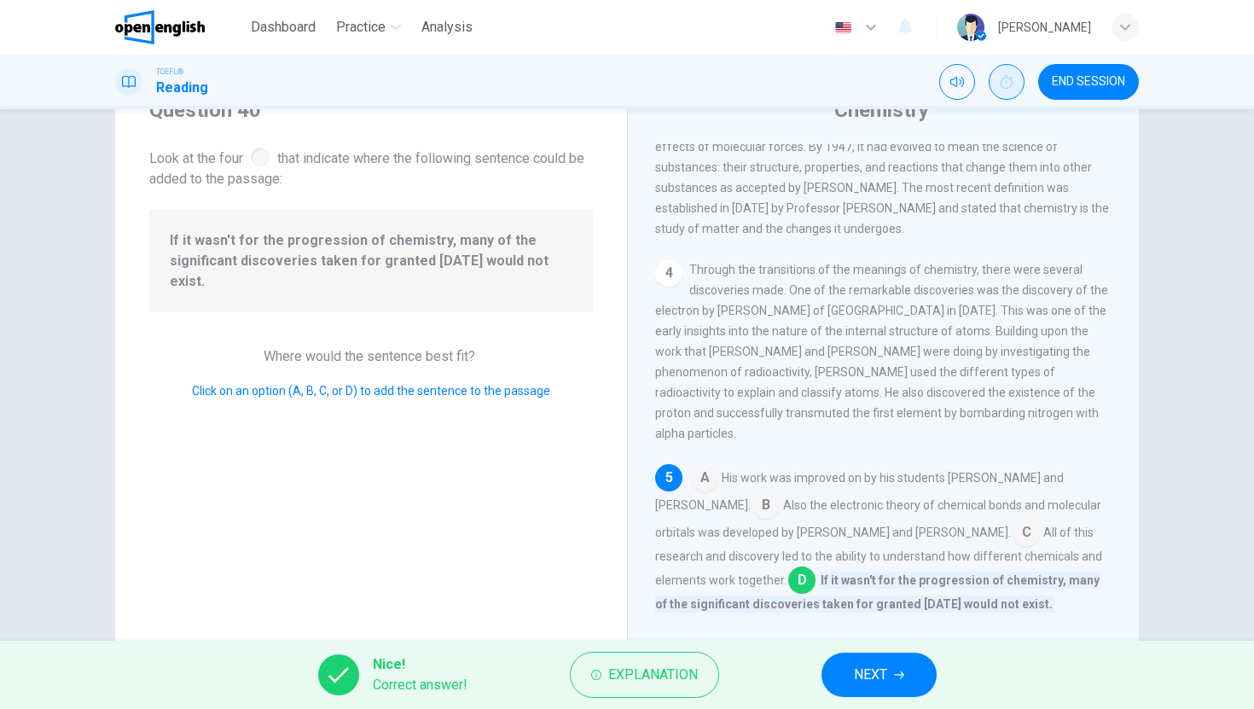
click at [886, 675] on span "NEXT" at bounding box center [870, 675] width 33 height 24
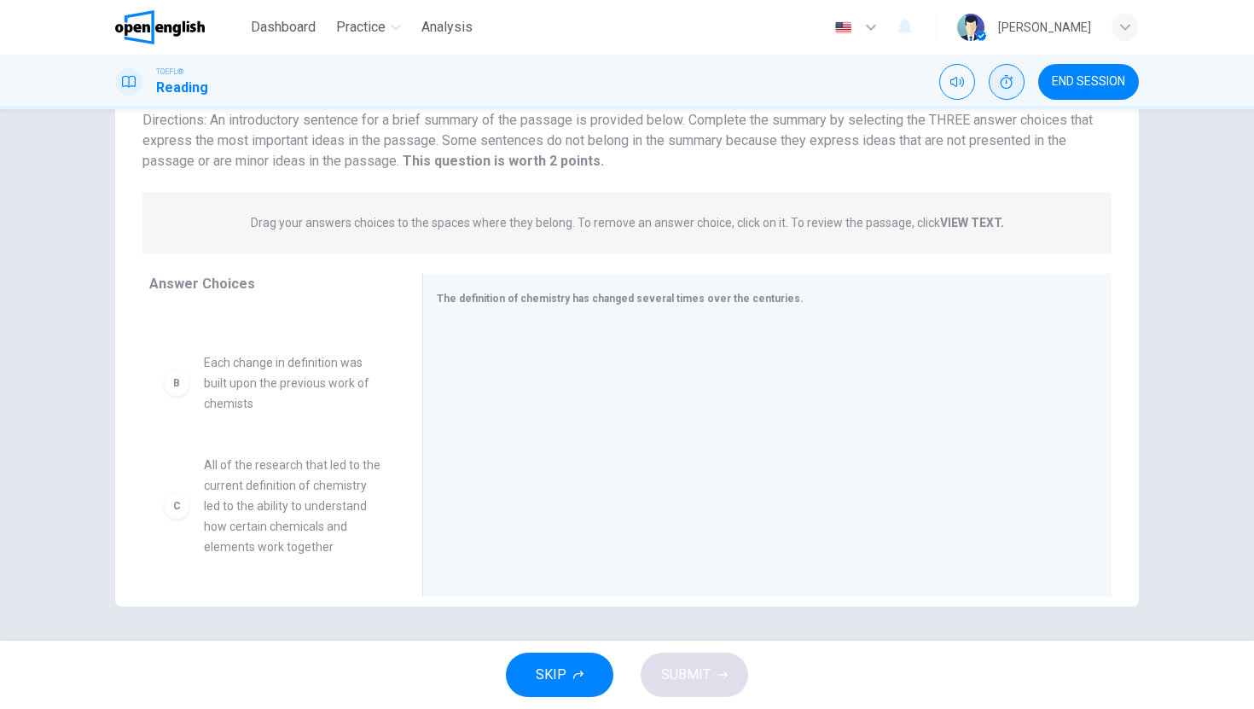
scroll to position [0, 0]
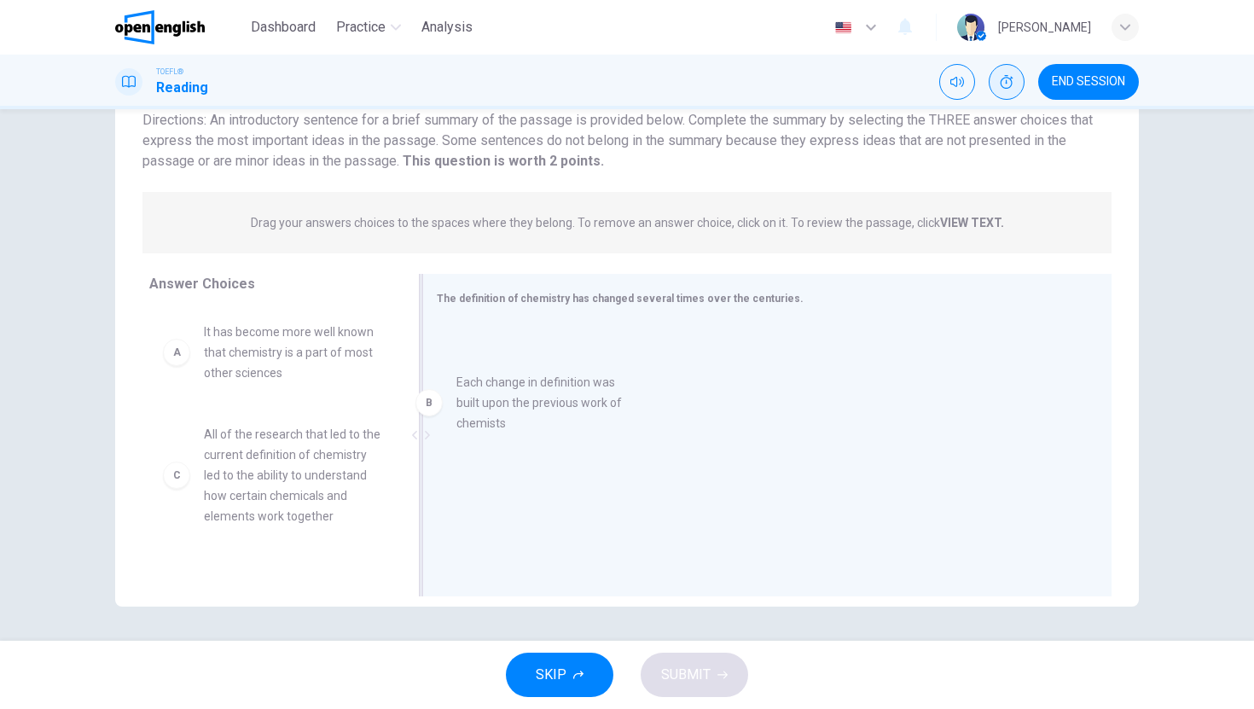
drag, startPoint x: 256, startPoint y: 456, endPoint x: 522, endPoint y: 402, distance: 271.6
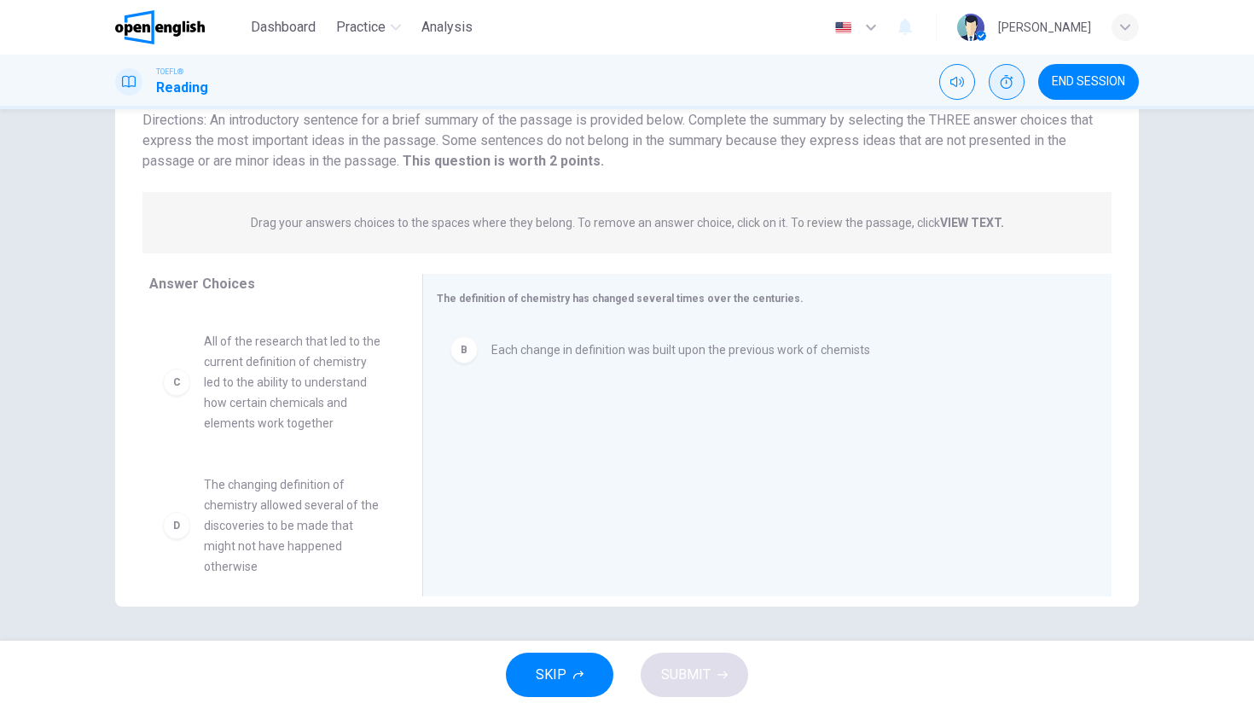
scroll to position [84, 0]
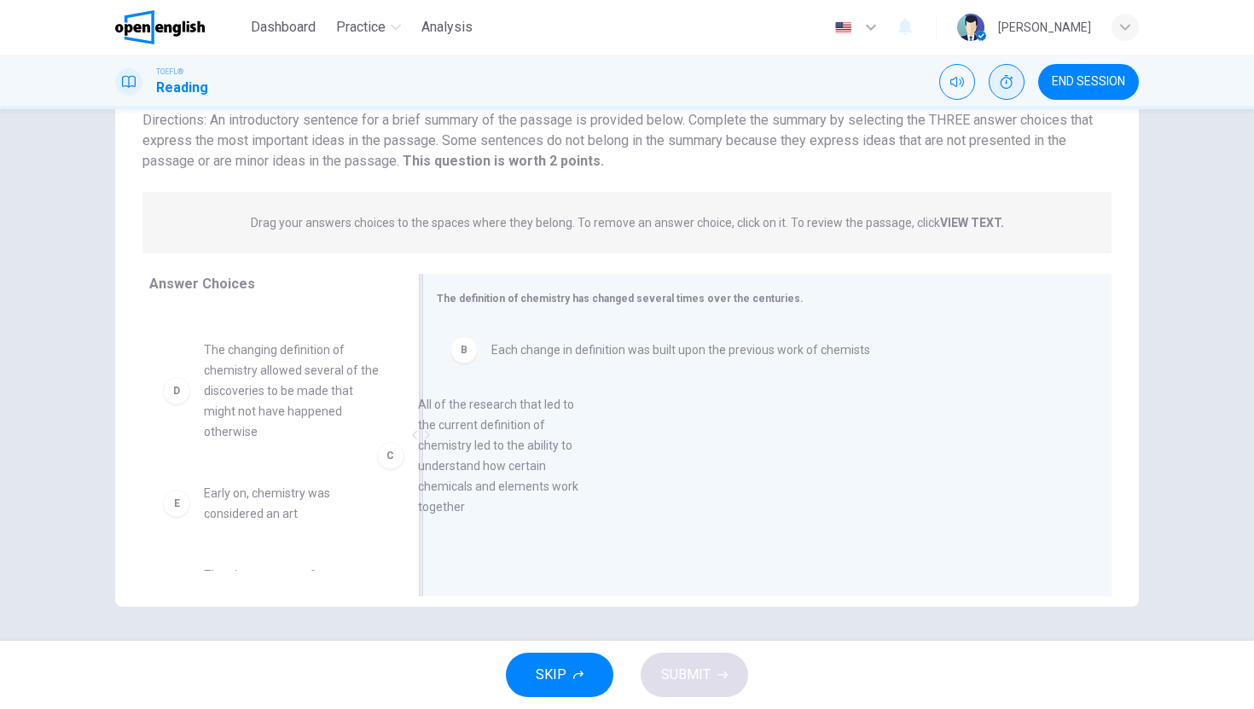
drag, startPoint x: 287, startPoint y: 375, endPoint x: 510, endPoint y: 428, distance: 229.9
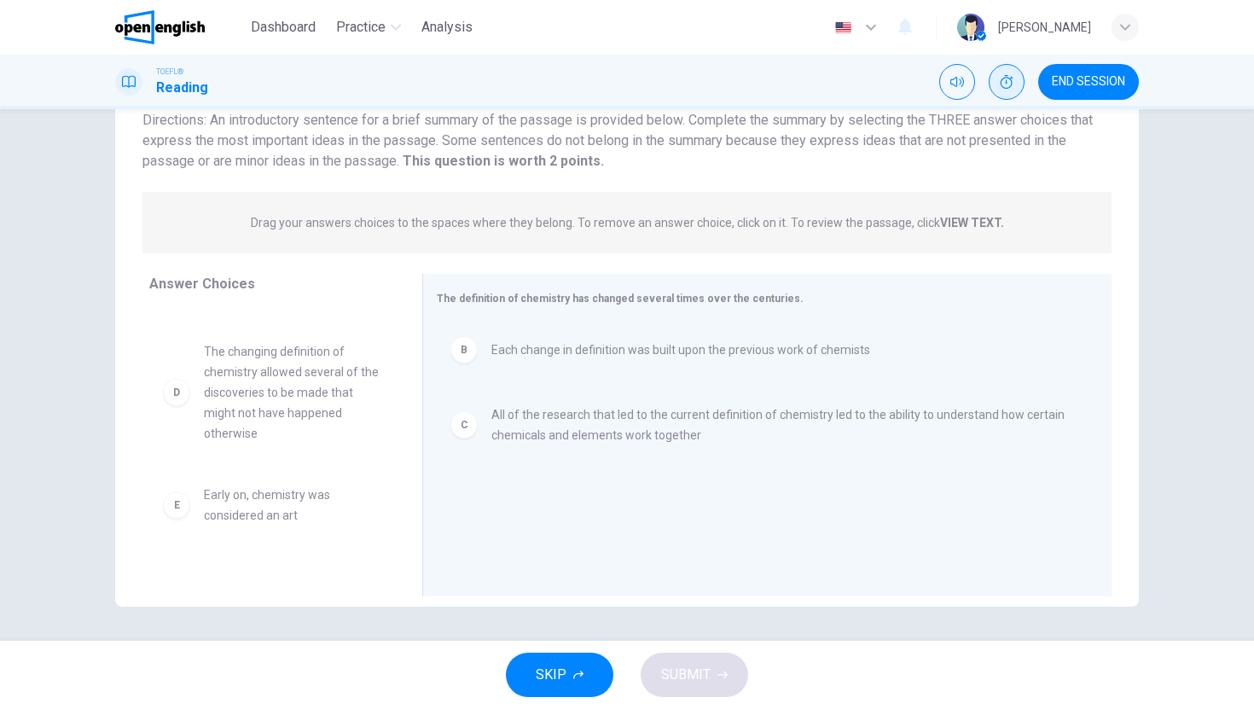
scroll to position [0, 0]
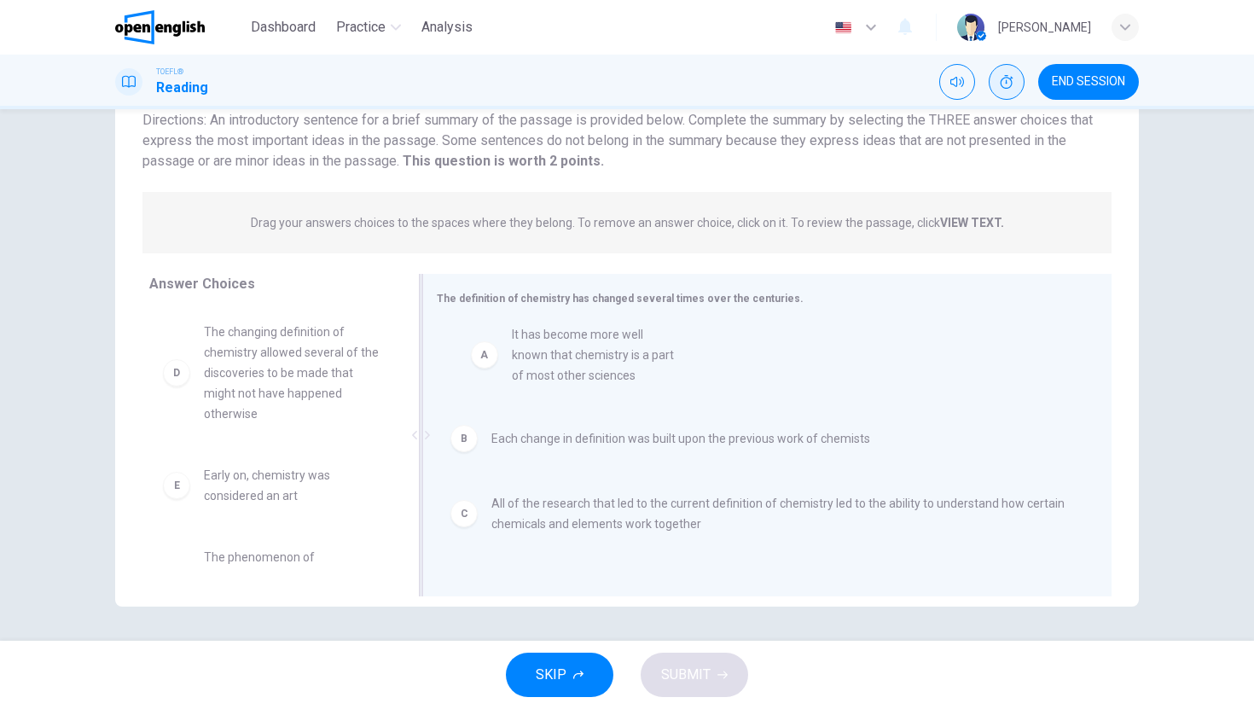
drag, startPoint x: 267, startPoint y: 357, endPoint x: 586, endPoint y: 359, distance: 319.1
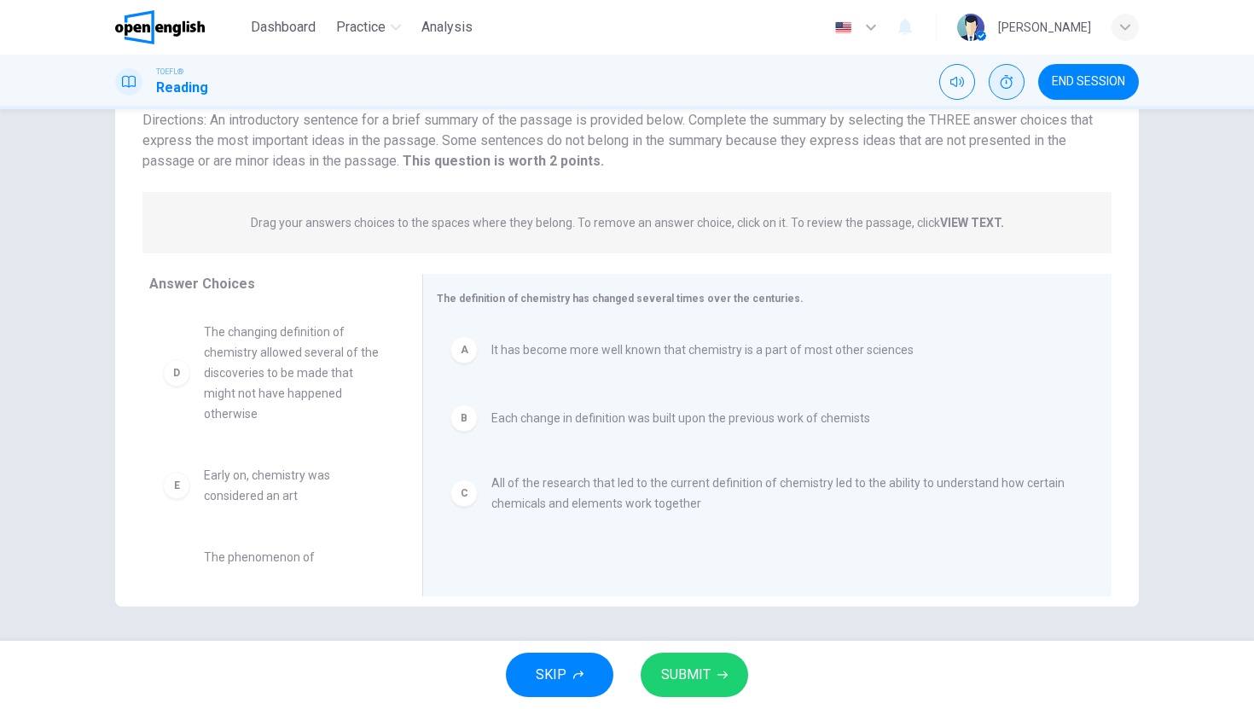
click at [680, 683] on span "SUBMIT" at bounding box center [685, 675] width 49 height 24
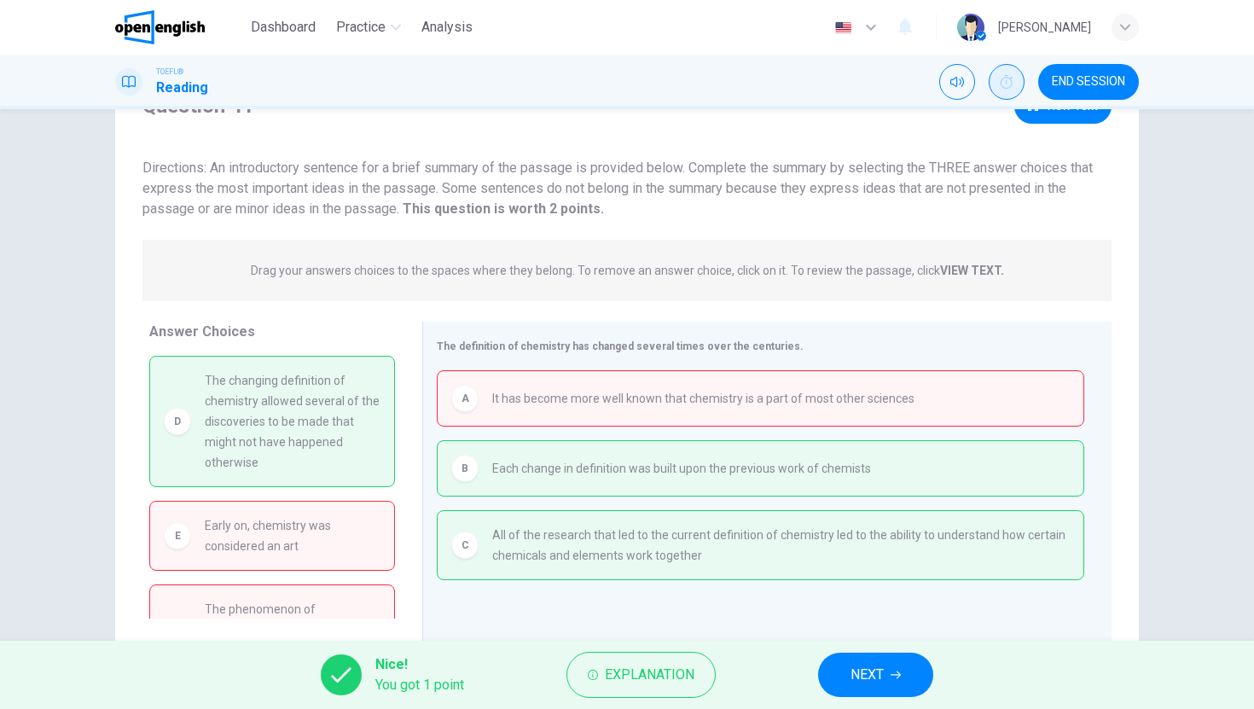
click at [892, 660] on button "NEXT" at bounding box center [875, 675] width 115 height 44
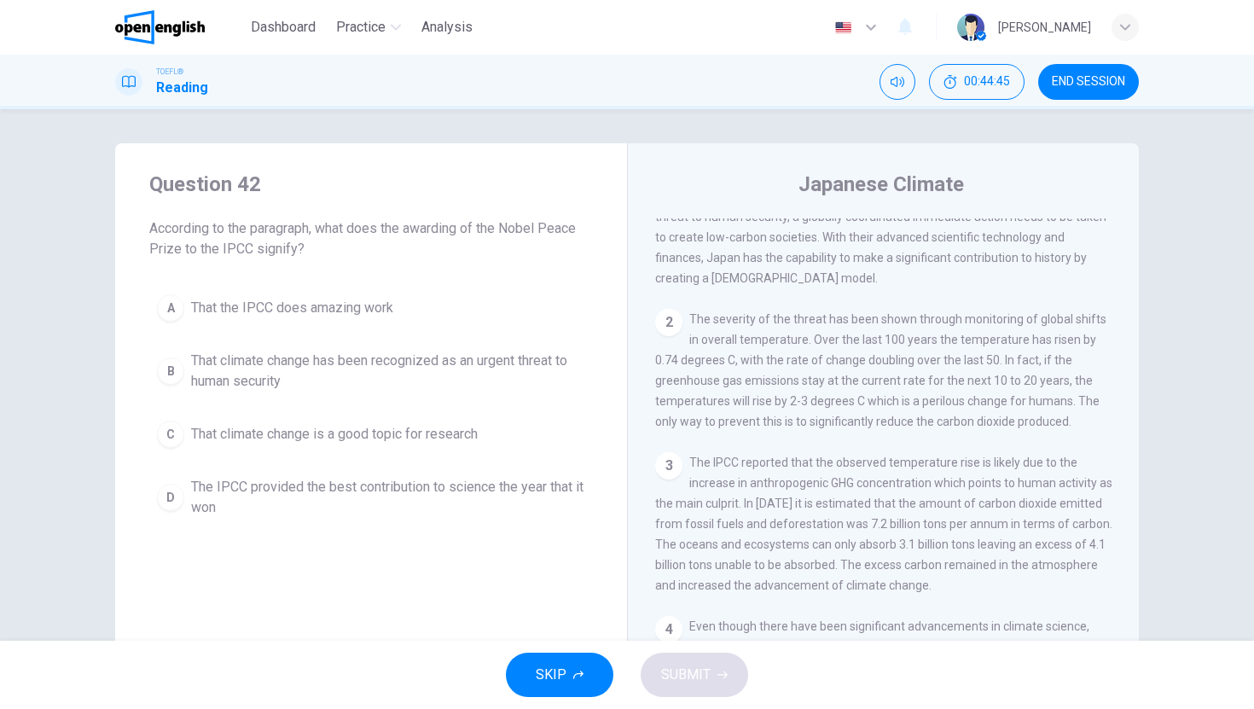
scroll to position [337, 0]
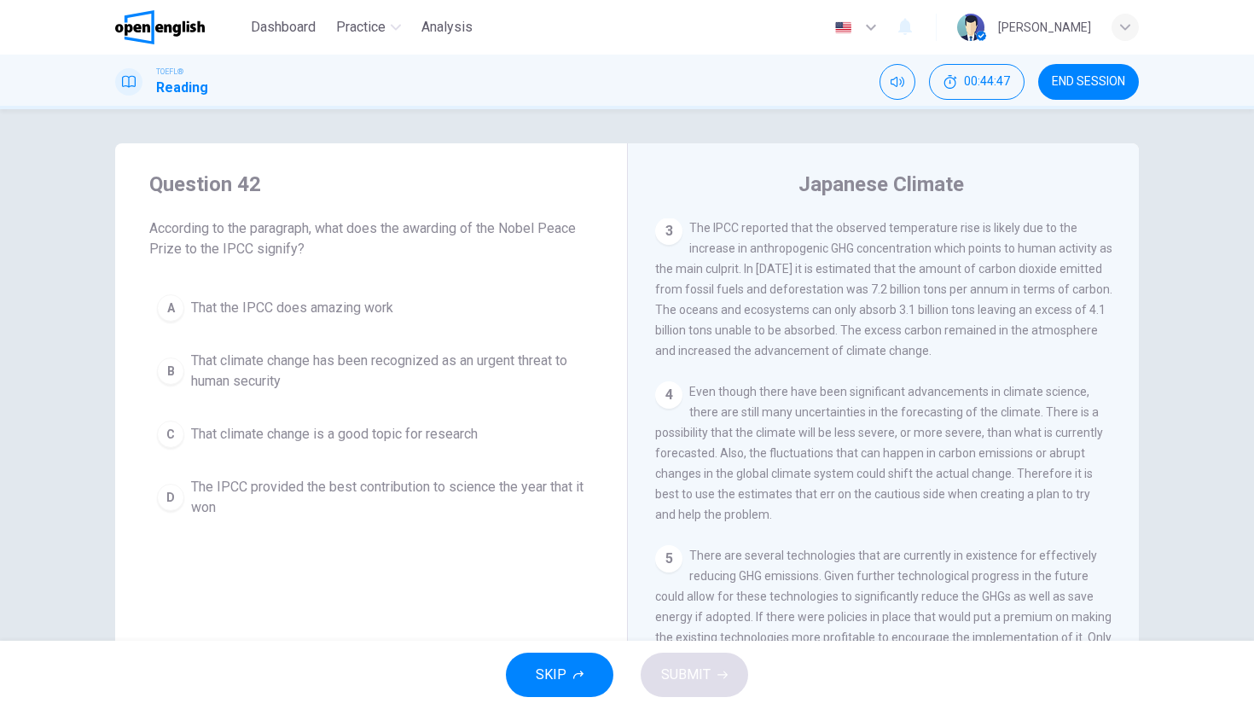
click at [1097, 87] on span "END SESSION" at bounding box center [1088, 82] width 73 height 14
